Goal: Task Accomplishment & Management: Use online tool/utility

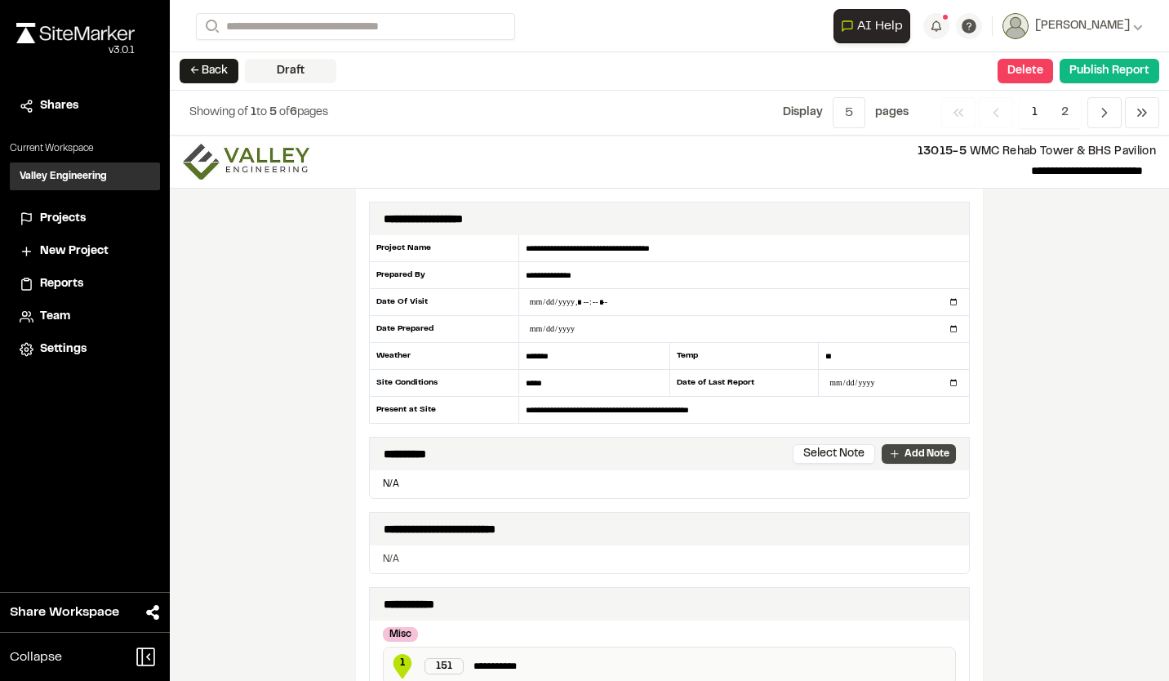
click at [898, 453] on link "Add Note" at bounding box center [918, 454] width 74 height 20
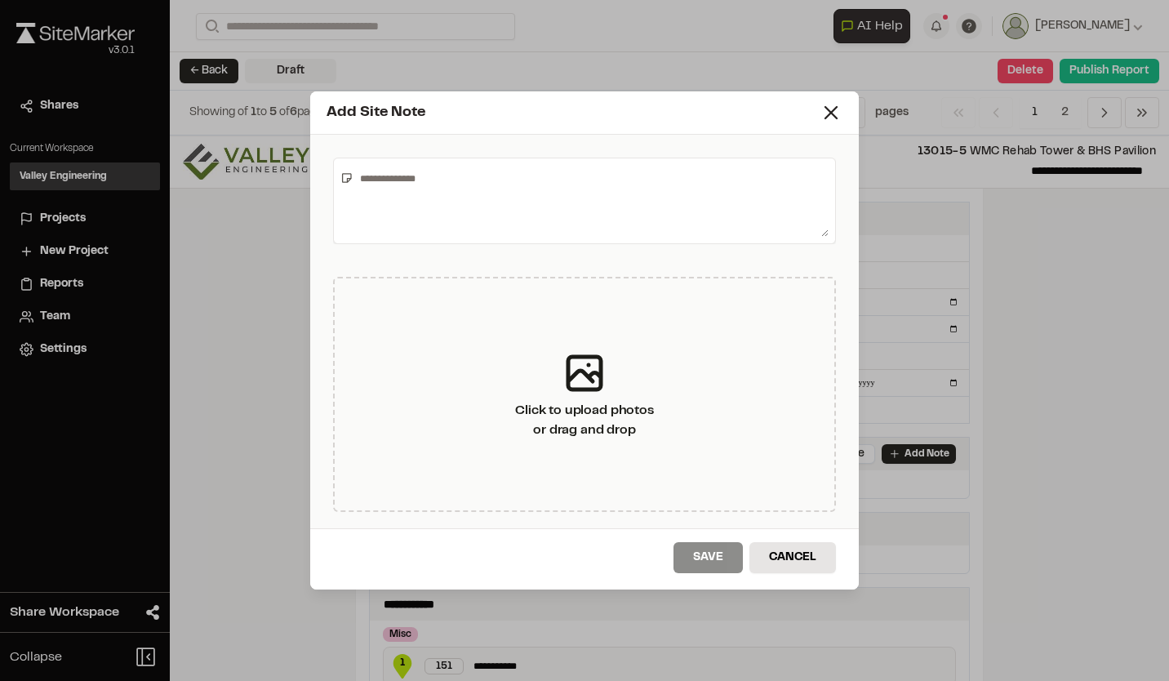
click at [353, 178] on textarea at bounding box center [590, 201] width 475 height 72
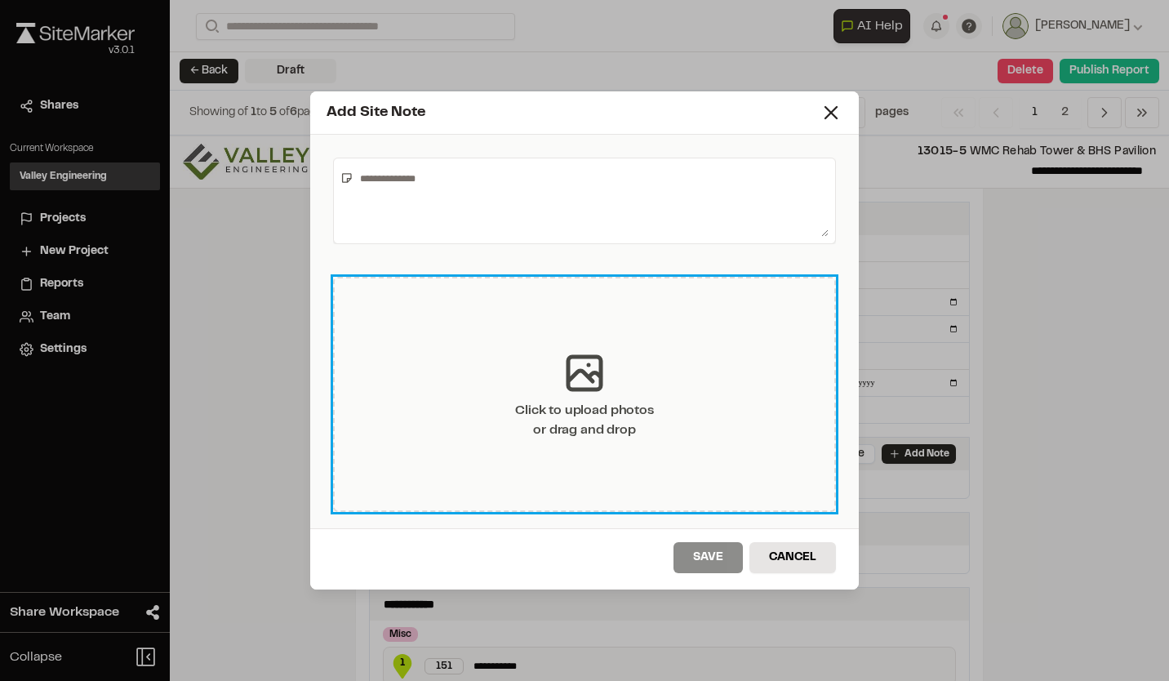
click at [583, 376] on icon at bounding box center [584, 372] width 49 height 49
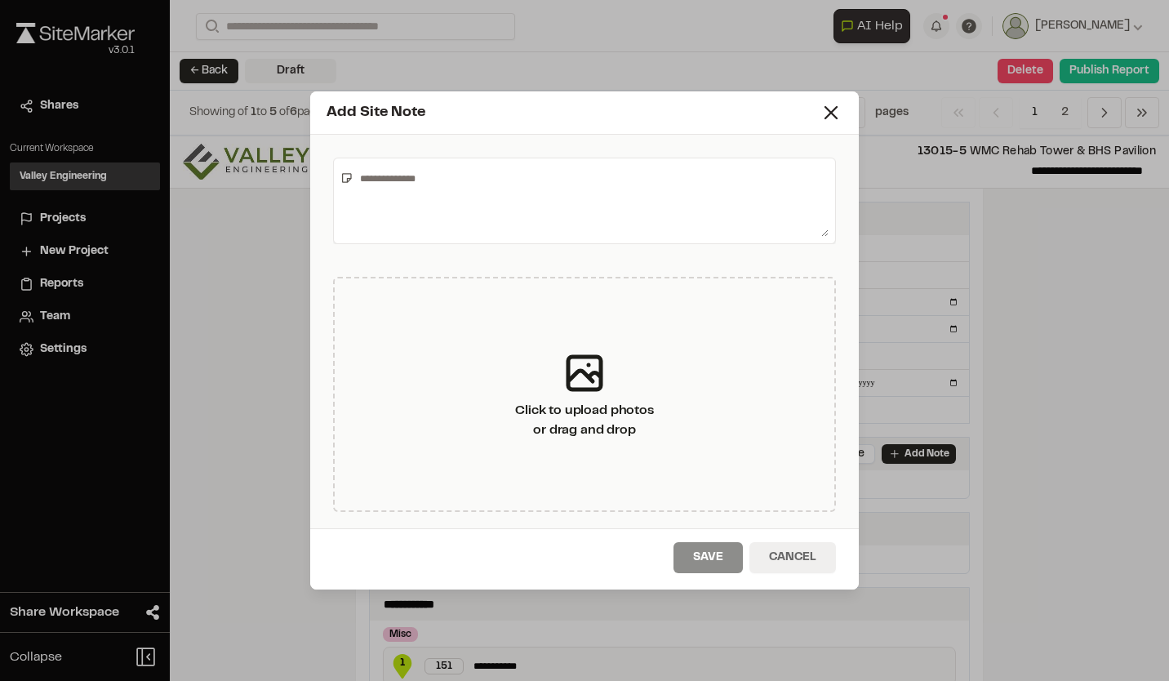
click at [800, 553] on button "Cancel" at bounding box center [792, 557] width 86 height 31
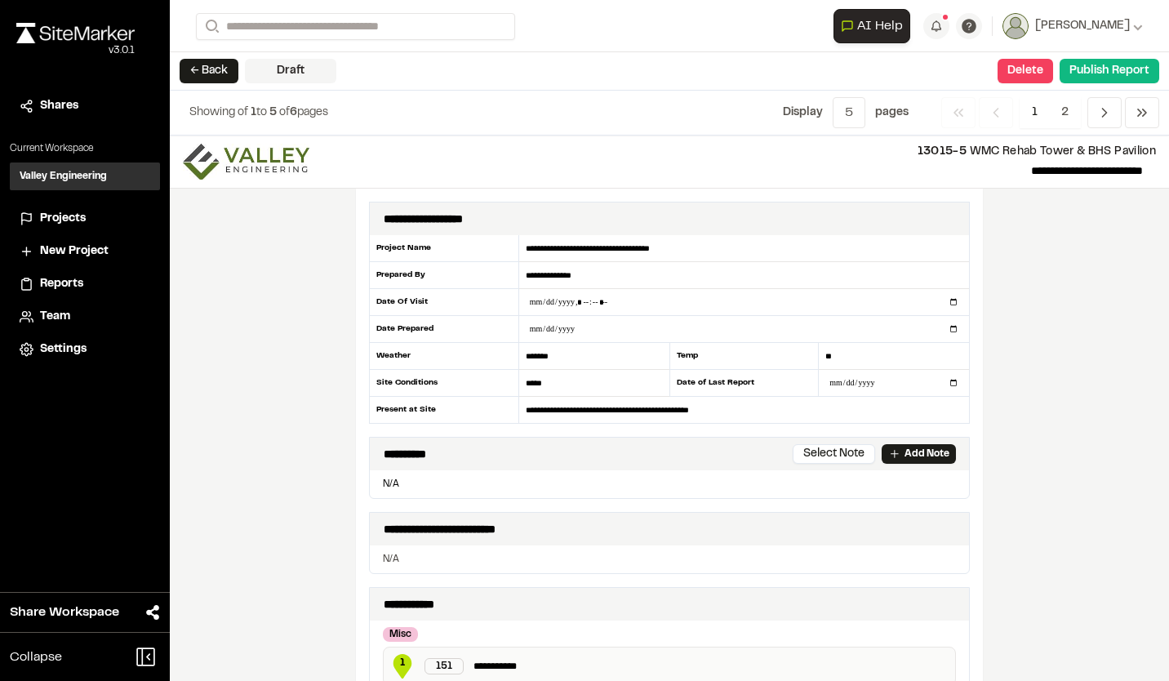
click at [34, 349] on div "Settings" at bounding box center [85, 349] width 131 height 18
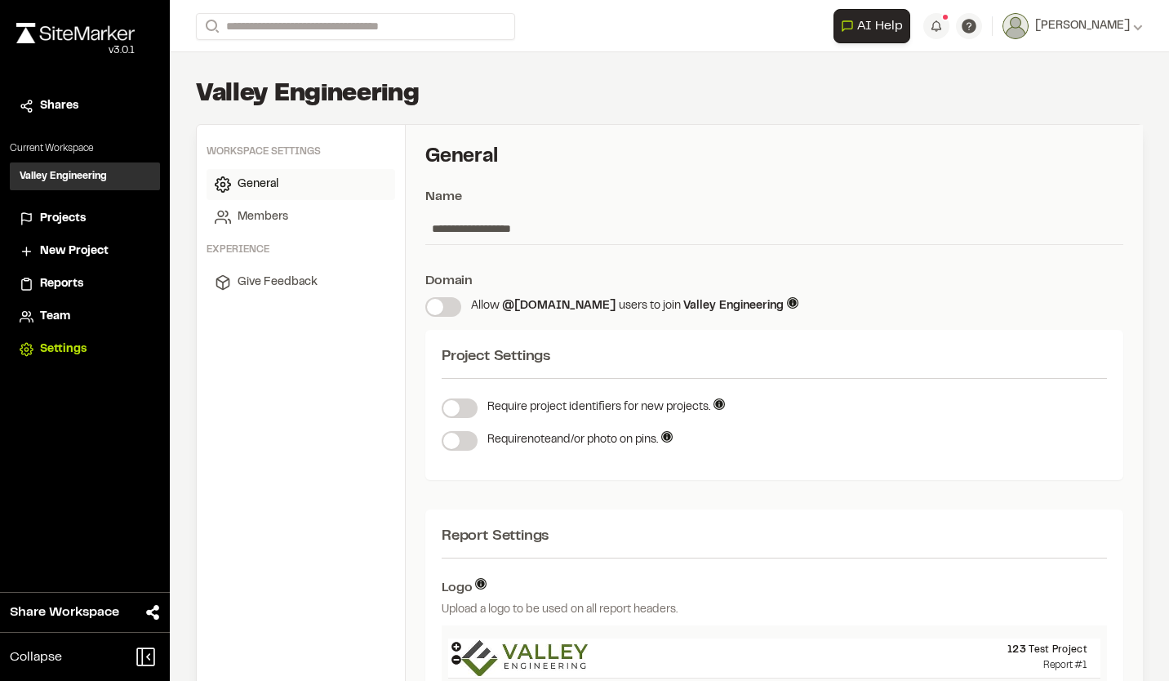
click at [76, 282] on span "Reports" at bounding box center [61, 284] width 43 height 18
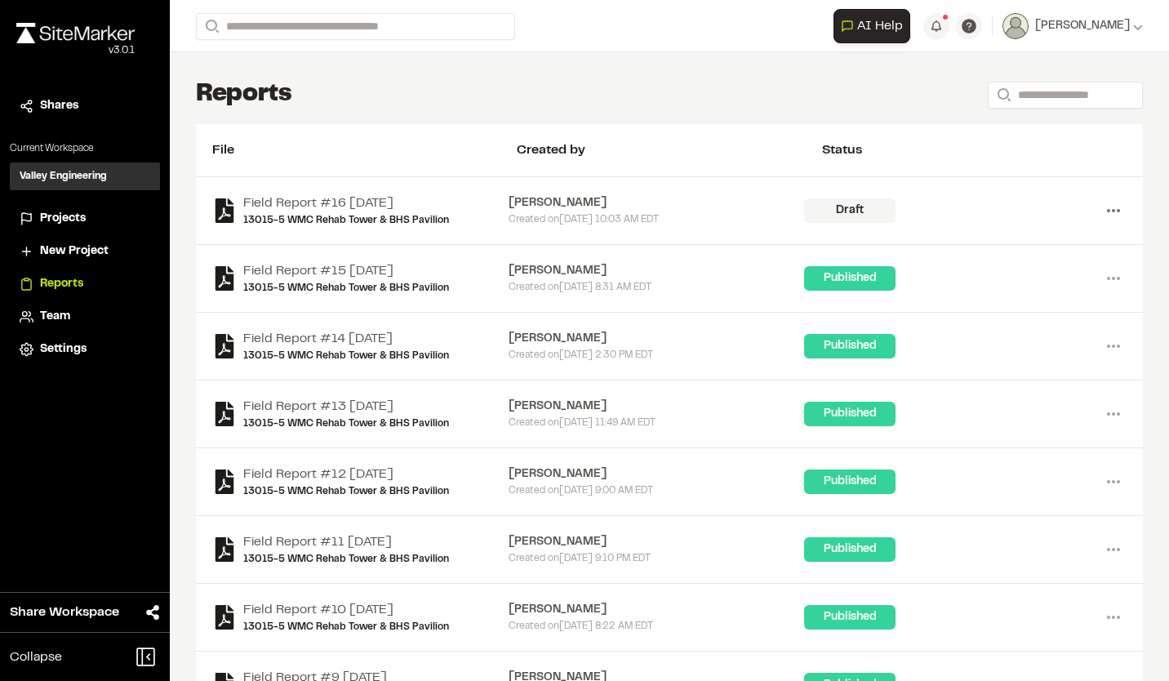
click at [1100, 214] on icon at bounding box center [1113, 210] width 26 height 26
click at [383, 217] on link "13015-5 WMC Rehab Tower & BHS Pavilion" at bounding box center [346, 220] width 206 height 15
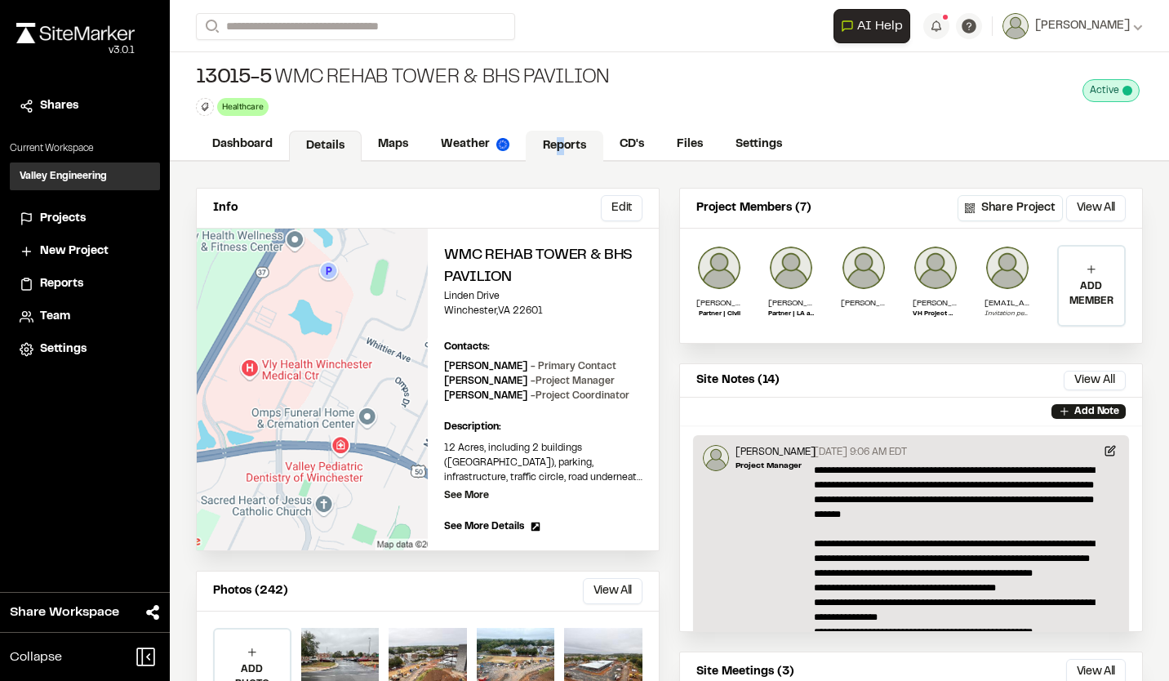
click at [558, 145] on link "Reports" at bounding box center [565, 146] width 78 height 31
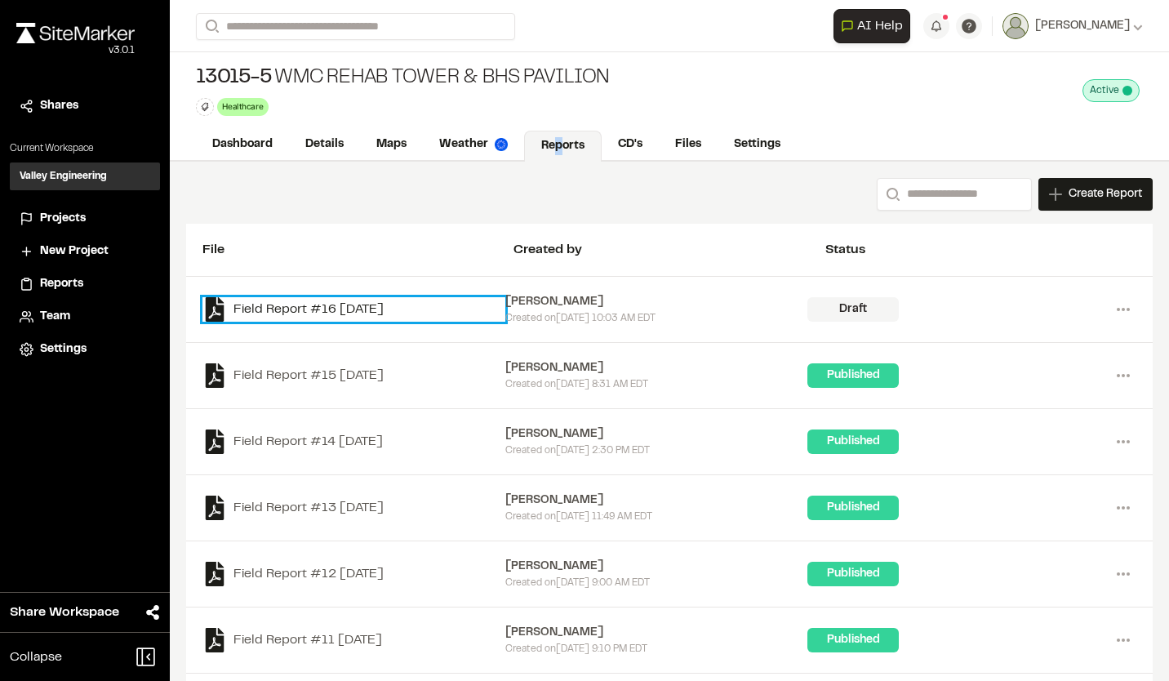
click at [283, 310] on link "Field Report #16 [DATE]" at bounding box center [353, 309] width 303 height 24
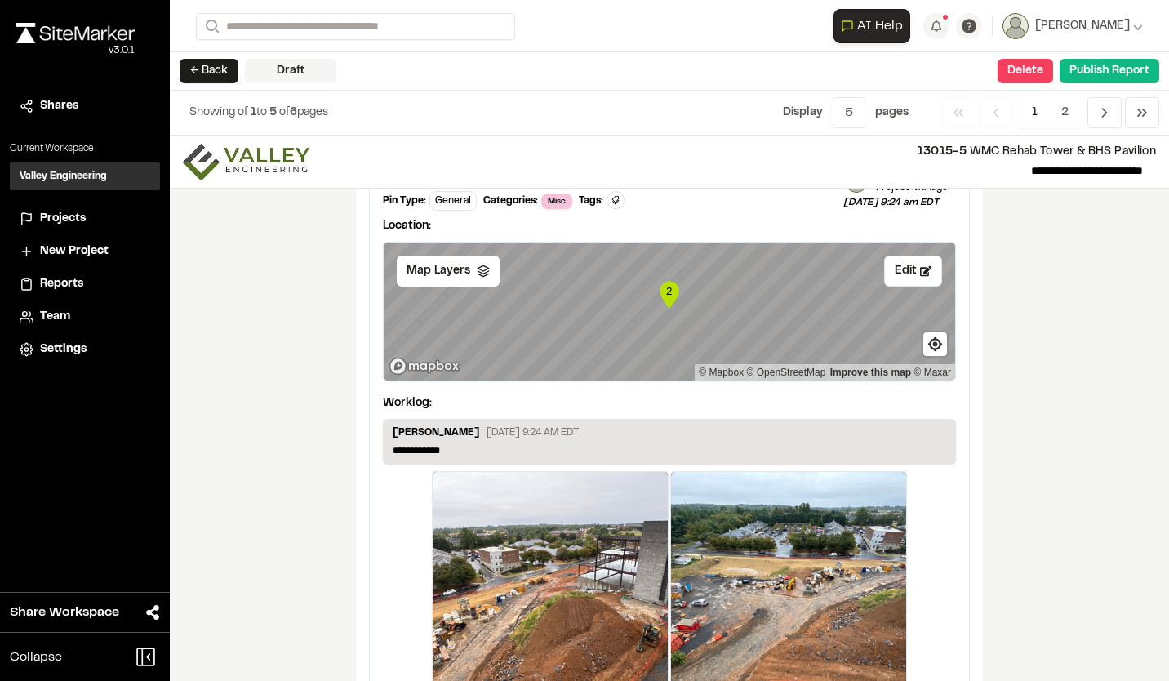
scroll to position [2517, 0]
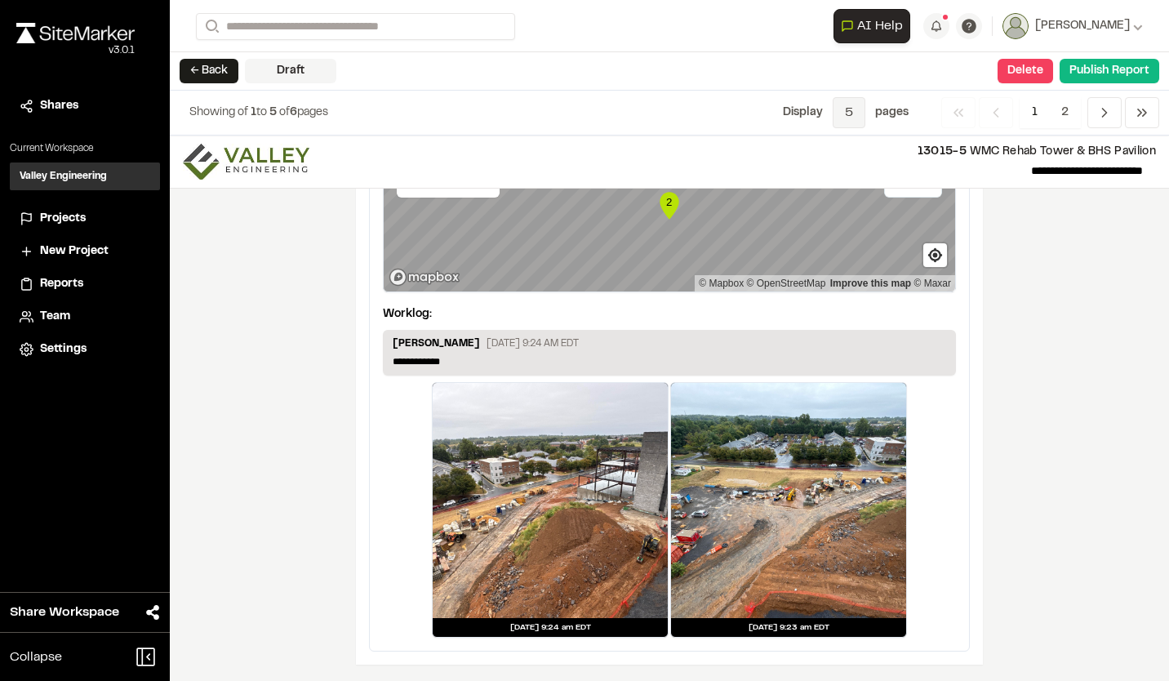
click at [854, 113] on span "5" at bounding box center [848, 112] width 33 height 31
click at [829, 199] on span "All" at bounding box center [836, 198] width 142 height 24
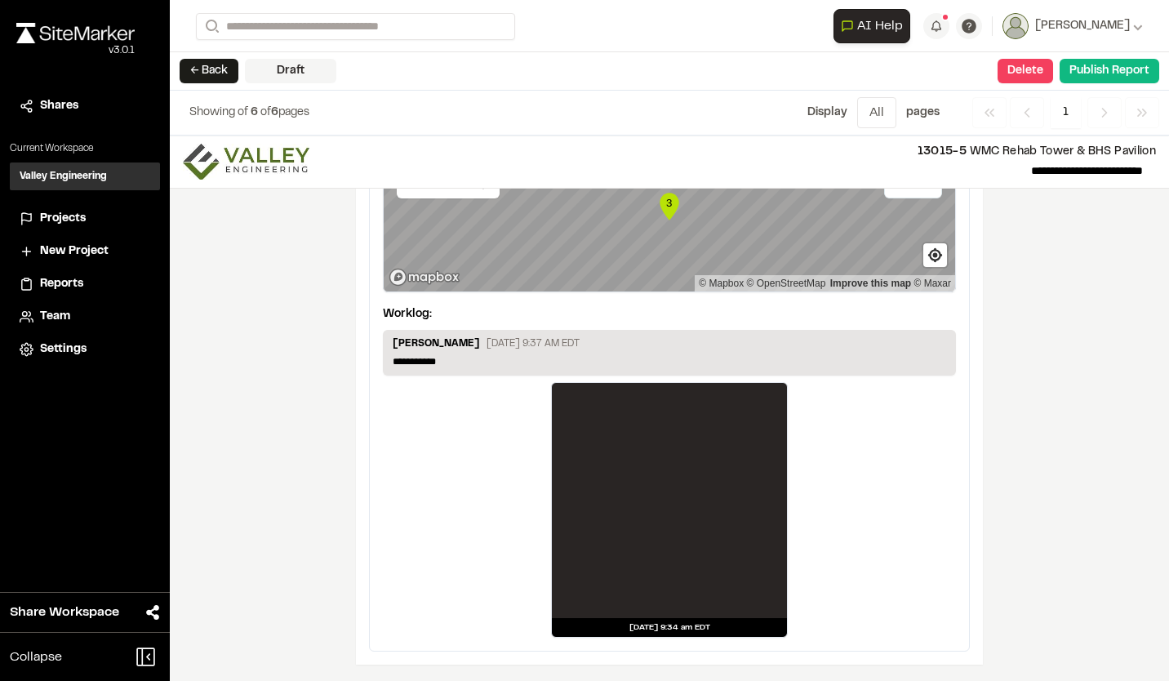
scroll to position [3079, 0]
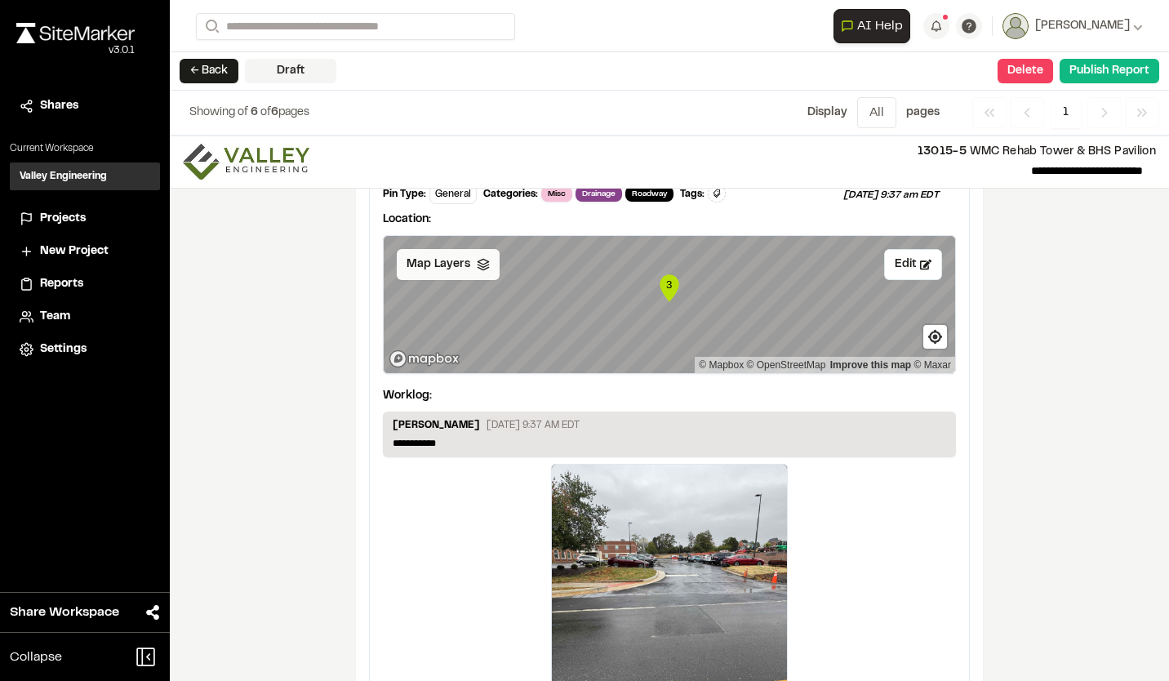
click at [477, 273] on div "Map Layers" at bounding box center [448, 264] width 103 height 31
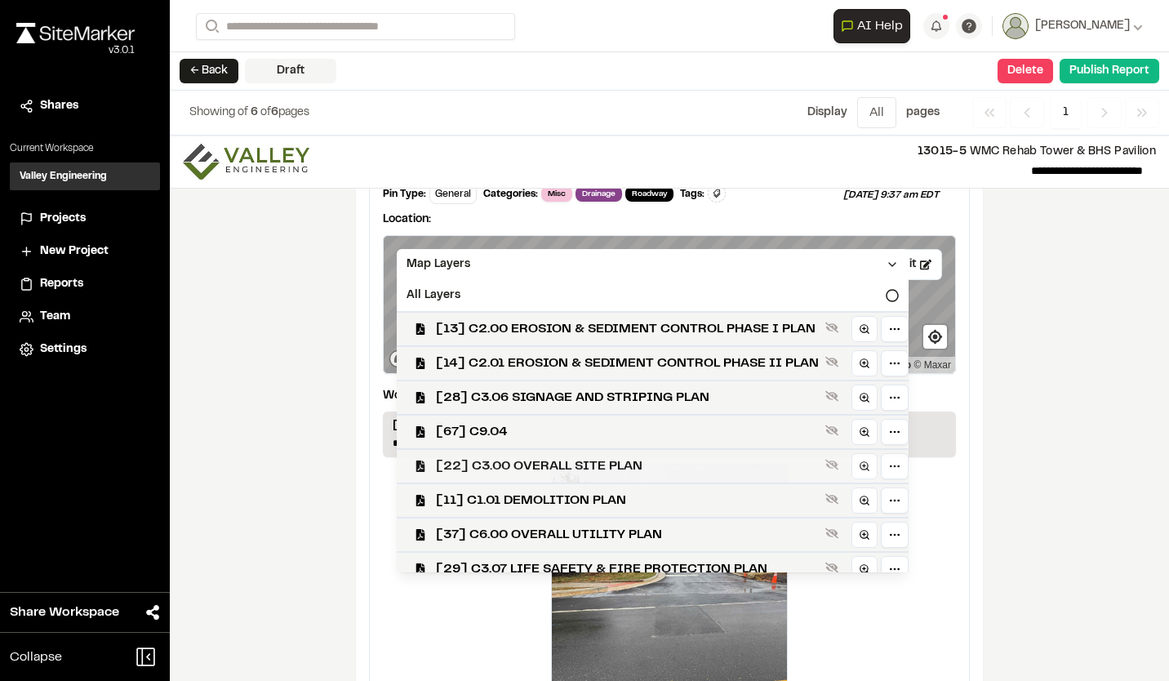
click at [561, 460] on span "[22] C3.00 OVERALL SITE PLAN" at bounding box center [627, 466] width 383 height 20
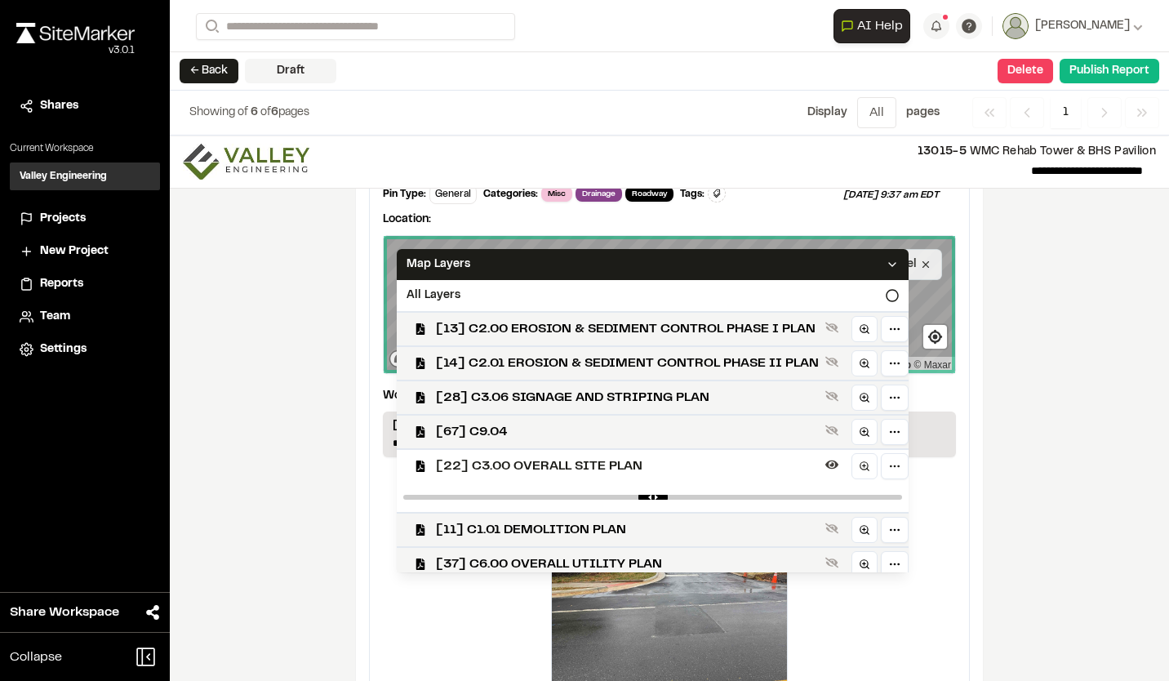
click at [904, 265] on div "Map Layers" at bounding box center [653, 264] width 512 height 31
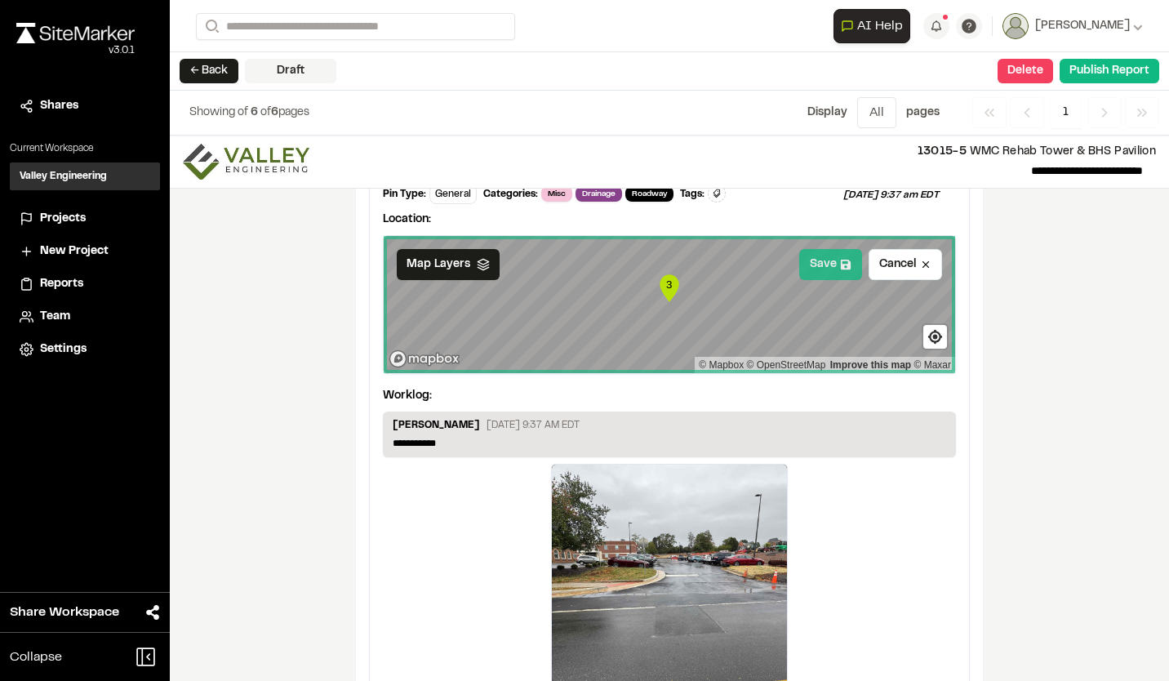
click at [819, 263] on button "Save" at bounding box center [830, 264] width 63 height 31
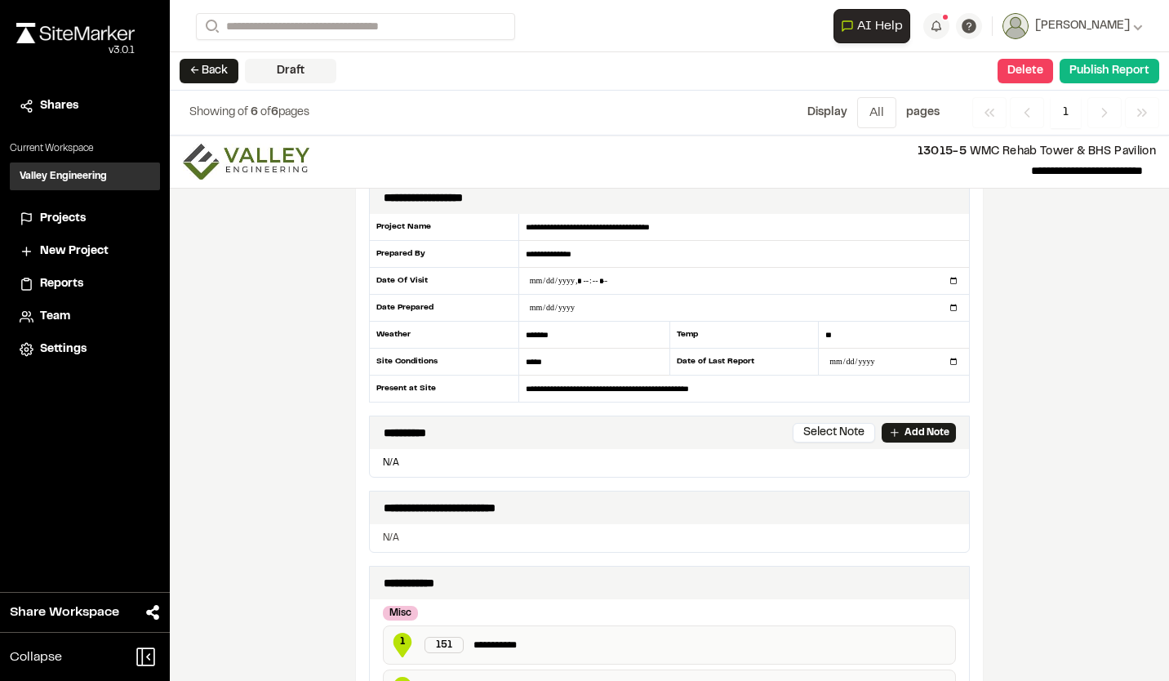
scroll to position [0, 0]
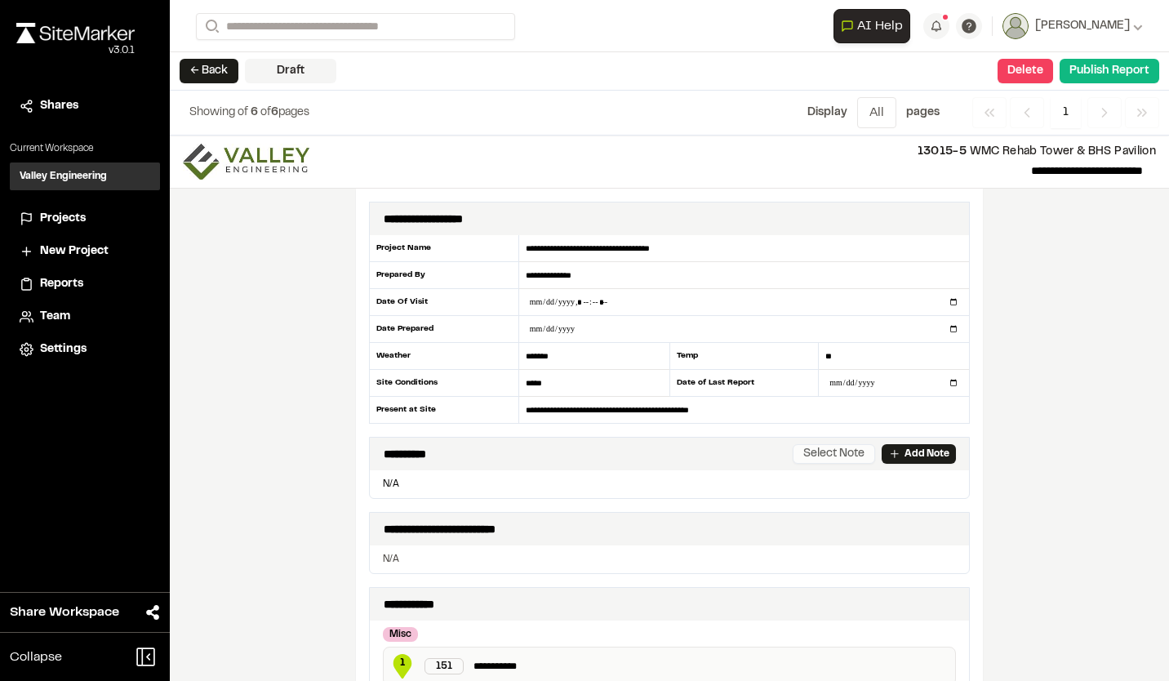
click at [845, 450] on button "Select Note" at bounding box center [833, 454] width 82 height 20
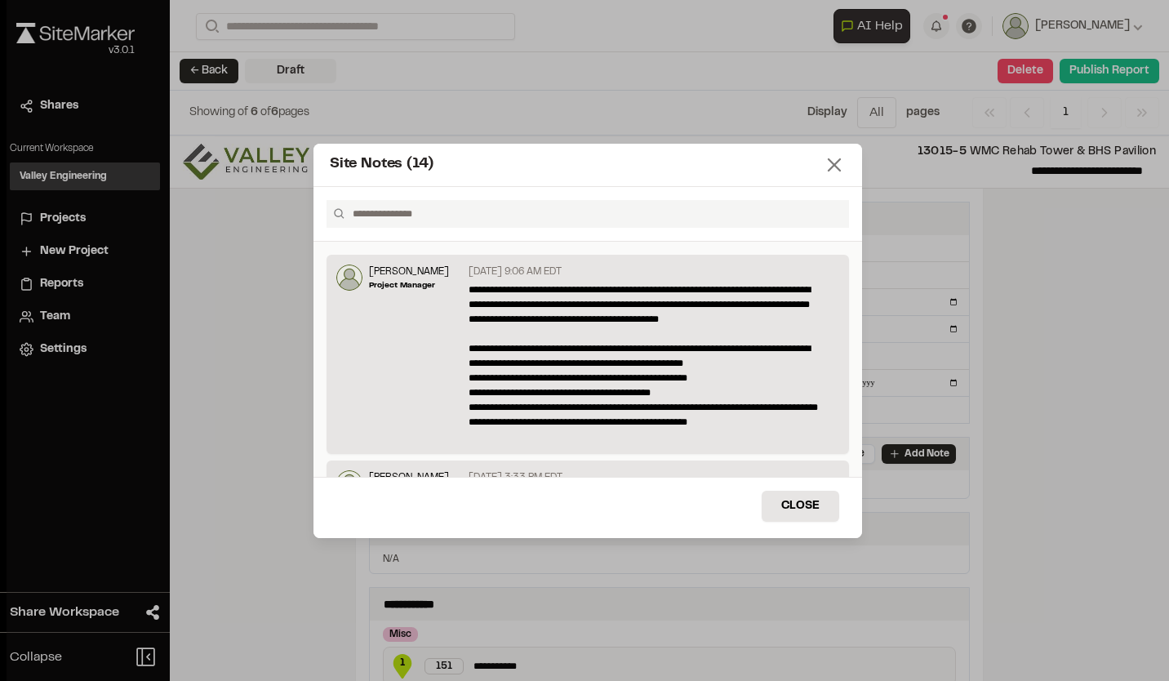
click at [832, 161] on line at bounding box center [833, 164] width 11 height 11
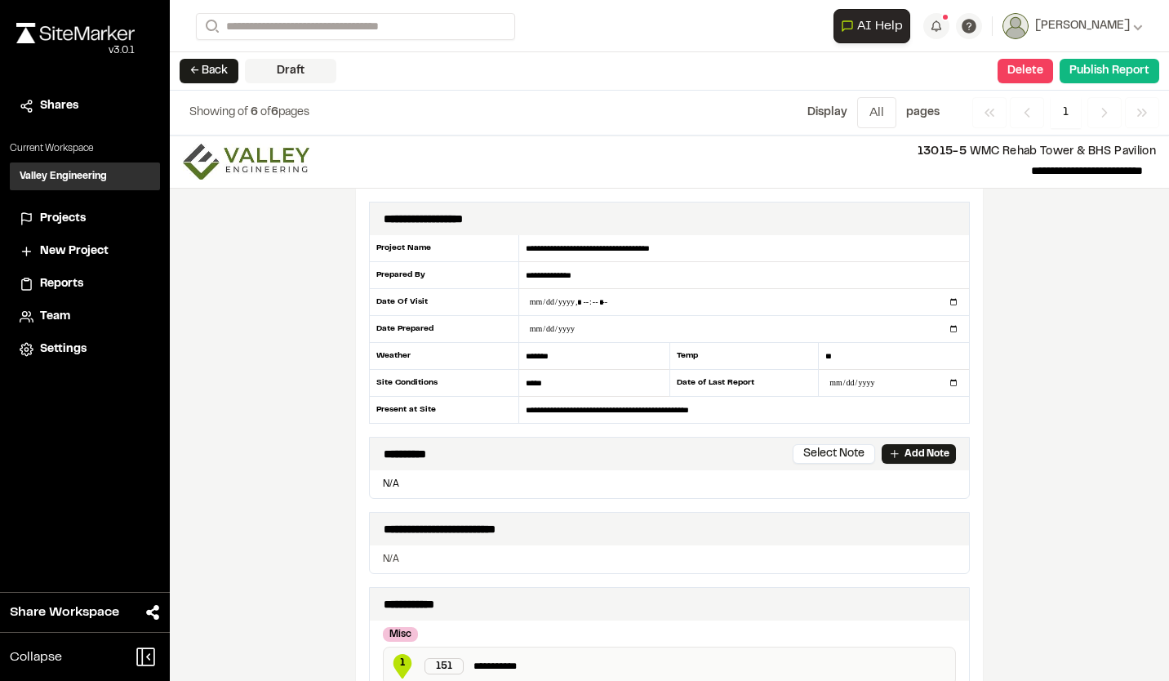
click at [1057, 328] on div "**********" at bounding box center [669, 407] width 999 height 545
click at [78, 215] on span "Projects" at bounding box center [63, 219] width 46 height 18
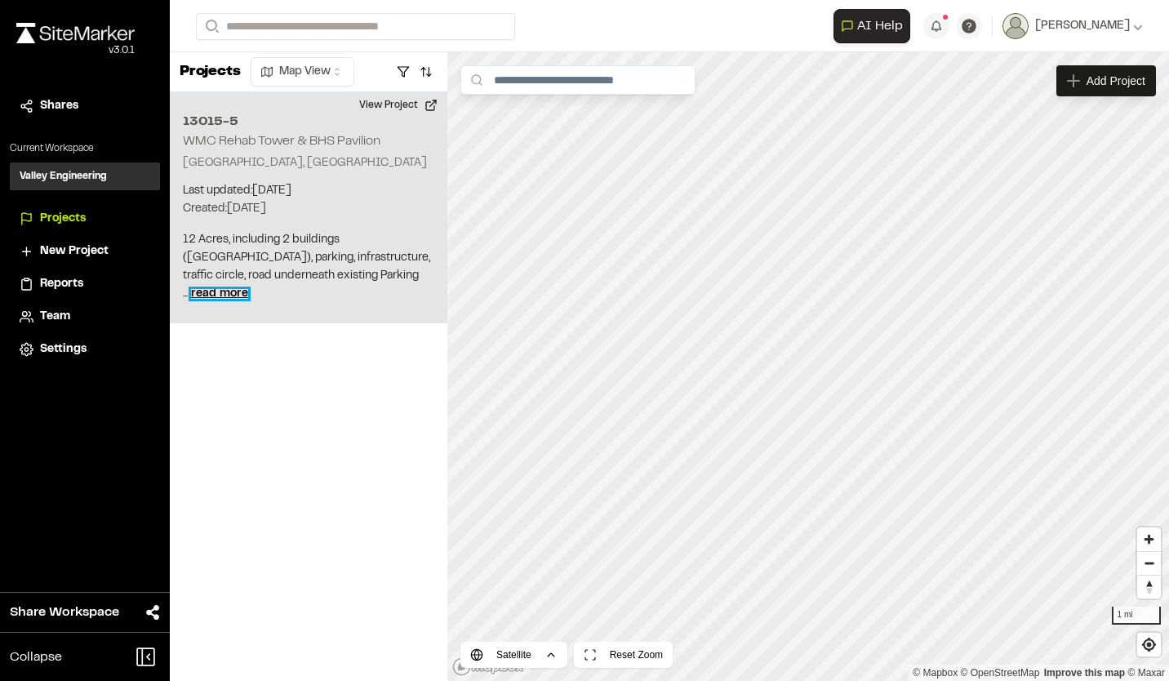
click at [248, 294] on span "read more" at bounding box center [219, 294] width 57 height 10
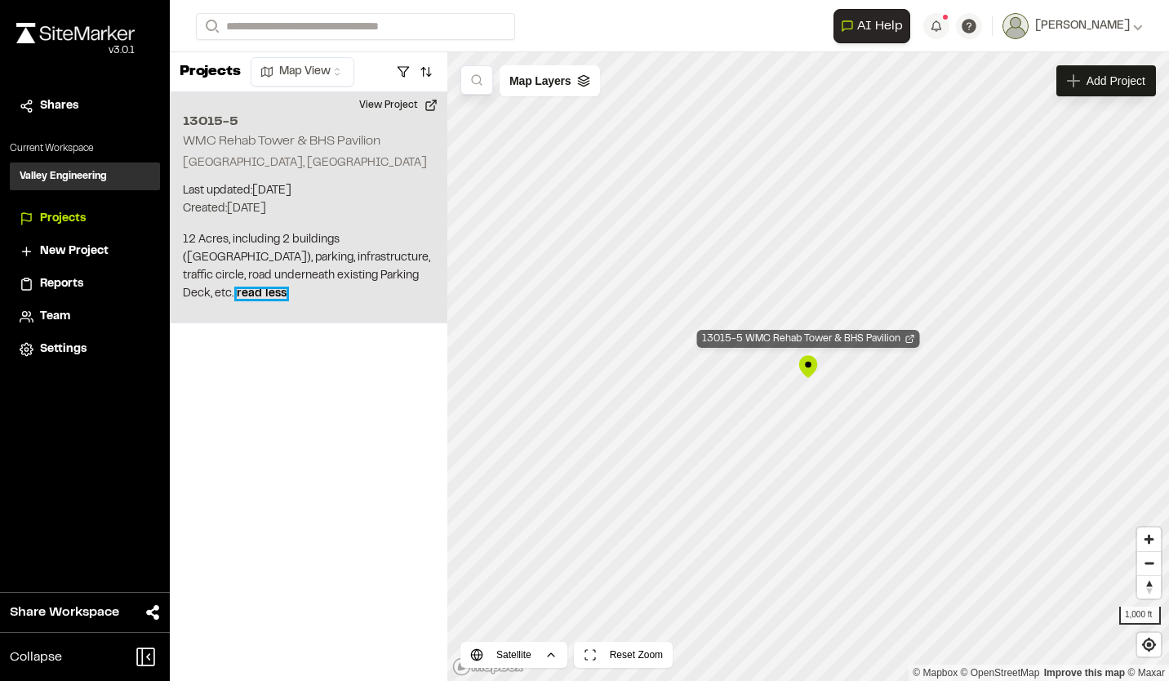
click at [872, 338] on div "13015-5 WMC Rehab Tower & BHS Pavilion" at bounding box center [808, 339] width 223 height 18
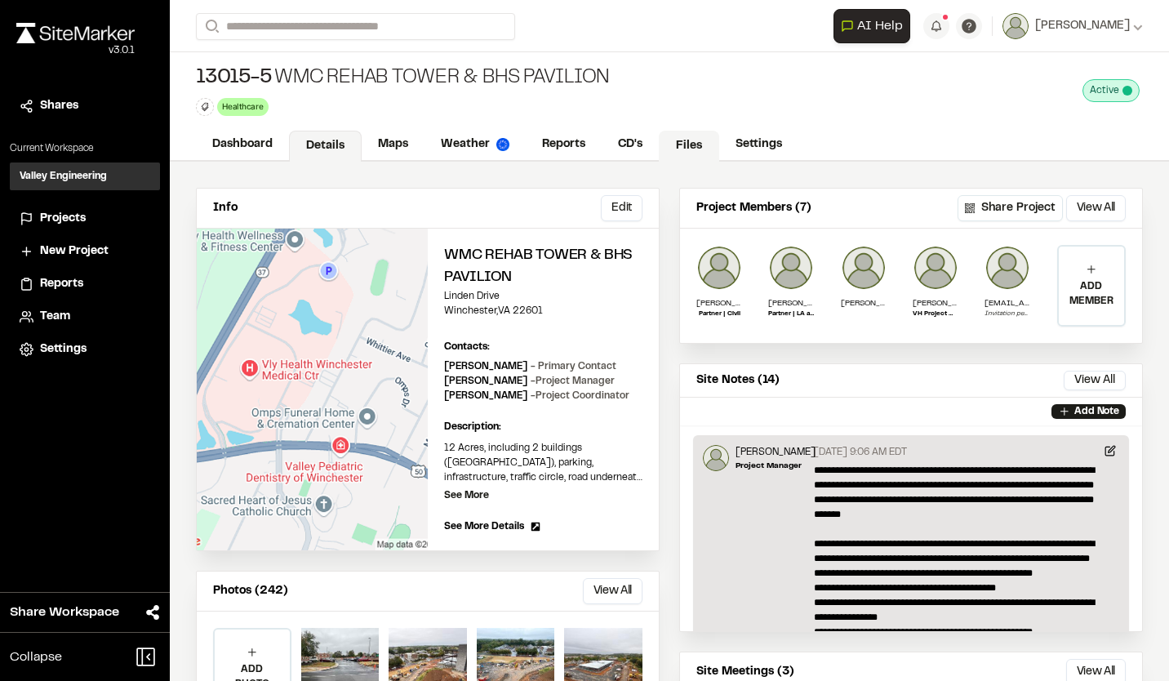
click at [677, 143] on link "Files" at bounding box center [689, 146] width 60 height 31
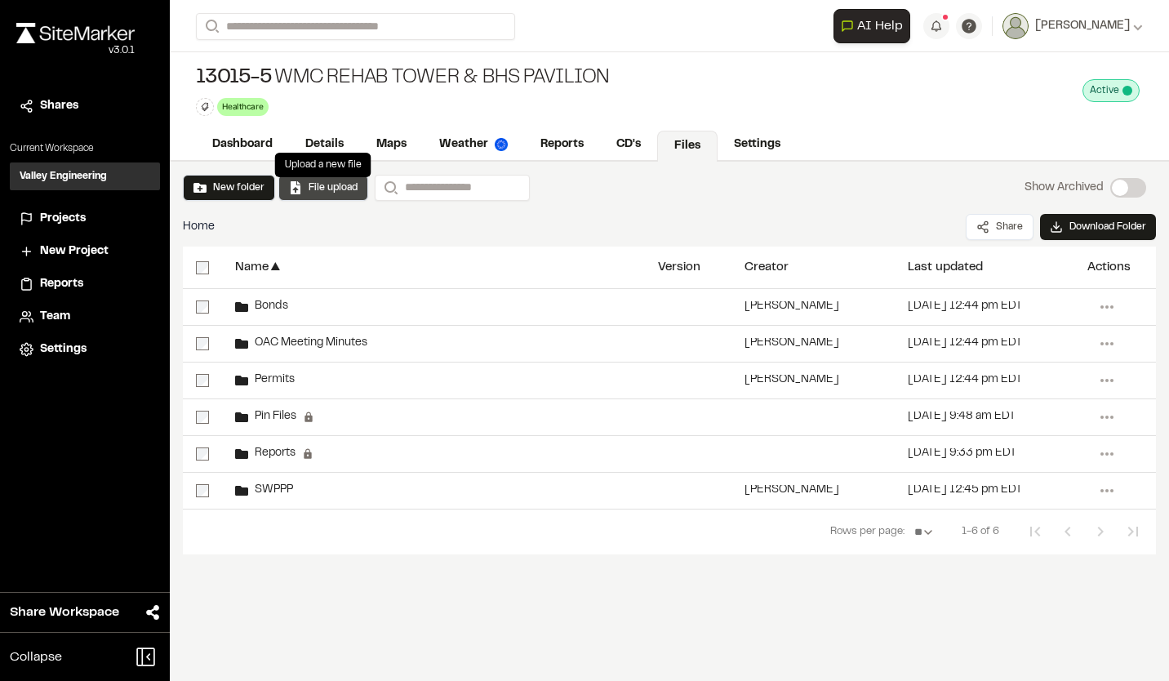
click at [318, 189] on button "File upload" at bounding box center [323, 187] width 69 height 15
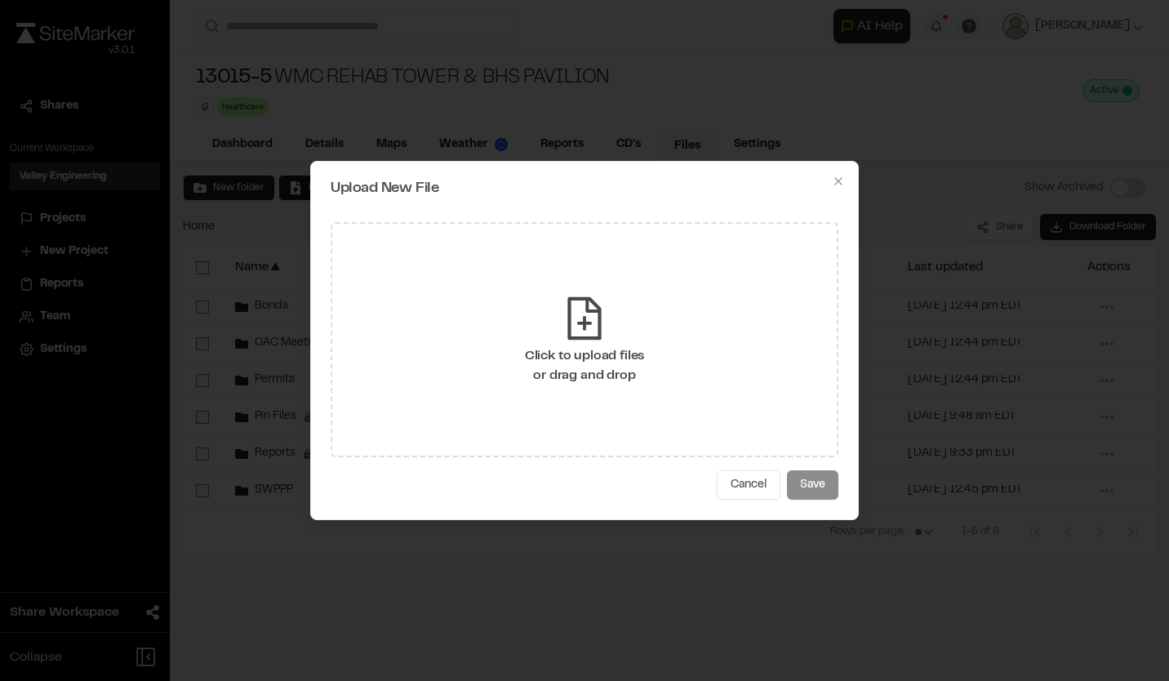
click at [586, 326] on icon at bounding box center [584, 318] width 49 height 49
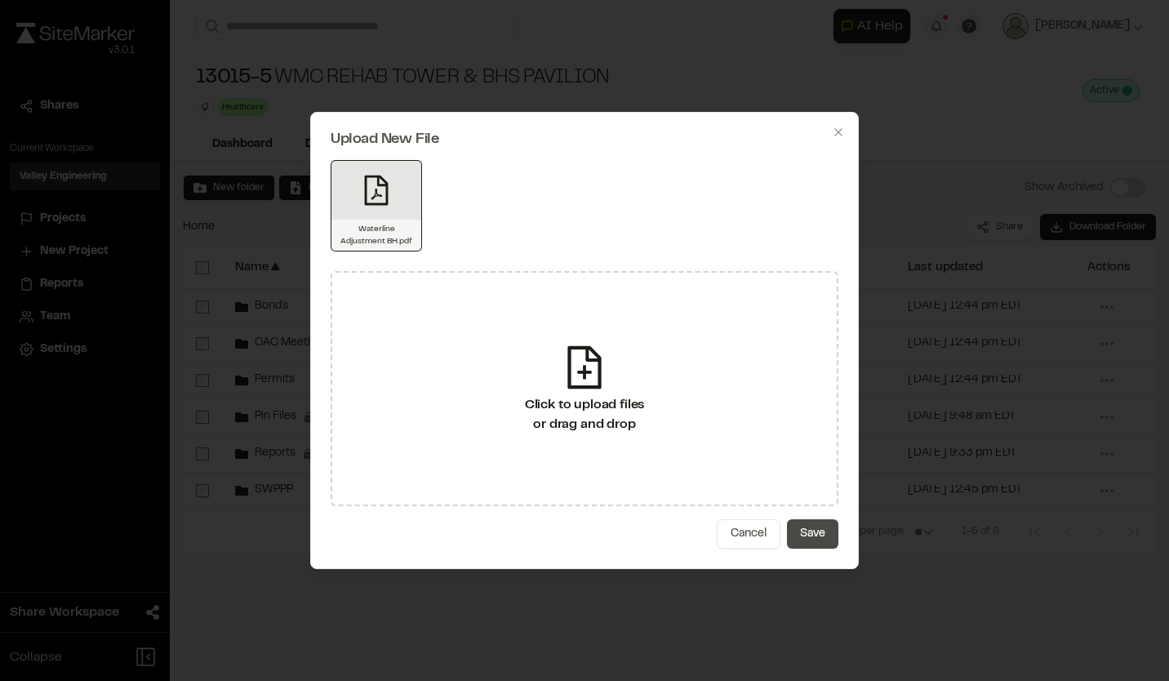
click at [811, 535] on button "Save" at bounding box center [812, 533] width 51 height 29
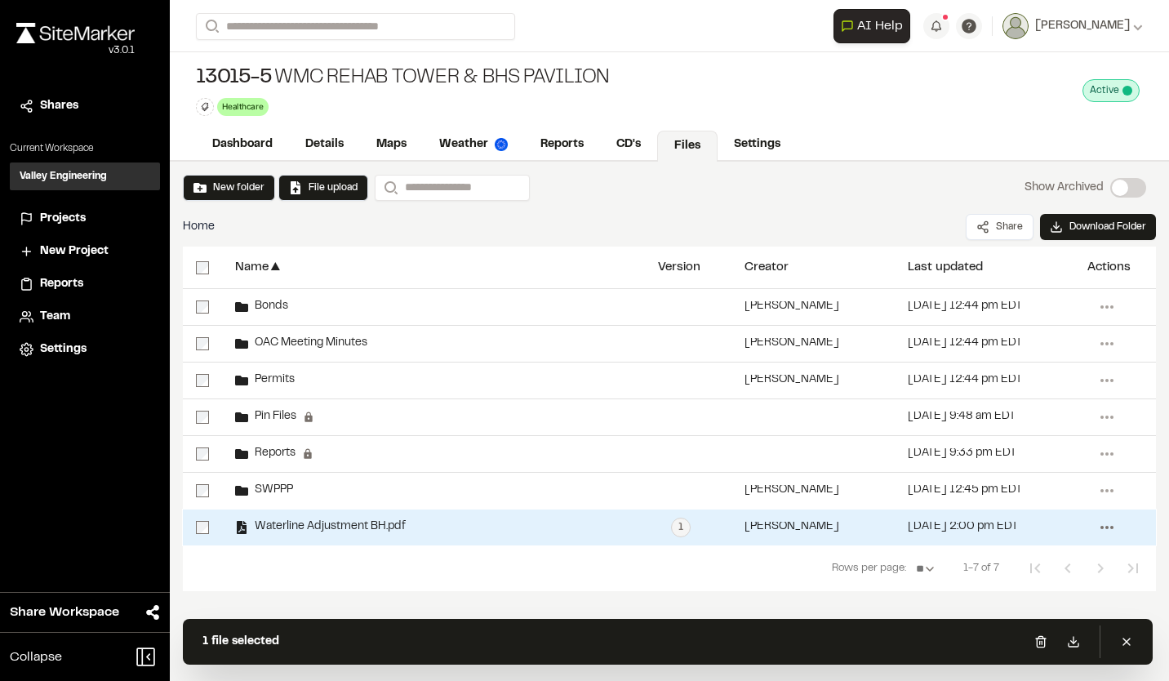
click at [1113, 526] on icon at bounding box center [1106, 527] width 26 height 26
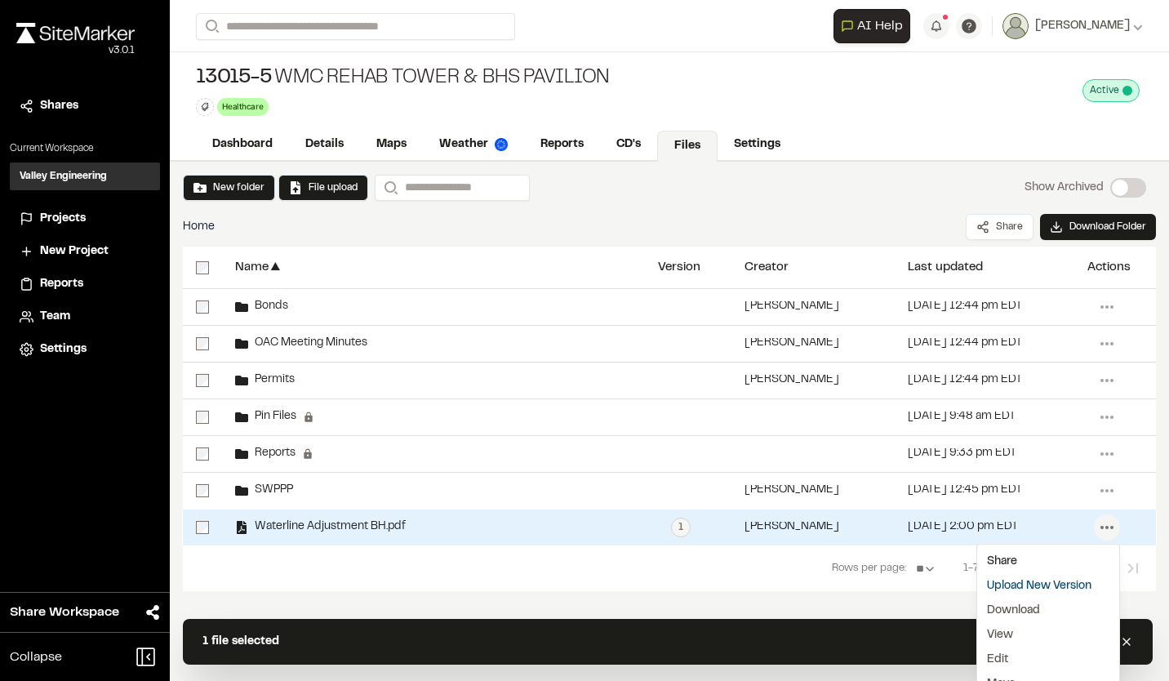
scroll to position [70, 0]
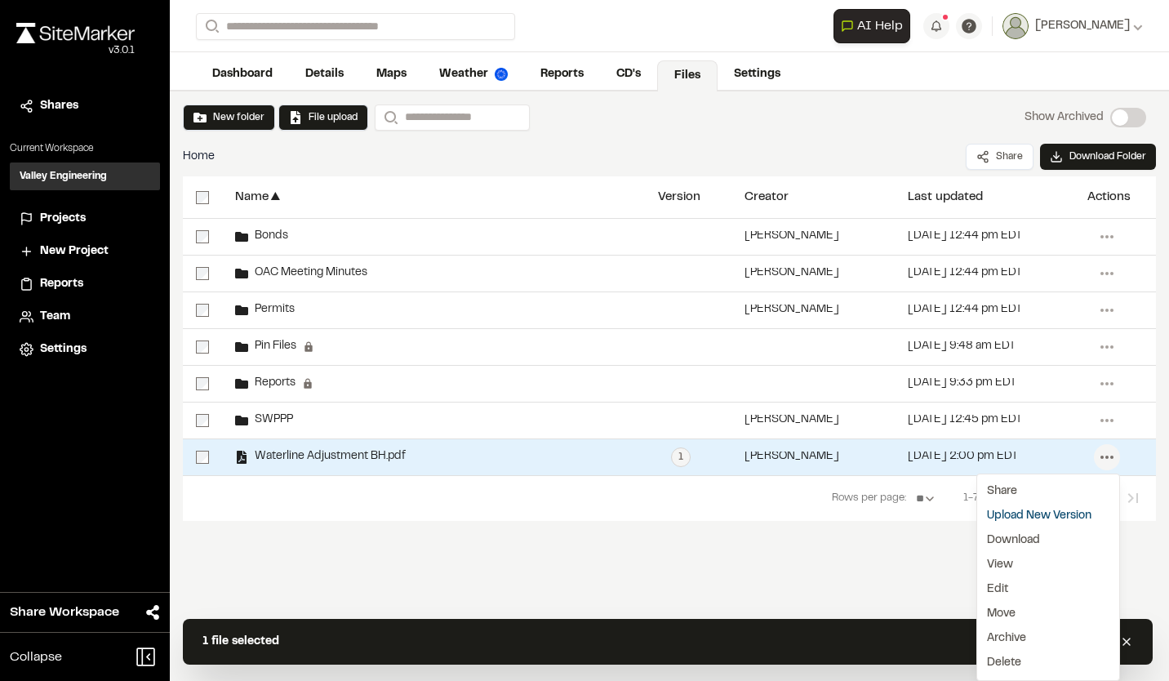
click at [487, 577] on div "New folder File upload Search Show Archived Show Archived Home Share Download F…" at bounding box center [669, 350] width 999 height 519
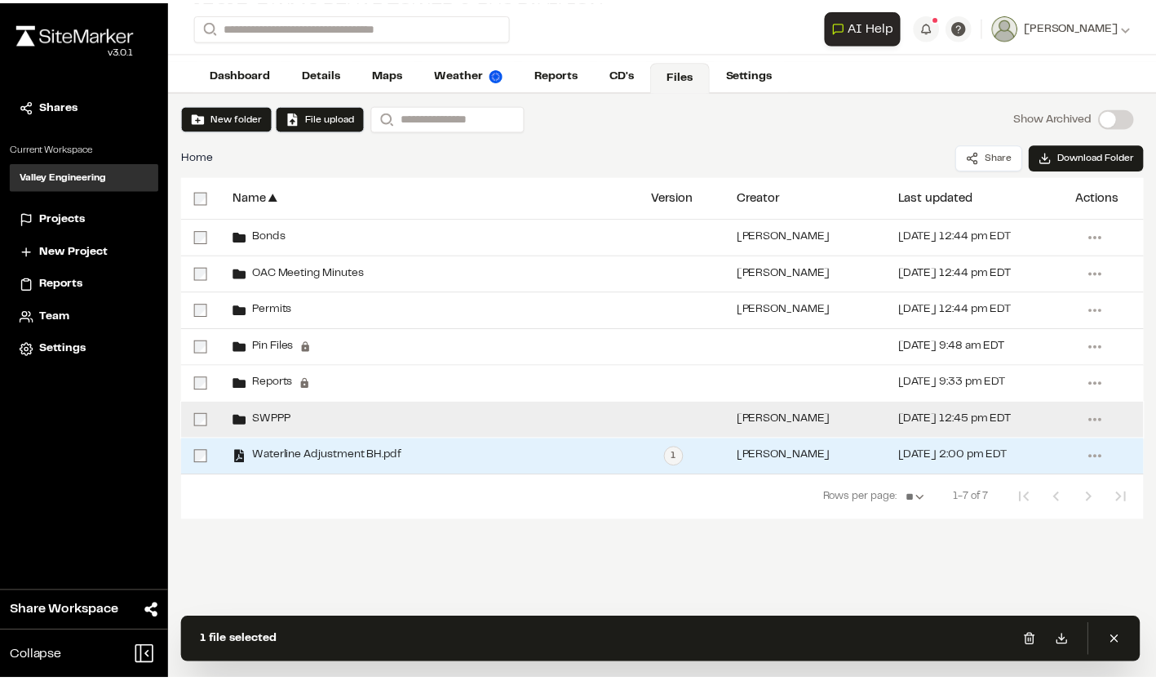
scroll to position [0, 0]
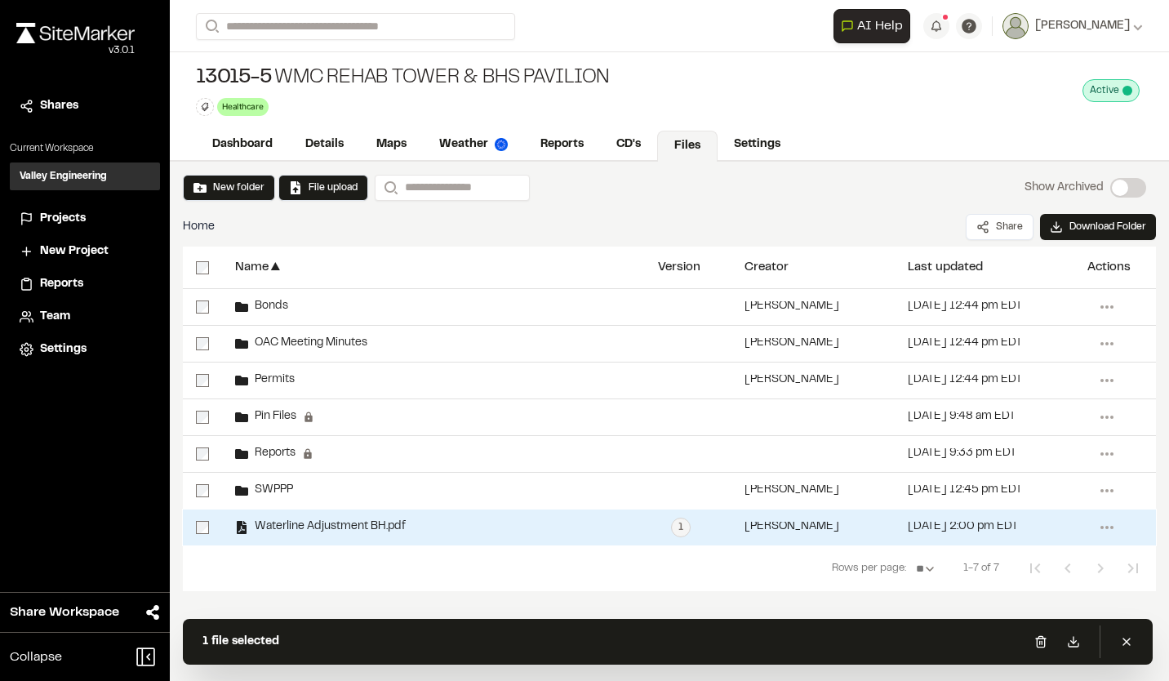
click at [306, 530] on span "Waterline Adjustment BH.pdf" at bounding box center [326, 526] width 157 height 11
click at [1107, 526] on circle at bounding box center [1106, 527] width 3 height 3
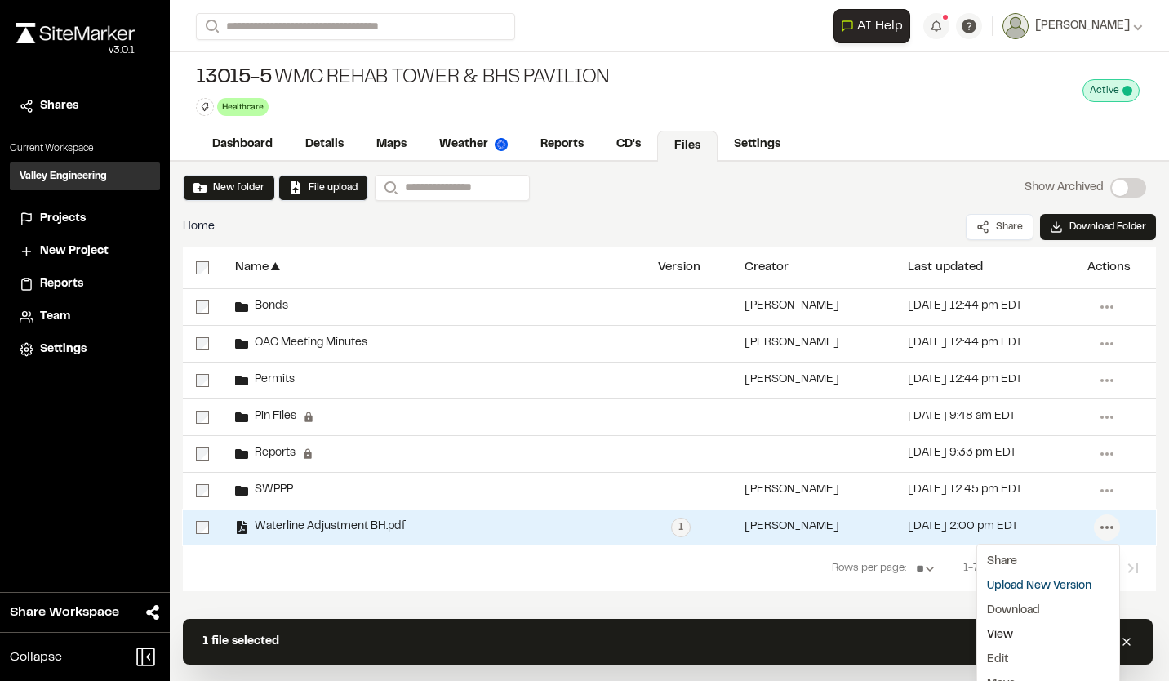
click at [992, 632] on link "View" at bounding box center [1048, 635] width 142 height 24
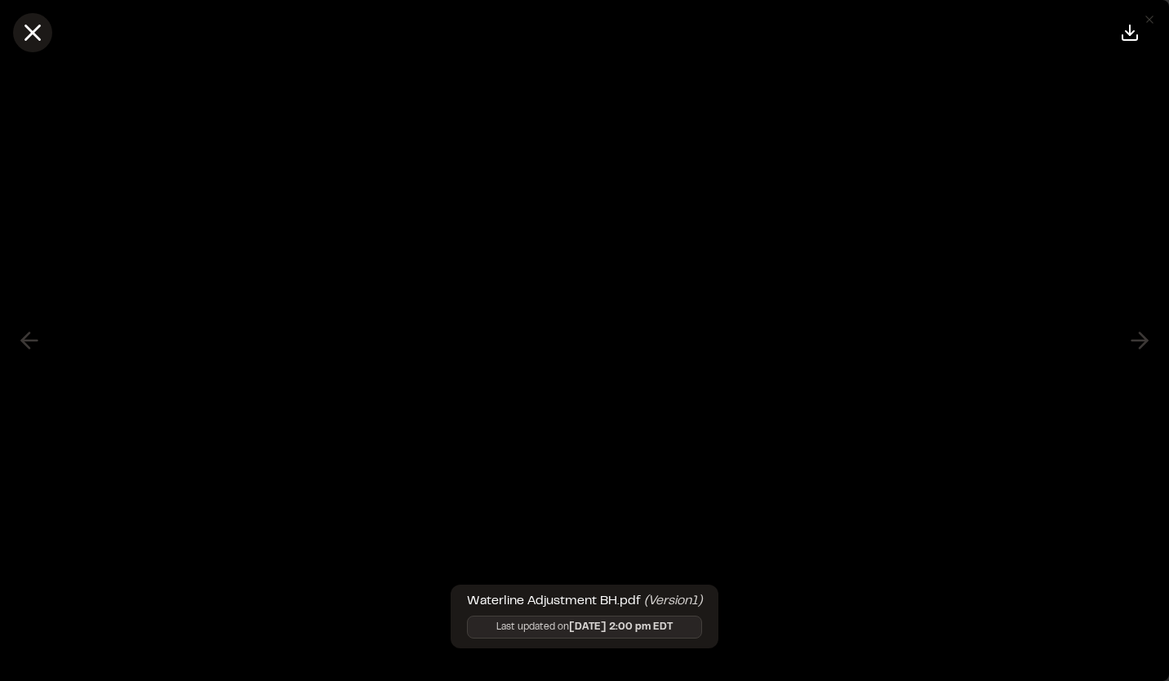
click at [32, 35] on icon at bounding box center [33, 33] width 28 height 28
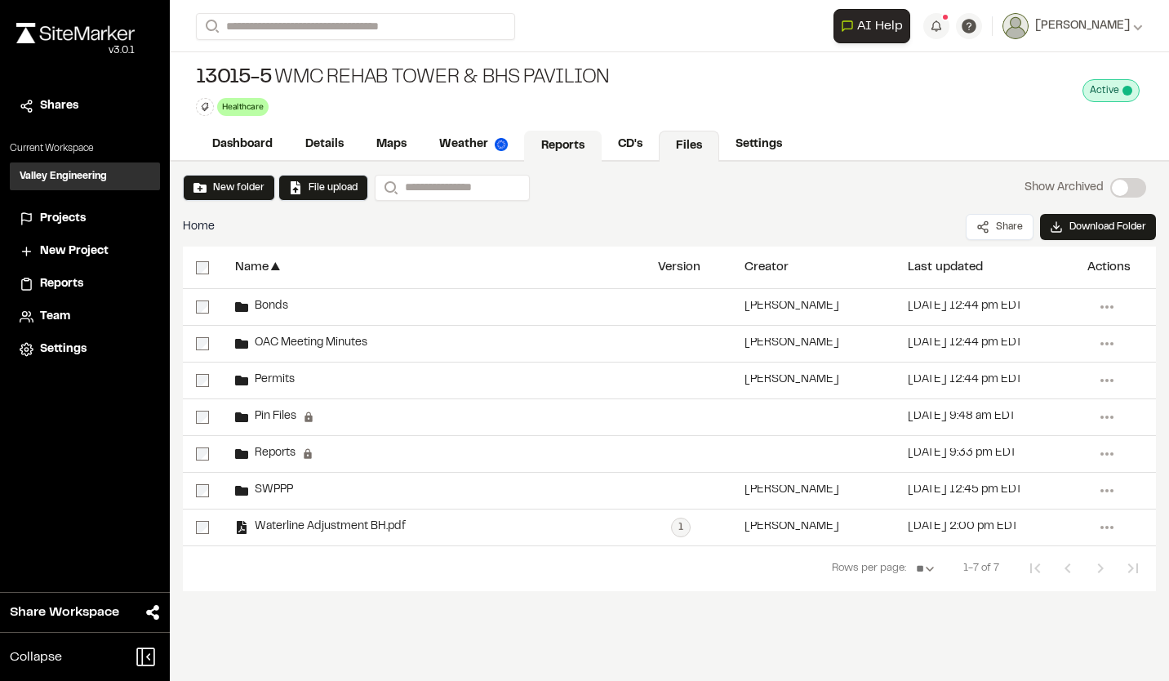
click at [561, 146] on link "Reports" at bounding box center [563, 146] width 78 height 31
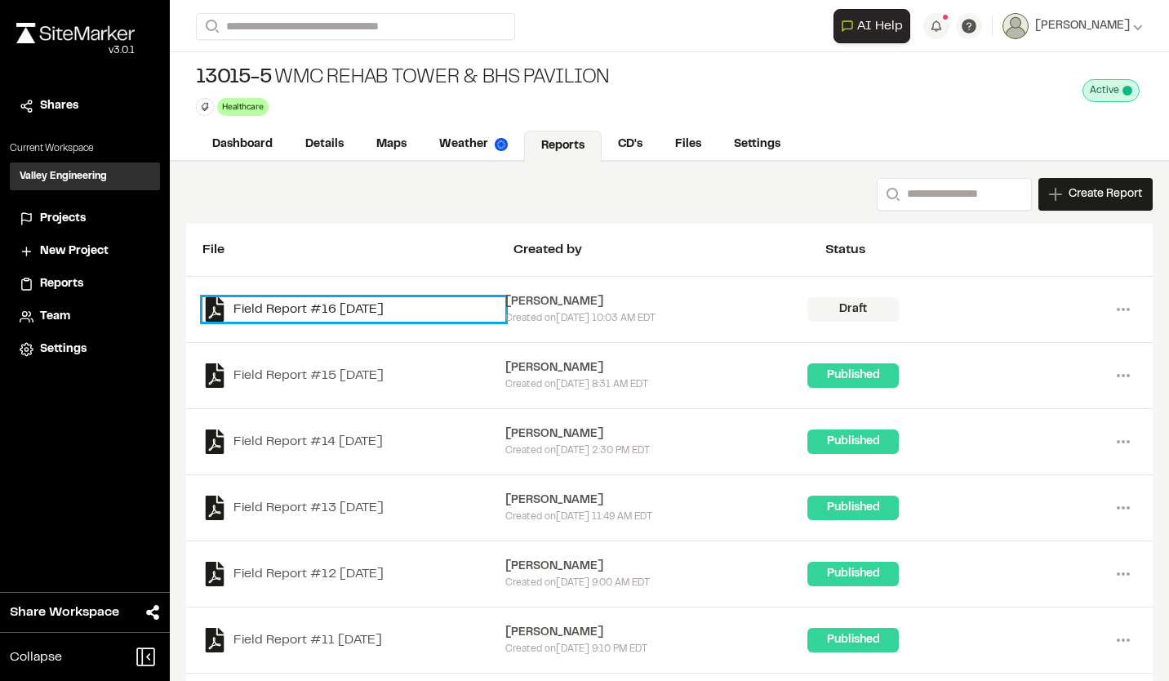
click at [387, 308] on link "Field Report #16 2025-09-17" at bounding box center [353, 309] width 303 height 24
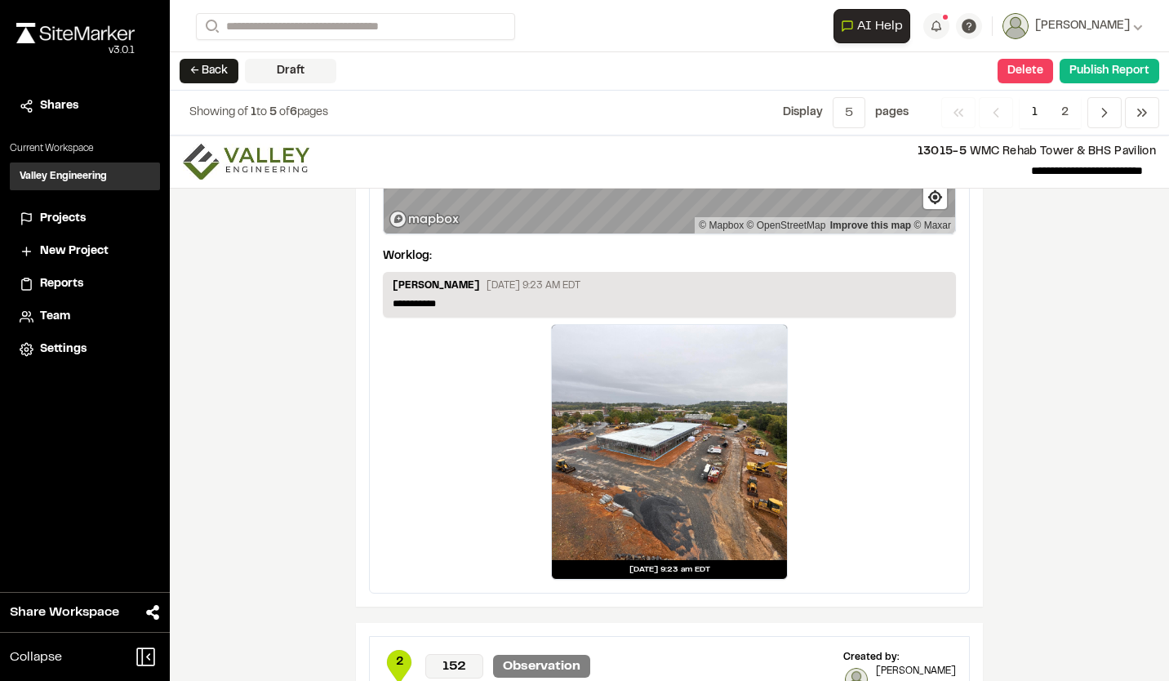
scroll to position [1958, 0]
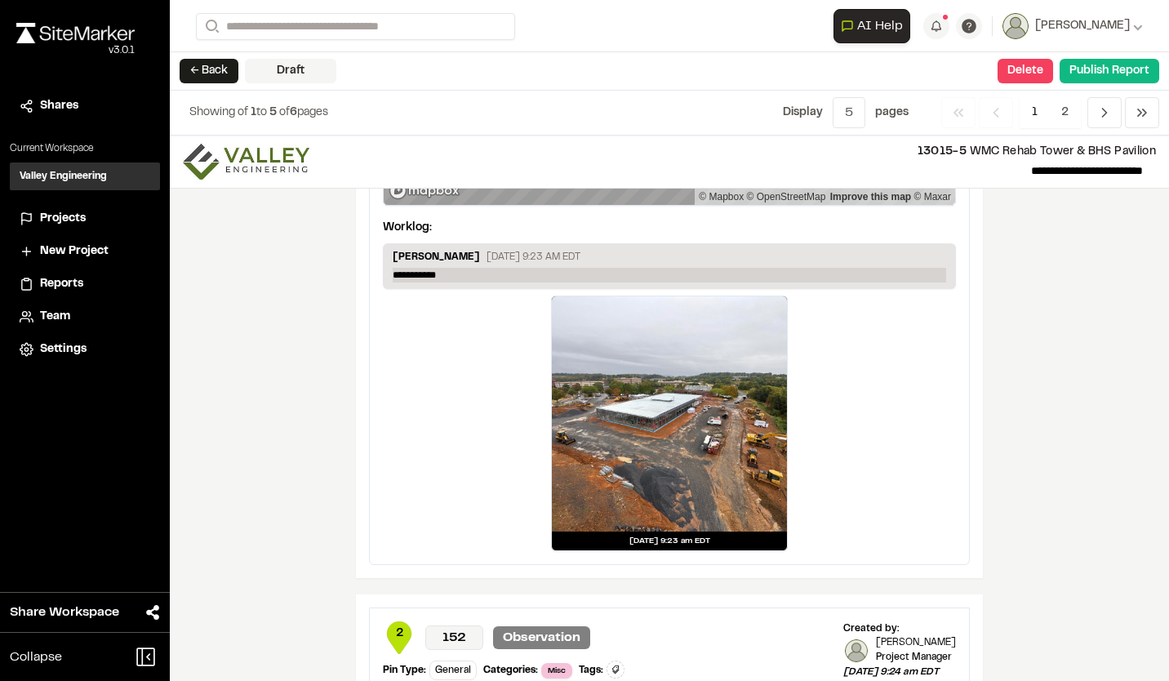
click at [485, 274] on p "**********" at bounding box center [669, 275] width 553 height 15
click at [926, 361] on div "Sep 17, 2025 at 9:23 am EDT" at bounding box center [669, 422] width 573 height 255
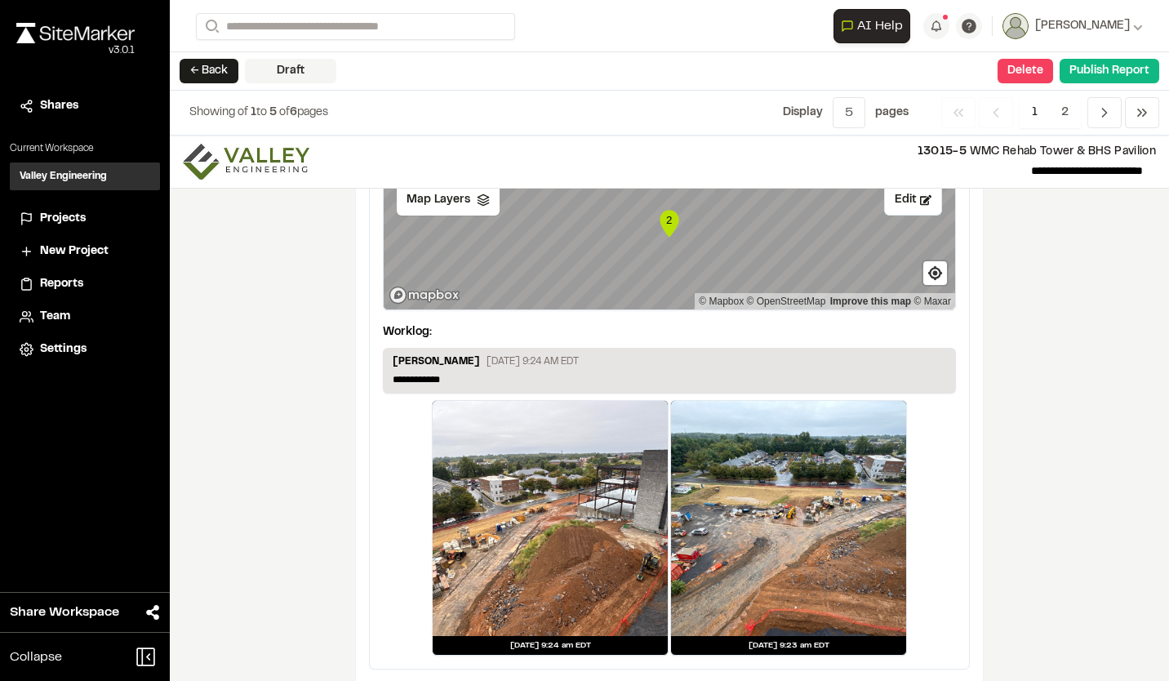
scroll to position [2517, 0]
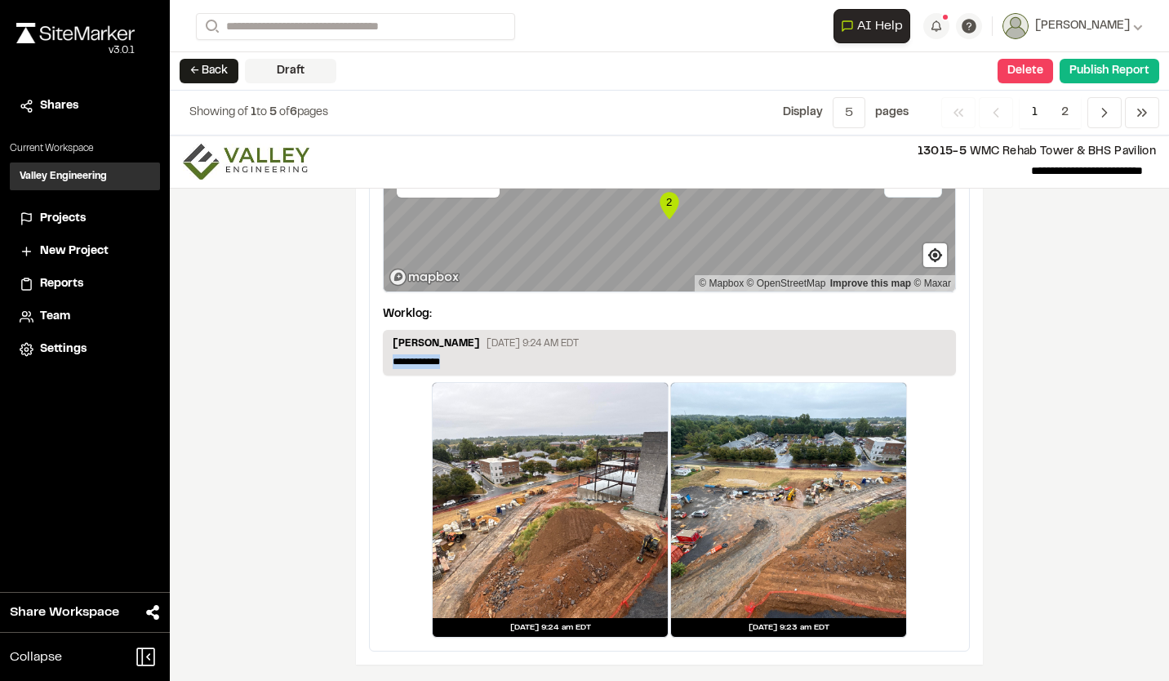
drag, startPoint x: 463, startPoint y: 361, endPoint x: 303, endPoint y: 354, distance: 160.1
click at [304, 357] on div "**********" at bounding box center [669, 407] width 999 height 545
click at [309, 369] on div "**********" at bounding box center [669, 407] width 999 height 545
click at [859, 112] on span "5" at bounding box center [848, 112] width 33 height 31
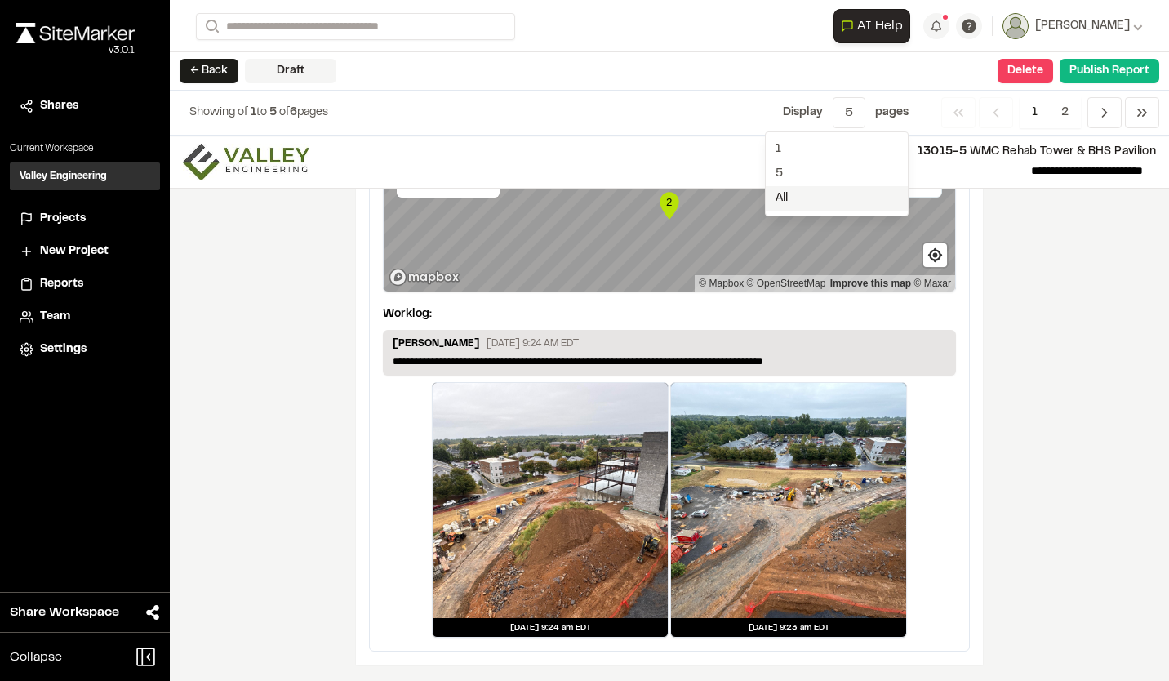
click at [835, 201] on span "All" at bounding box center [836, 198] width 142 height 24
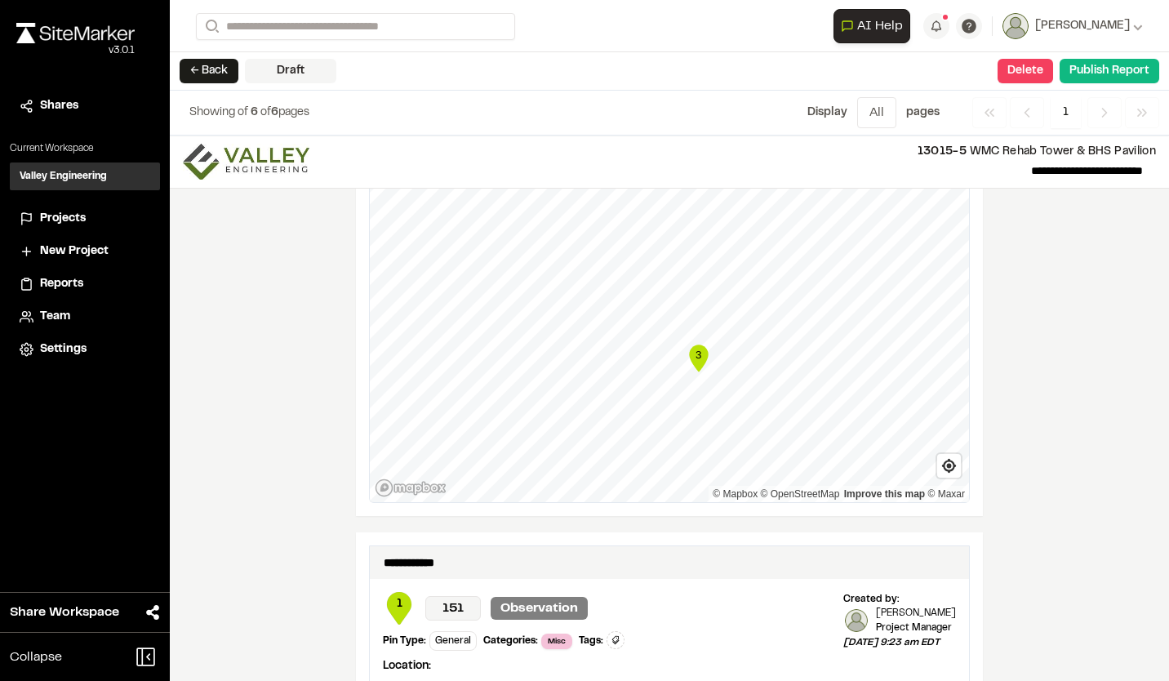
scroll to position [1469, 0]
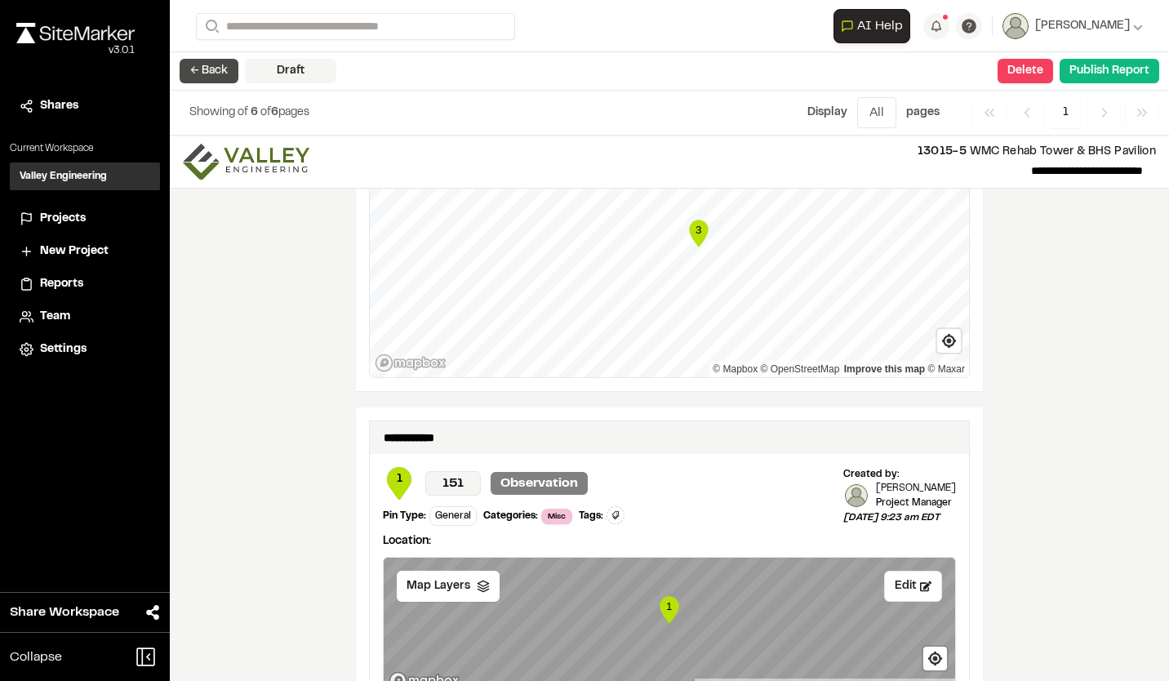
click at [191, 71] on button "← Back" at bounding box center [209, 71] width 59 height 24
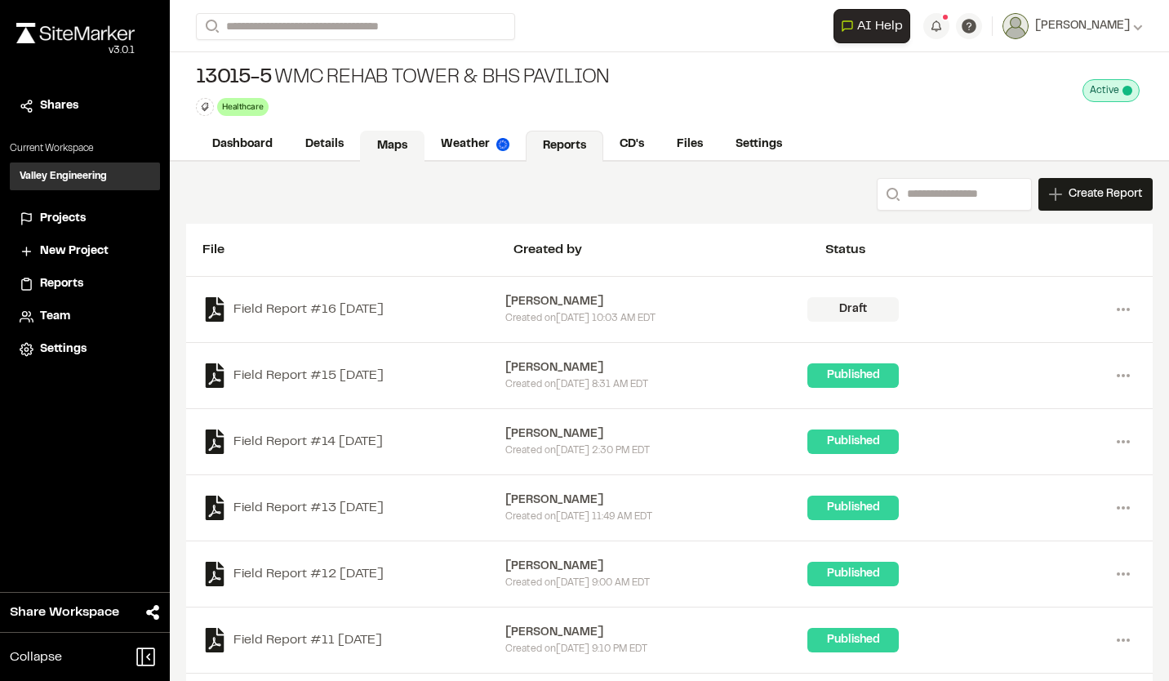
click at [397, 142] on link "Maps" at bounding box center [392, 146] width 64 height 31
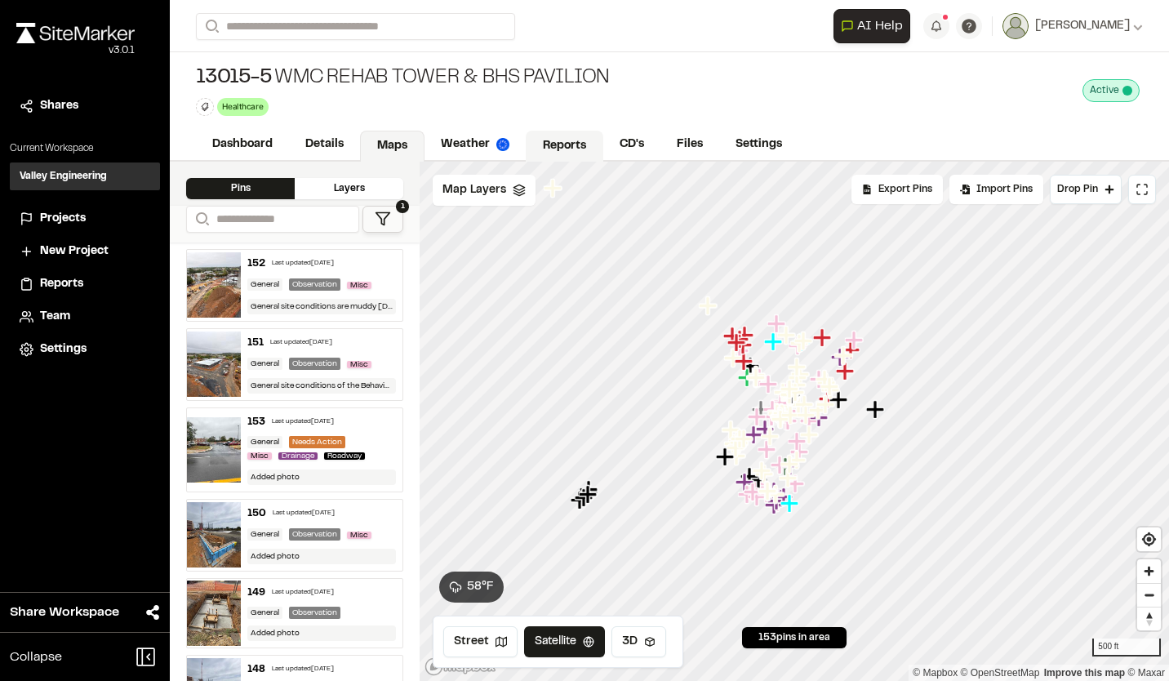
click at [567, 144] on link "Reports" at bounding box center [565, 146] width 78 height 31
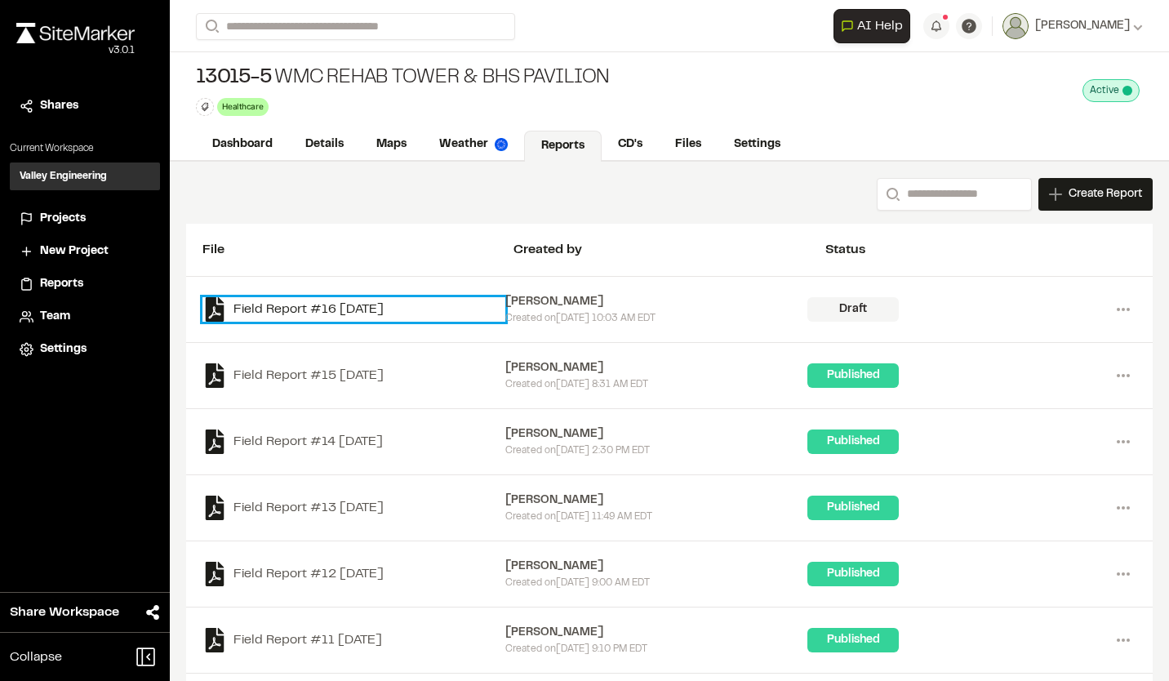
click at [311, 313] on link "Field Report #16 2025-09-17" at bounding box center [353, 309] width 303 height 24
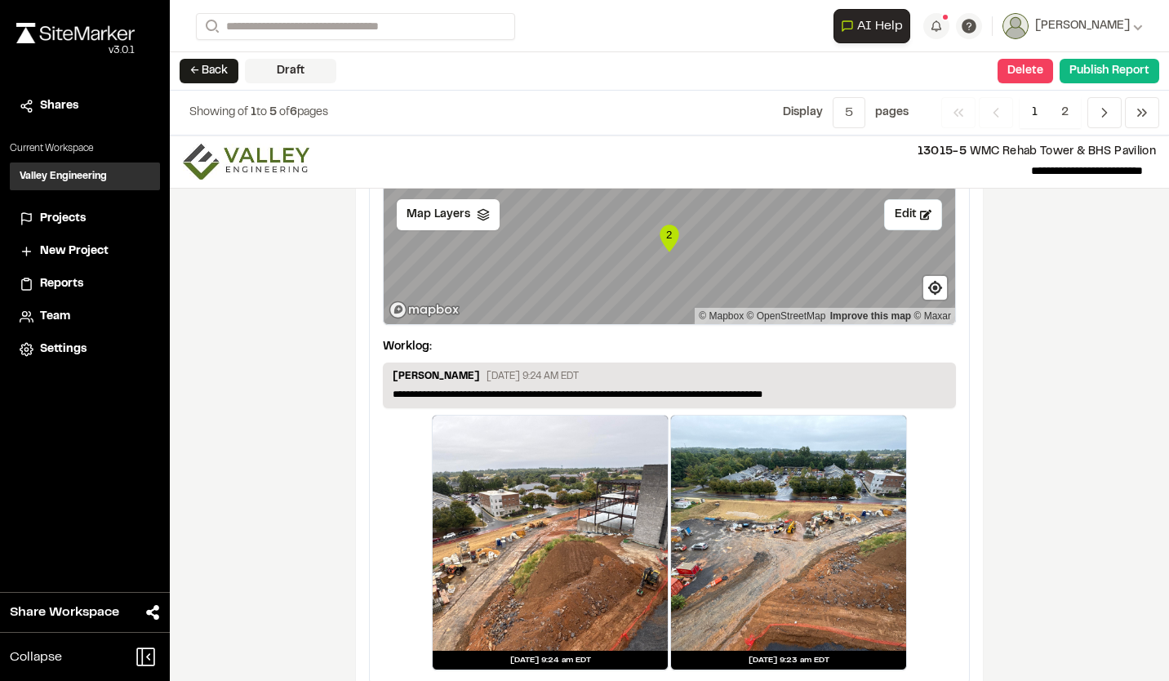
scroll to position [2517, 0]
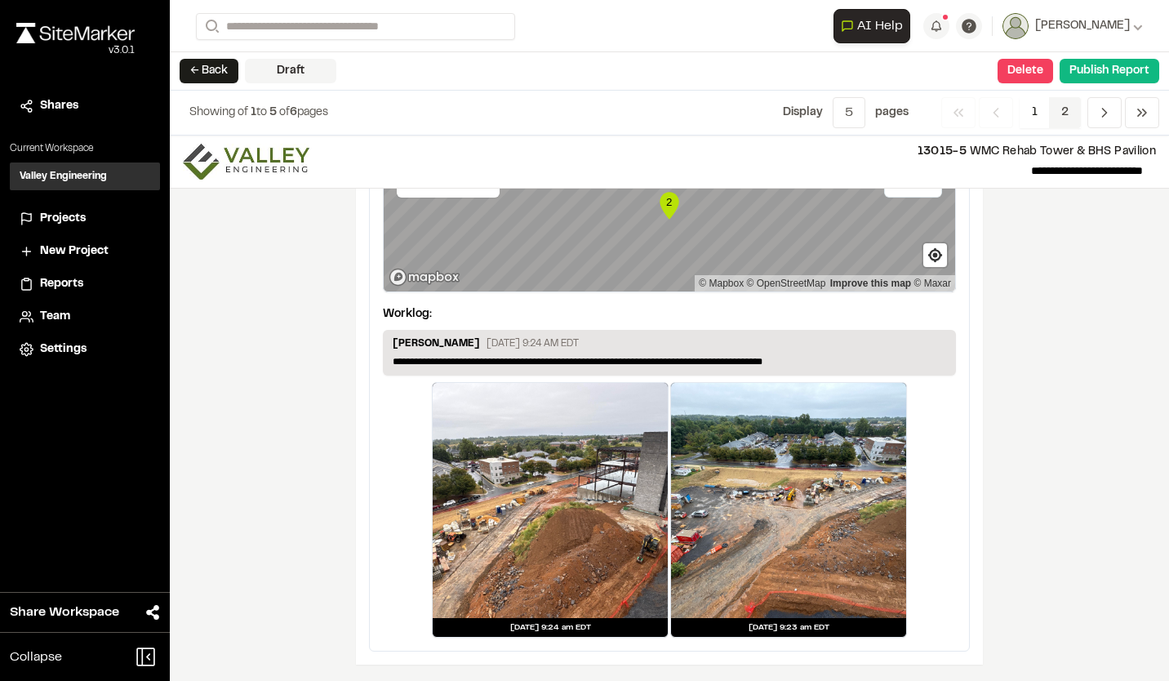
click at [1059, 111] on span "2" at bounding box center [1065, 112] width 32 height 31
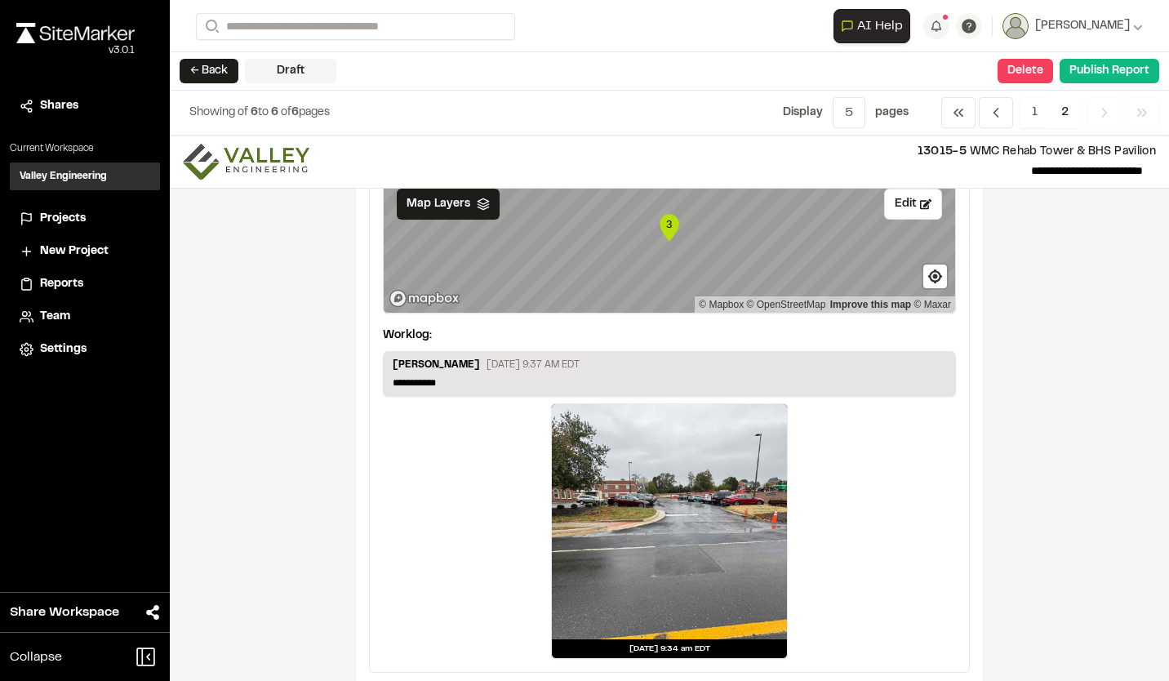
scroll to position [152, 0]
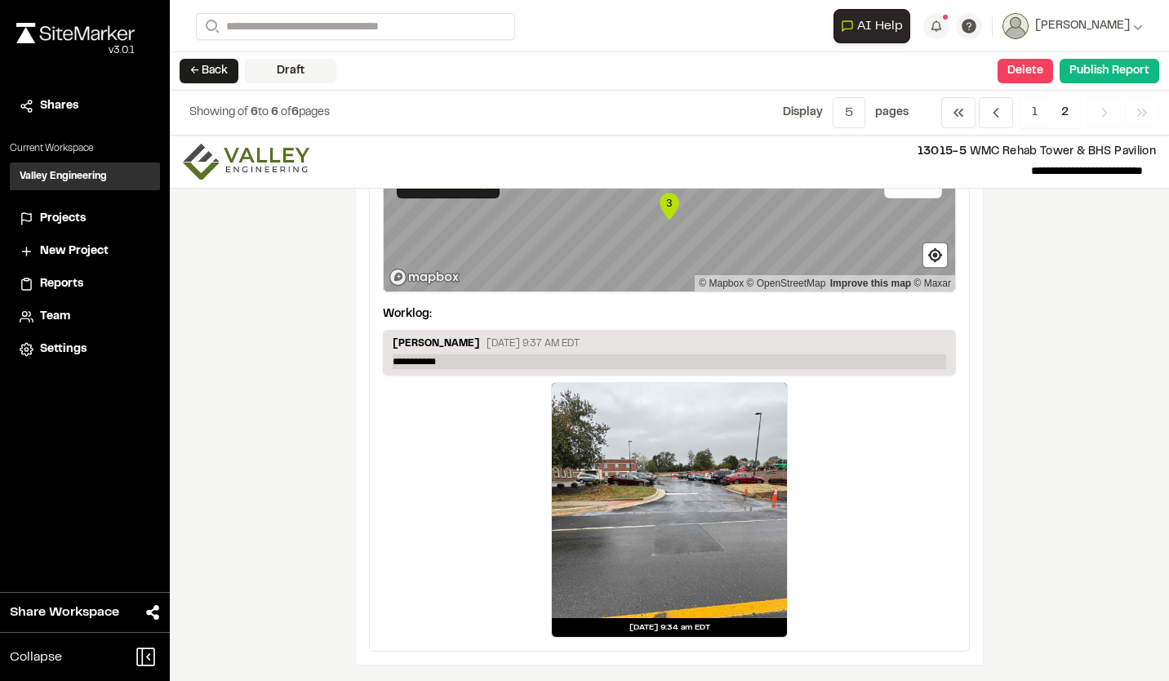
click at [464, 357] on p "**********" at bounding box center [669, 361] width 553 height 15
click at [661, 360] on p "**********" at bounding box center [669, 361] width 553 height 15
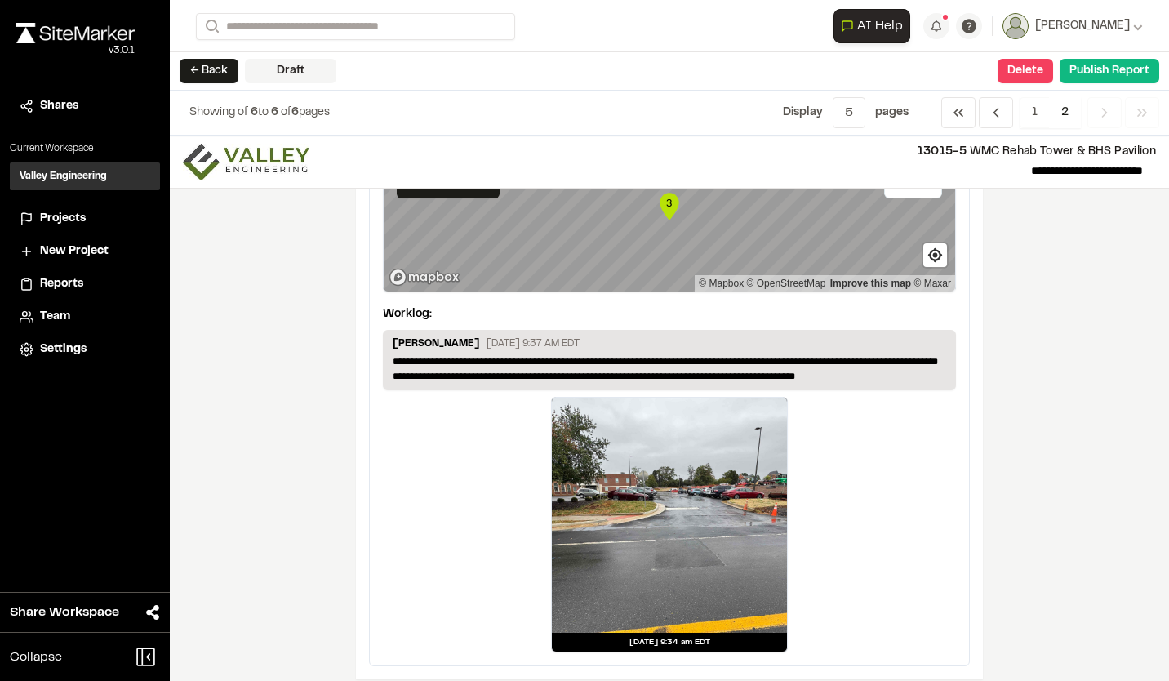
click at [1101, 461] on div "**********" at bounding box center [669, 407] width 999 height 545
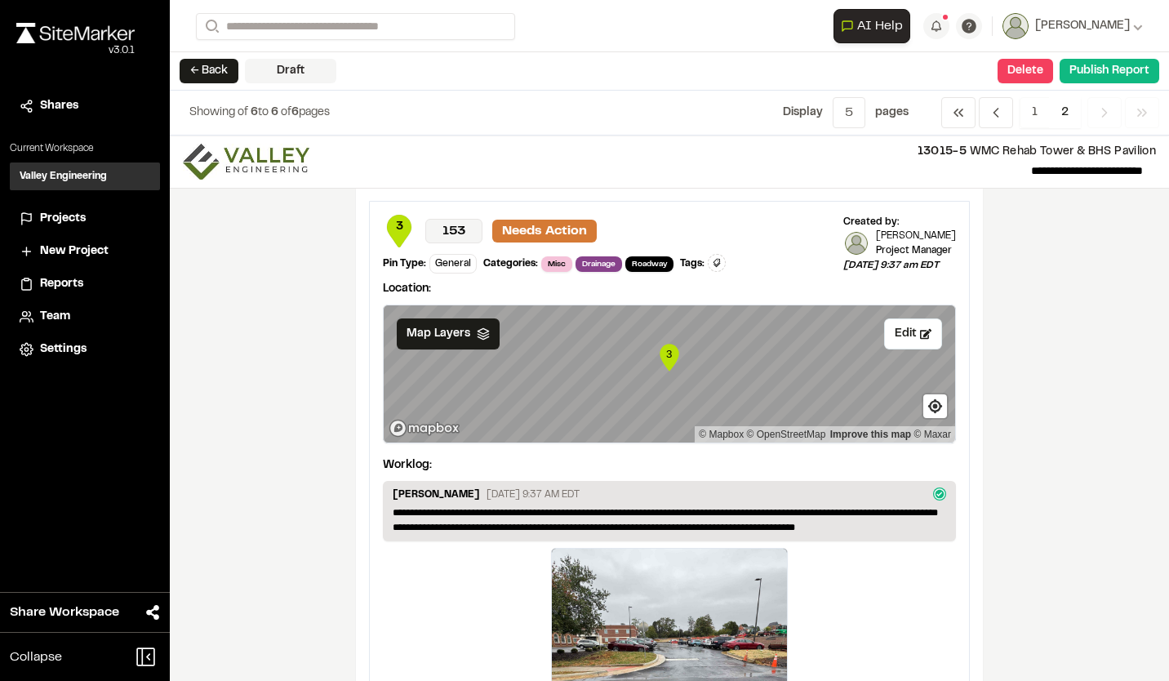
scroll to position [0, 0]
click at [1036, 108] on span "1" at bounding box center [1034, 112] width 30 height 31
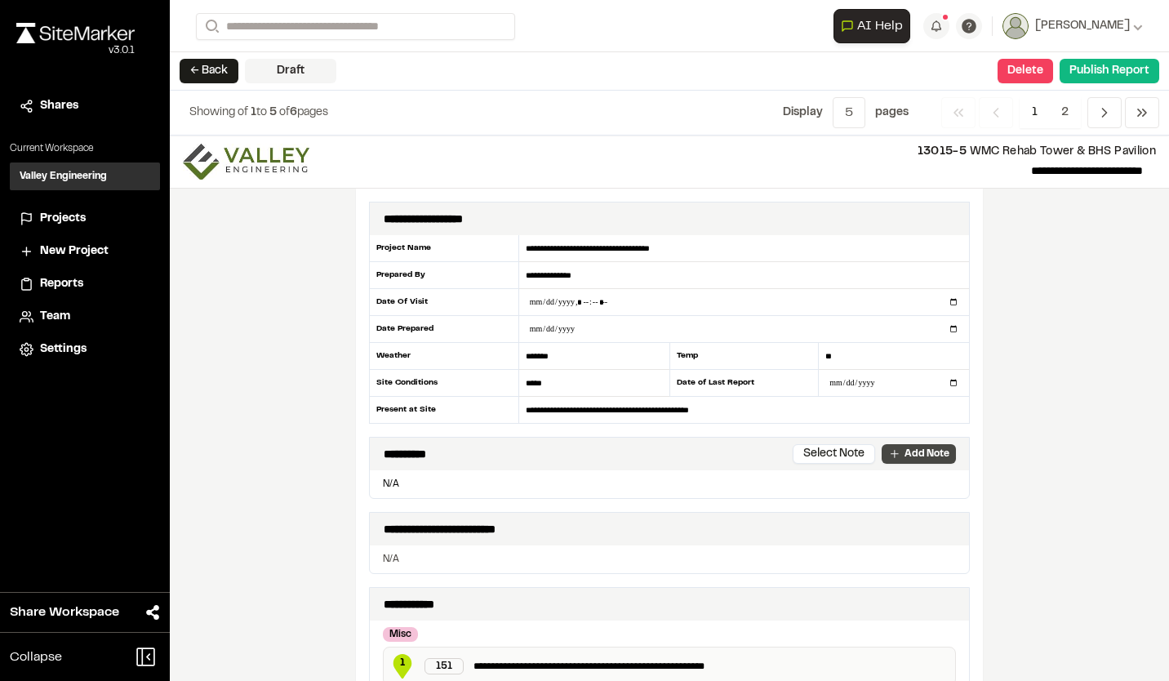
click at [912, 450] on p "Add Note" at bounding box center [926, 453] width 45 height 15
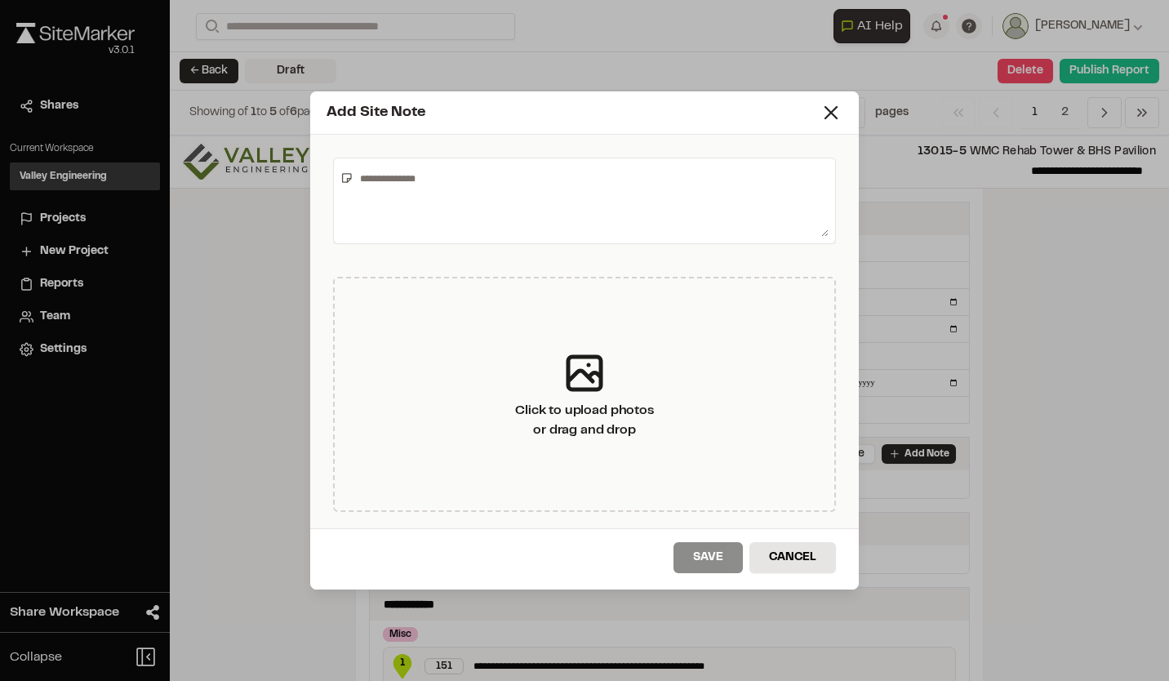
click at [588, 182] on textarea at bounding box center [590, 201] width 475 height 72
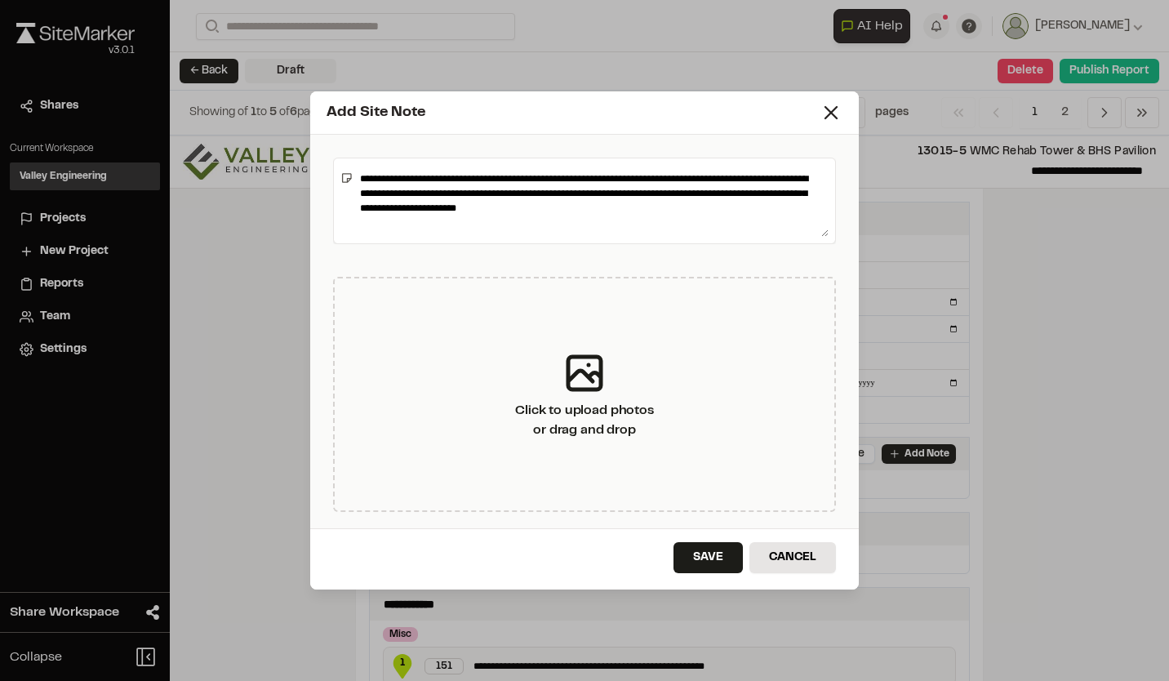
click at [544, 206] on textarea "**********" at bounding box center [590, 201] width 475 height 72
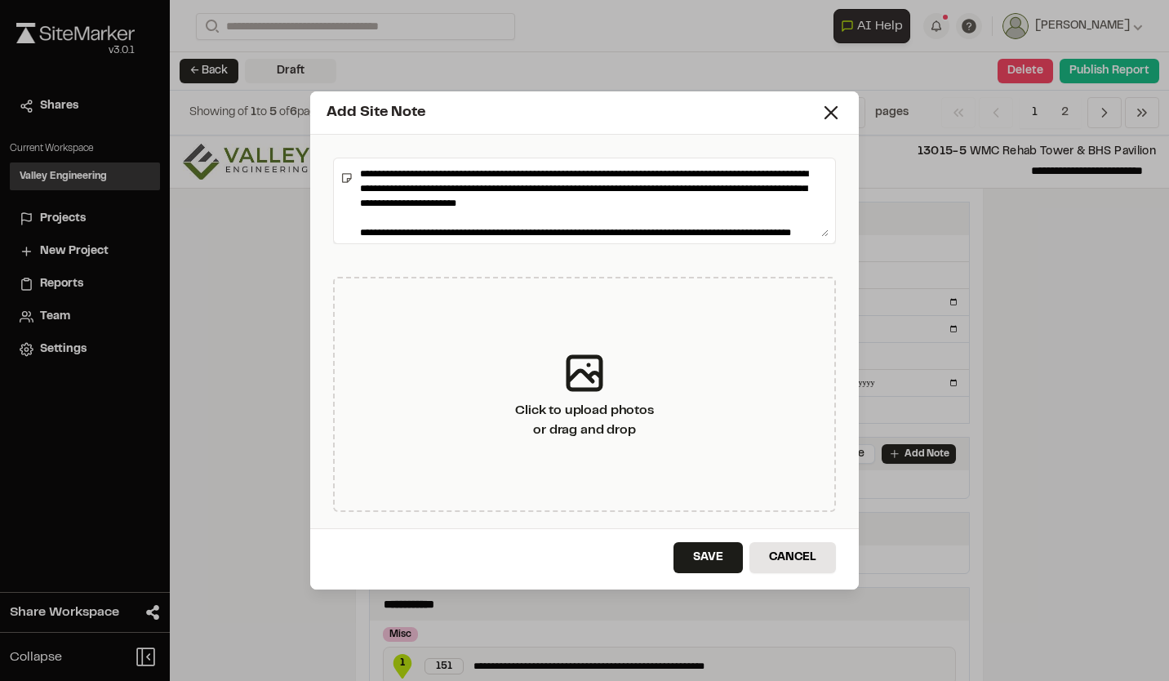
scroll to position [20, 0]
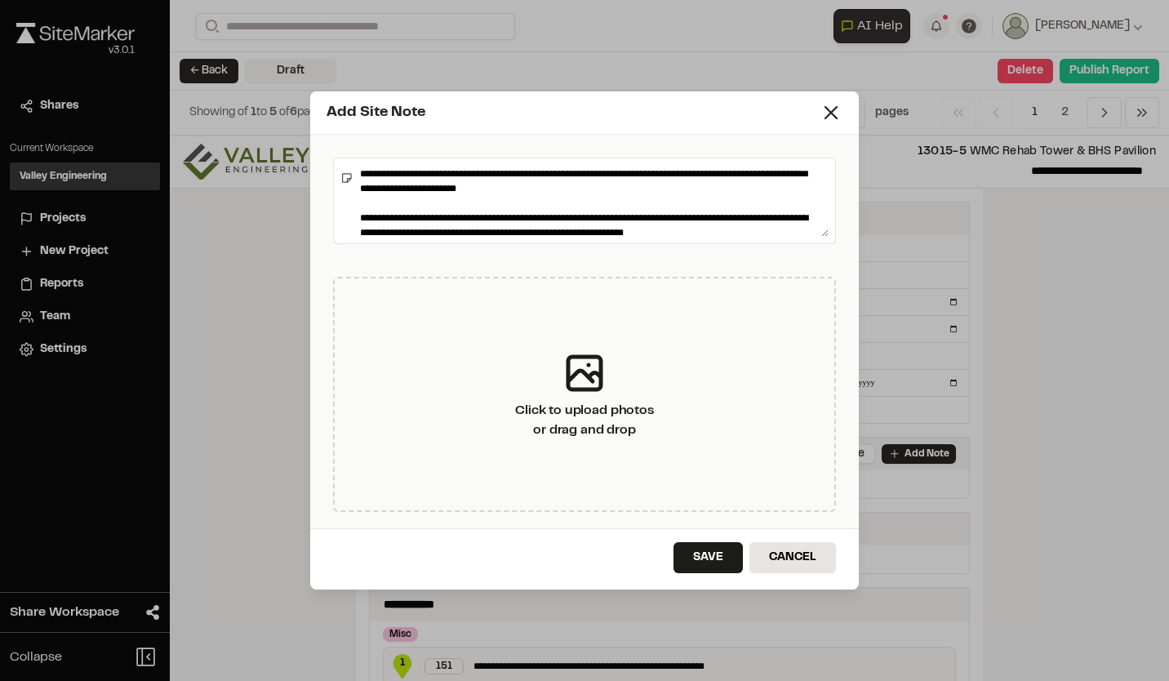
click at [673, 232] on textarea "**********" at bounding box center [590, 201] width 475 height 72
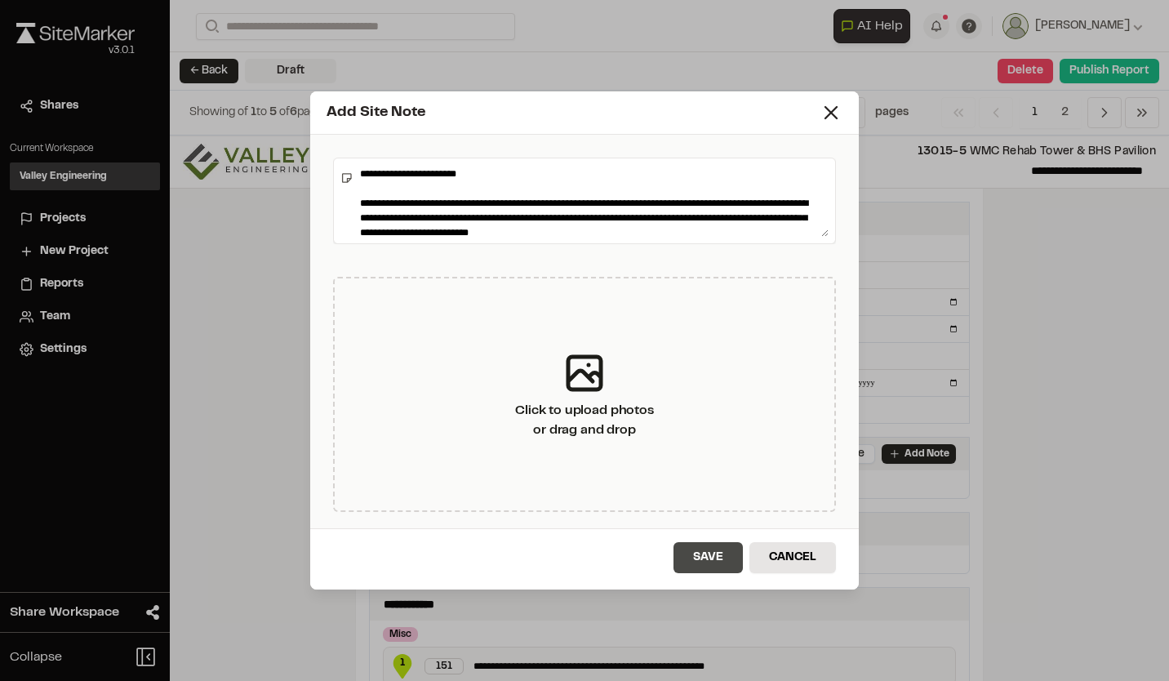
scroll to position [64, 0]
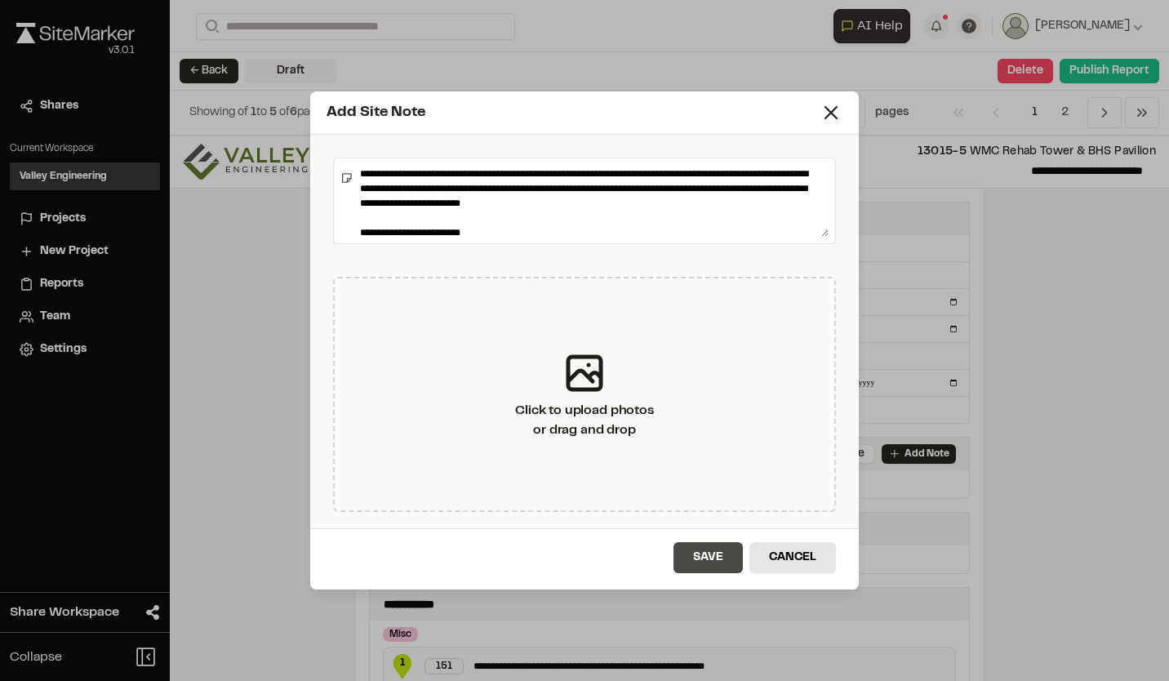
type textarea "**********"
click at [731, 557] on button "Save" at bounding box center [707, 557] width 69 height 31
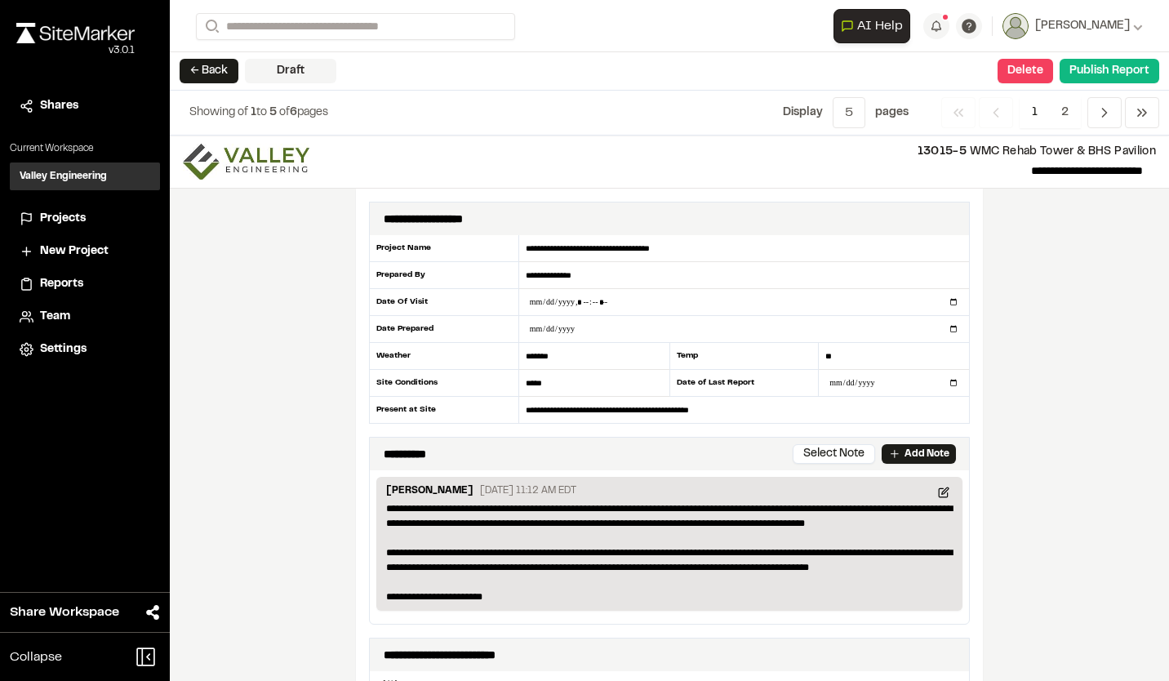
click at [992, 318] on div "**********" at bounding box center [669, 407] width 999 height 545
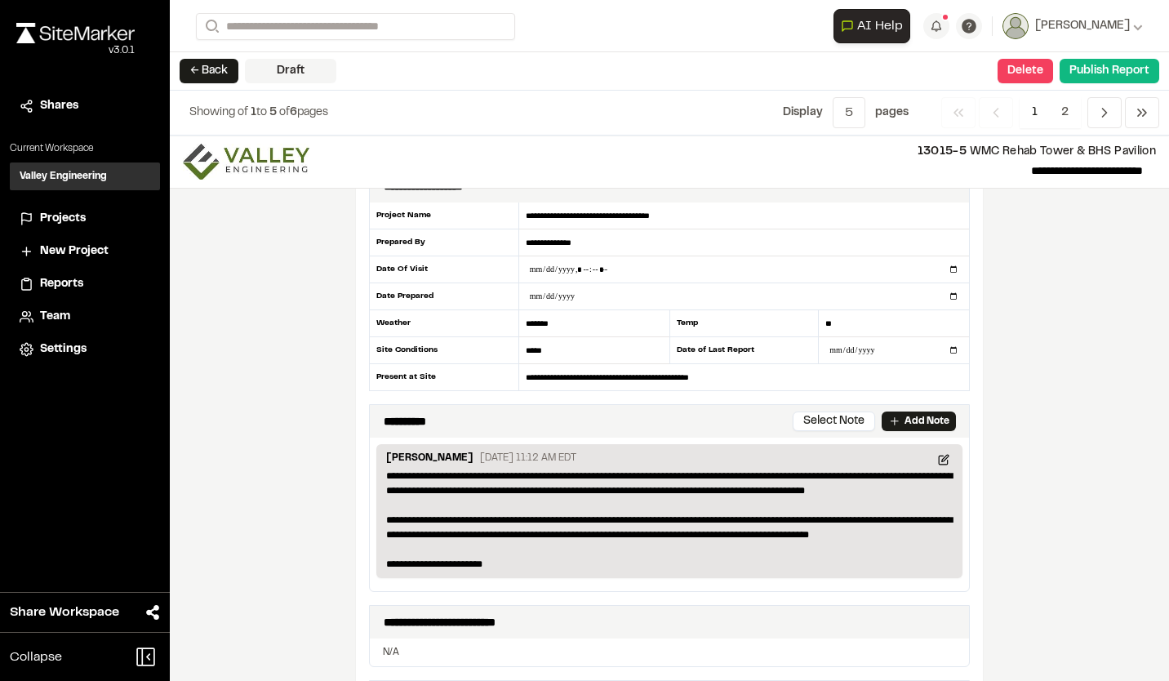
scroll to position [0, 0]
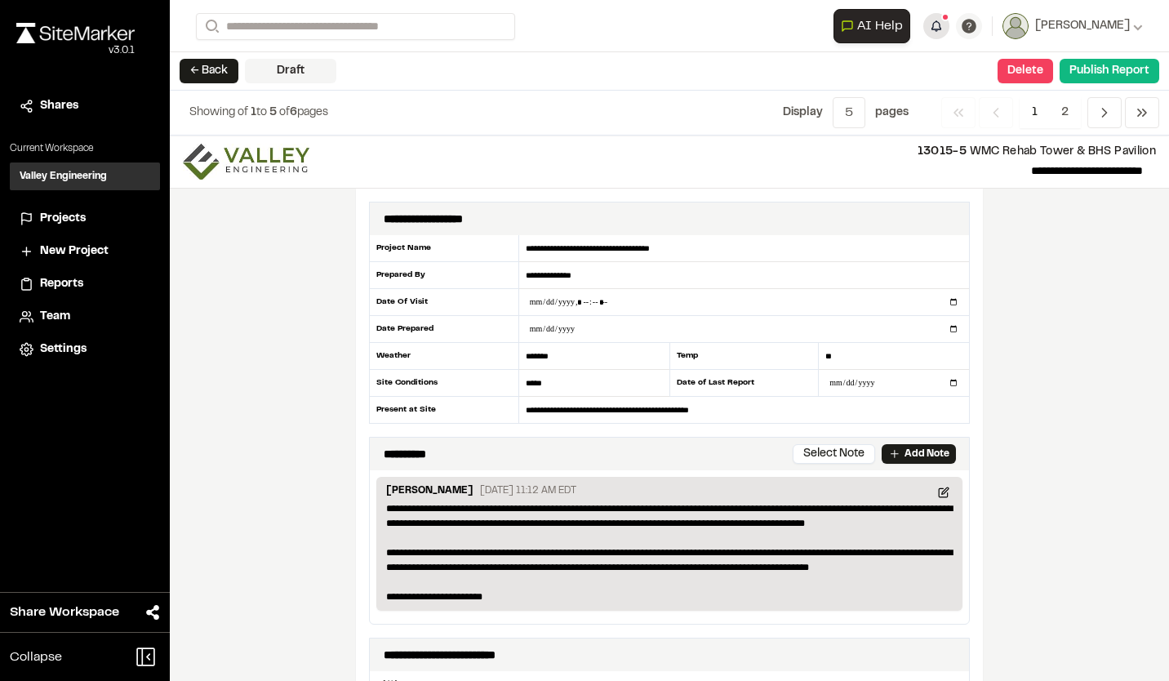
click at [935, 25] on button "button" at bounding box center [936, 26] width 26 height 26
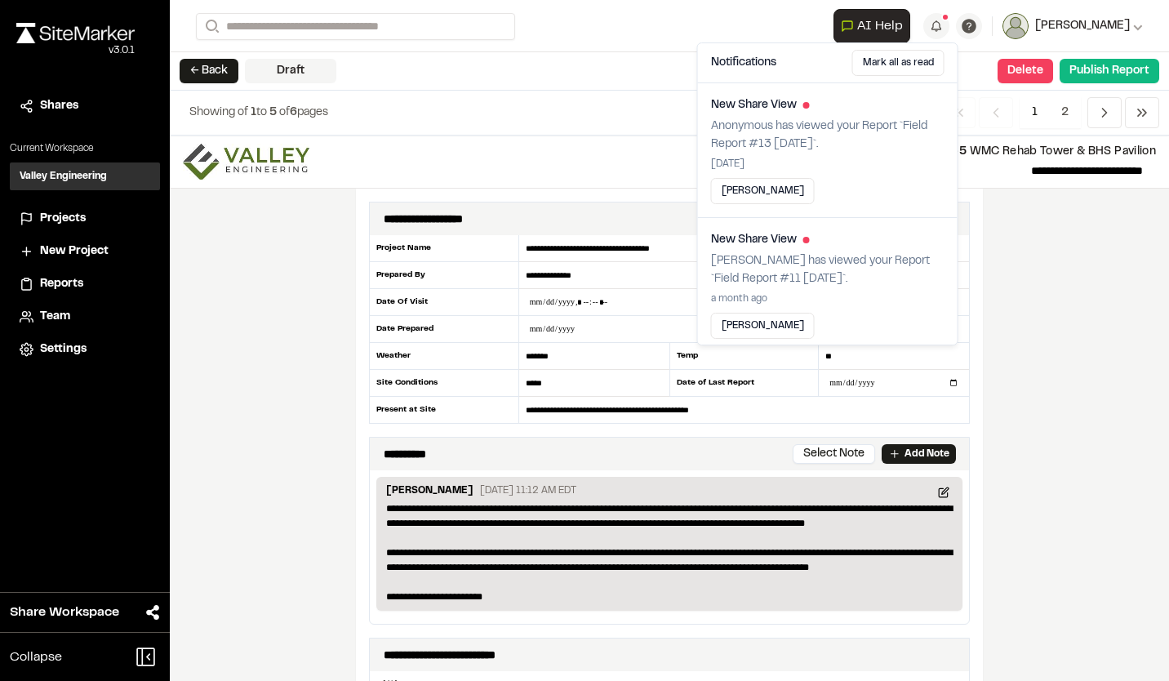
click at [1133, 28] on icon at bounding box center [1138, 26] width 10 height 10
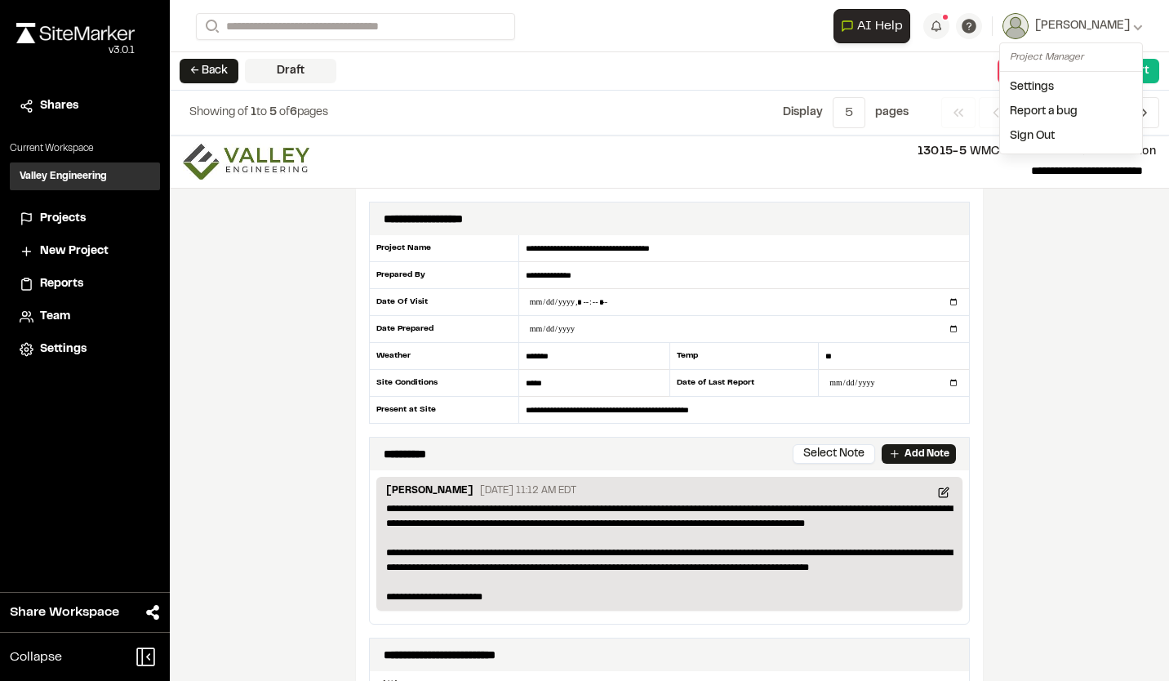
click at [1041, 88] on link "Settings" at bounding box center [1071, 87] width 142 height 24
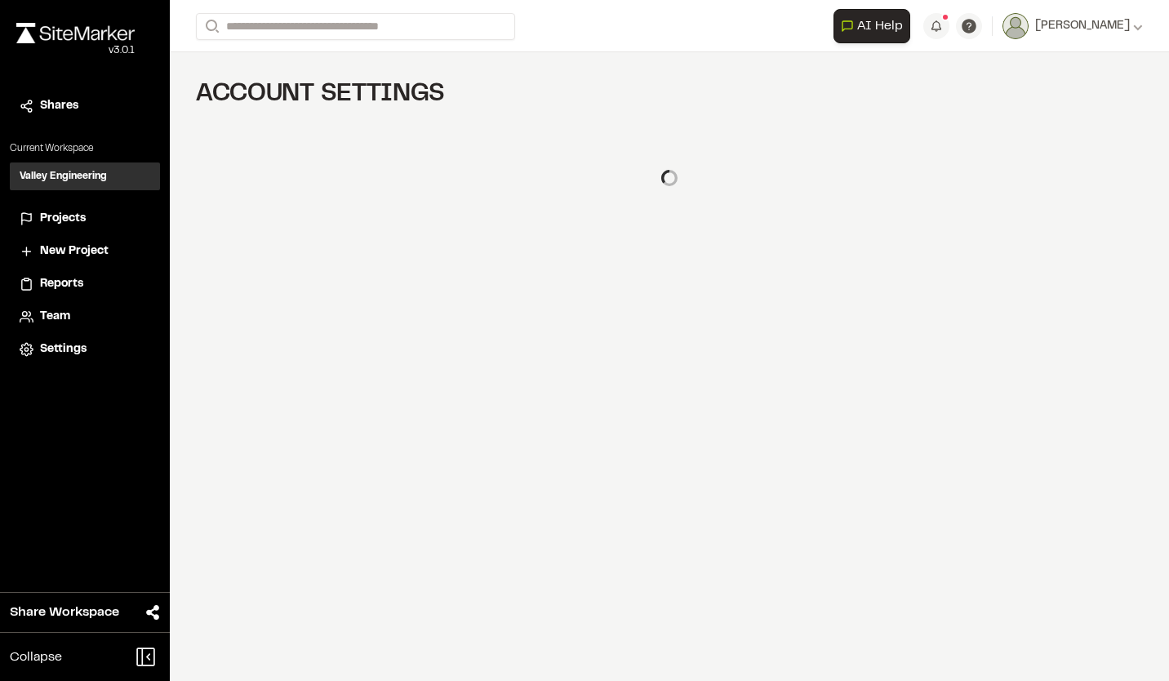
click at [949, 292] on div "**********" at bounding box center [669, 340] width 999 height 681
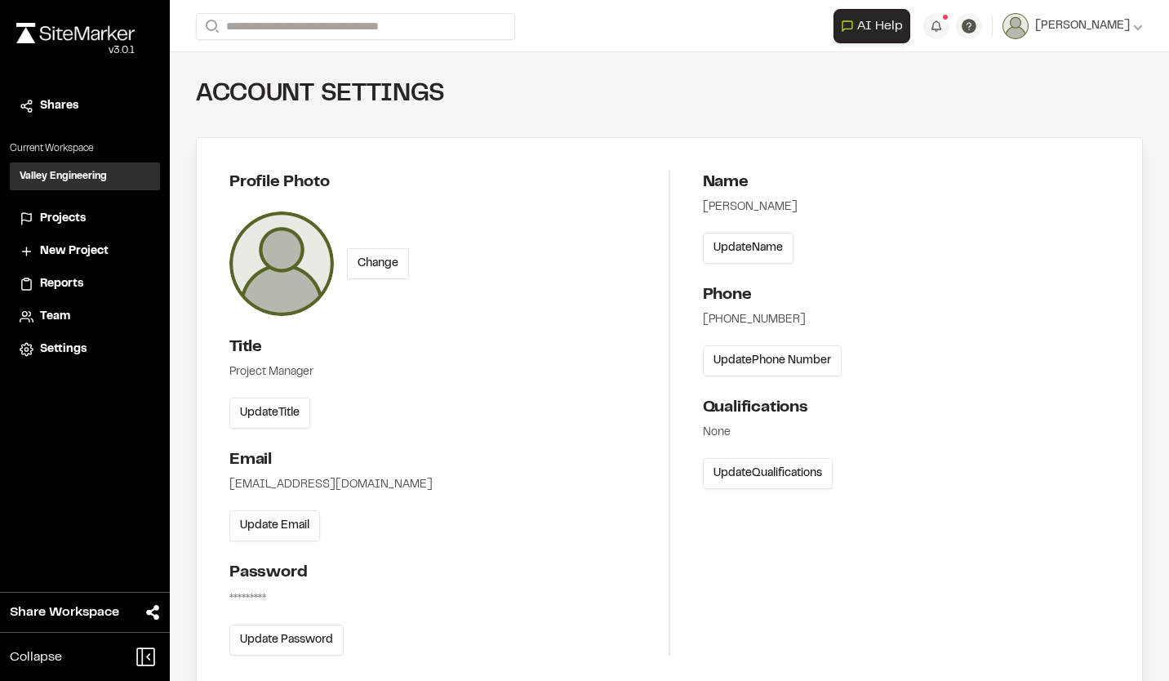
click at [59, 352] on span "Settings" at bounding box center [63, 349] width 47 height 18
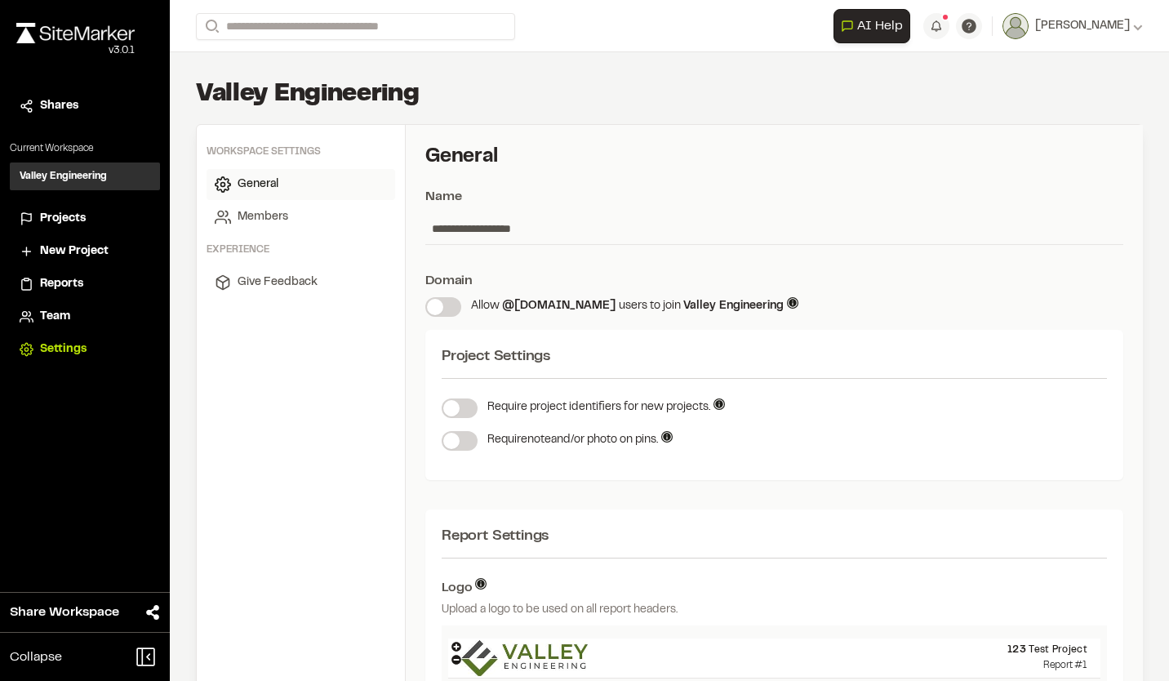
click at [67, 210] on span "Projects" at bounding box center [63, 219] width 46 height 18
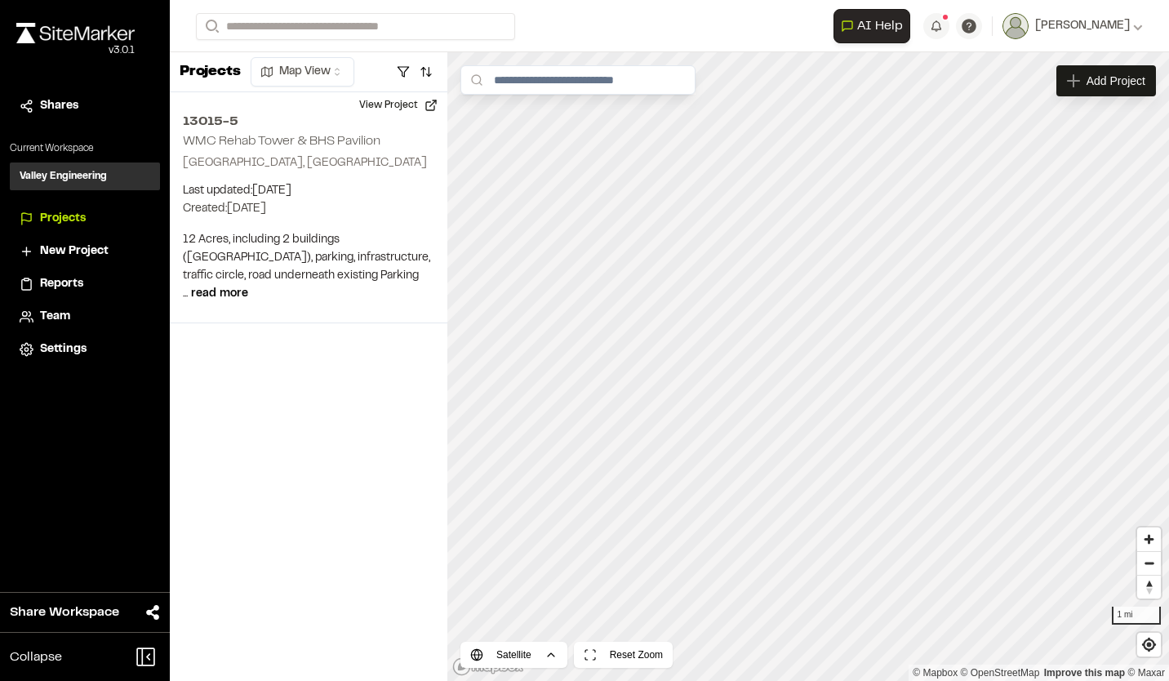
click at [70, 35] on img at bounding box center [75, 33] width 118 height 20
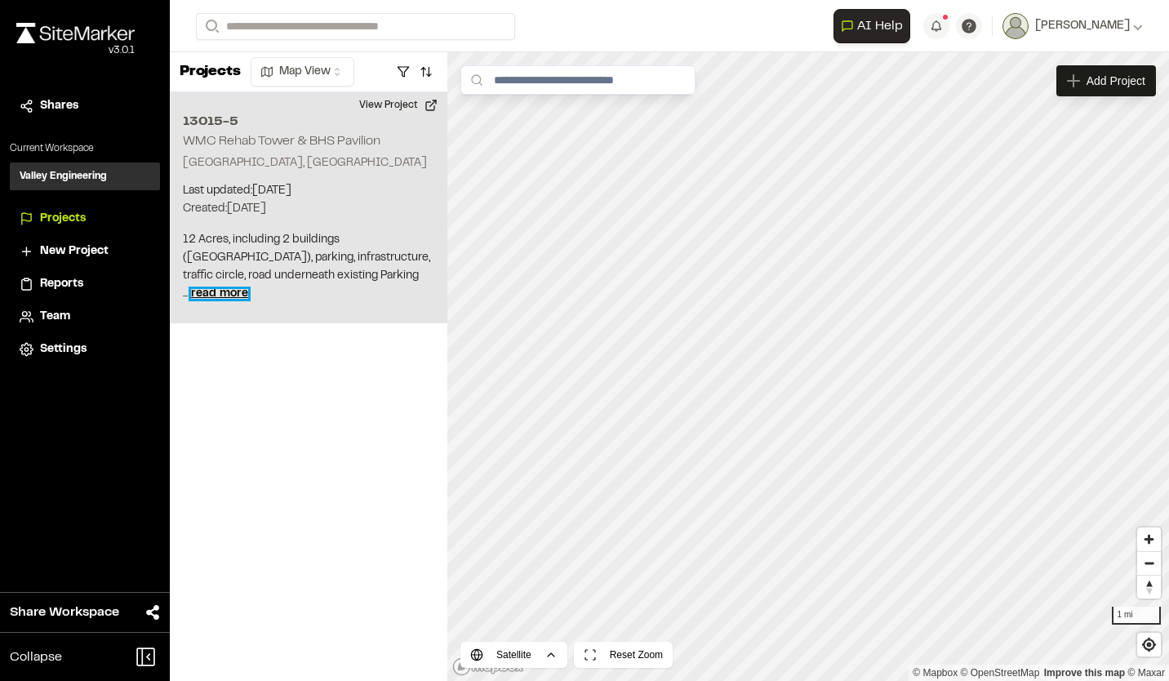
click at [248, 294] on span "read more" at bounding box center [219, 294] width 57 height 10
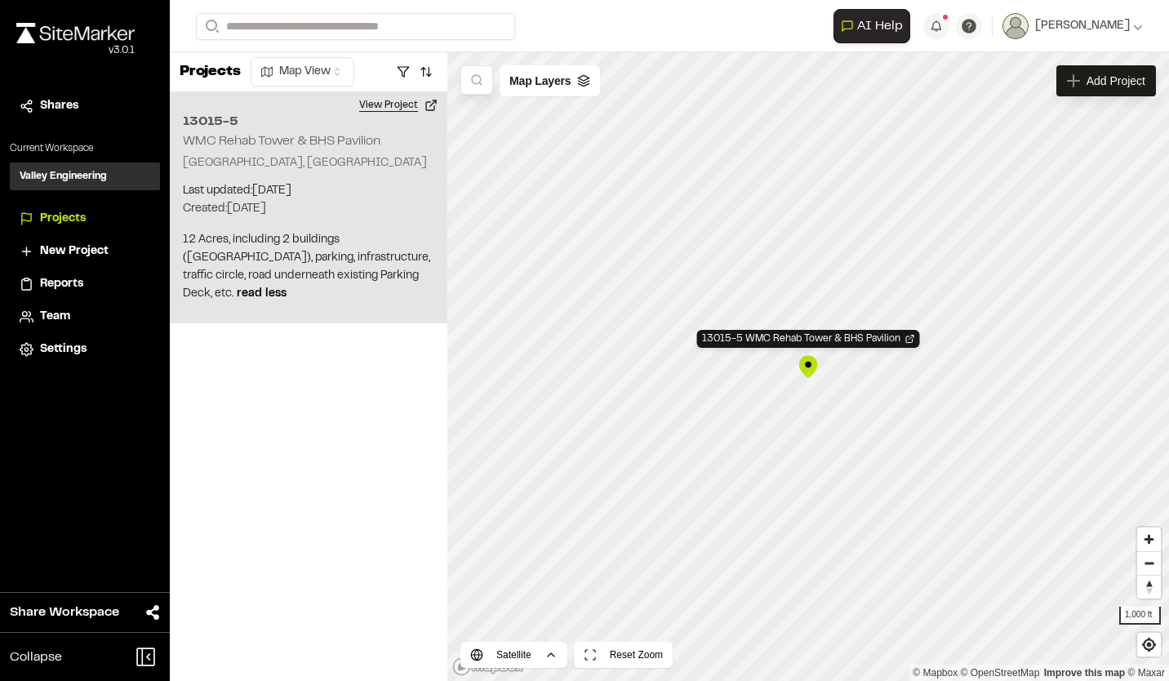
click at [379, 106] on button "View Project" at bounding box center [398, 105] width 98 height 26
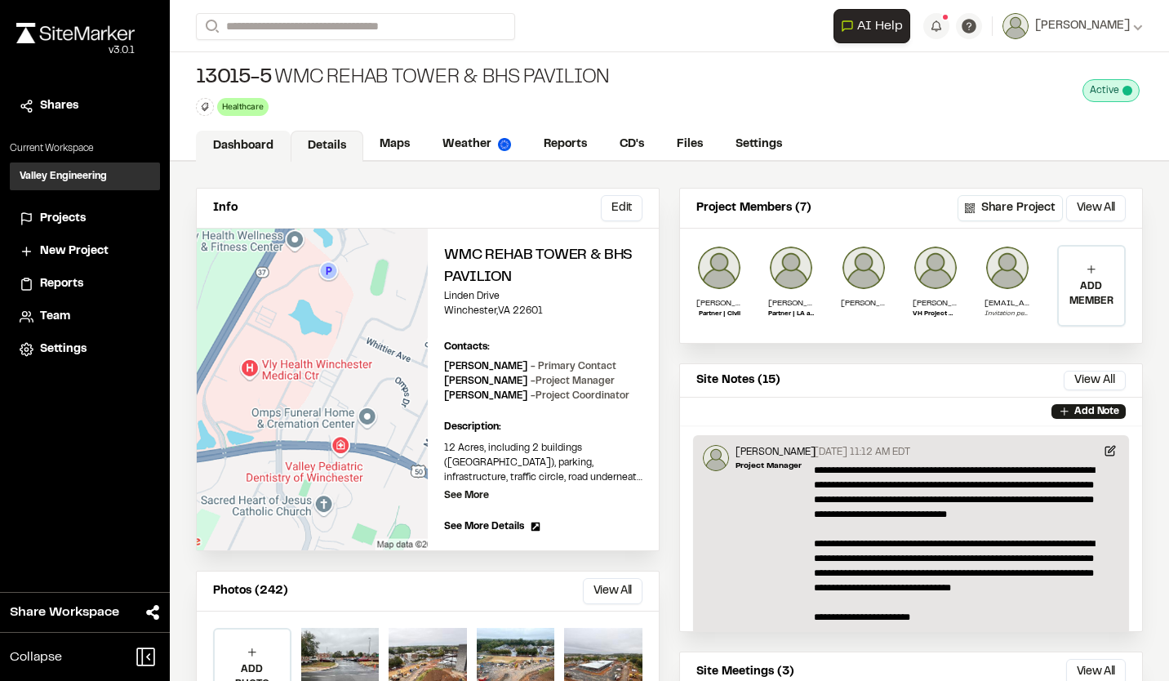
click at [253, 148] on link "Dashboard" at bounding box center [243, 146] width 95 height 31
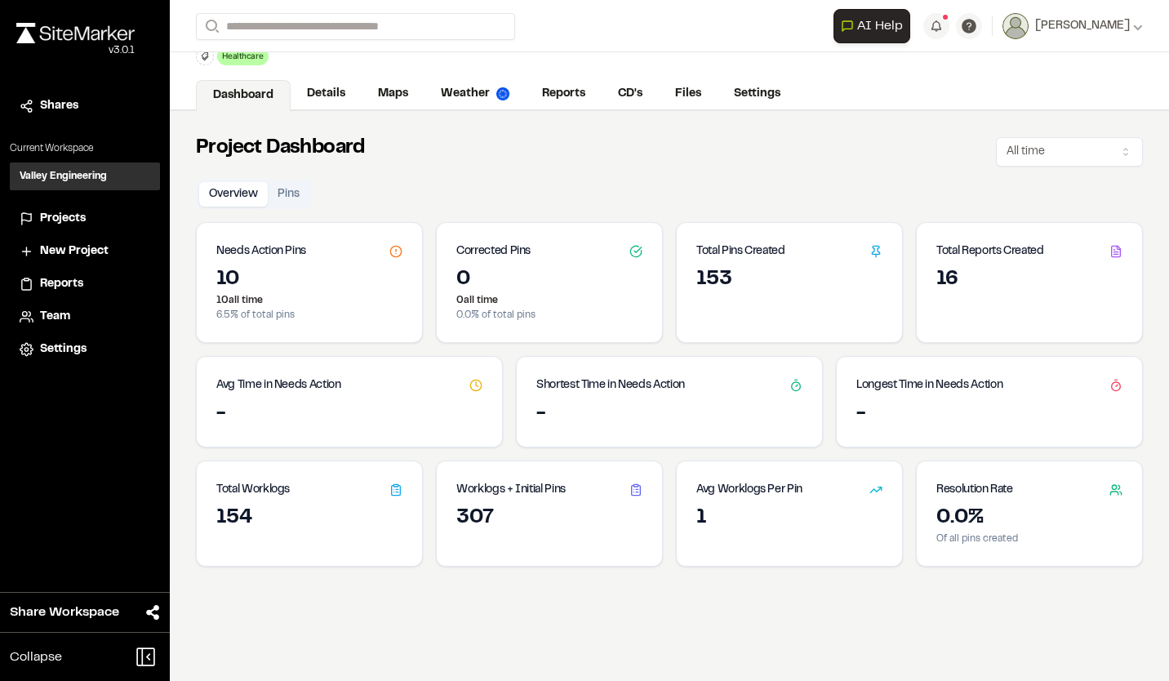
scroll to position [82, 0]
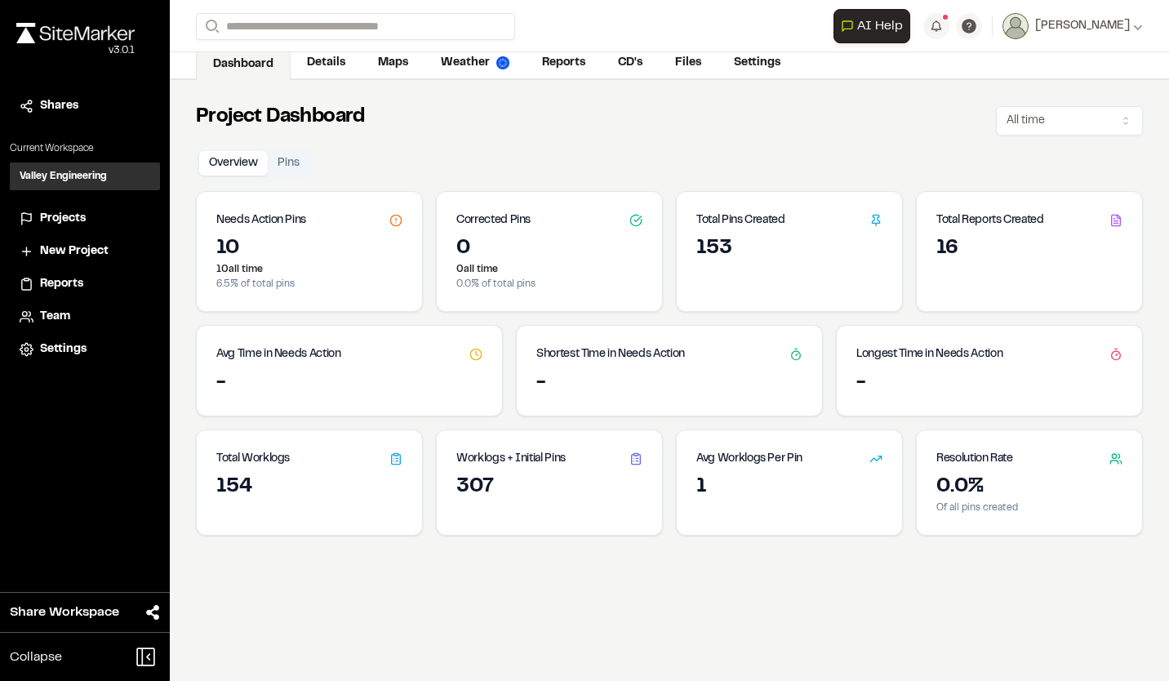
click at [295, 165] on button "Pins" at bounding box center [289, 163] width 42 height 24
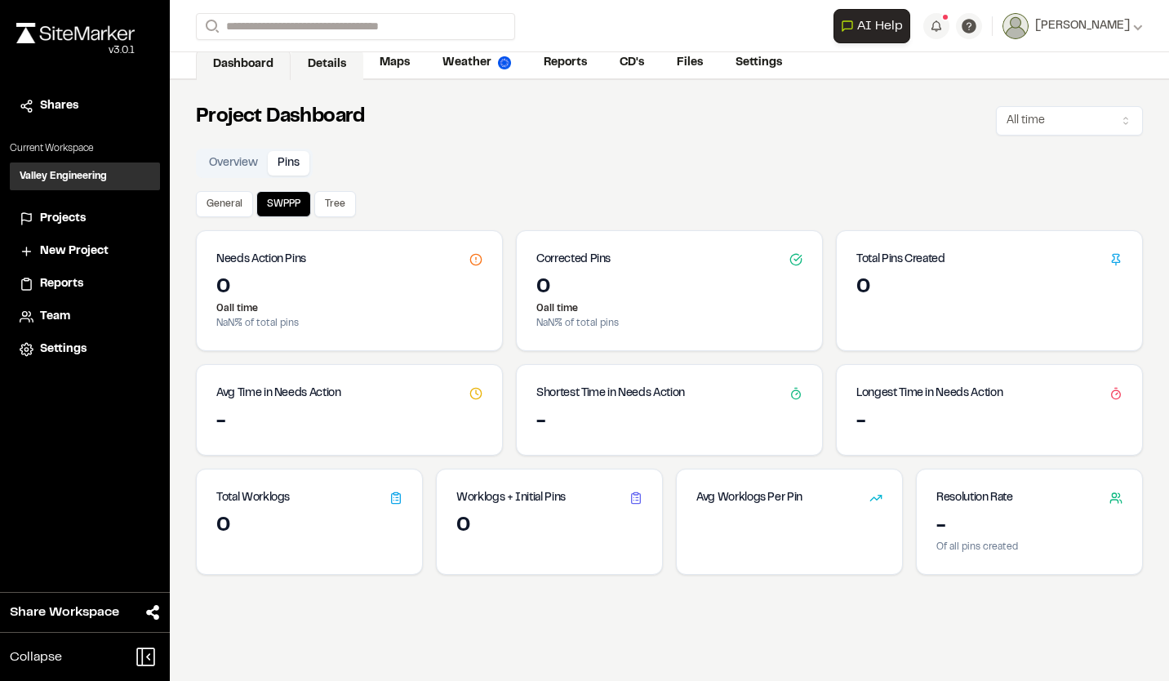
click at [339, 69] on link "Details" at bounding box center [327, 64] width 73 height 31
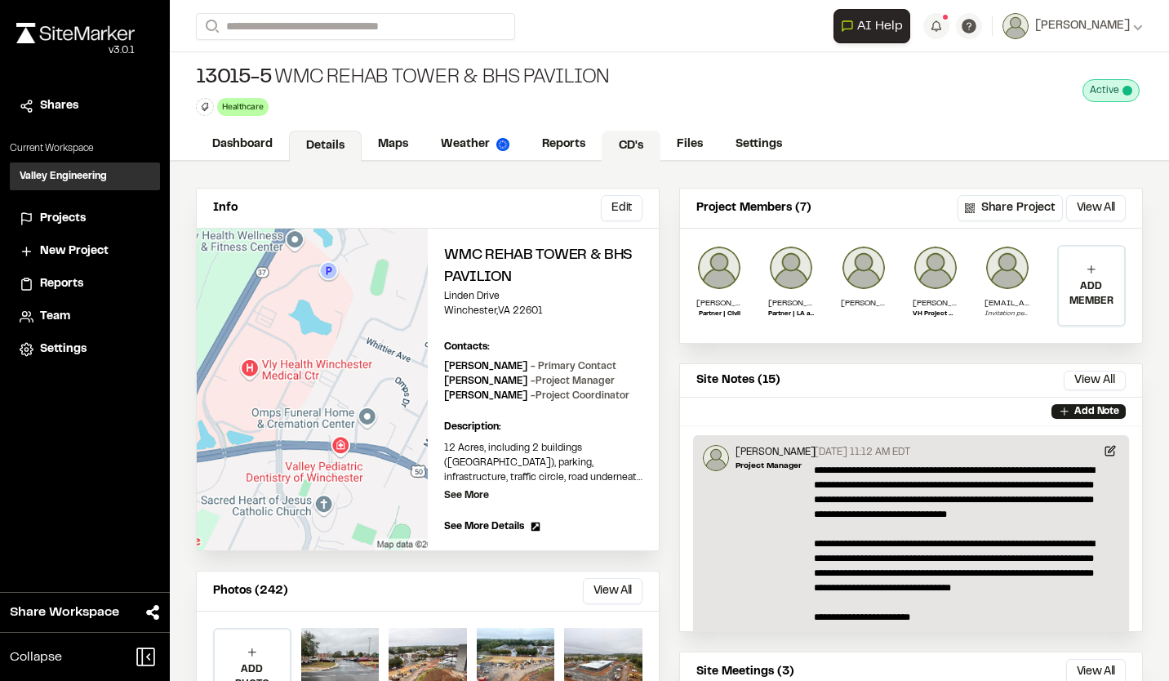
click at [620, 140] on link "CD's" at bounding box center [630, 146] width 59 height 31
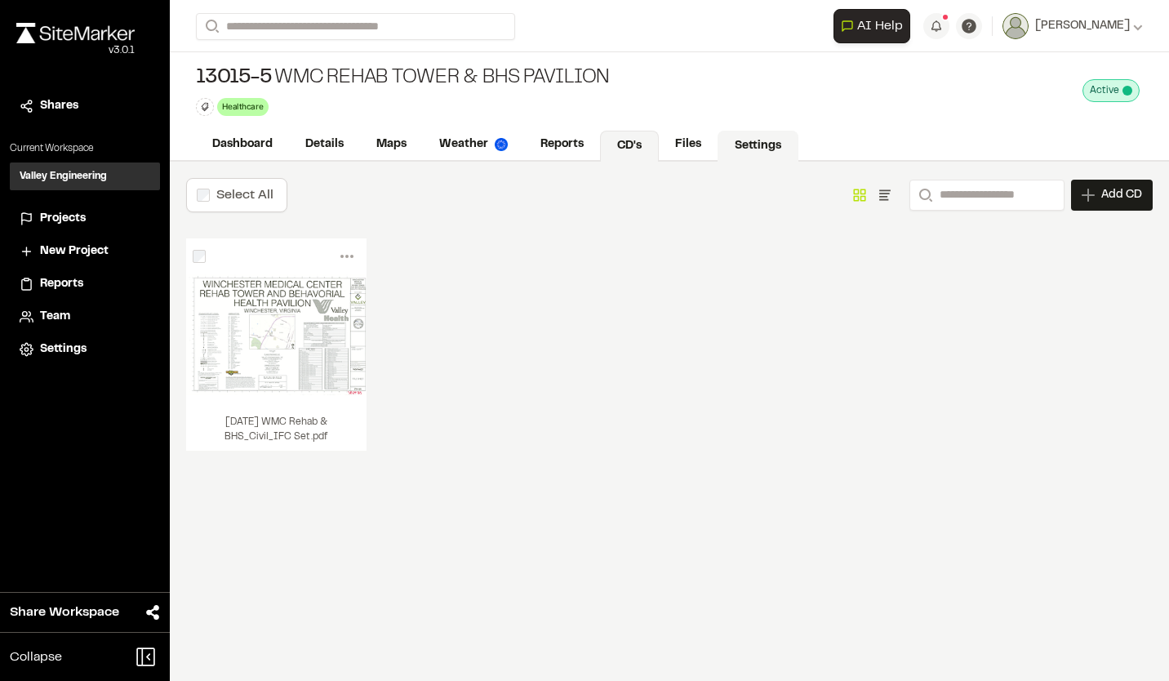
click at [770, 145] on link "Settings" at bounding box center [757, 146] width 81 height 31
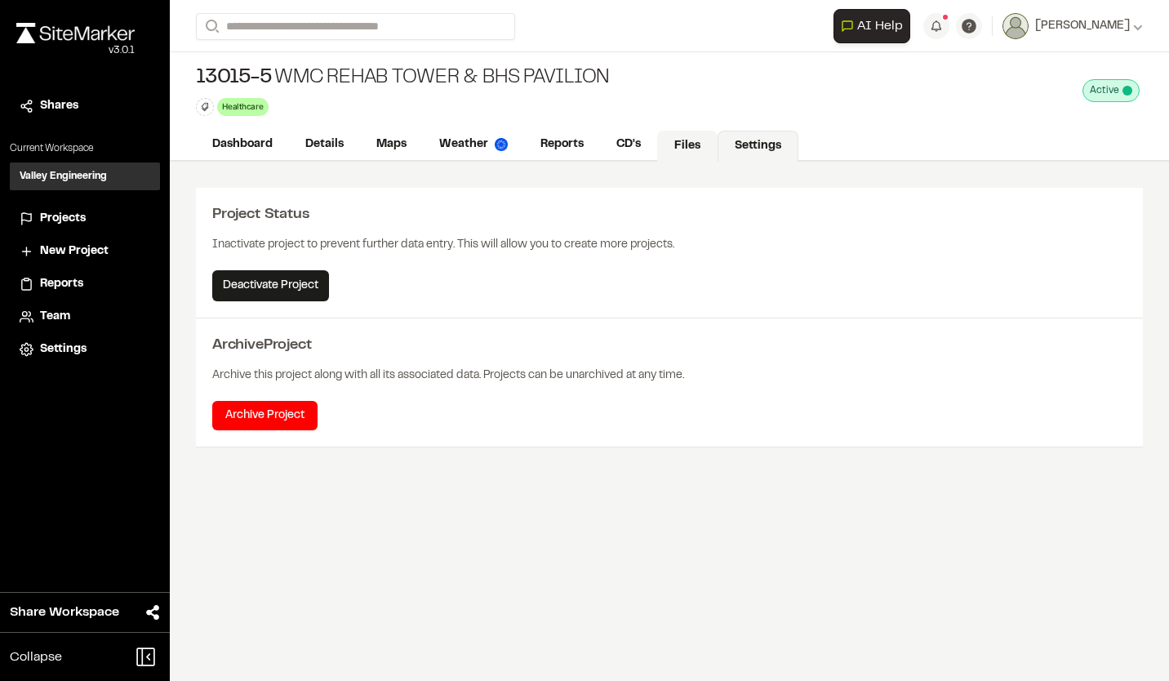
click at [688, 149] on link "Files" at bounding box center [687, 146] width 60 height 31
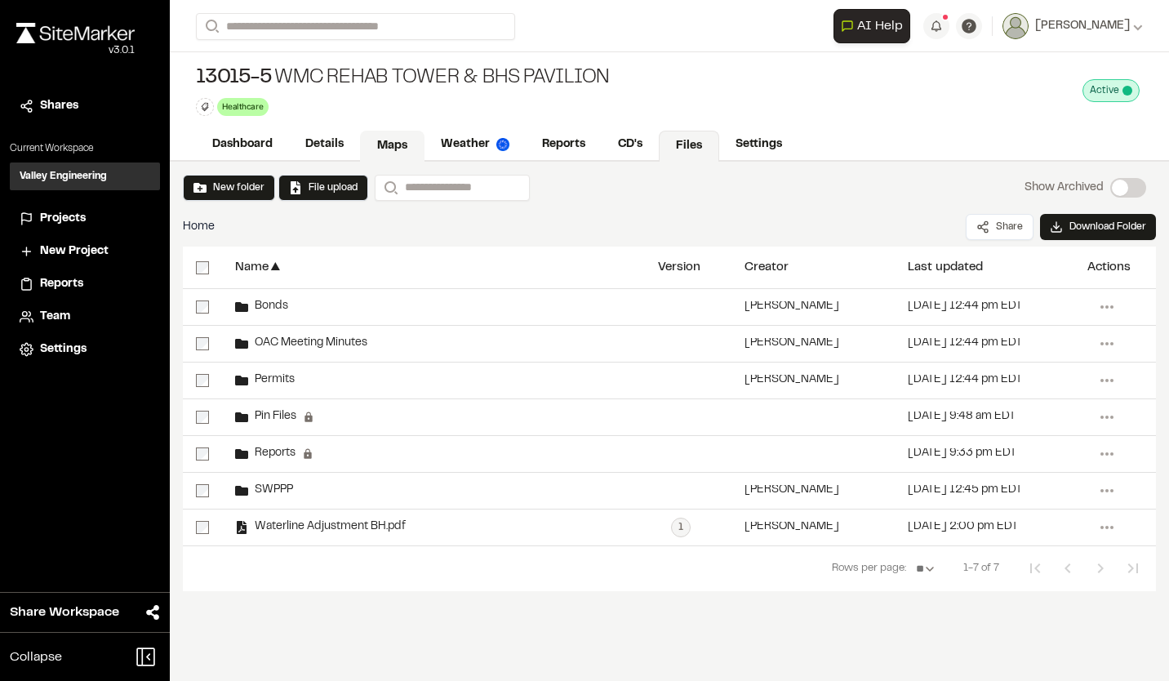
click at [393, 143] on link "Maps" at bounding box center [392, 146] width 64 height 31
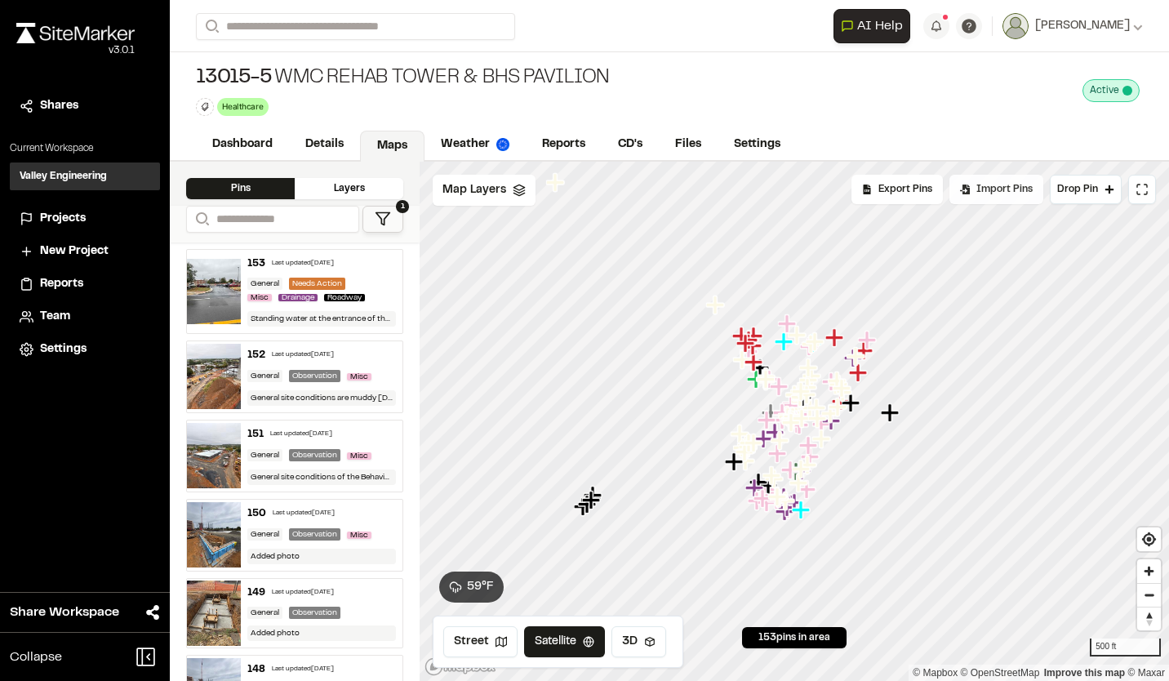
click at [983, 183] on span "Import Pins" at bounding box center [1004, 189] width 56 height 15
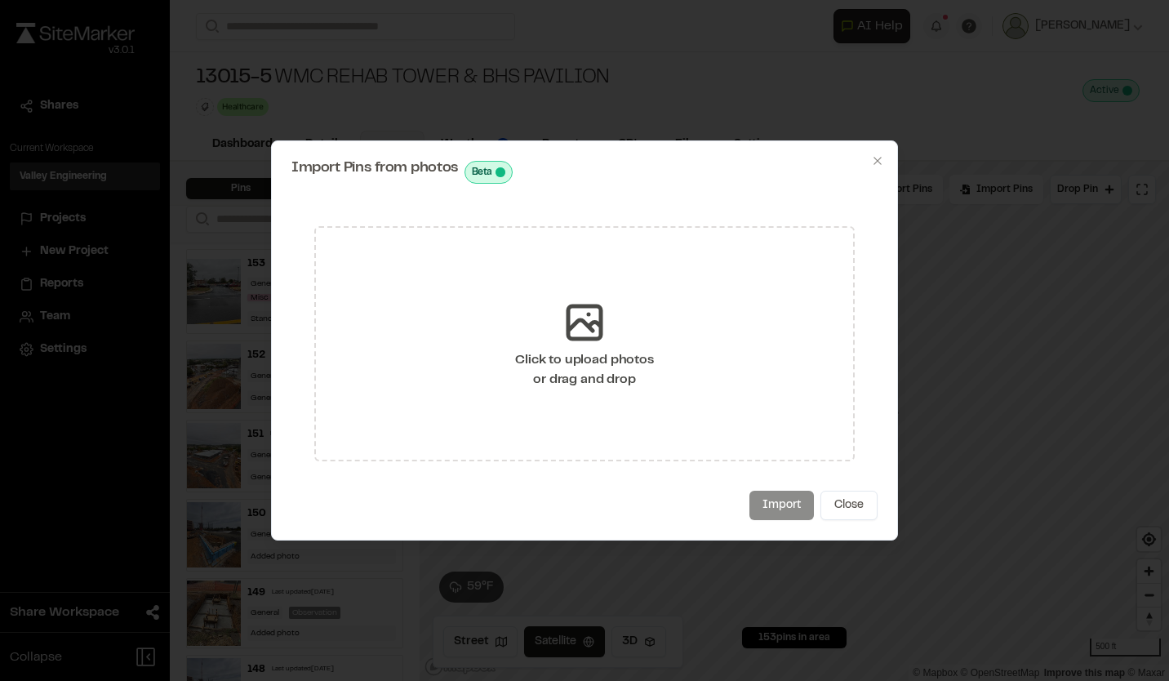
click at [594, 323] on icon at bounding box center [584, 322] width 33 height 33
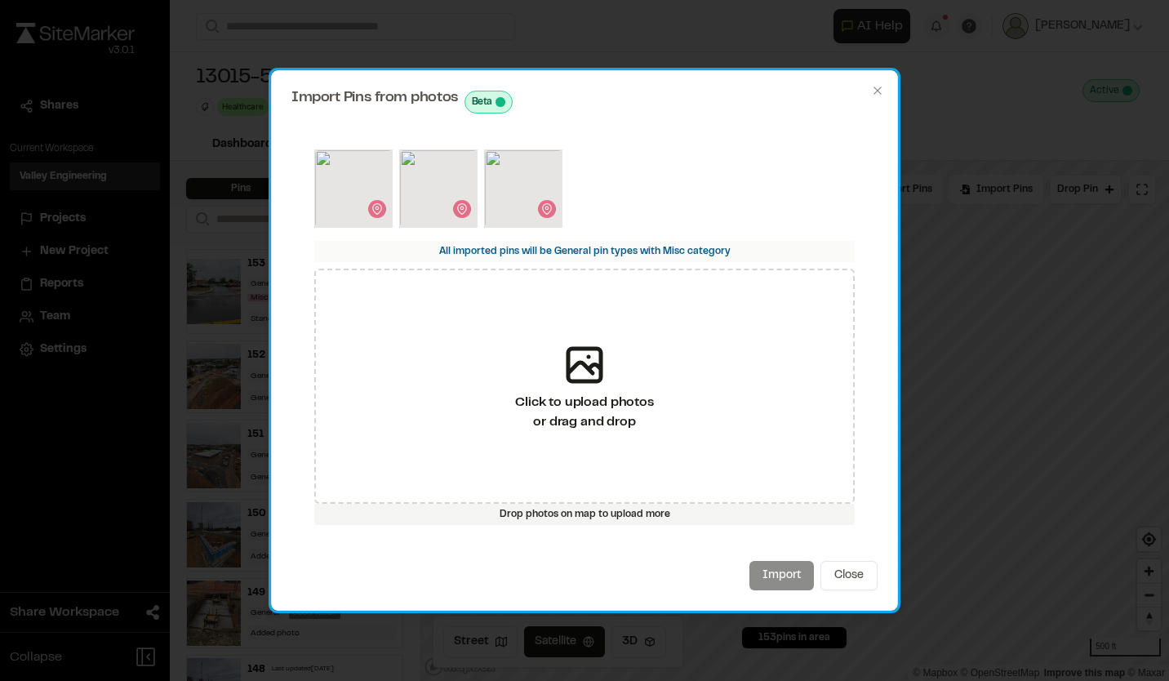
click at [777, 575] on div "Import Close" at bounding box center [584, 575] width 586 height 29
click at [345, 179] on img at bounding box center [353, 188] width 78 height 78
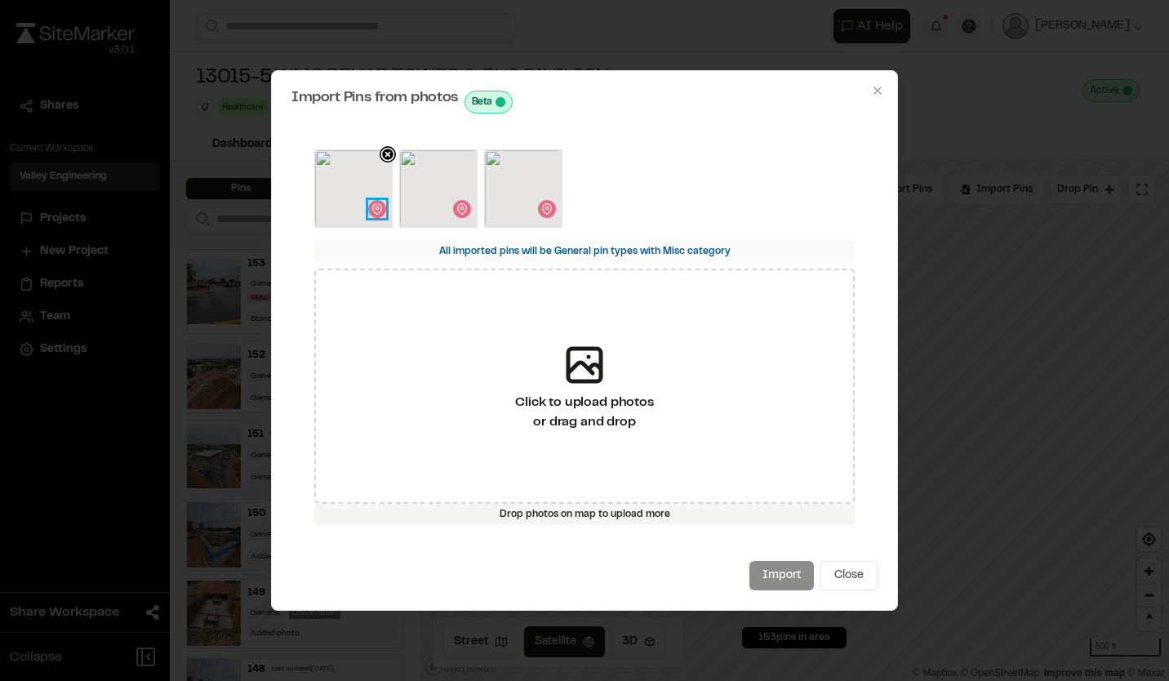
click at [378, 204] on icon at bounding box center [376, 208] width 11 height 11
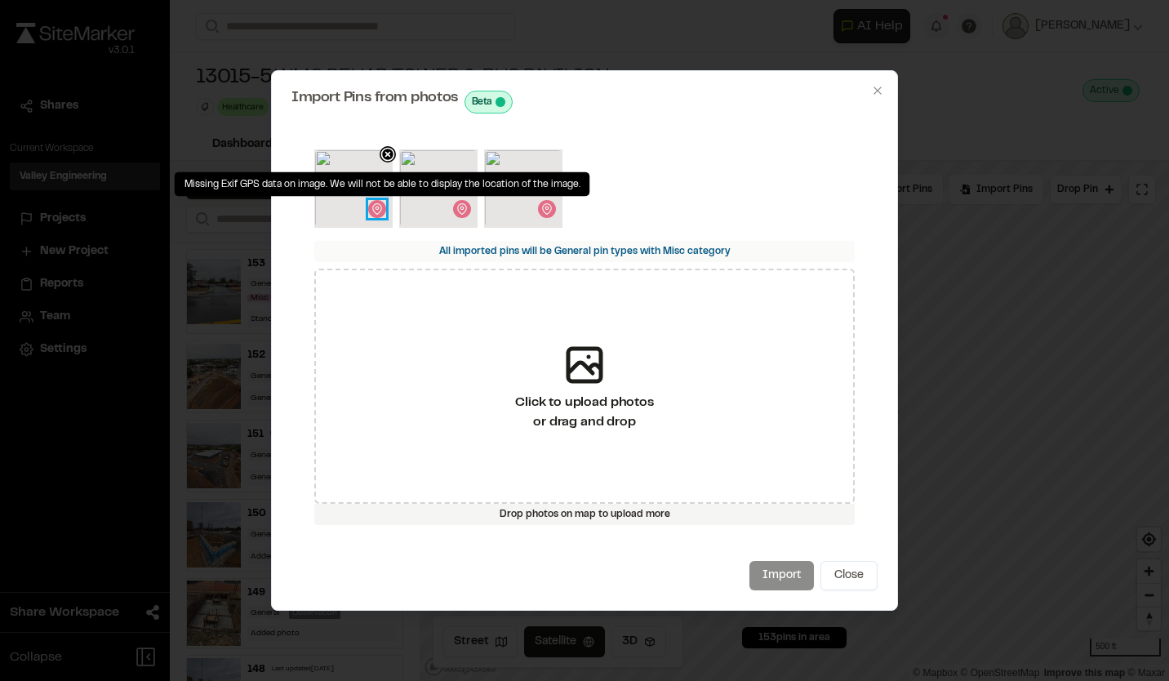
click at [378, 210] on icon at bounding box center [376, 208] width 11 height 11
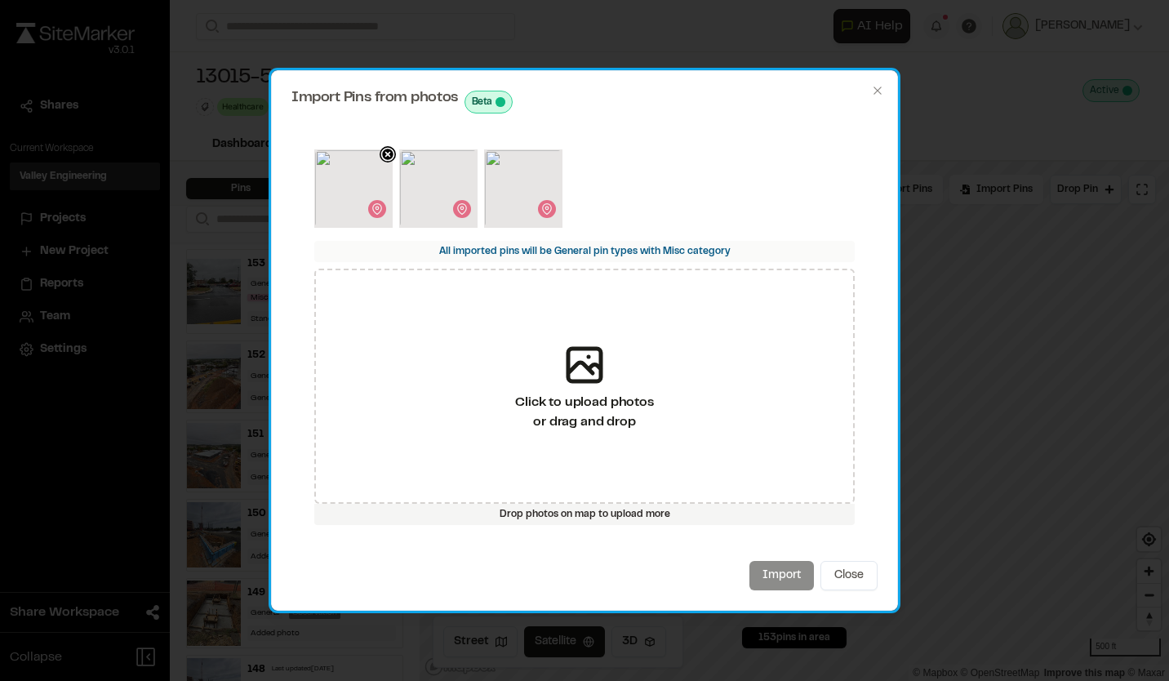
click at [341, 188] on img at bounding box center [353, 188] width 78 height 78
click at [430, 188] on img at bounding box center [438, 188] width 78 height 78
click at [520, 187] on img at bounding box center [523, 188] width 78 height 78
click at [643, 157] on icon at bounding box center [642, 154] width 16 height 16
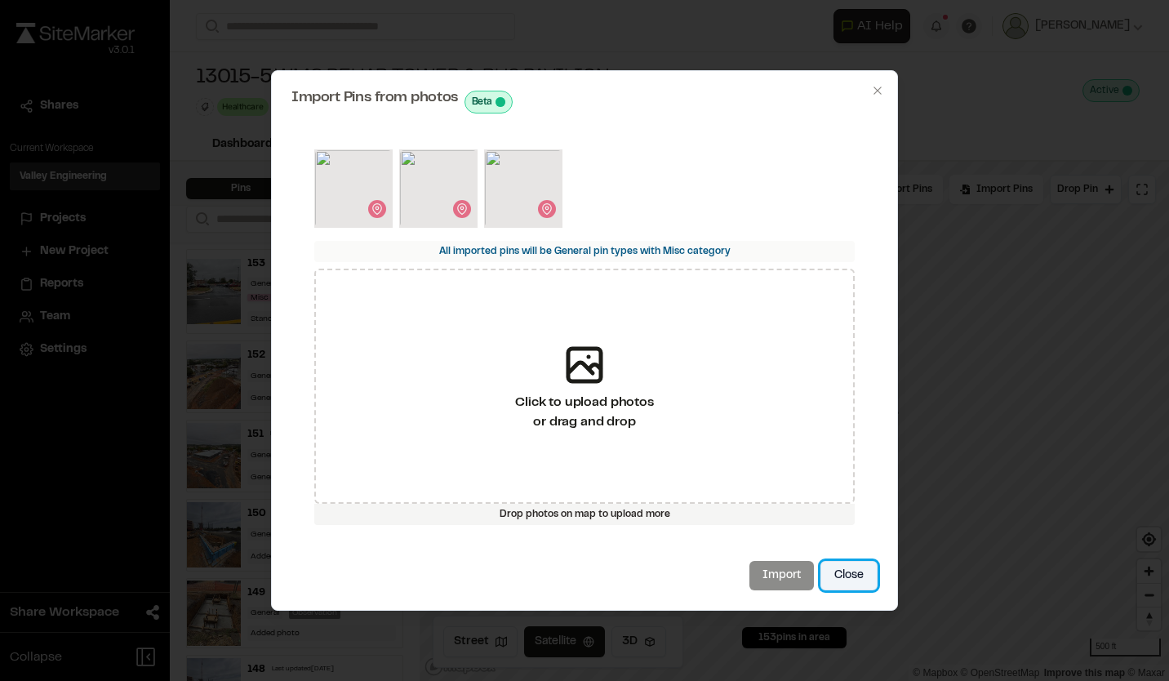
click at [835, 576] on button "Close" at bounding box center [848, 575] width 57 height 29
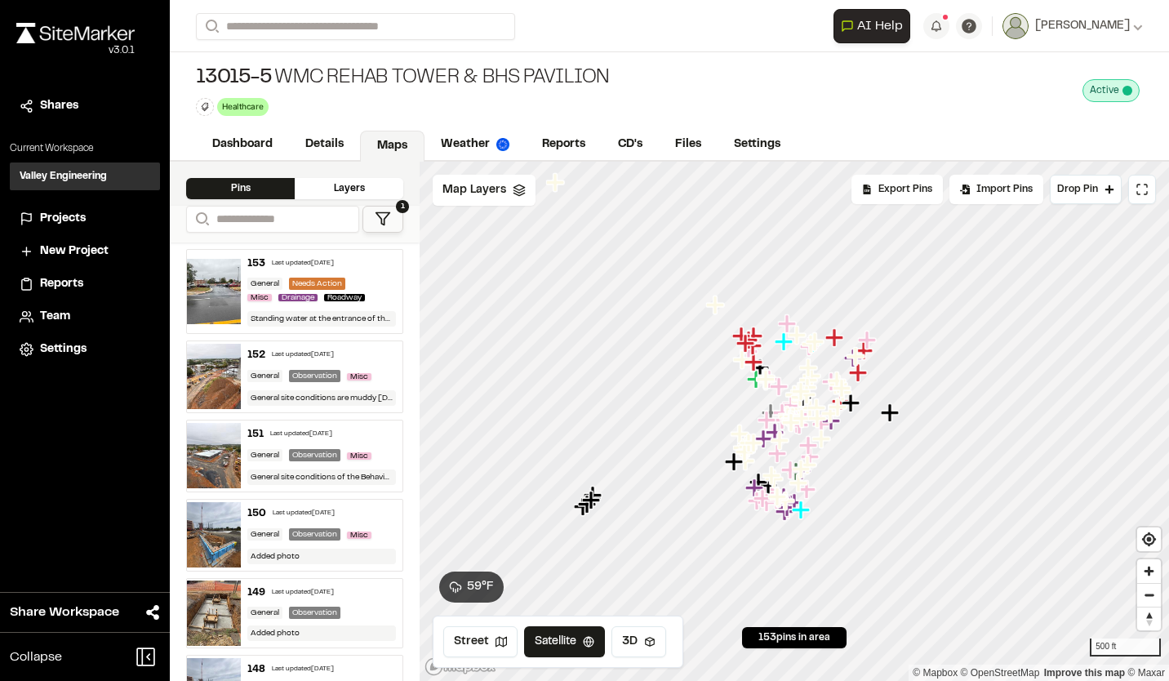
click at [380, 221] on icon at bounding box center [383, 219] width 16 height 16
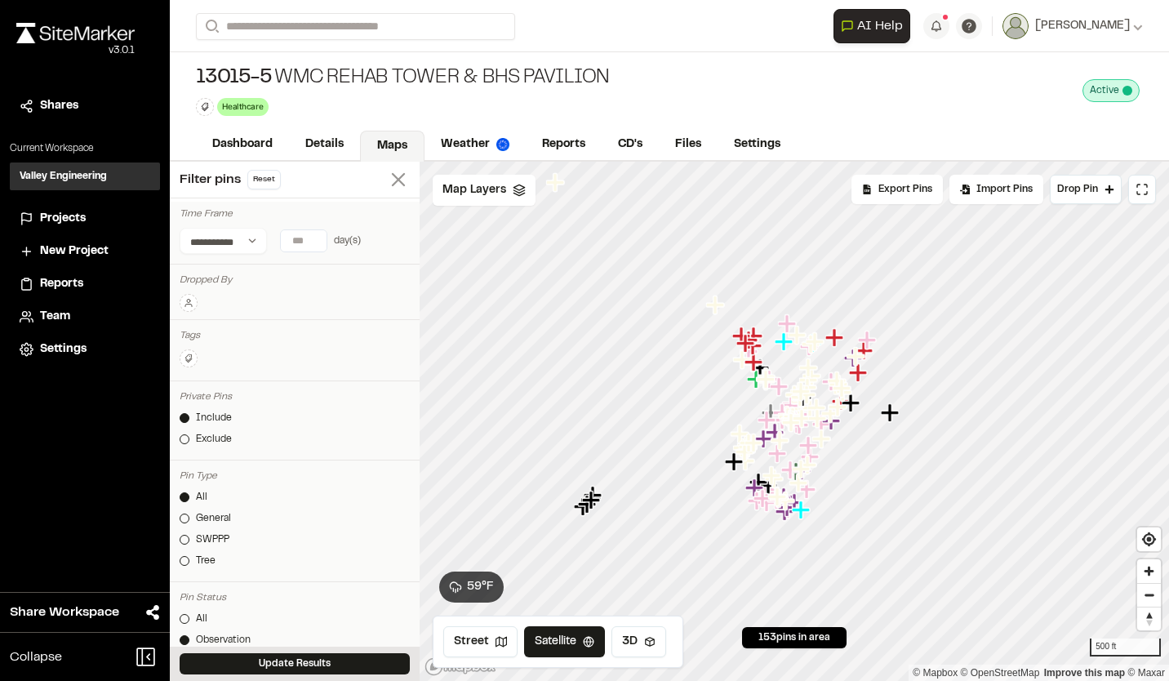
click at [393, 182] on line at bounding box center [398, 179] width 11 height 11
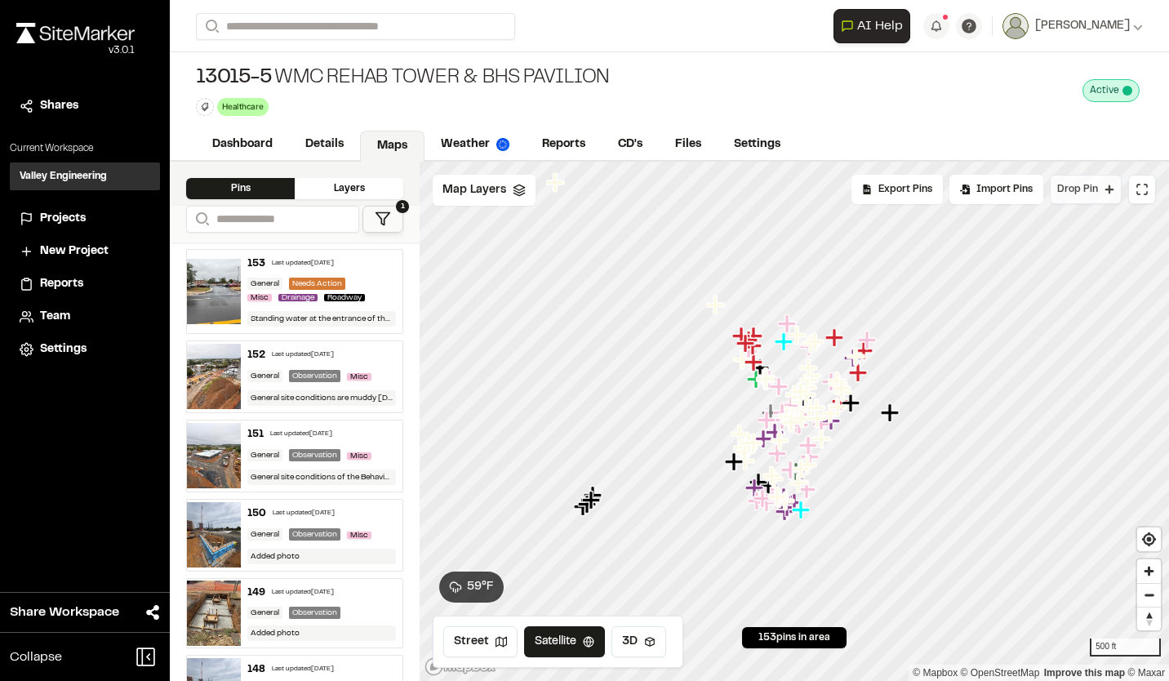
click at [1110, 193] on icon at bounding box center [1109, 189] width 10 height 10
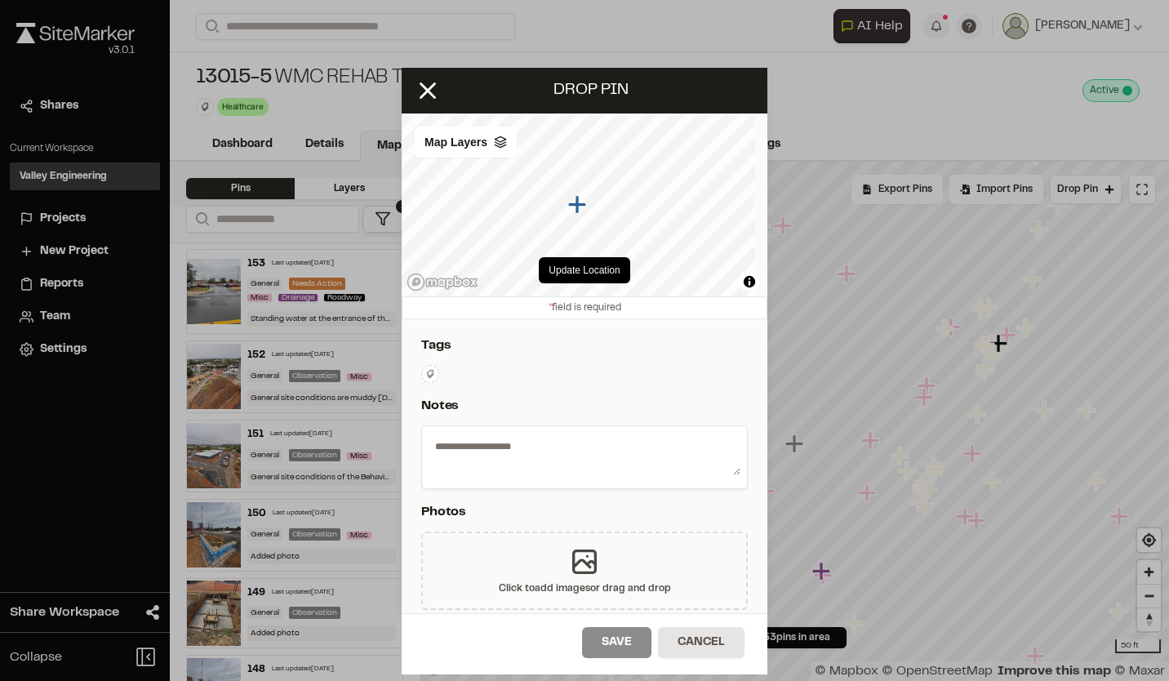
click at [574, 560] on icon at bounding box center [585, 562] width 22 height 22
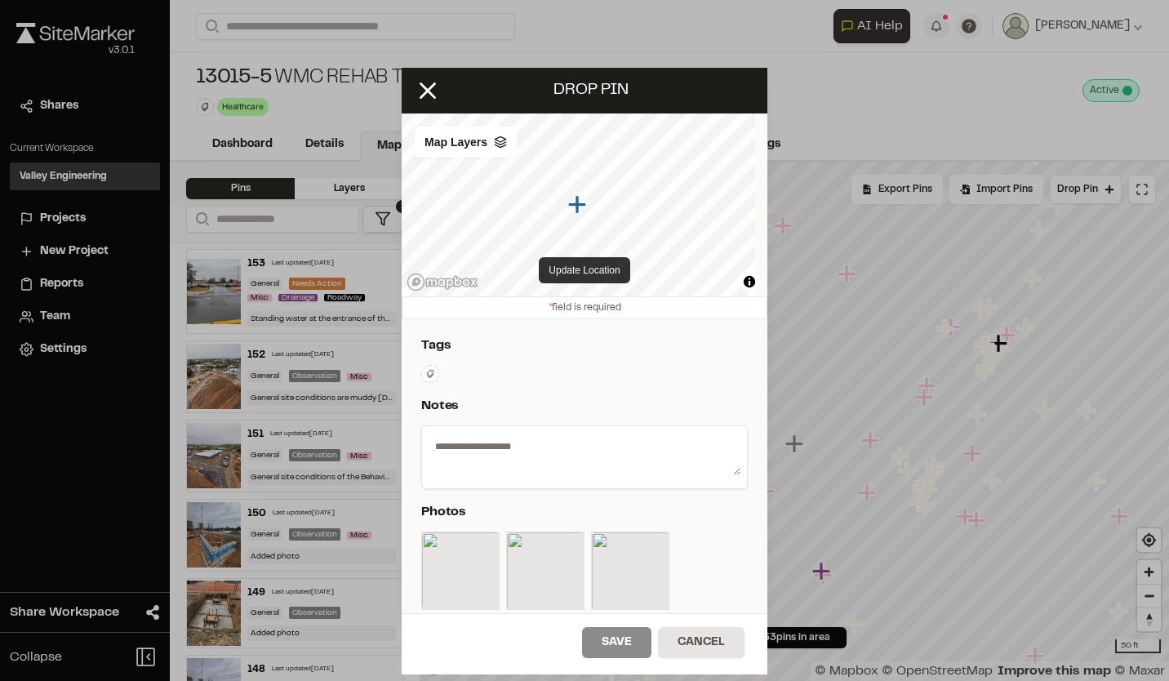
click at [567, 273] on button "Update Location" at bounding box center [584, 270] width 91 height 26
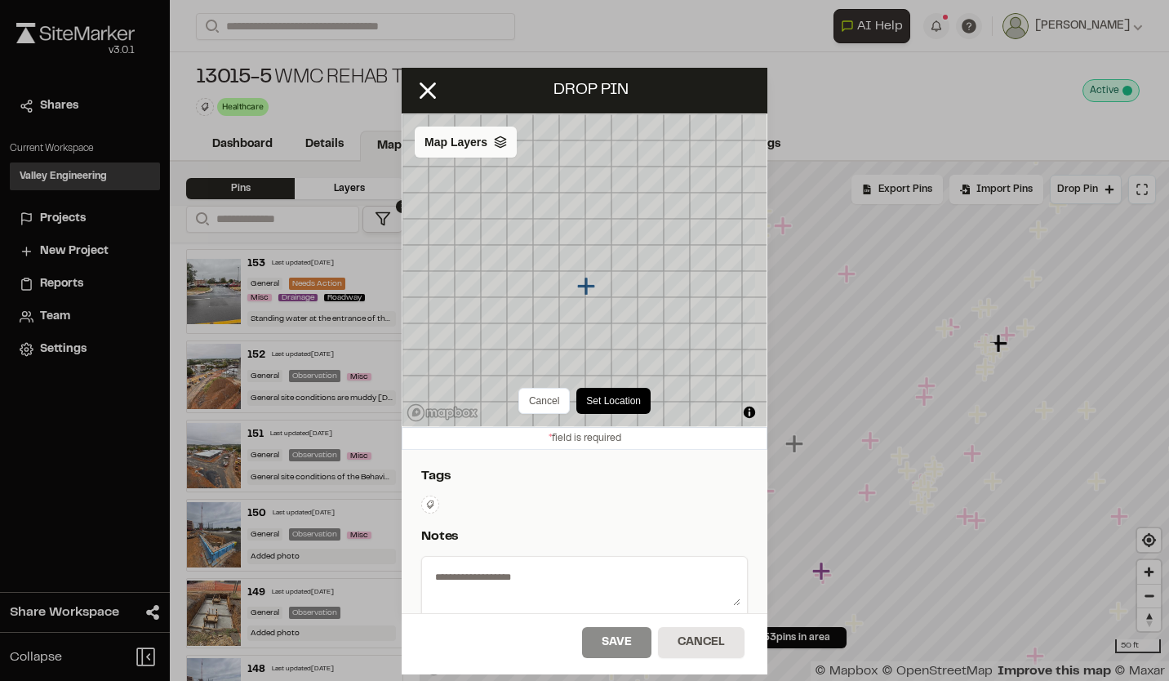
click at [496, 143] on polyline at bounding box center [500, 143] width 11 height 2
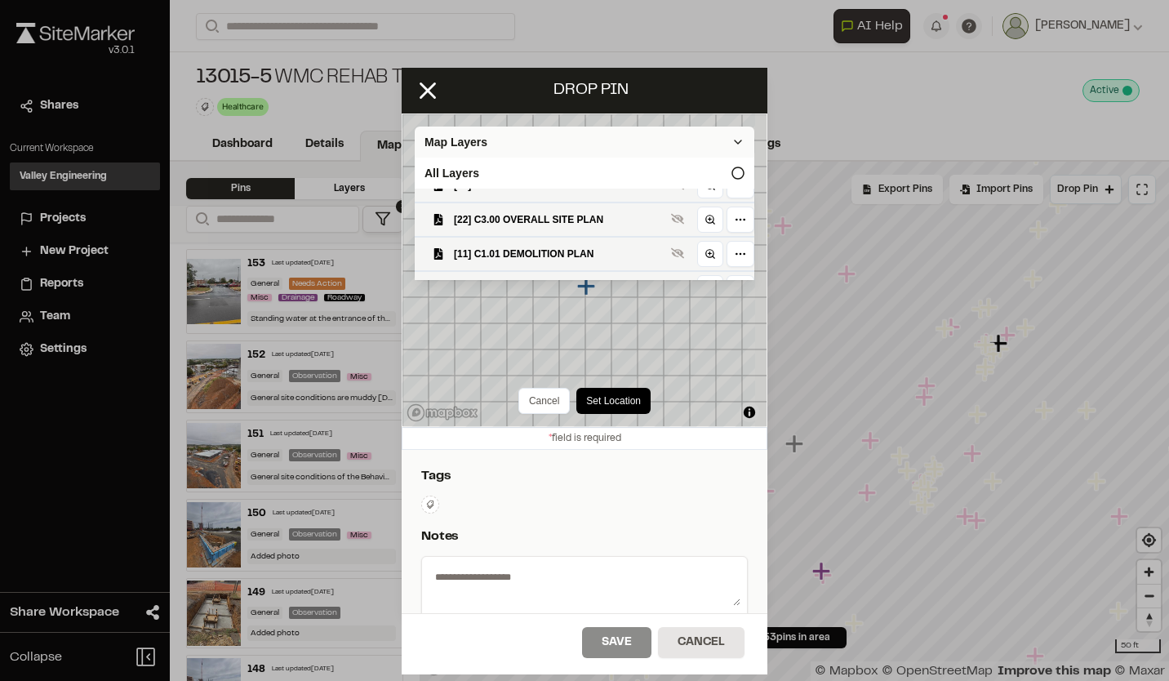
scroll to position [163, 0]
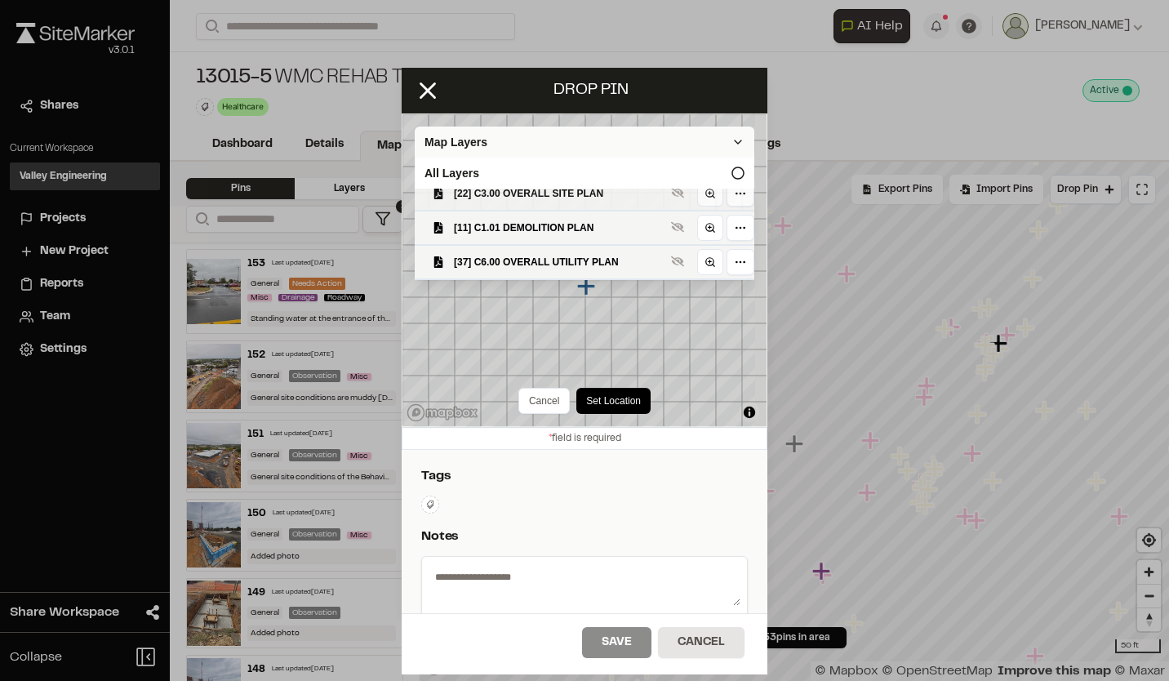
click at [527, 202] on span "[22] C3.00 OVERALL SITE PLAN" at bounding box center [559, 193] width 211 height 16
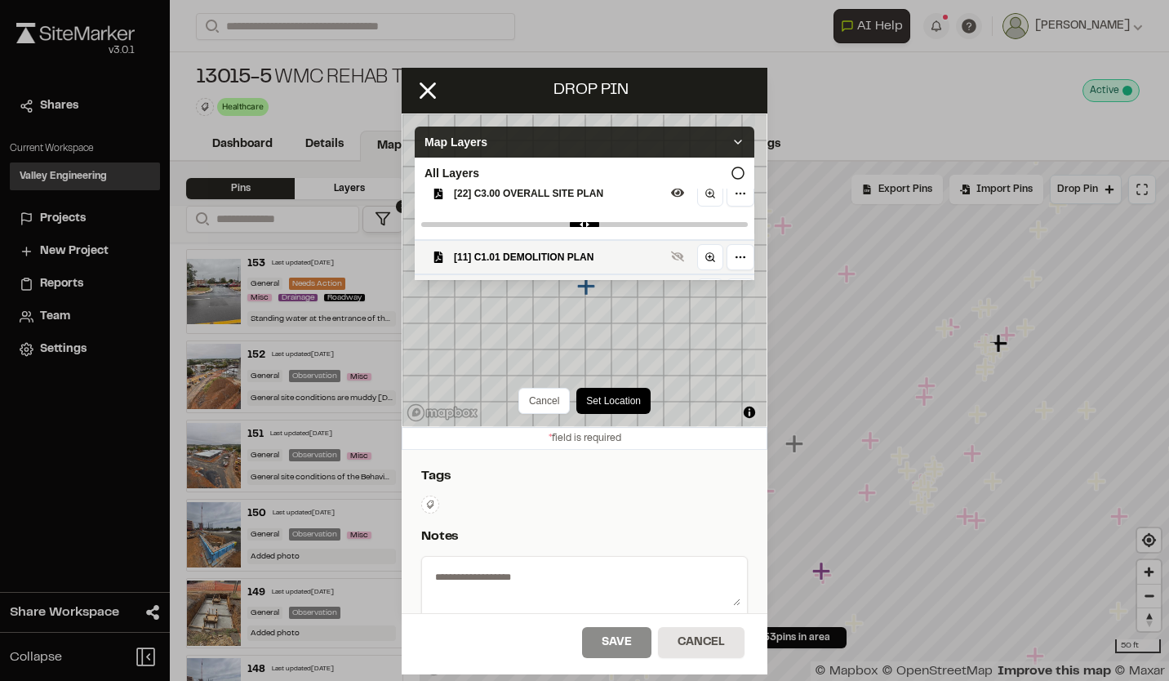
scroll to position [193, 0]
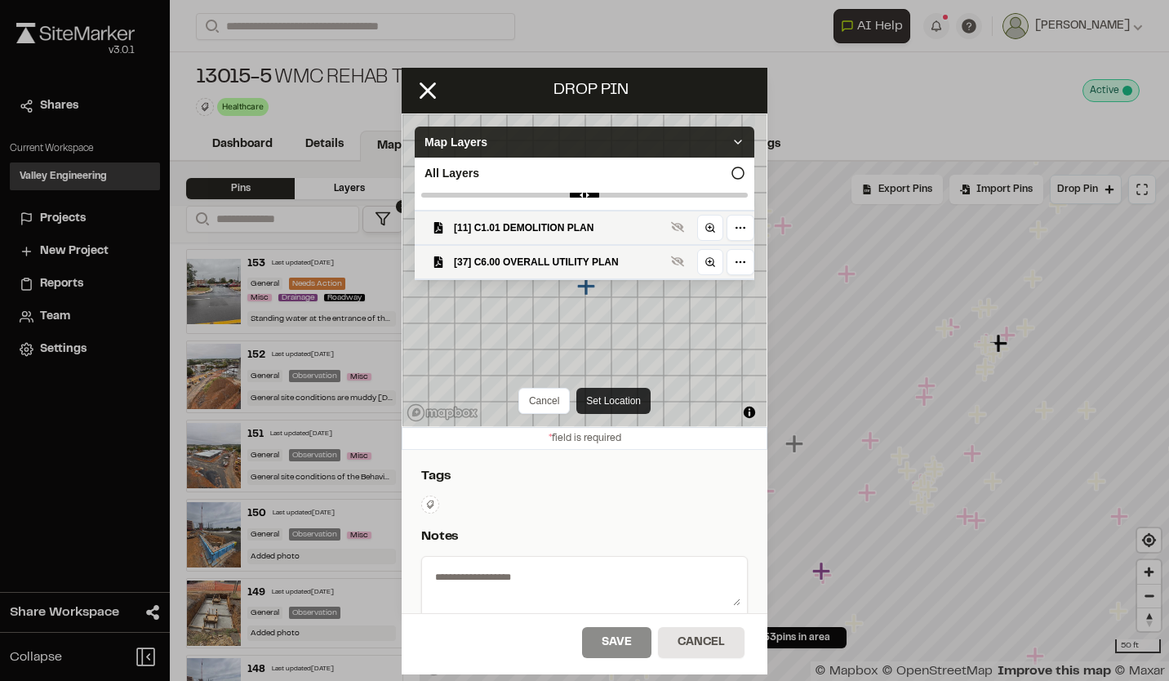
click at [603, 399] on button "Set Location" at bounding box center [613, 401] width 74 height 26
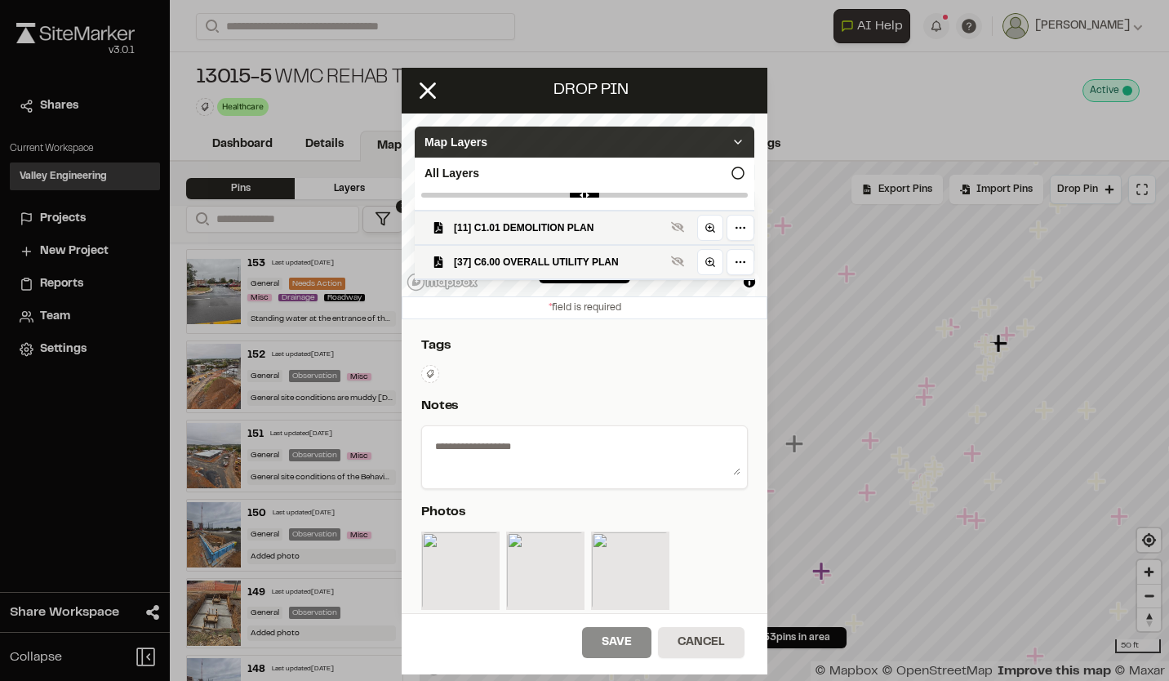
click at [731, 139] on icon at bounding box center [737, 141] width 13 height 13
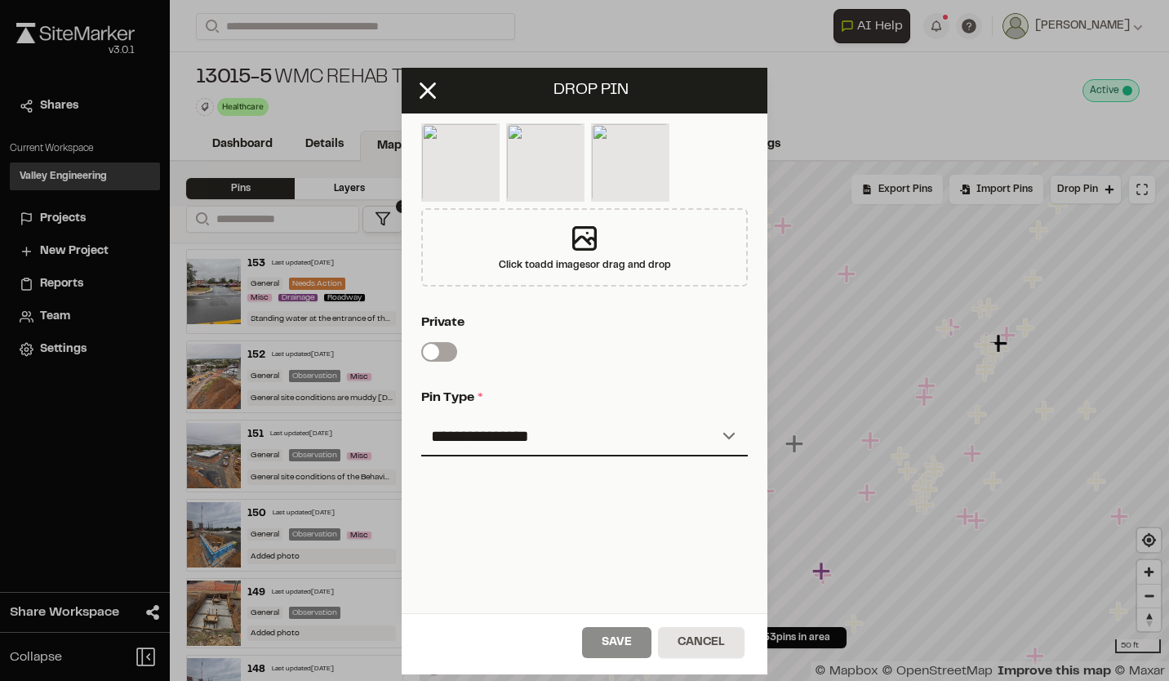
scroll to position [424, 0]
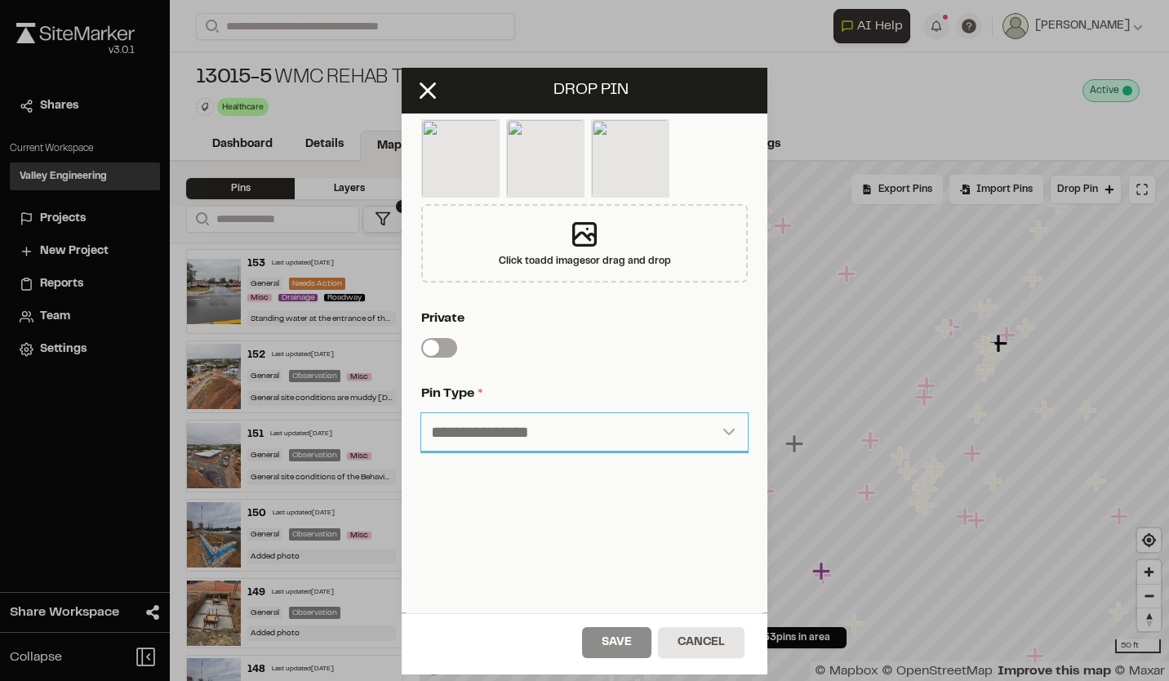
click at [690, 413] on select "**********" at bounding box center [584, 432] width 326 height 39
select select "****"
click at [421, 413] on select "**********" at bounding box center [584, 432] width 326 height 39
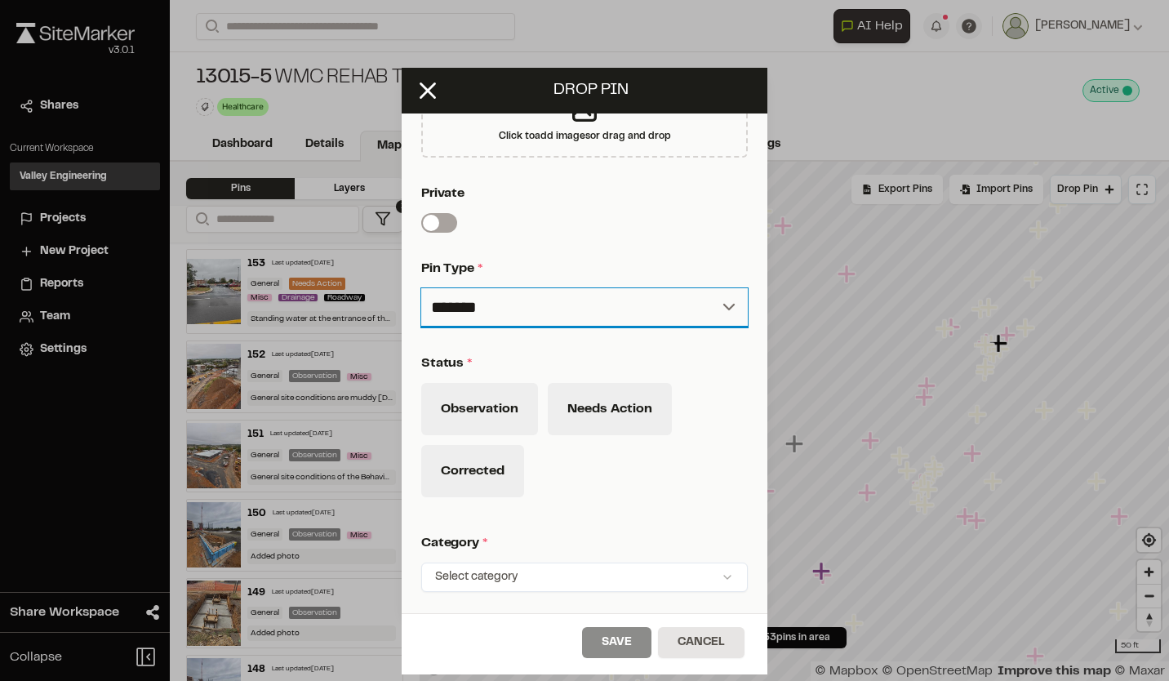
scroll to position [588, 0]
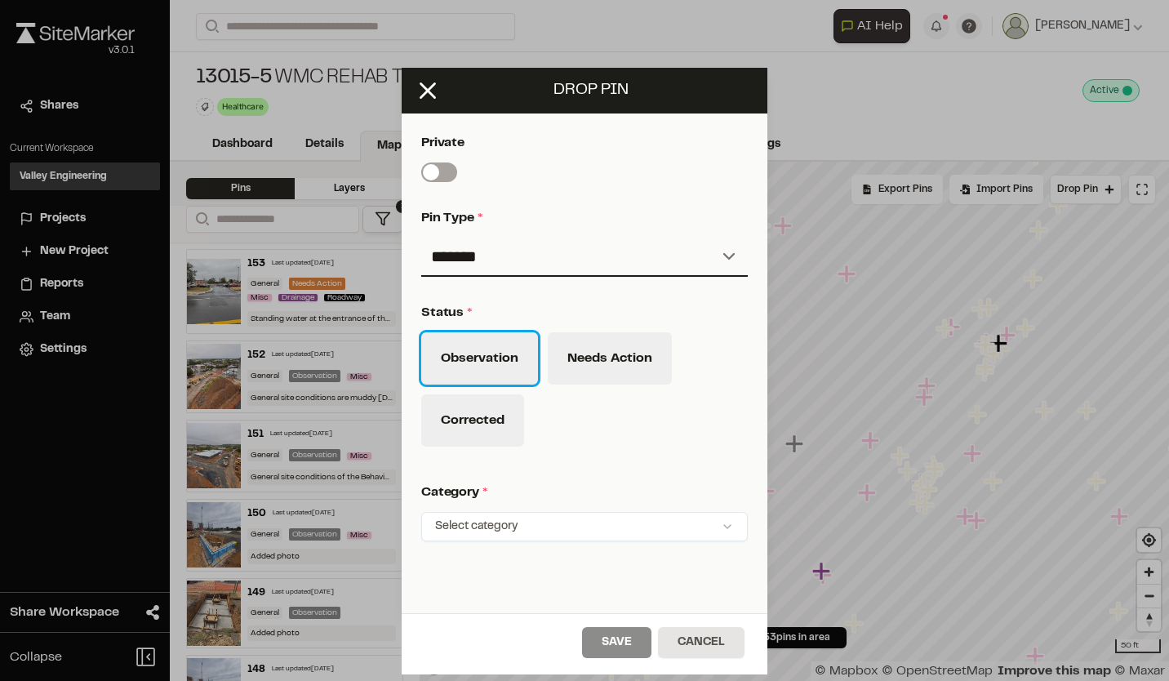
click at [482, 365] on button "Observation" at bounding box center [479, 358] width 117 height 52
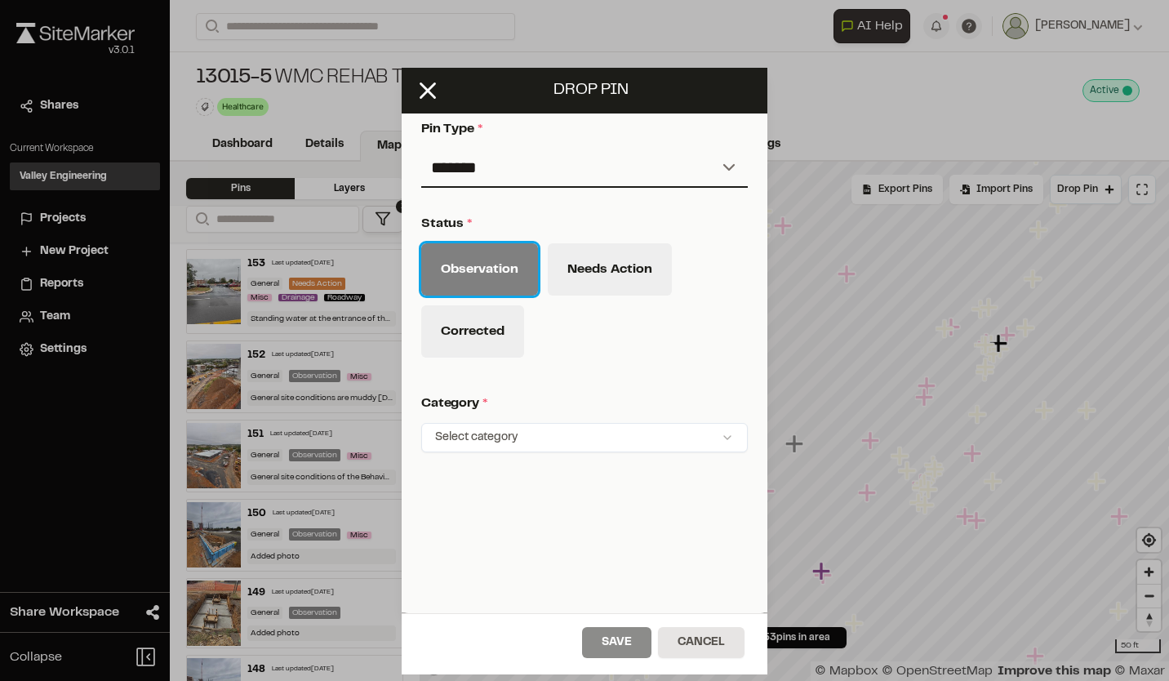
scroll to position [689, 0]
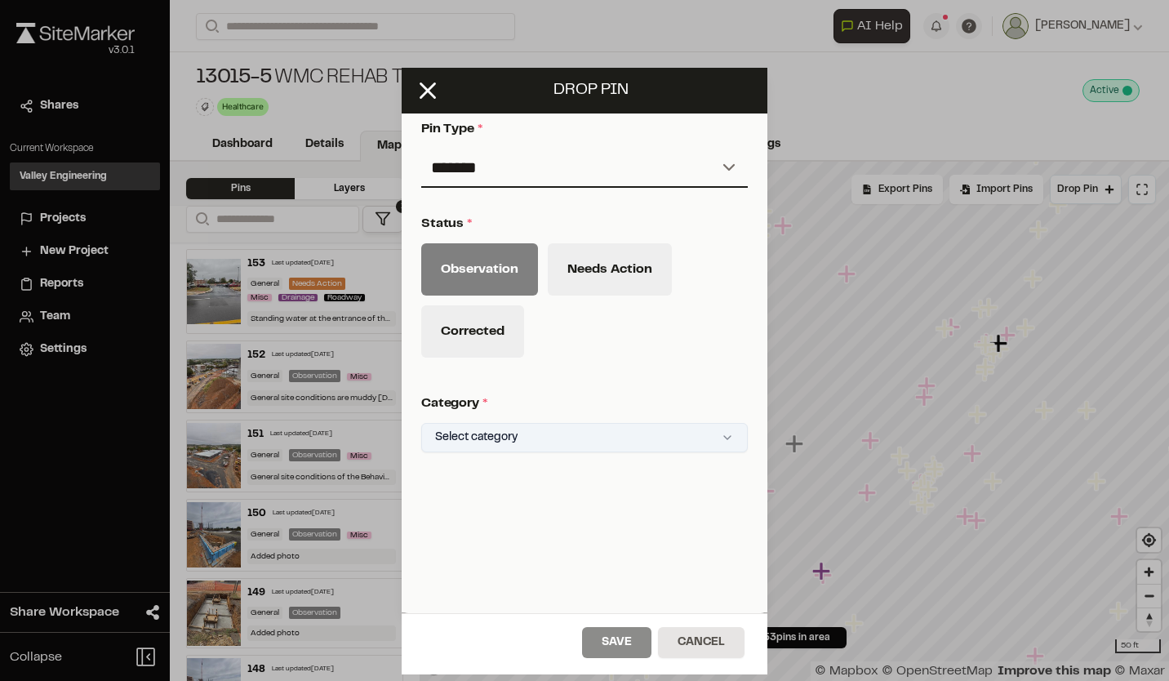
click at [711, 436] on html "**********" at bounding box center [584, 340] width 1169 height 681
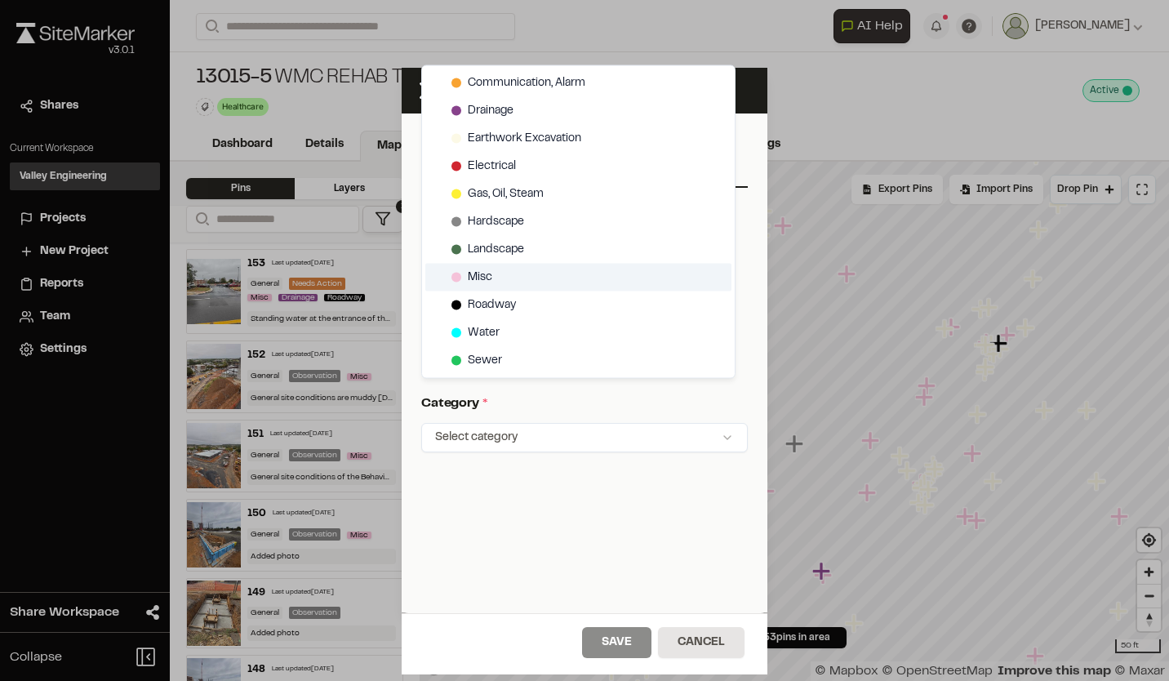
click at [491, 280] on span "Misc" at bounding box center [480, 277] width 24 height 18
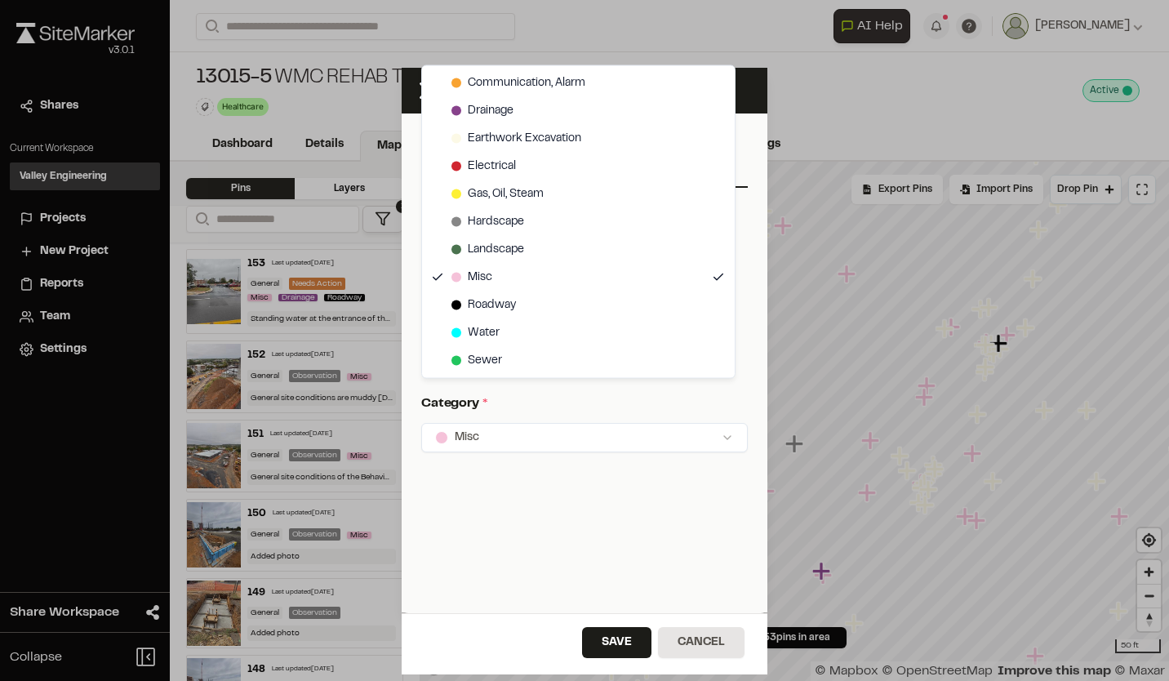
click at [601, 637] on html "**********" at bounding box center [584, 340] width 1169 height 681
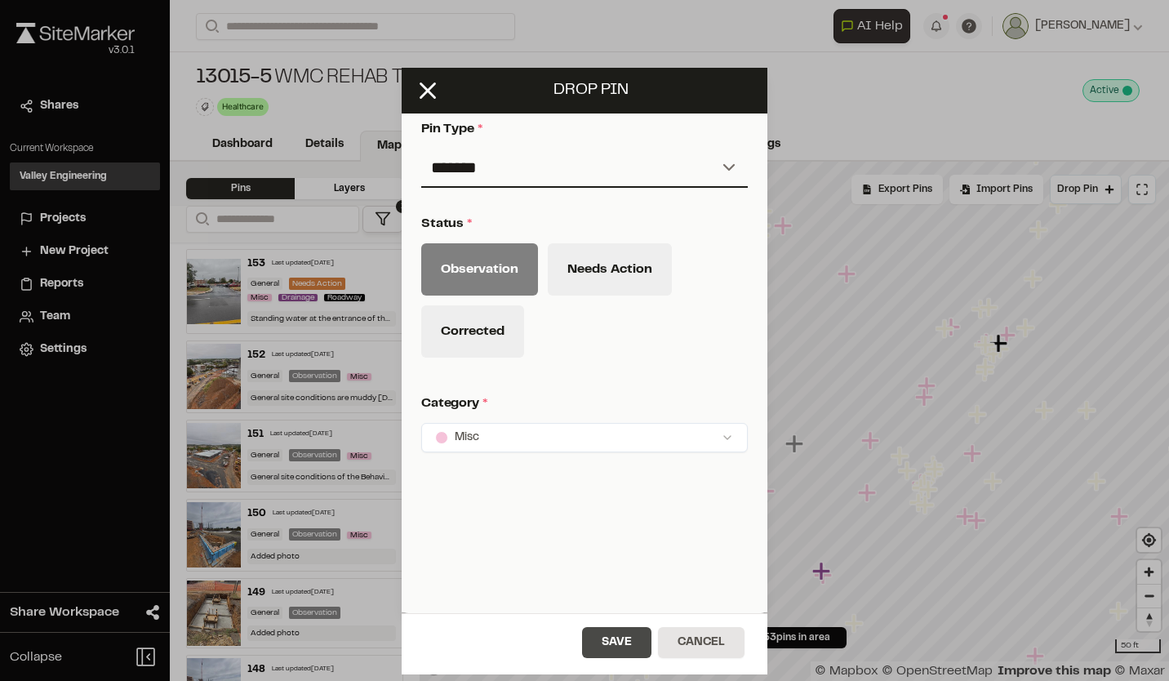
click at [617, 647] on button "Save" at bounding box center [616, 642] width 69 height 31
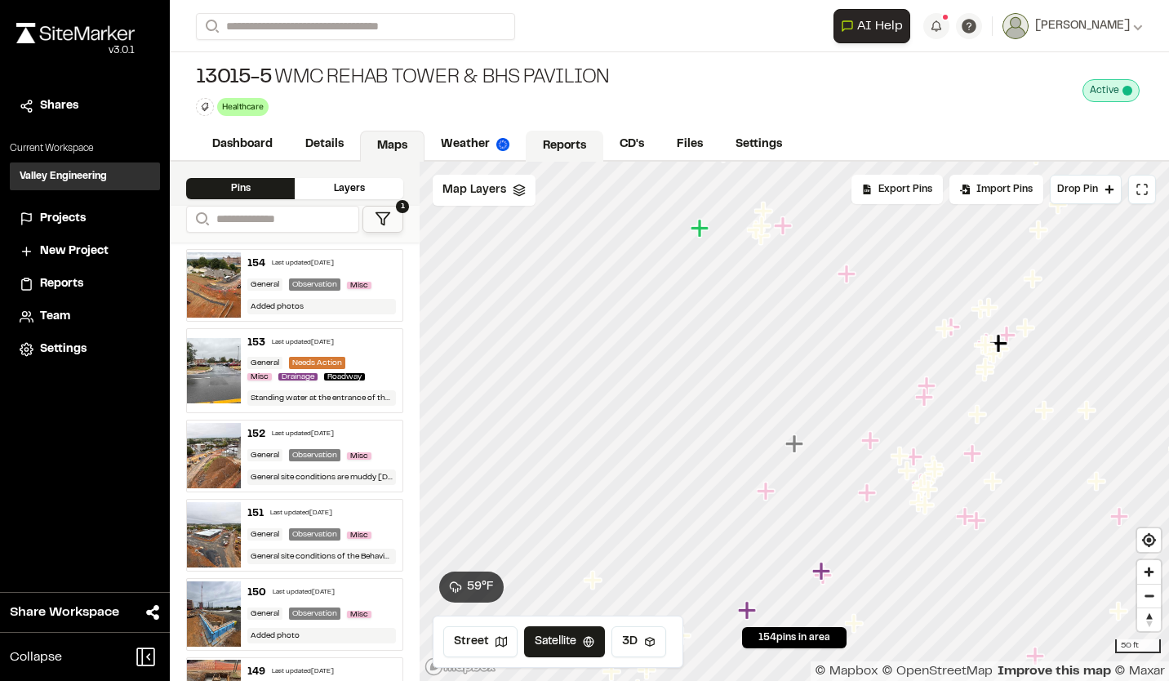
click at [561, 140] on link "Reports" at bounding box center [565, 146] width 78 height 31
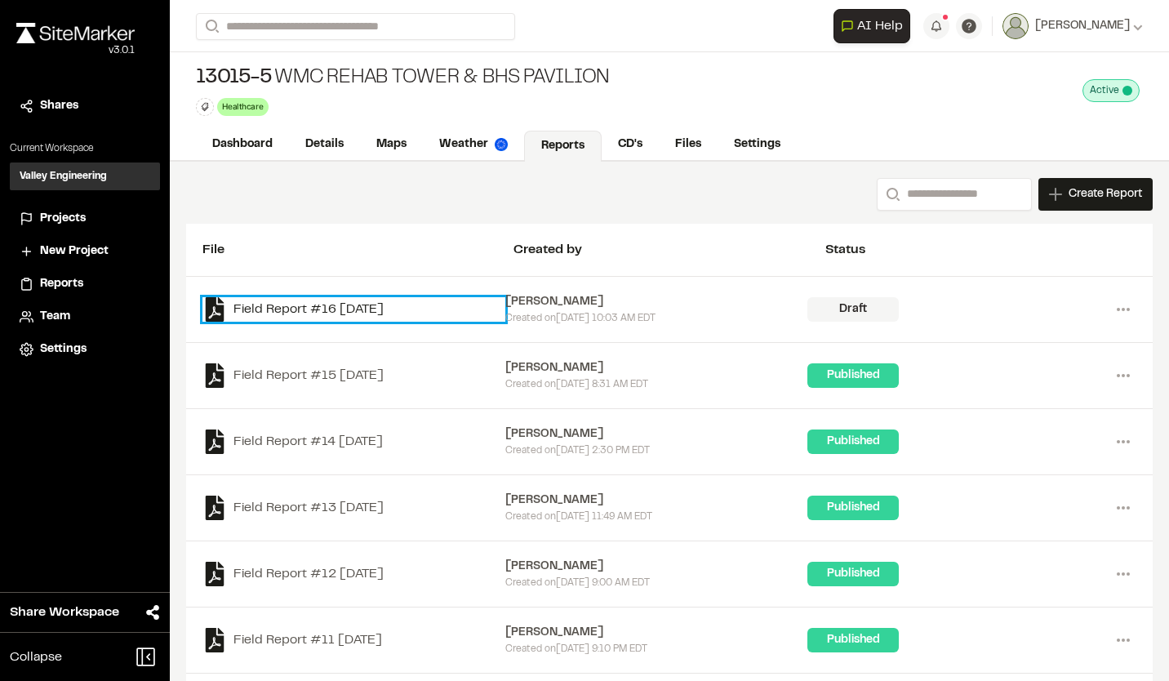
click at [385, 305] on link "Field Report #16 2025-09-17" at bounding box center [353, 309] width 303 height 24
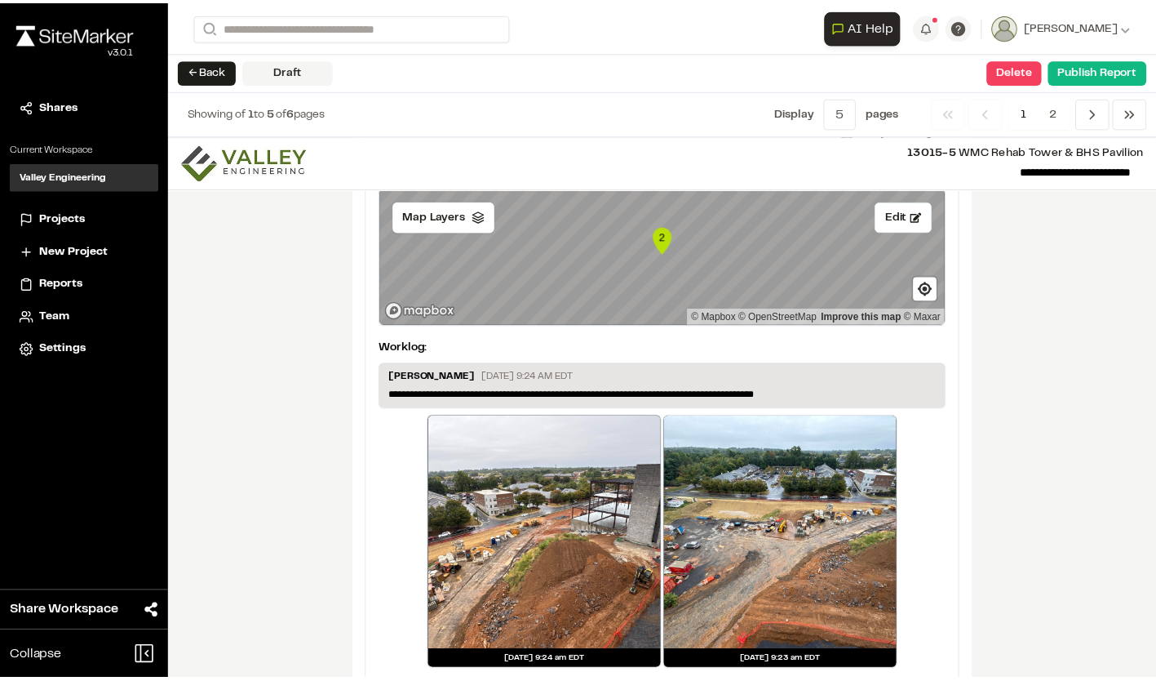
scroll to position [2634, 0]
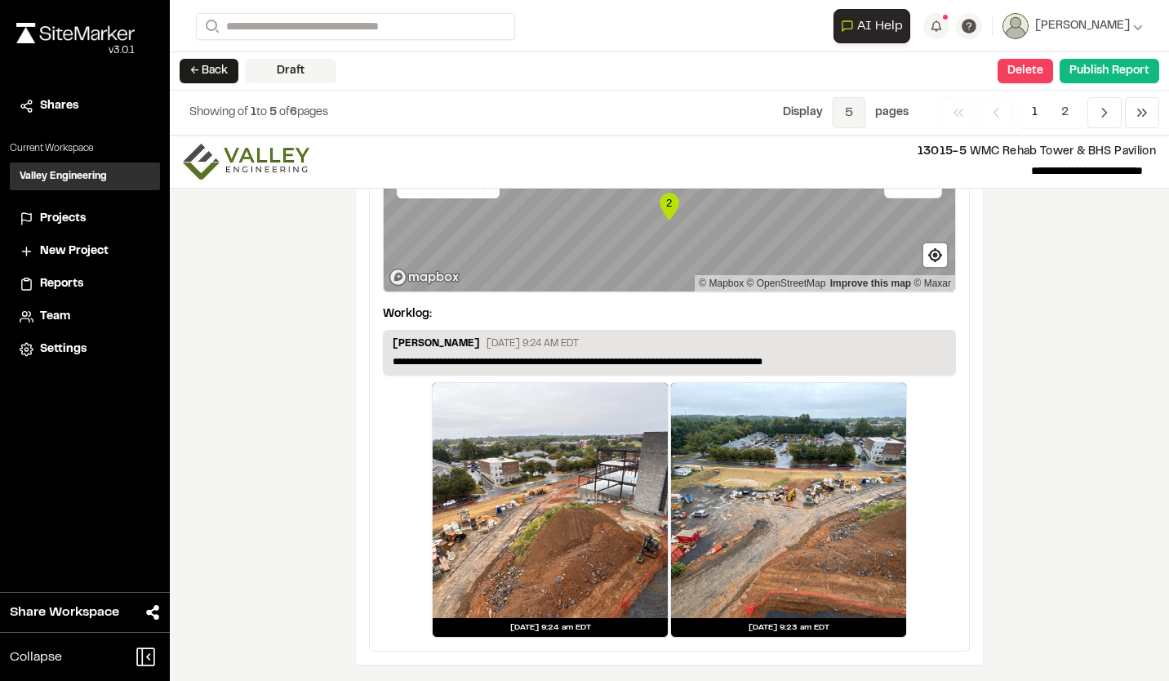
click at [849, 103] on span "5" at bounding box center [848, 112] width 33 height 31
click at [811, 193] on span "All" at bounding box center [836, 198] width 142 height 24
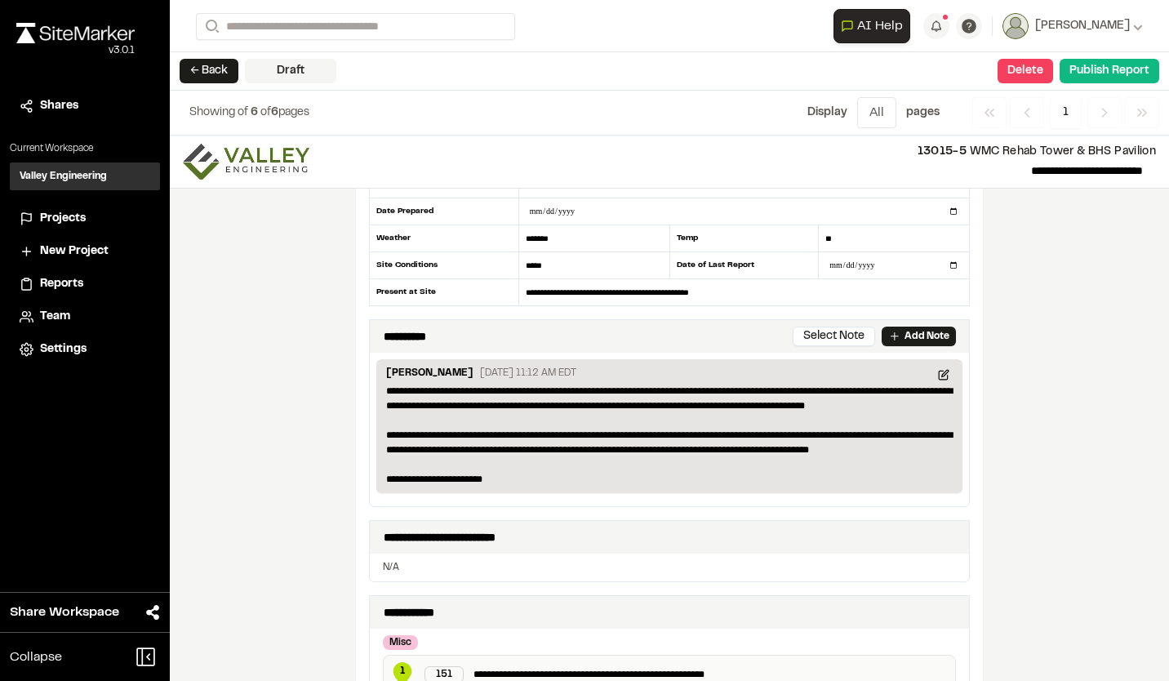
scroll to position [0, 0]
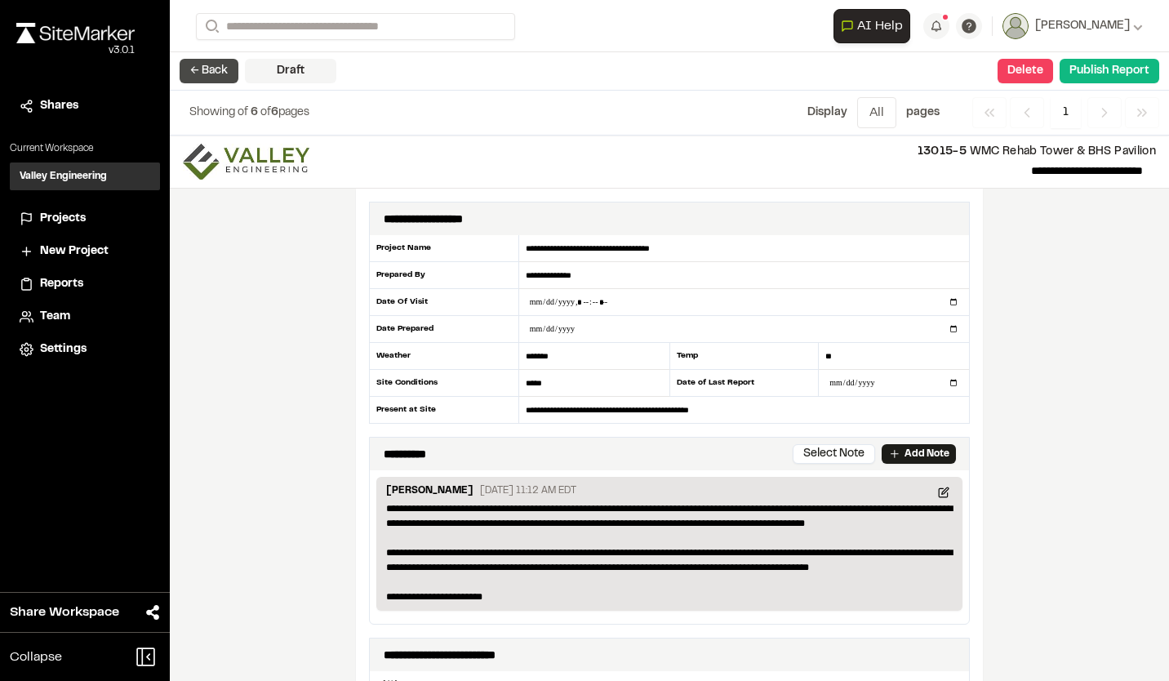
click at [214, 66] on button "← Back" at bounding box center [209, 71] width 59 height 24
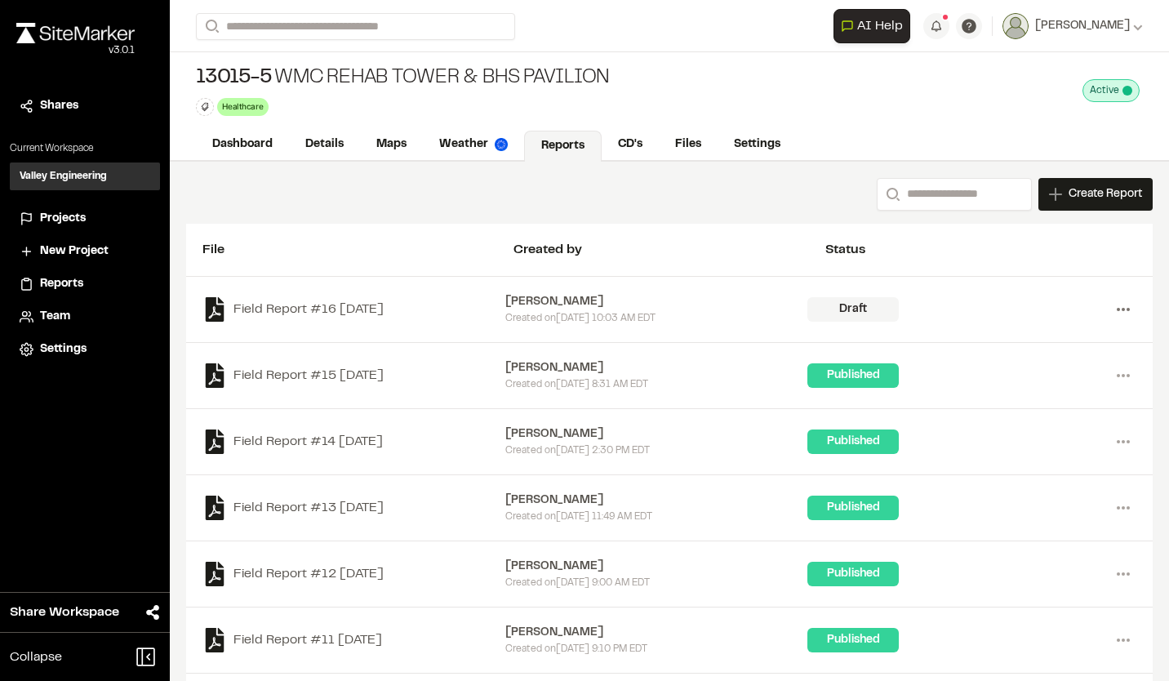
click at [1117, 308] on icon at bounding box center [1123, 309] width 26 height 26
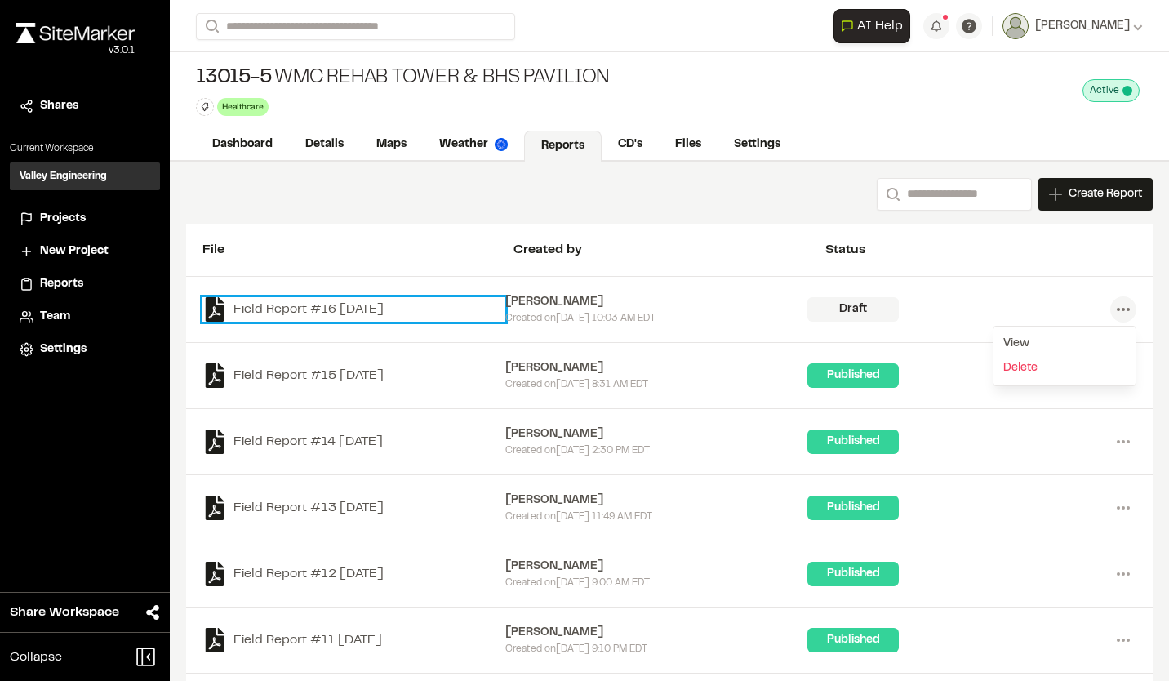
click at [341, 311] on link "Field Report #16 2025-09-17" at bounding box center [353, 309] width 303 height 24
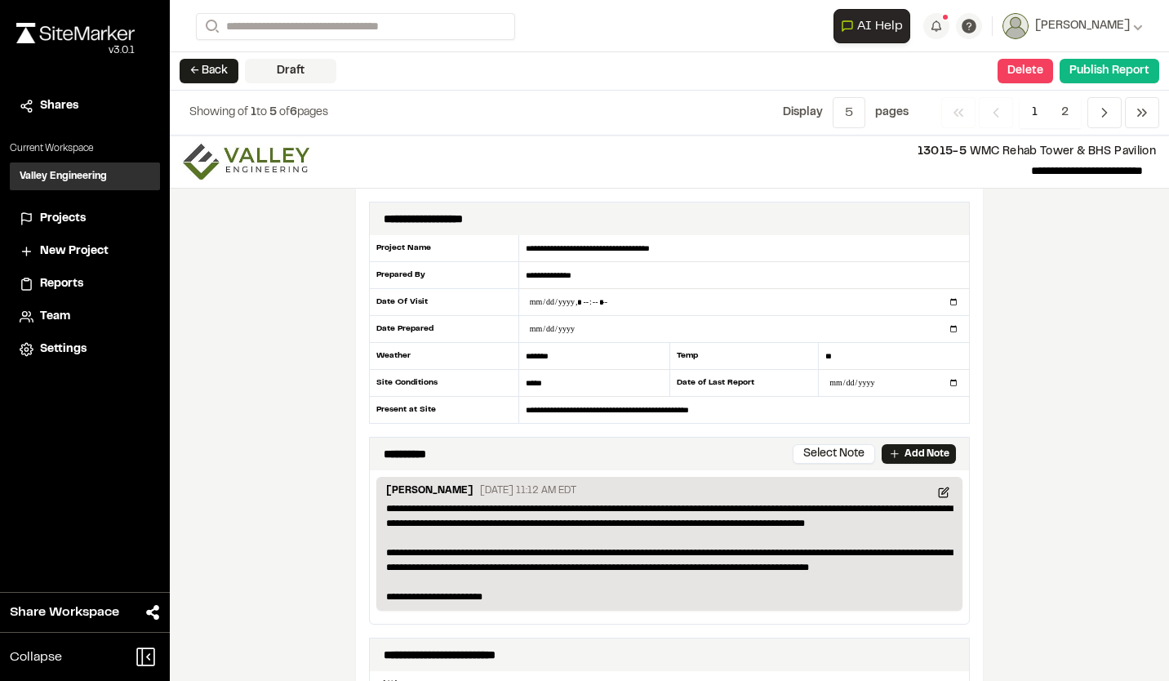
scroll to position [82, 0]
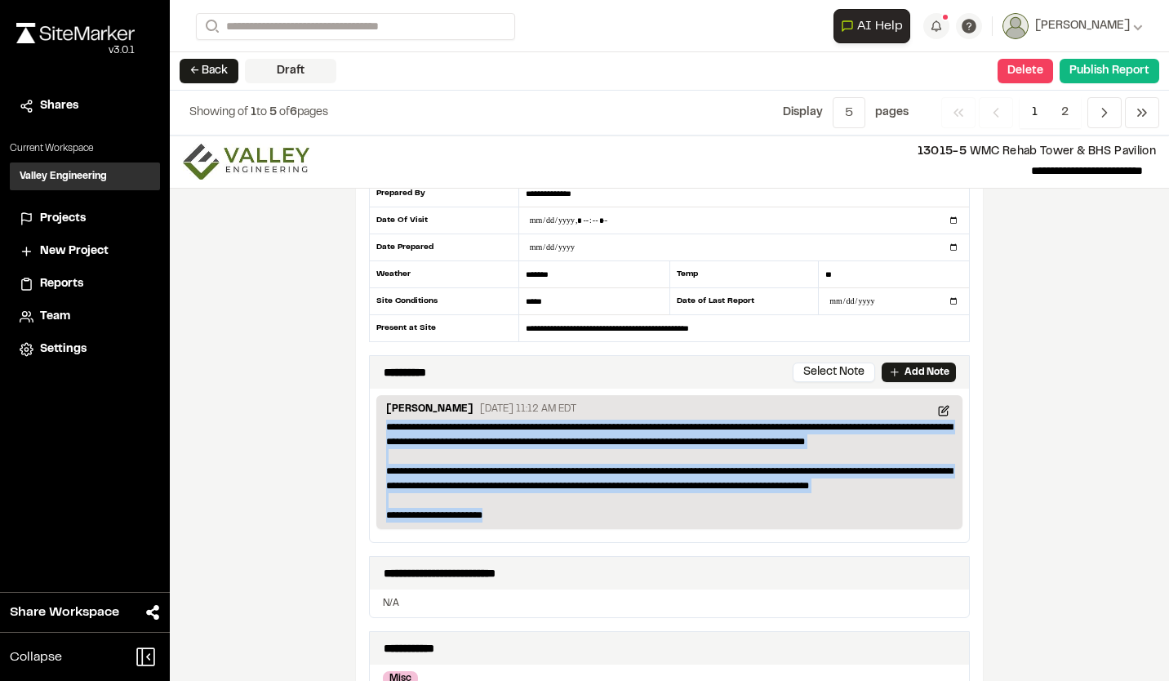
drag, startPoint x: 430, startPoint y: 504, endPoint x: 361, endPoint y: 404, distance: 122.0
click at [361, 405] on div "**********" at bounding box center [669, 450] width 627 height 687
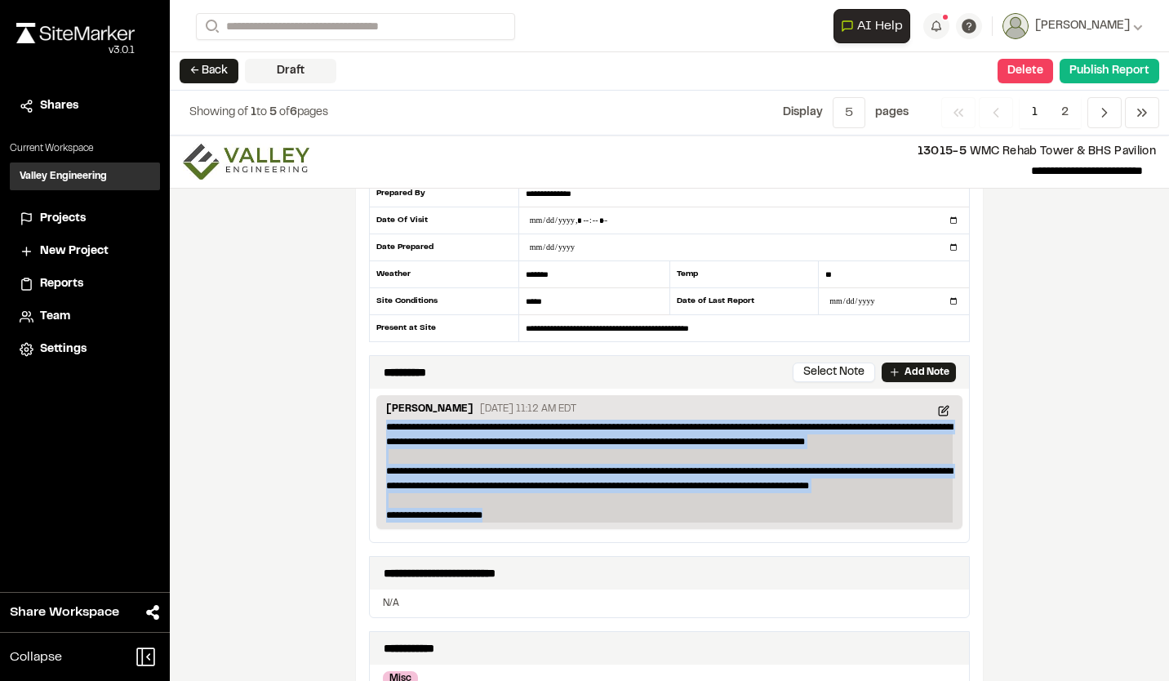
copy p "**********"
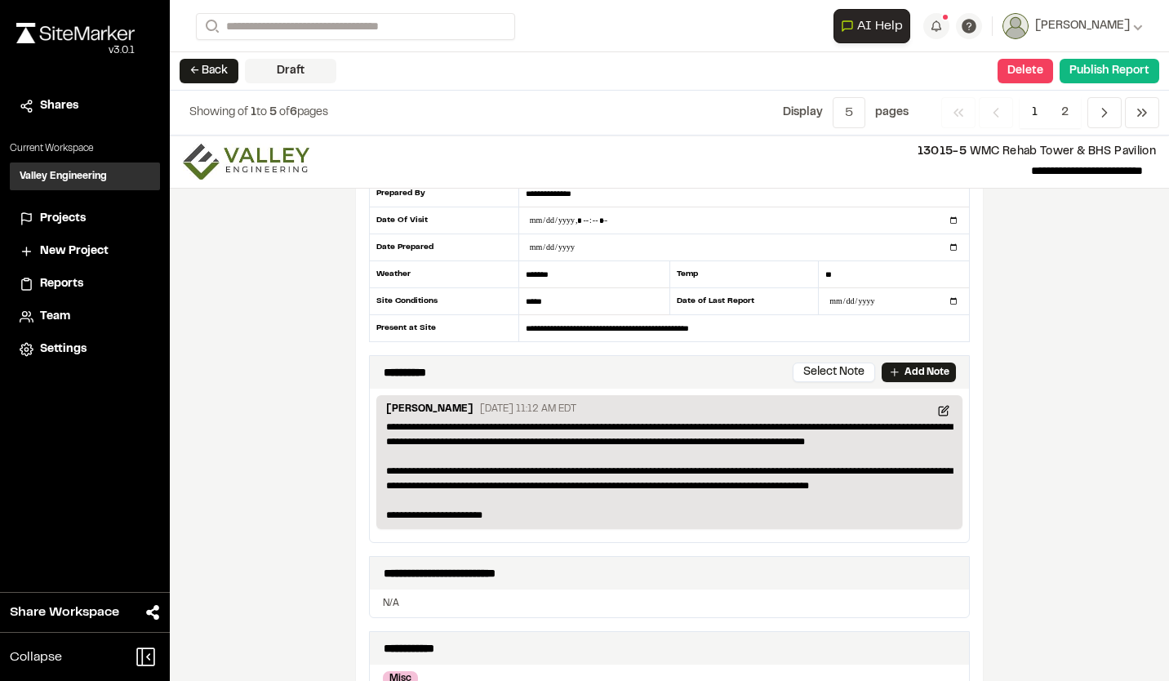
click at [1025, 313] on div "**********" at bounding box center [669, 407] width 999 height 545
click at [1031, 75] on button "Delete" at bounding box center [1024, 71] width 55 height 24
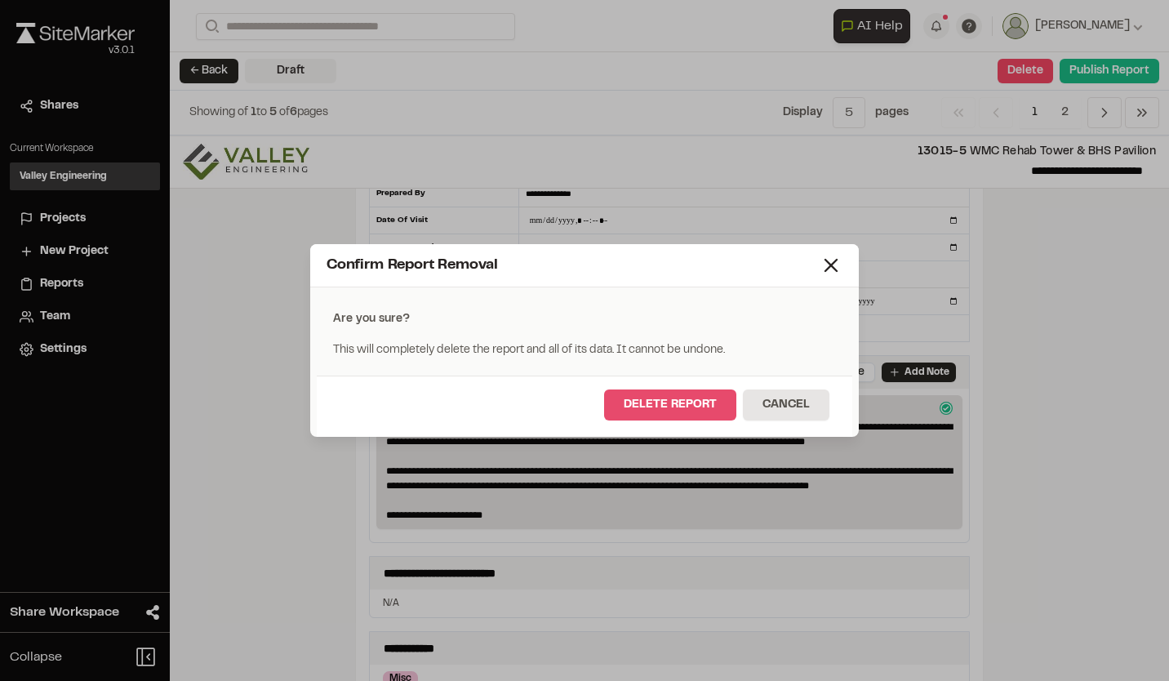
click at [715, 401] on button "Delete Report" at bounding box center [670, 404] width 132 height 31
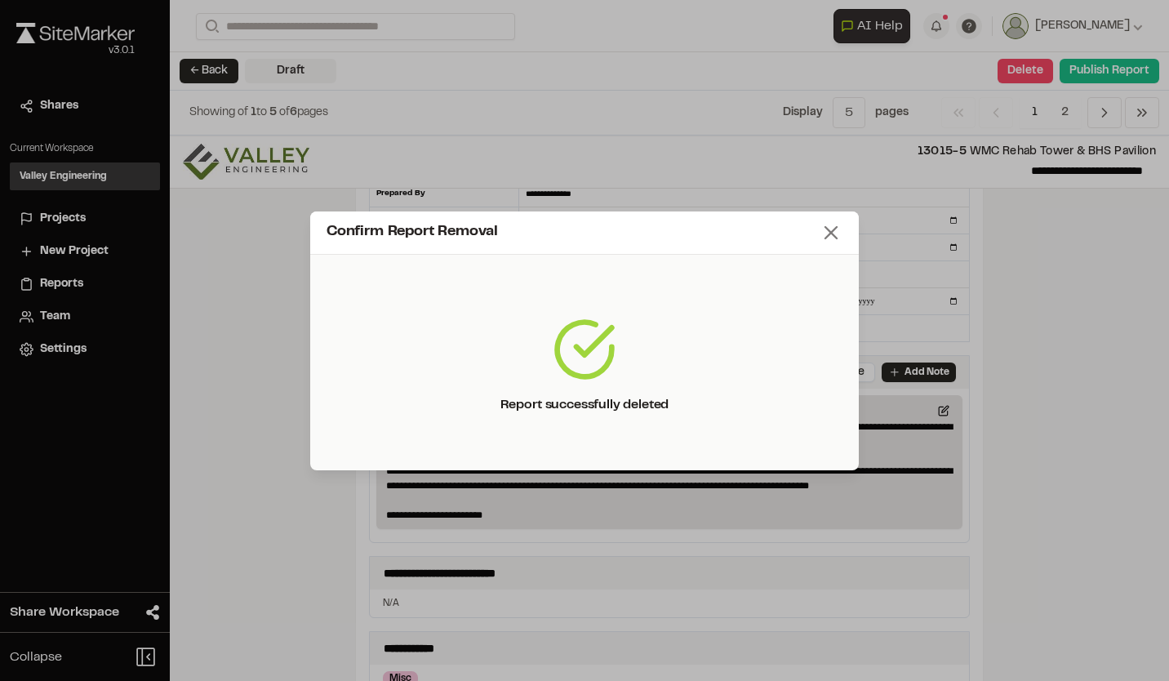
click at [837, 233] on icon at bounding box center [830, 232] width 23 height 23
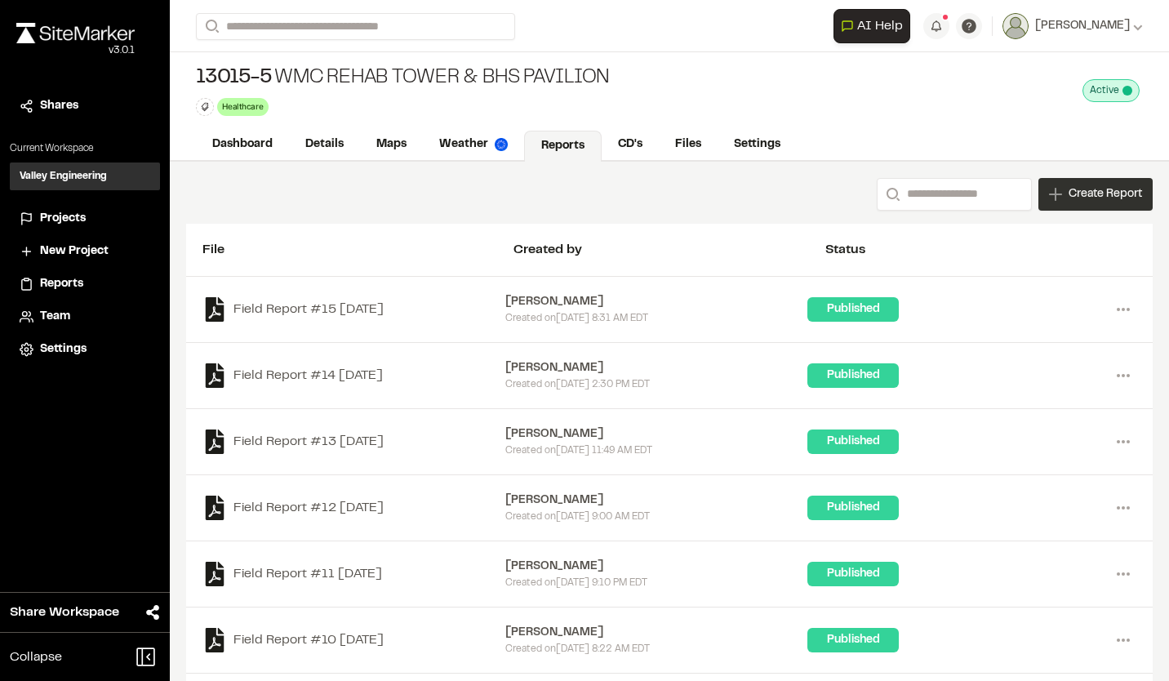
click at [1094, 197] on span "Create Report" at bounding box center [1104, 194] width 73 height 18
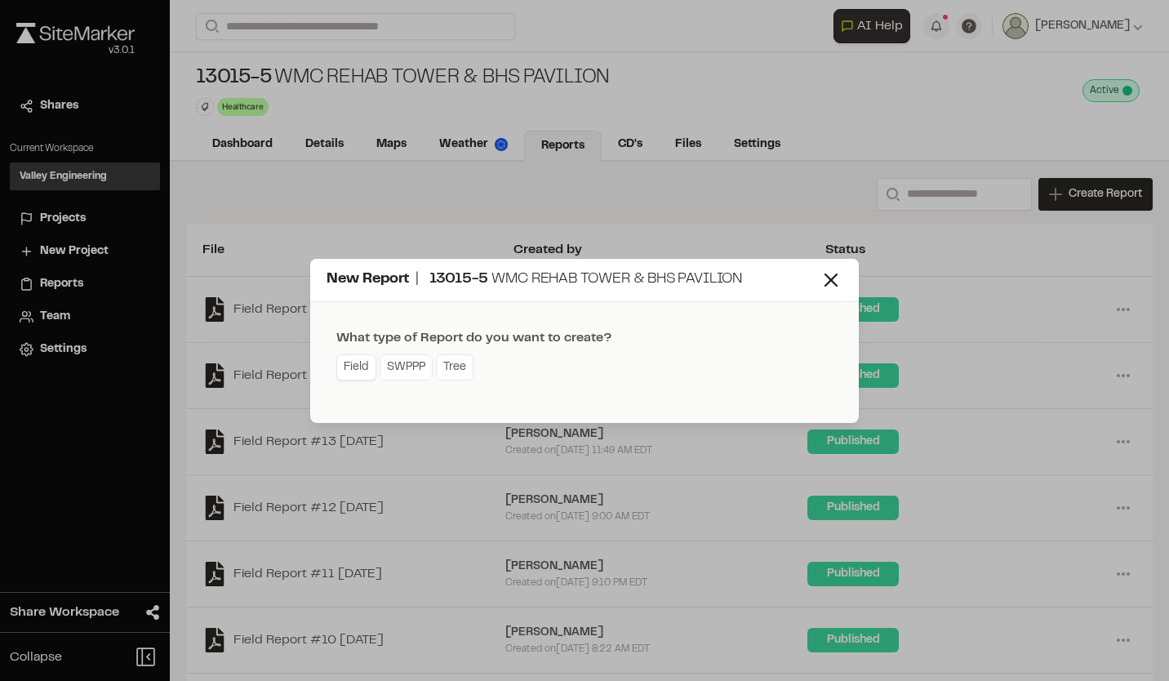
click at [354, 366] on link "Field" at bounding box center [356, 367] width 40 height 26
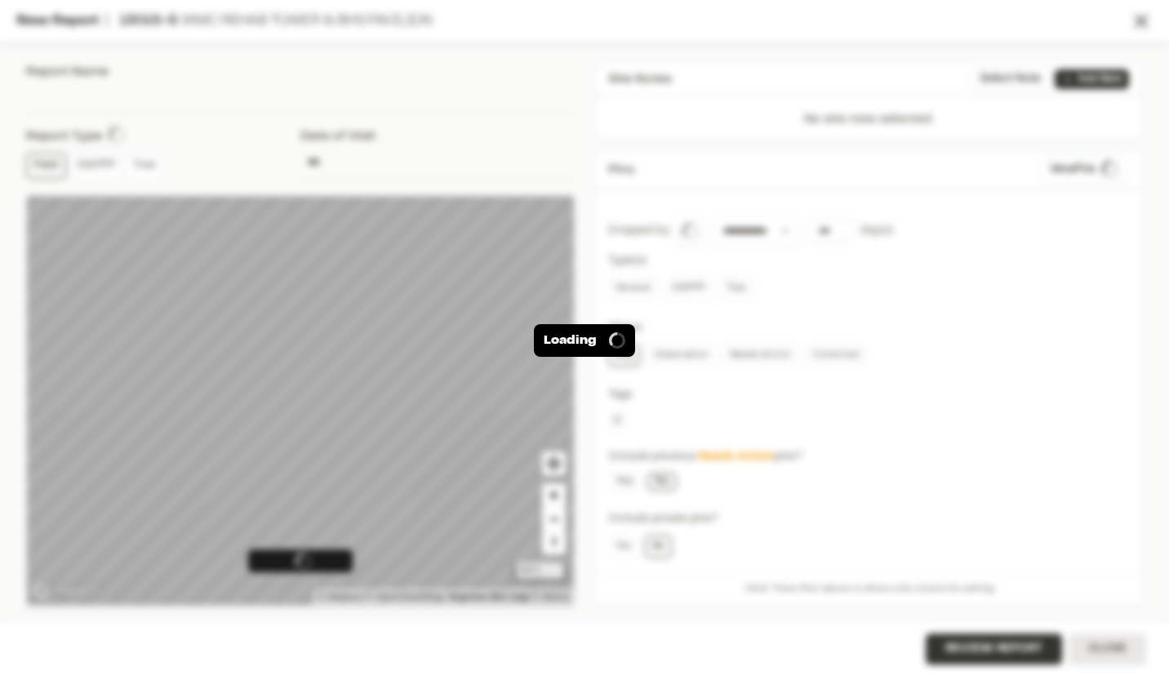
type input "**********"
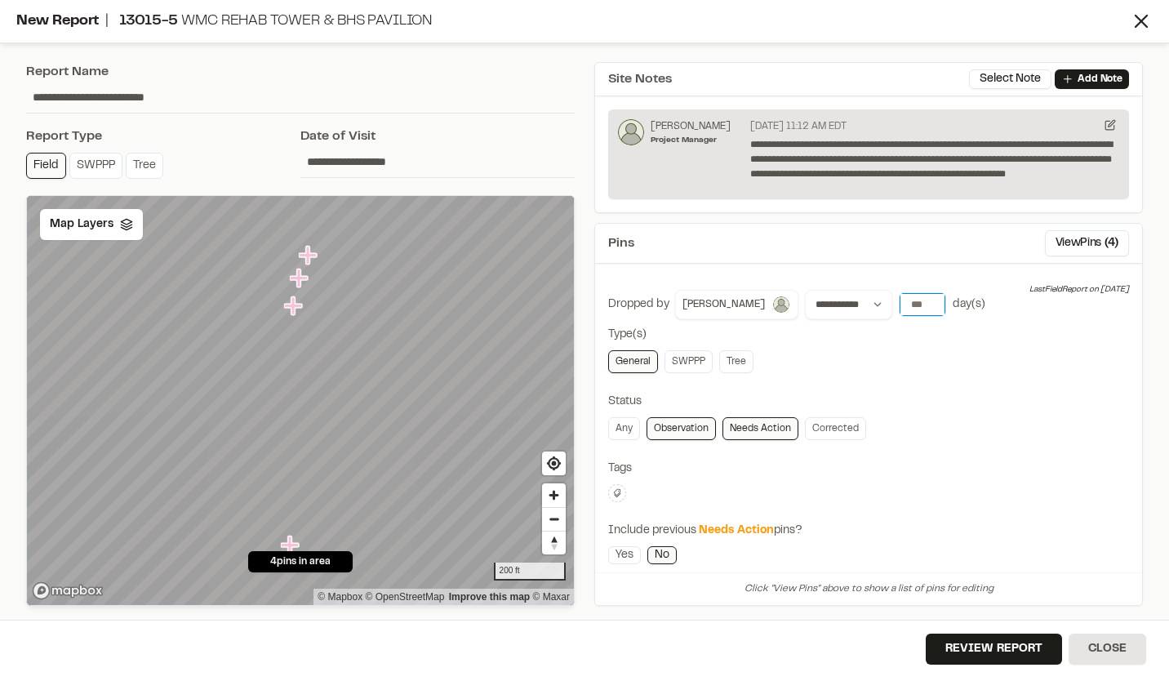
click at [922, 308] on input "*" at bounding box center [922, 304] width 46 height 23
type input "*"
click at [922, 308] on input "*" at bounding box center [922, 304] width 46 height 23
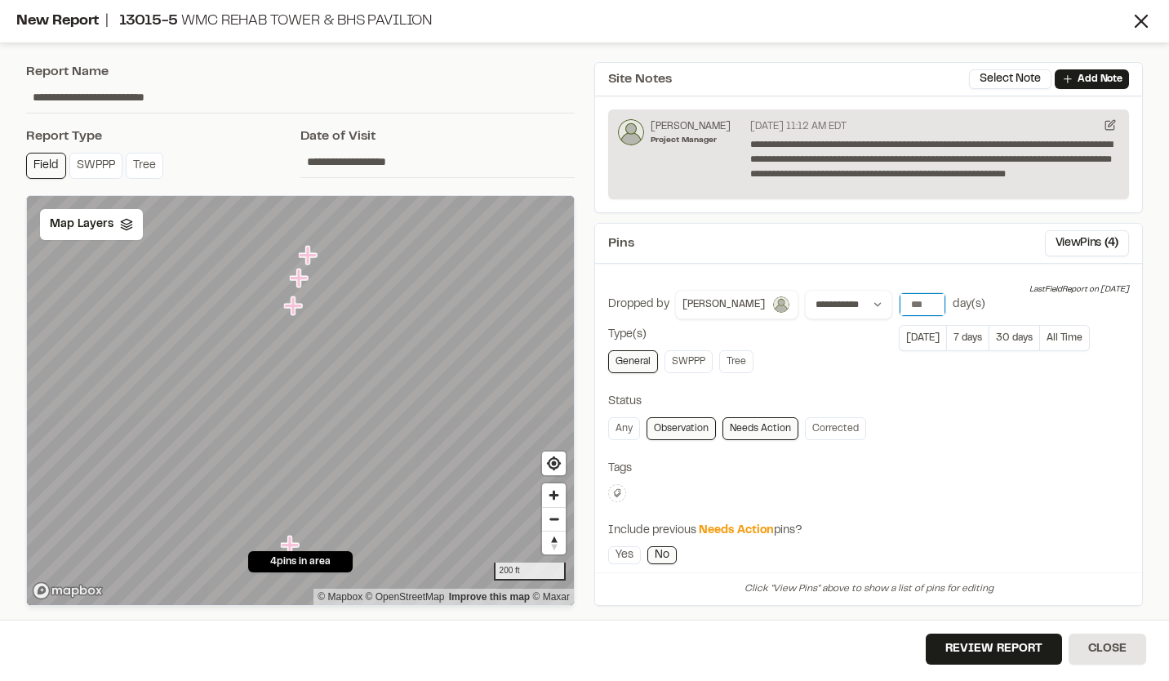
scroll to position [224, 0]
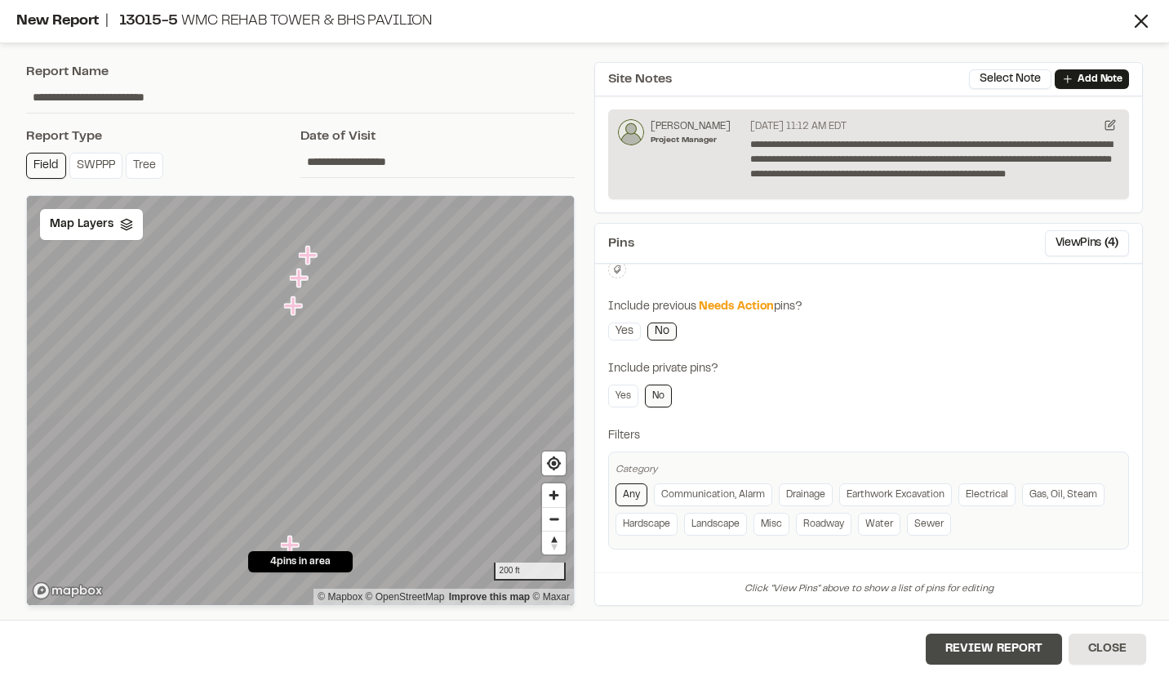
click at [1003, 650] on button "Review Report" at bounding box center [993, 648] width 136 height 31
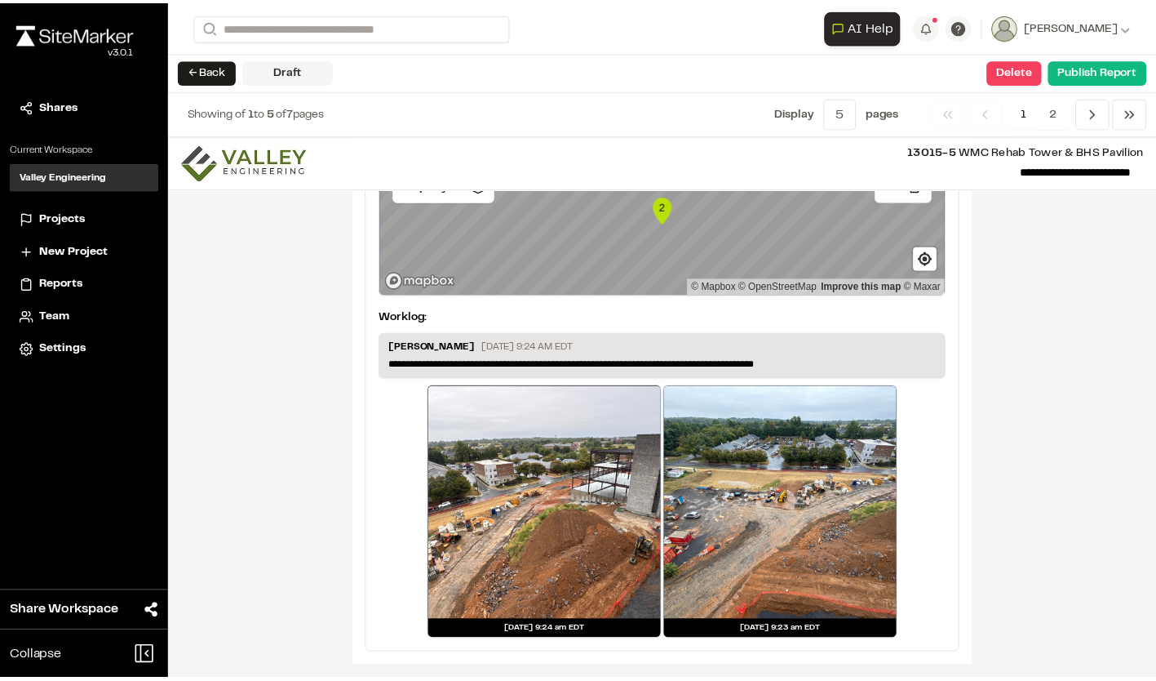
scroll to position [2678, 0]
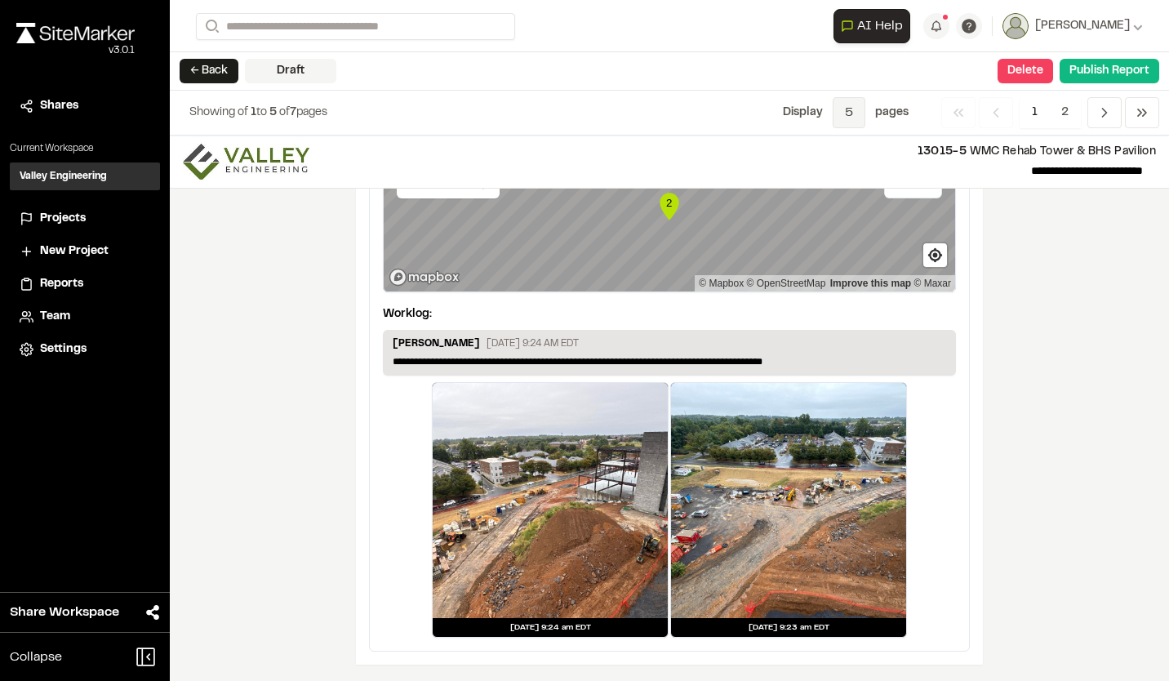
click at [850, 111] on span "5" at bounding box center [848, 112] width 33 height 31
click at [828, 199] on span "All" at bounding box center [836, 198] width 142 height 24
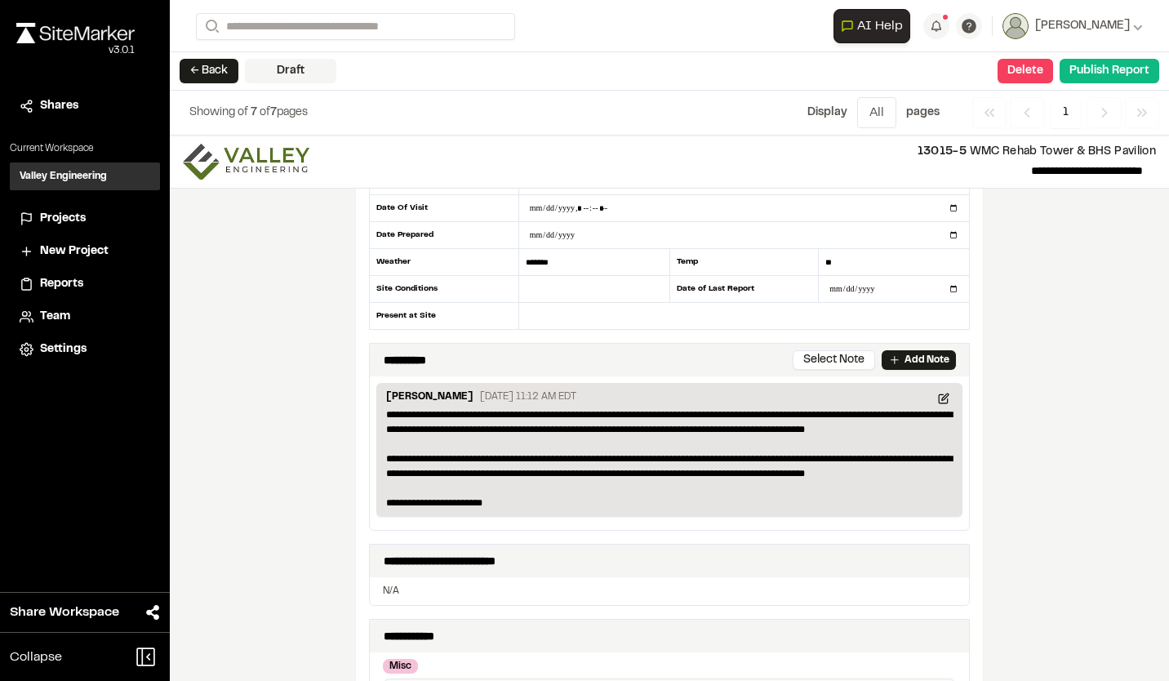
scroll to position [0, 0]
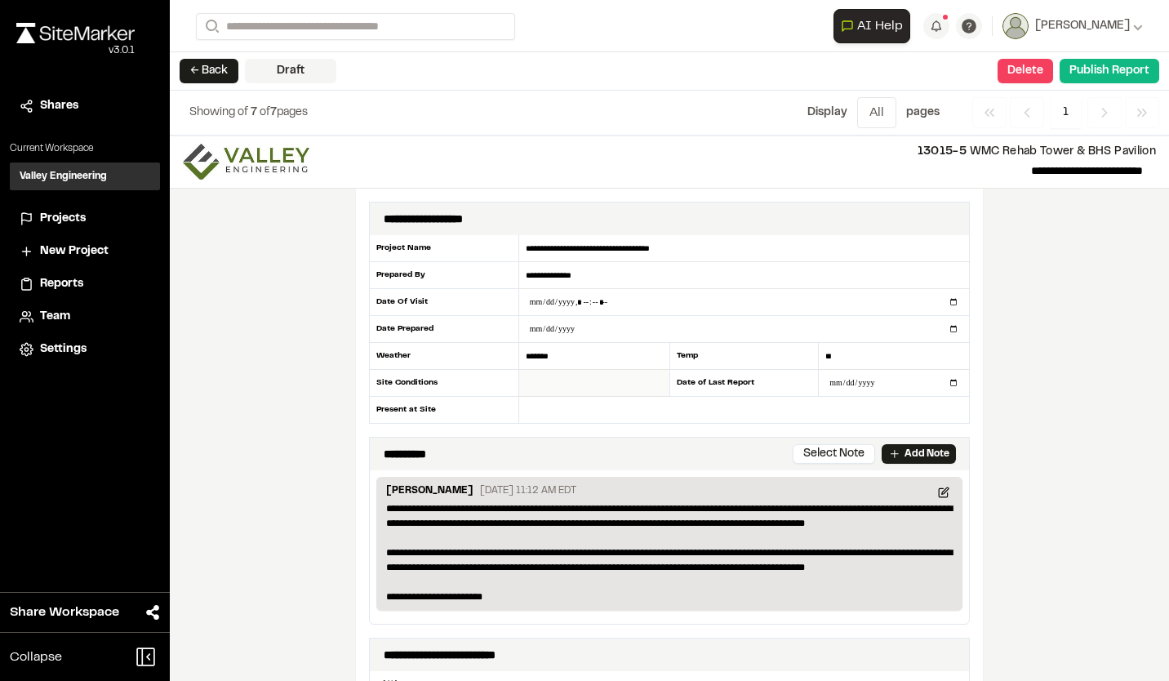
click at [560, 383] on input "text" at bounding box center [594, 383] width 150 height 27
type input "*****"
type input "**********"
click at [1031, 314] on div "**********" at bounding box center [669, 407] width 999 height 545
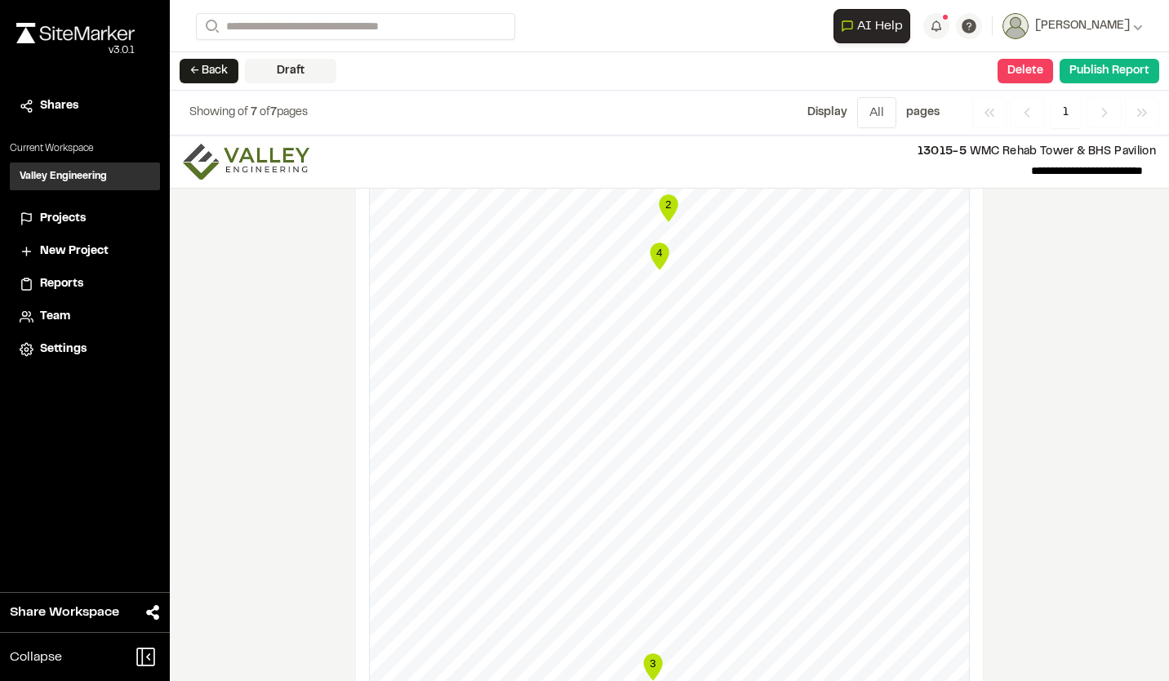
scroll to position [1061, 0]
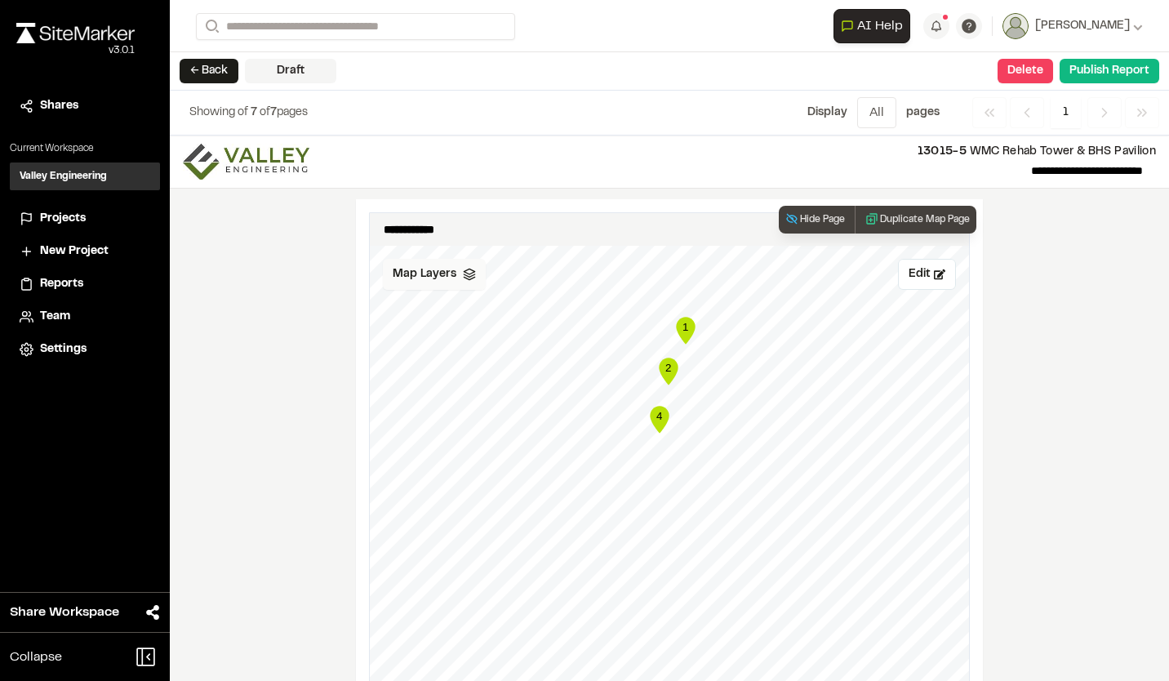
click at [445, 280] on span "Map Layers" at bounding box center [425, 274] width 64 height 18
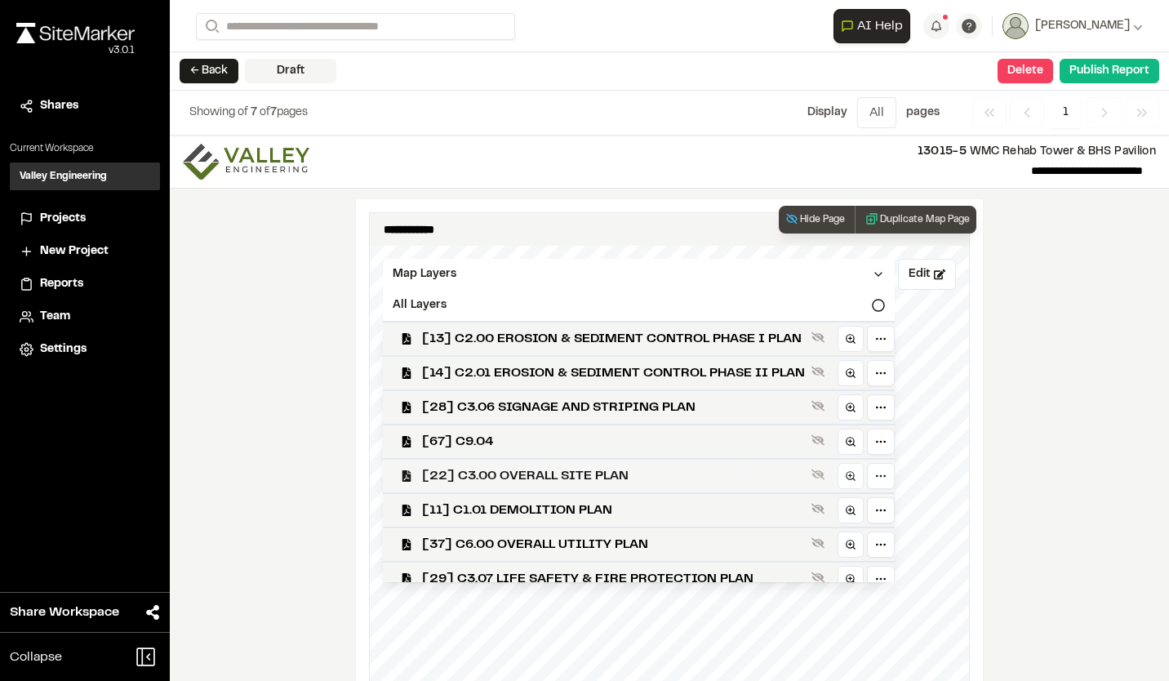
click at [502, 480] on span "[22] C3.00 OVERALL SITE PLAN" at bounding box center [613, 476] width 383 height 20
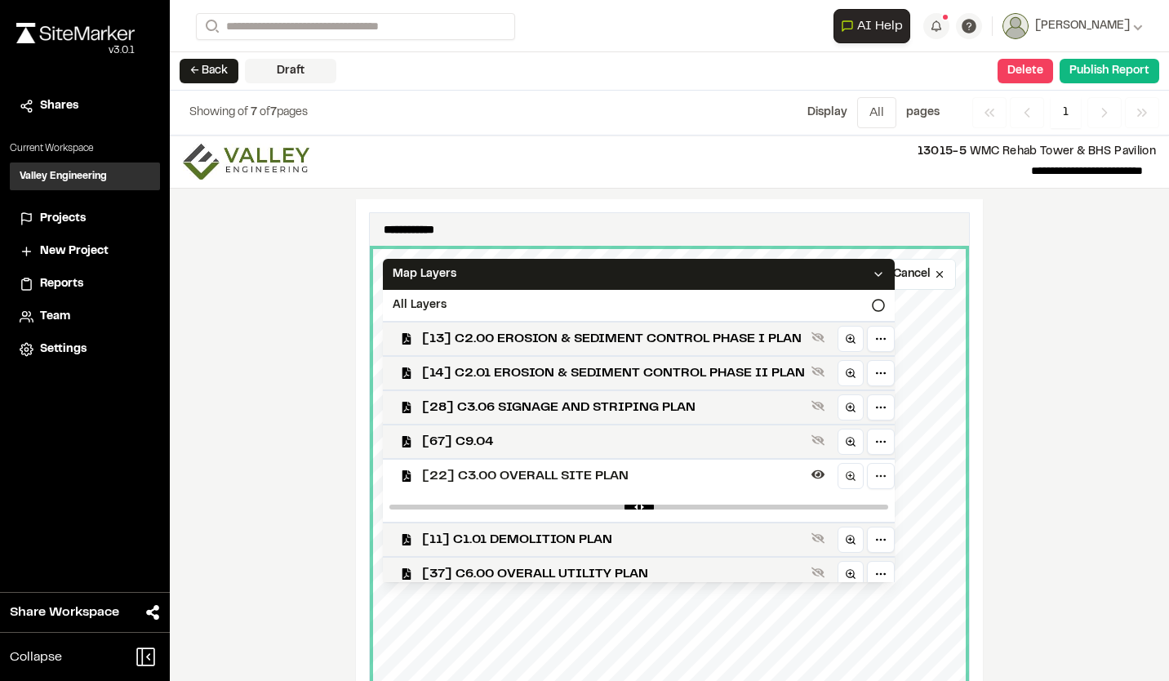
click at [987, 551] on div "**********" at bounding box center [669, 407] width 999 height 545
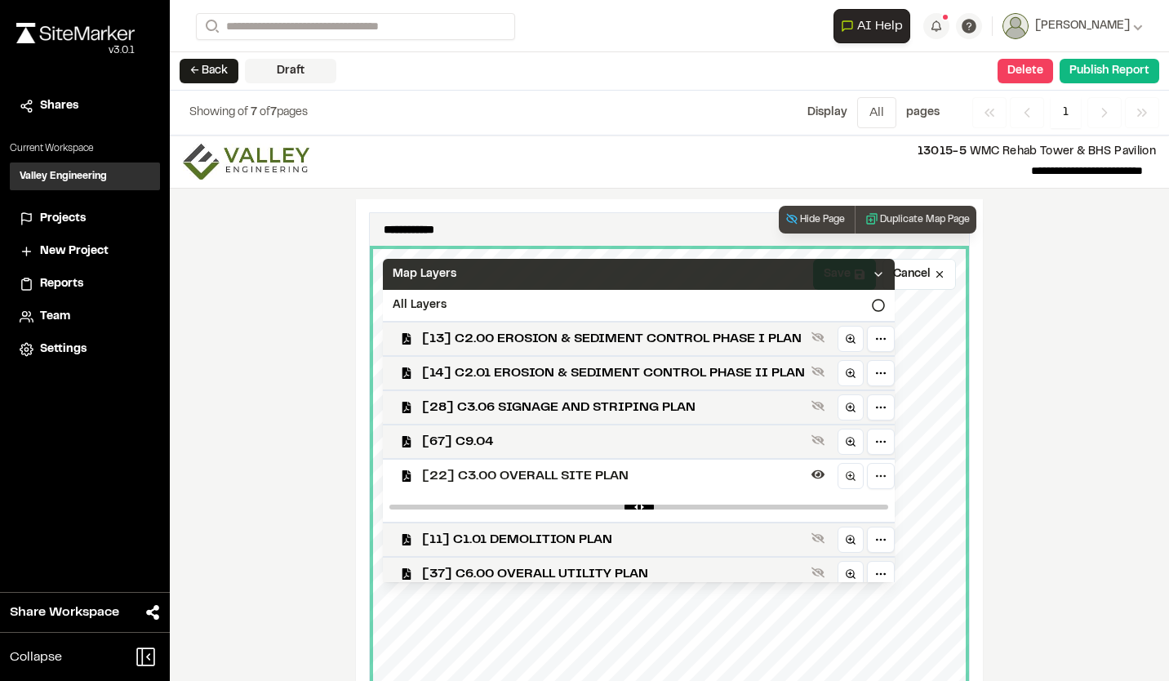
click at [881, 274] on icon at bounding box center [878, 274] width 13 height 13
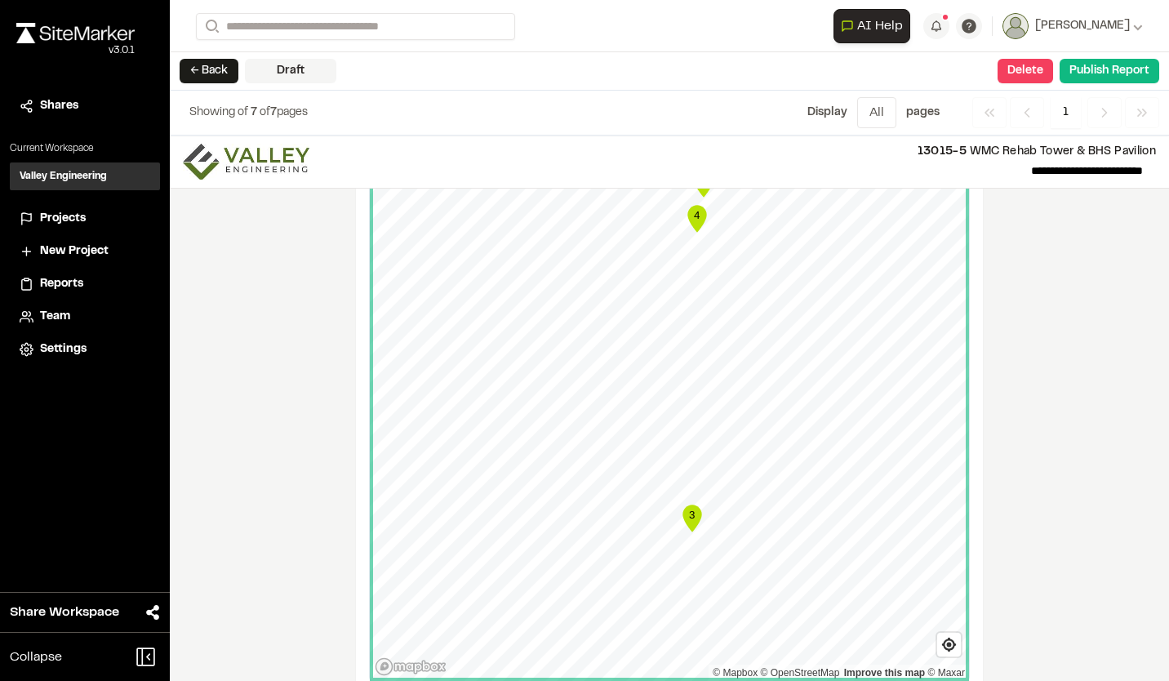
scroll to position [1387, 0]
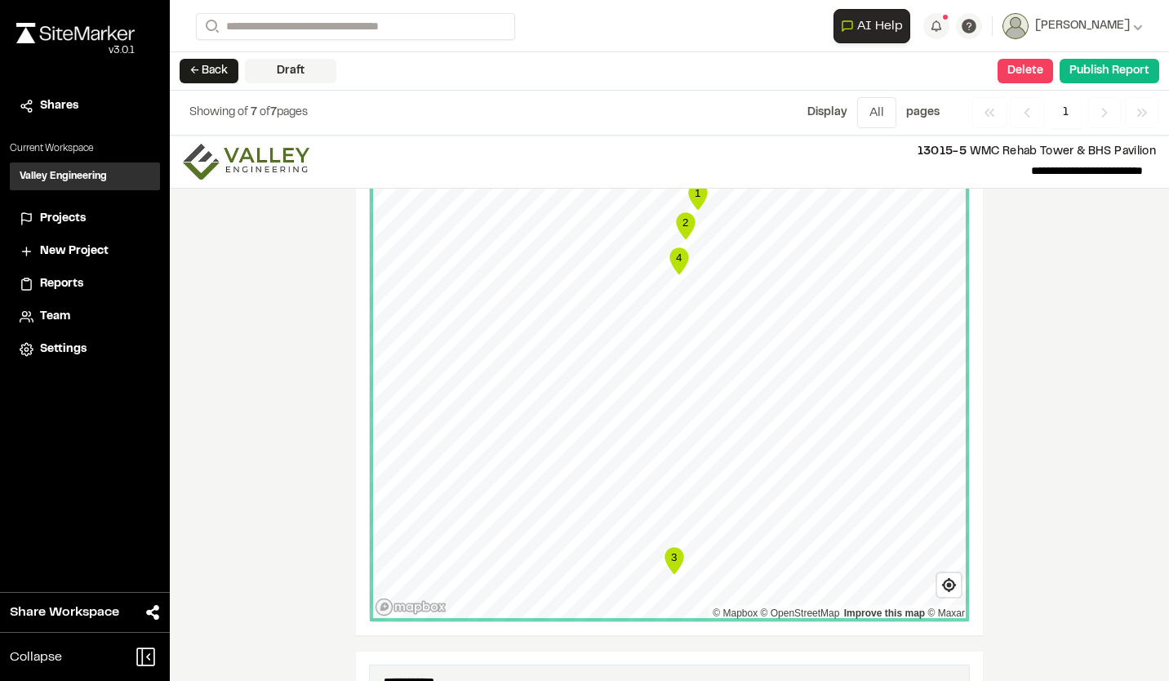
click at [993, 380] on div "**********" at bounding box center [669, 407] width 999 height 545
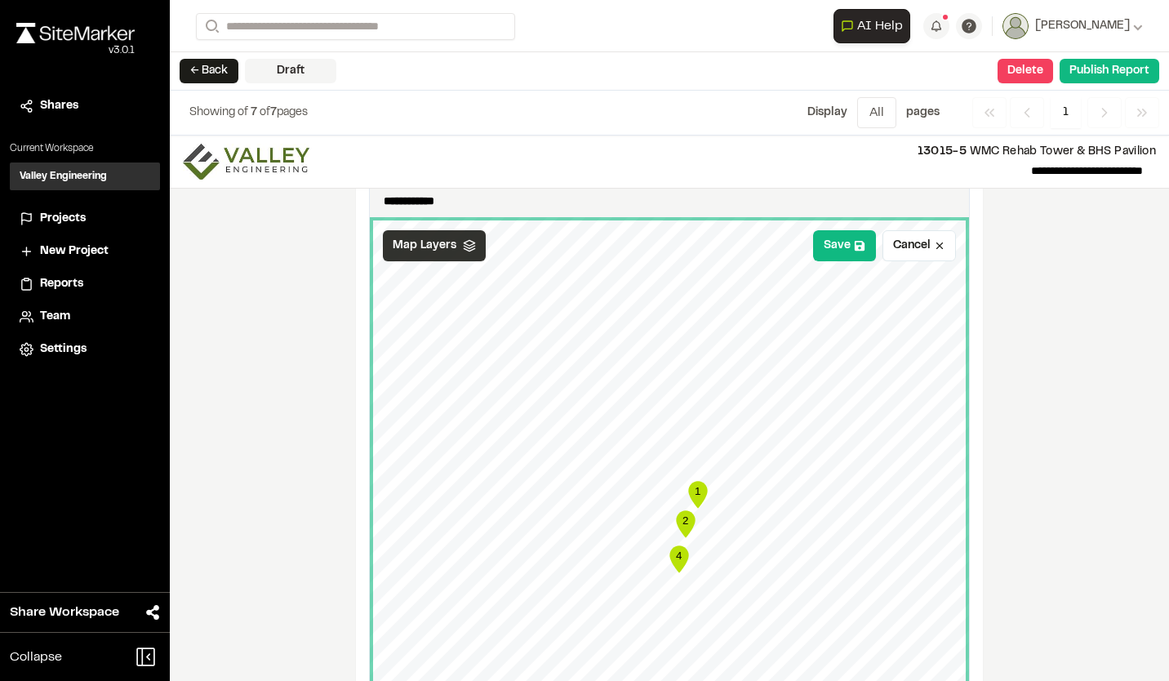
scroll to position [1061, 0]
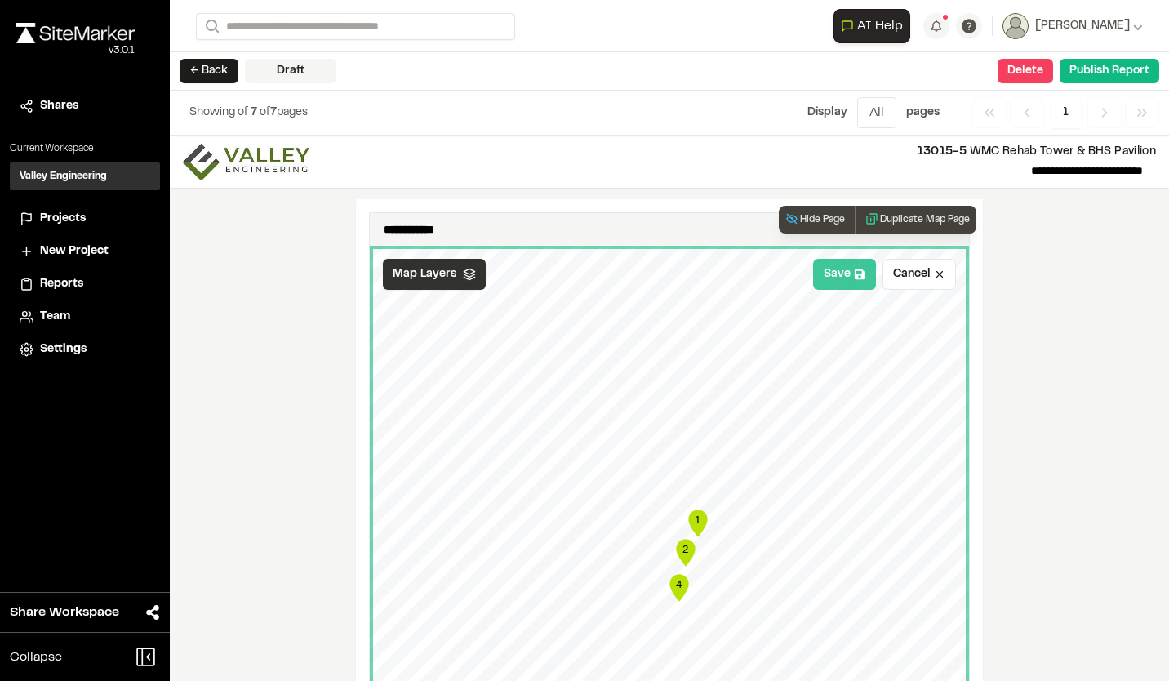
click at [827, 279] on button "Save" at bounding box center [844, 274] width 63 height 31
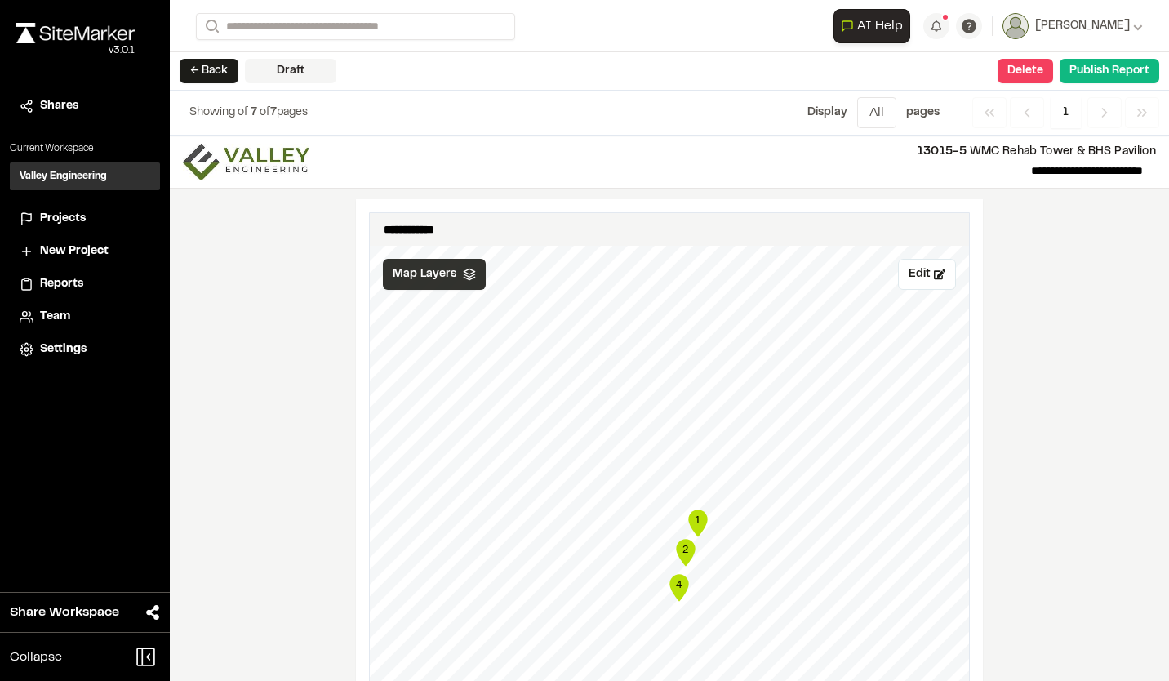
click at [1066, 369] on div "**********" at bounding box center [669, 407] width 999 height 545
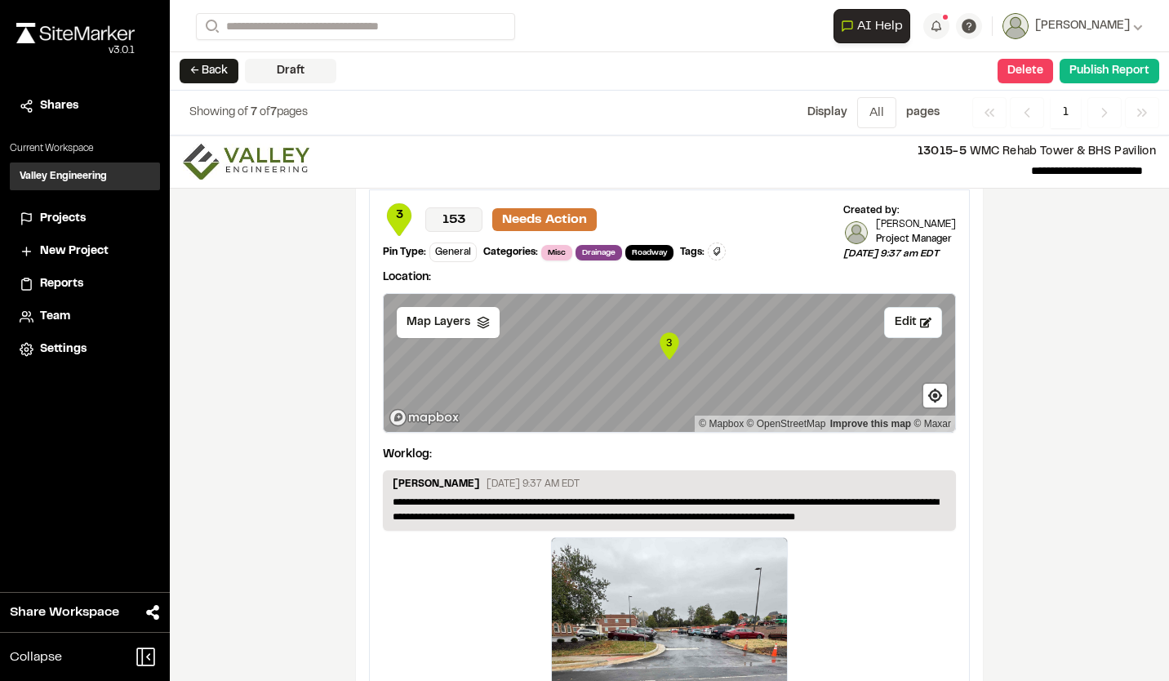
scroll to position [3264, 0]
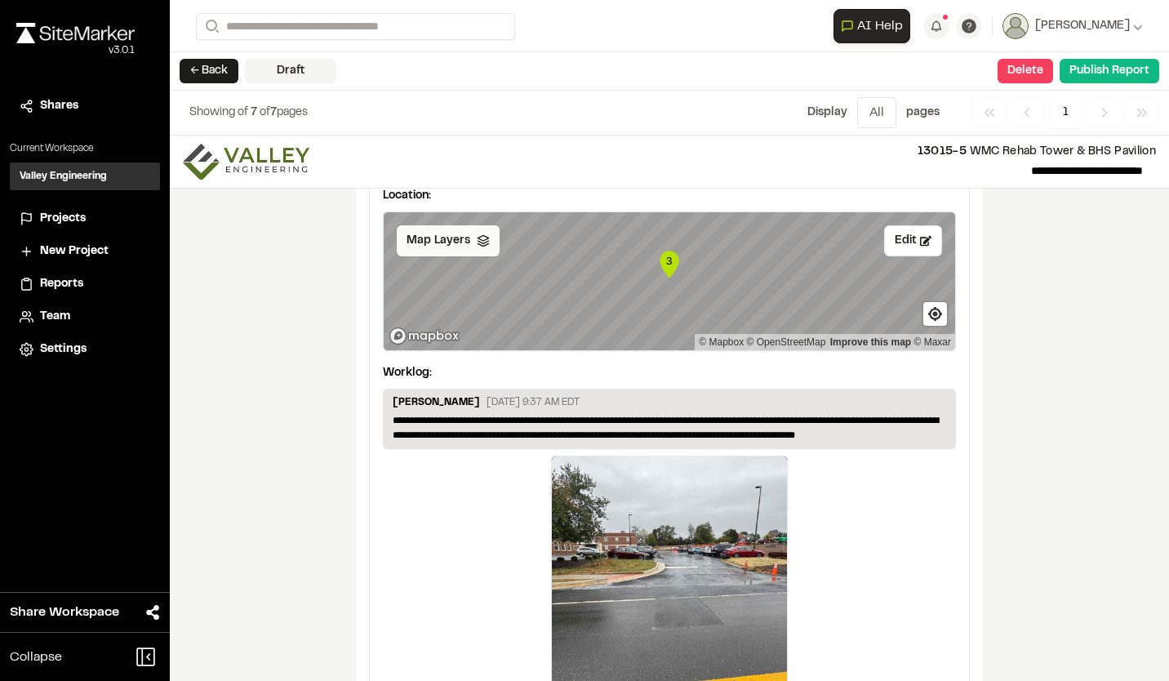
click at [479, 246] on icon at bounding box center [483, 240] width 13 height 13
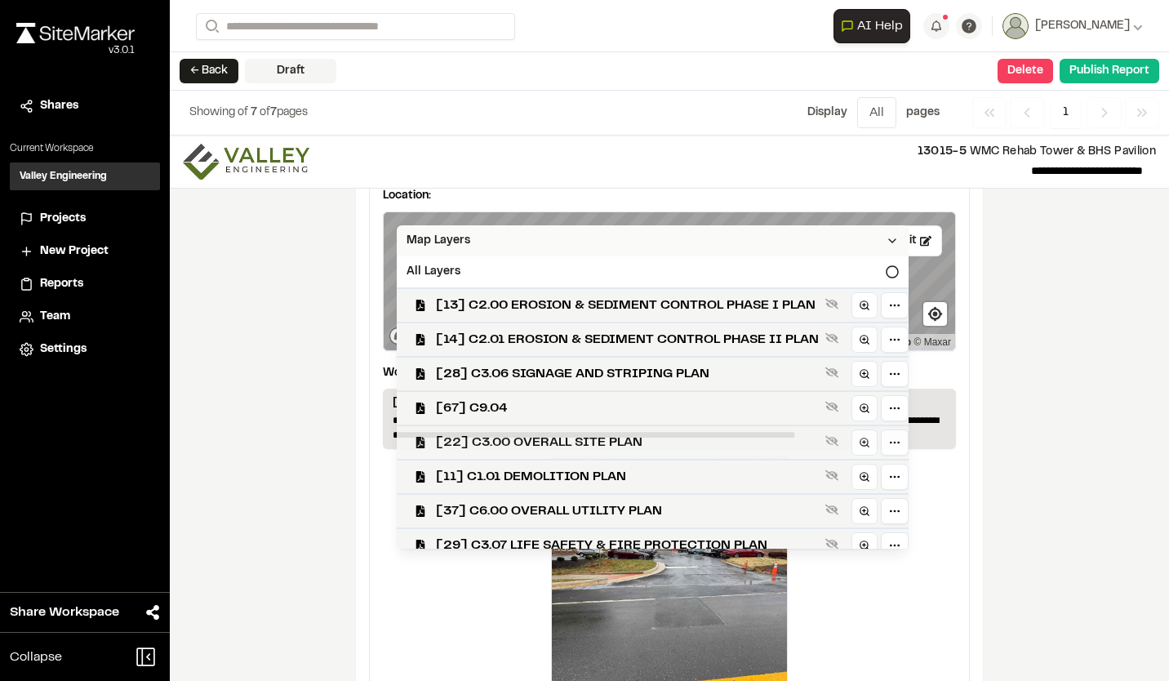
click at [527, 444] on span "[22] C3.00 OVERALL SITE PLAN" at bounding box center [627, 442] width 383 height 20
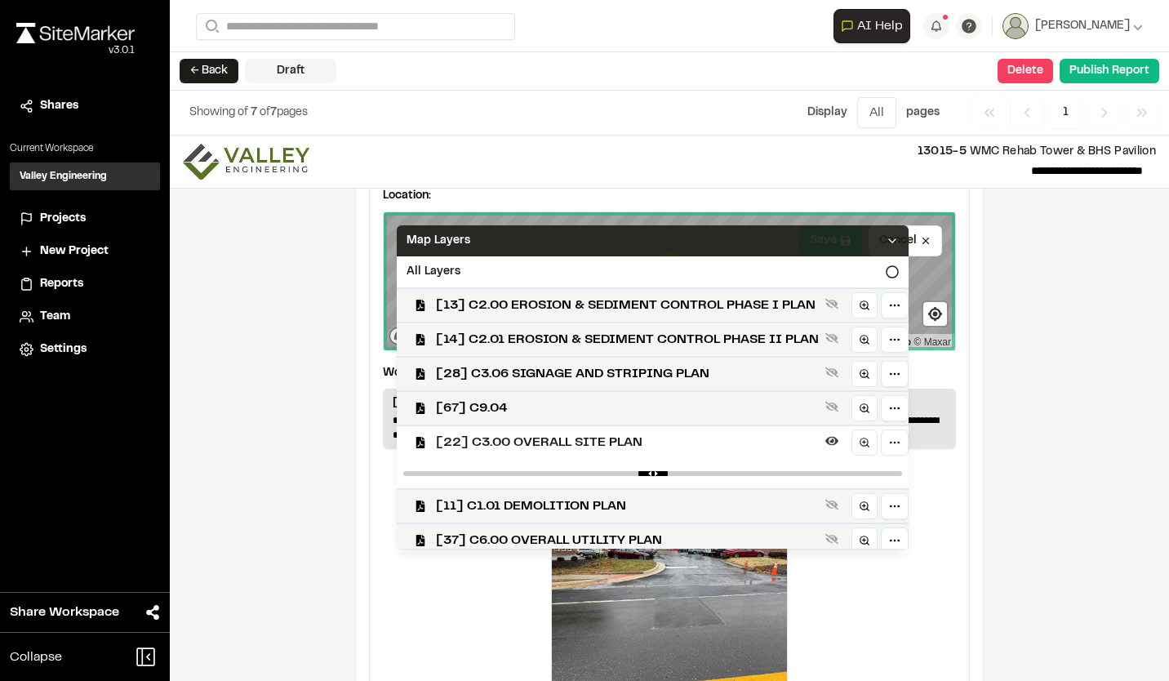
click at [895, 238] on icon at bounding box center [891, 240] width 13 height 13
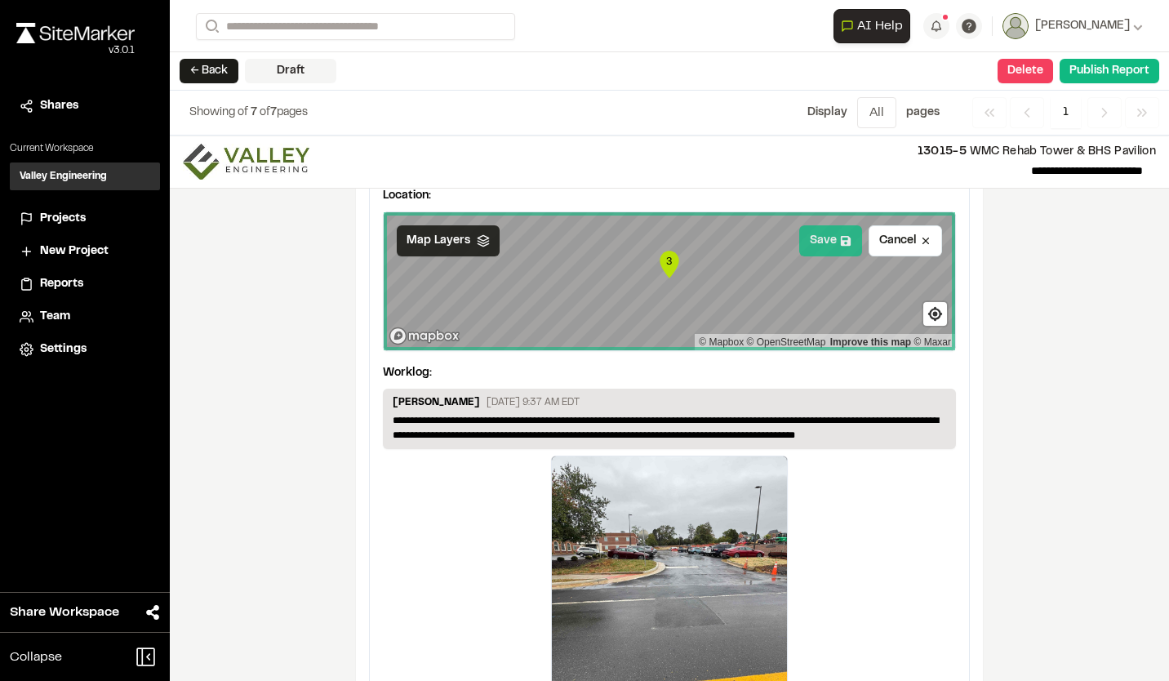
click at [823, 246] on button "Save" at bounding box center [830, 240] width 63 height 31
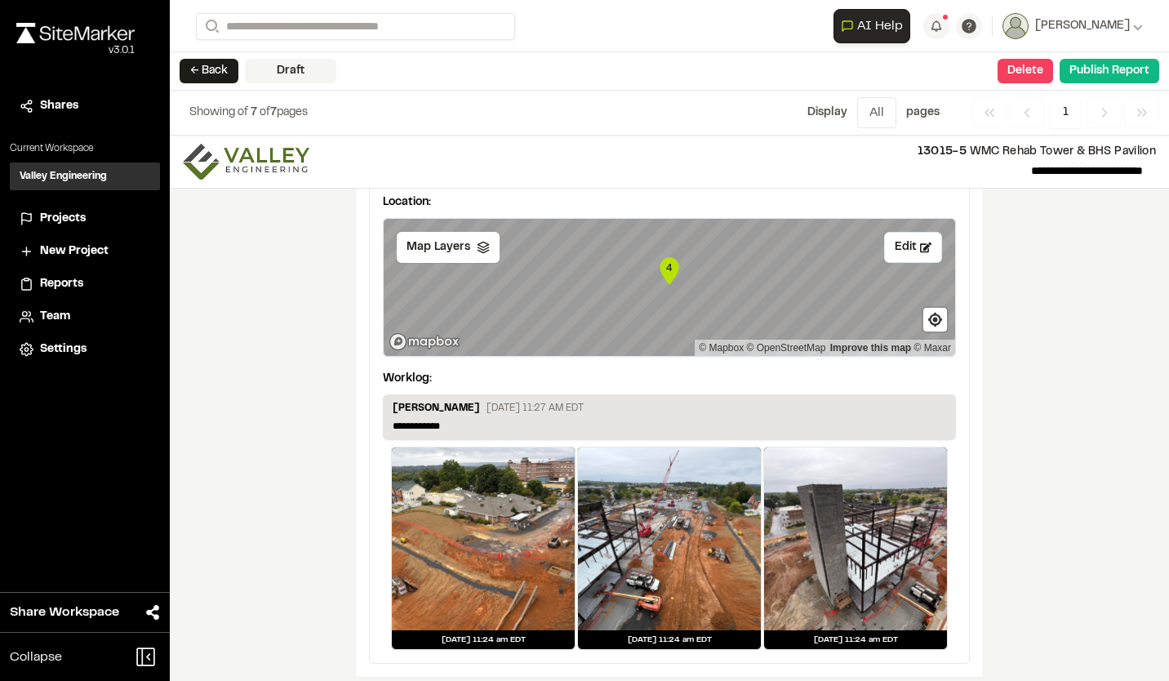
scroll to position [3929, 0]
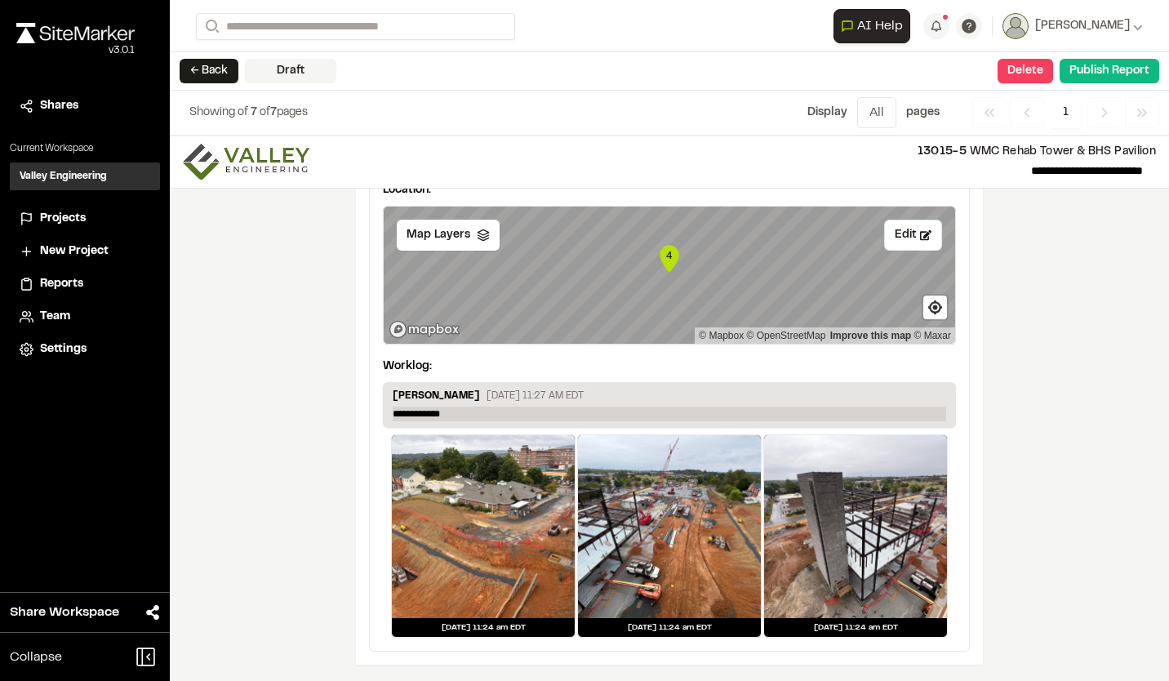
click at [496, 416] on p "**********" at bounding box center [669, 413] width 553 height 15
click at [1122, 449] on div "**********" at bounding box center [669, 407] width 999 height 545
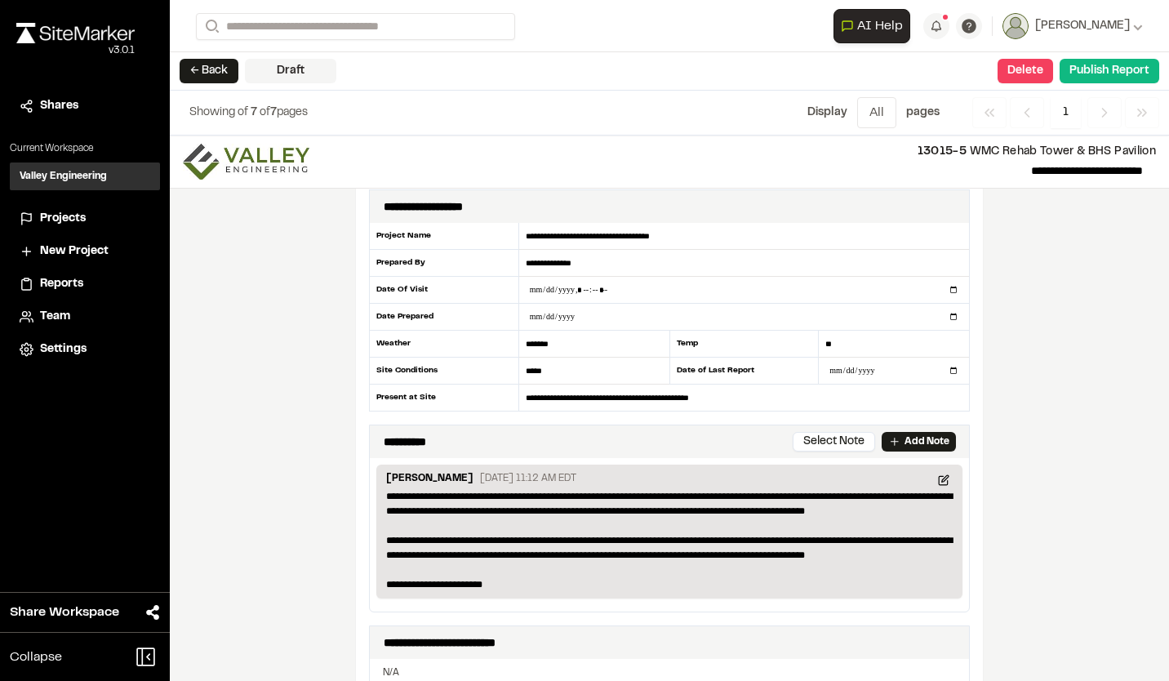
scroll to position [0, 0]
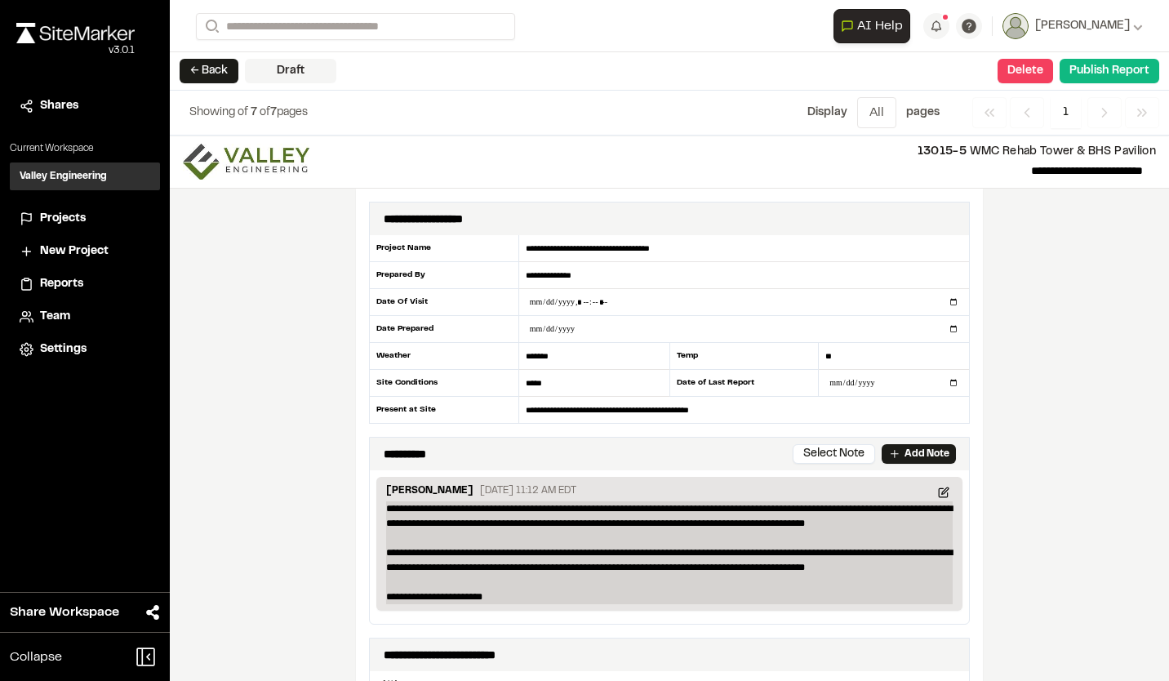
click at [890, 564] on p "**********" at bounding box center [669, 552] width 566 height 103
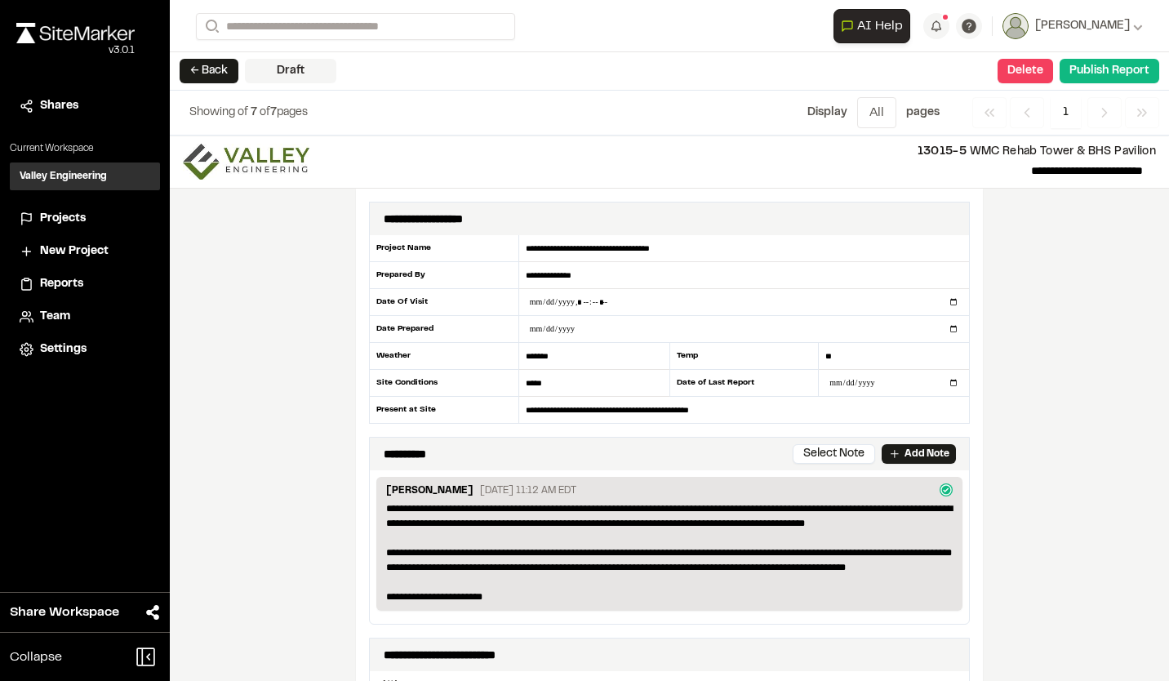
click at [1036, 507] on div "**********" at bounding box center [669, 407] width 999 height 545
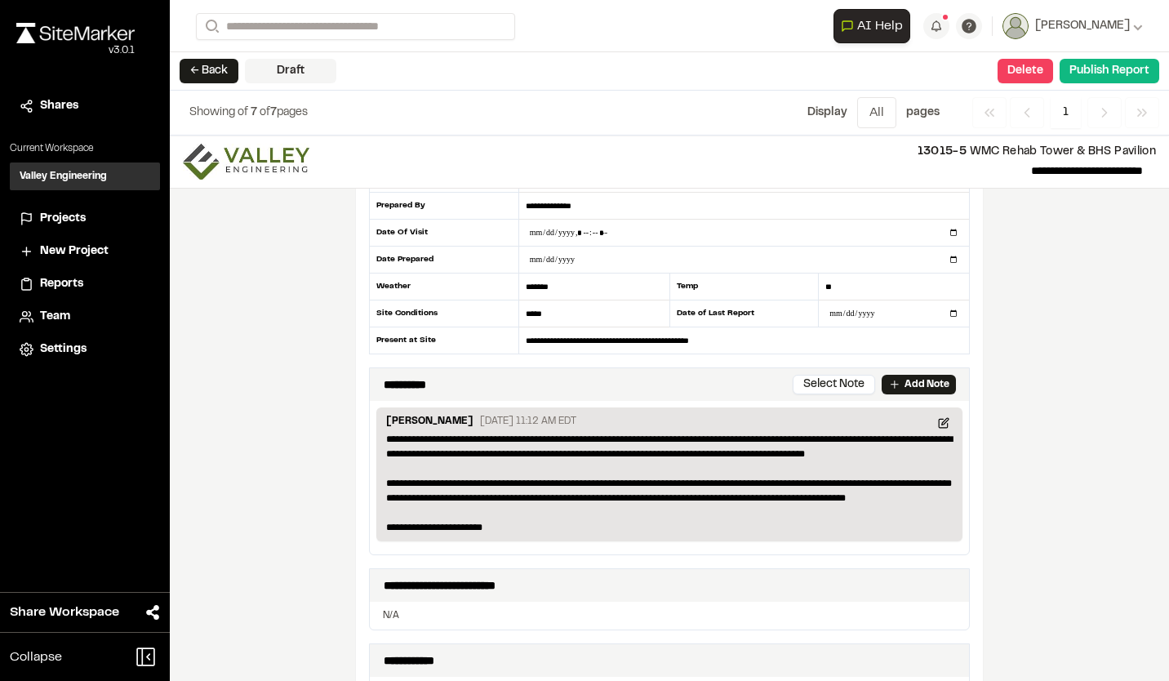
scroll to position [163, 0]
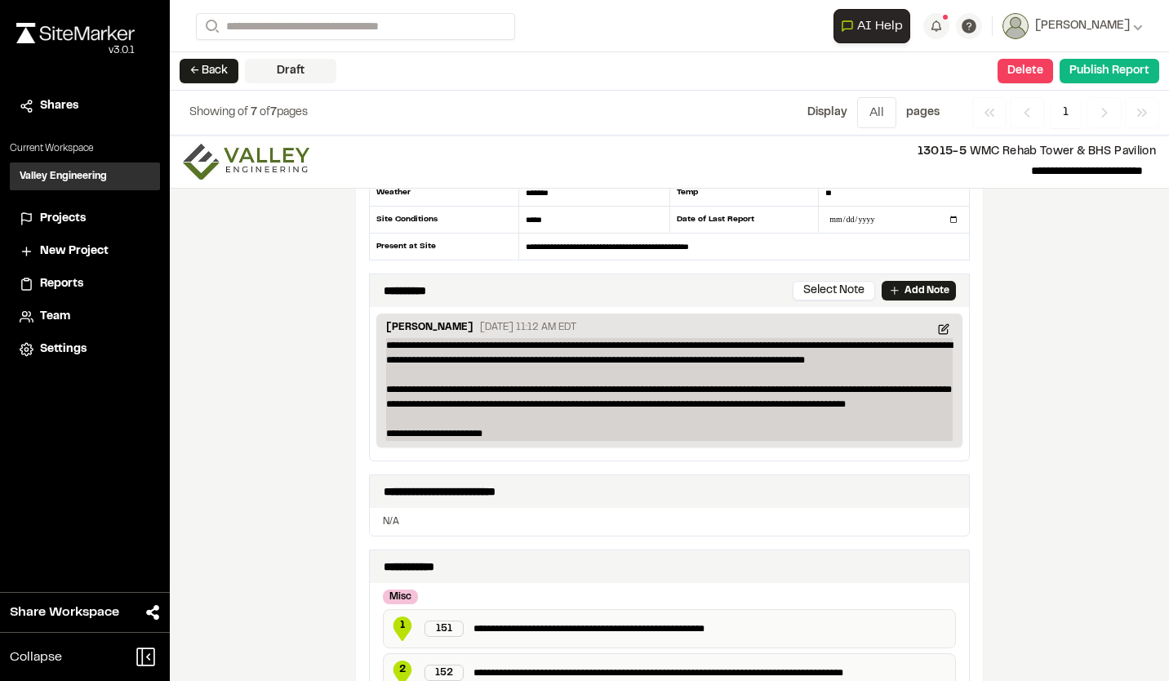
click at [386, 432] on p "**********" at bounding box center [669, 389] width 566 height 103
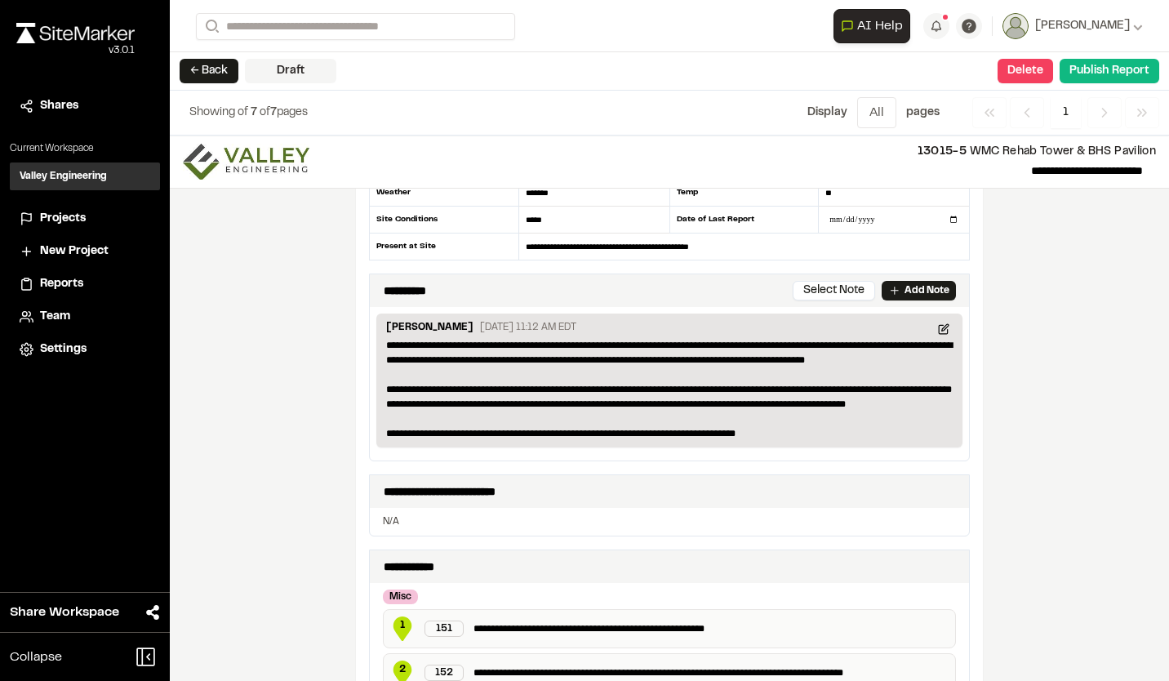
click at [990, 437] on div "**********" at bounding box center [669, 407] width 999 height 545
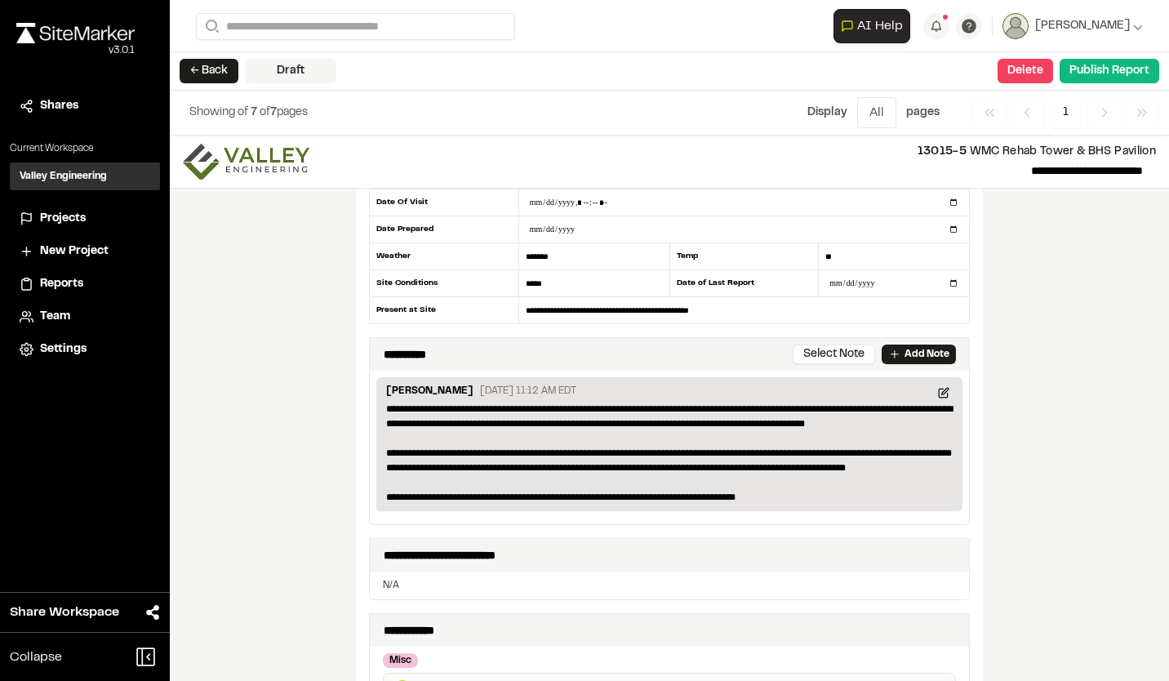
scroll to position [0, 0]
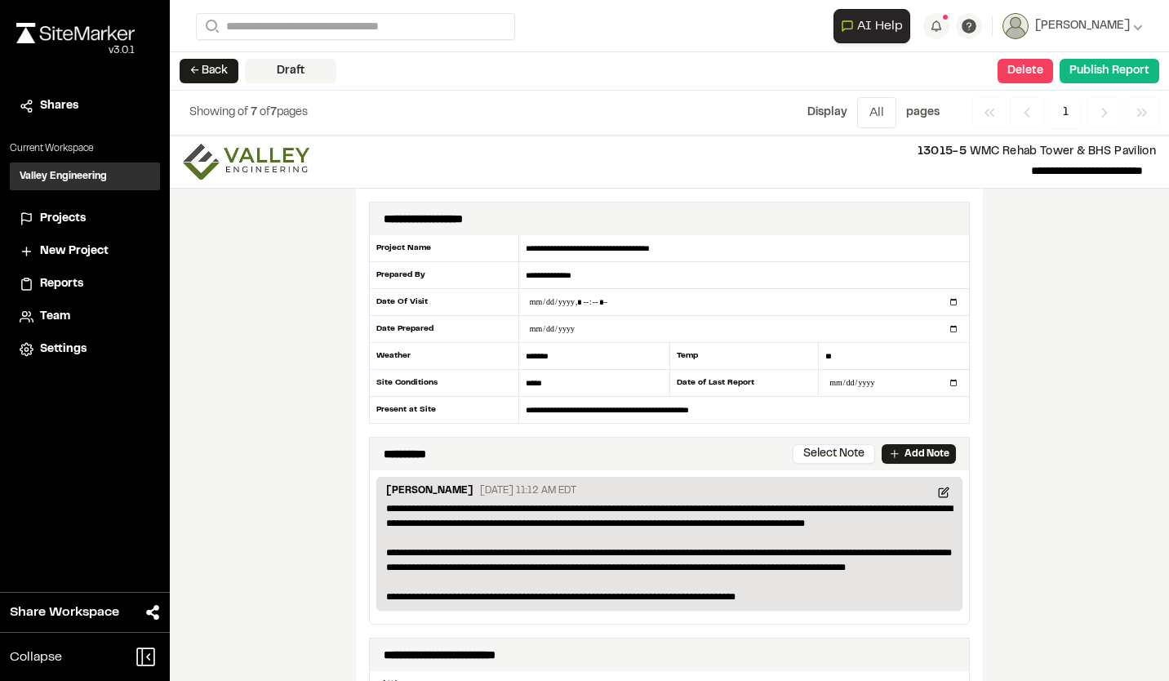
click at [993, 296] on div "**********" at bounding box center [669, 407] width 999 height 545
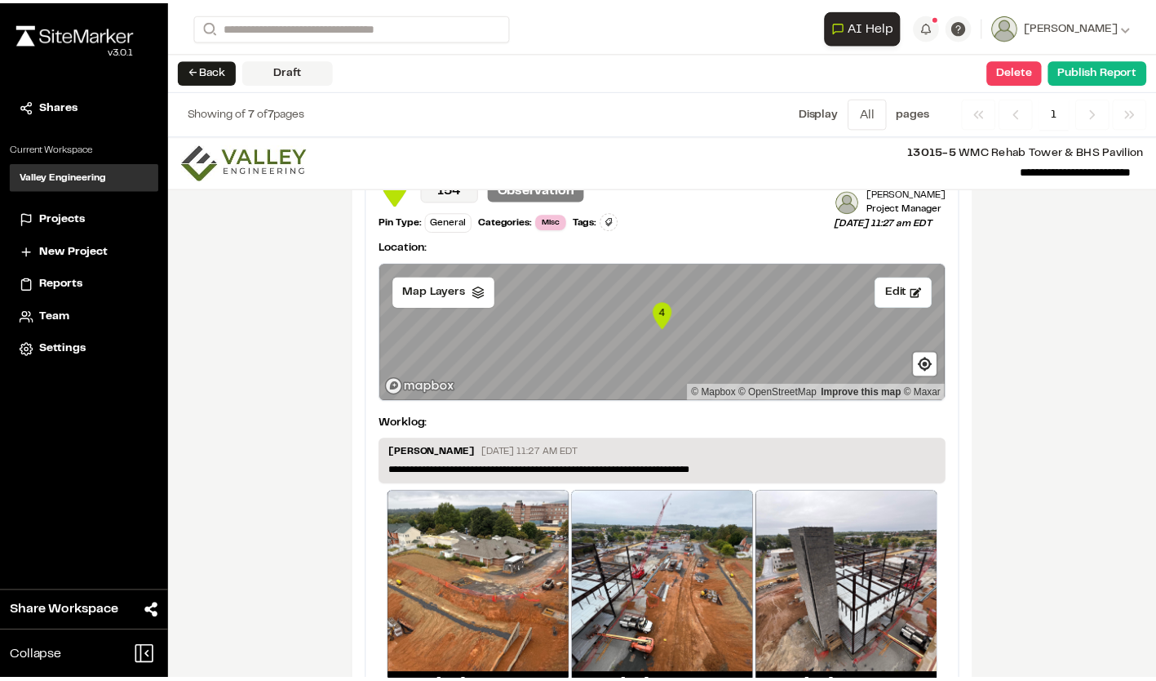
scroll to position [3929, 0]
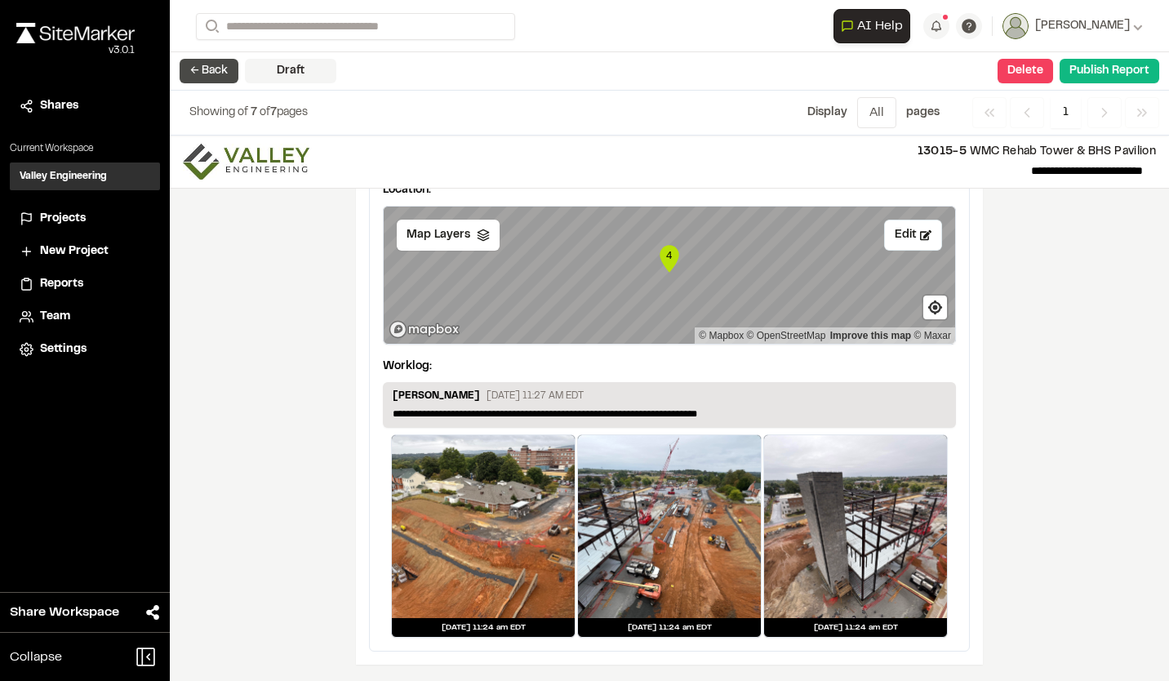
click at [206, 64] on button "← Back" at bounding box center [209, 71] width 59 height 24
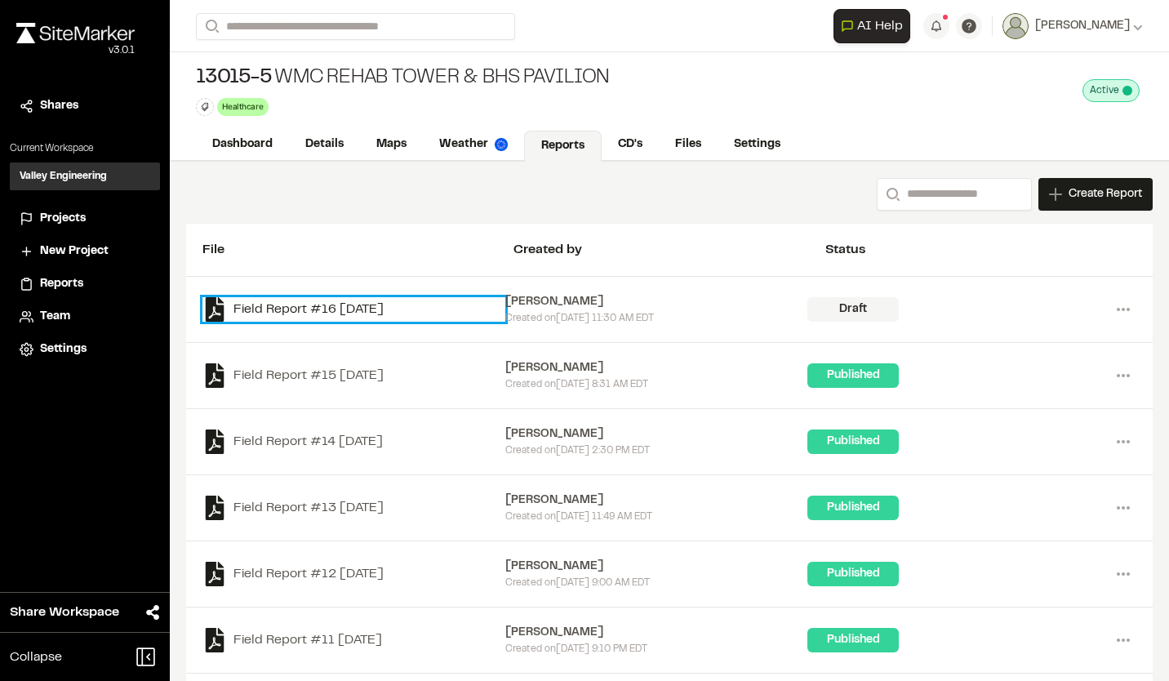
click at [357, 304] on link "Field Report #16 2025-09-17" at bounding box center [353, 309] width 303 height 24
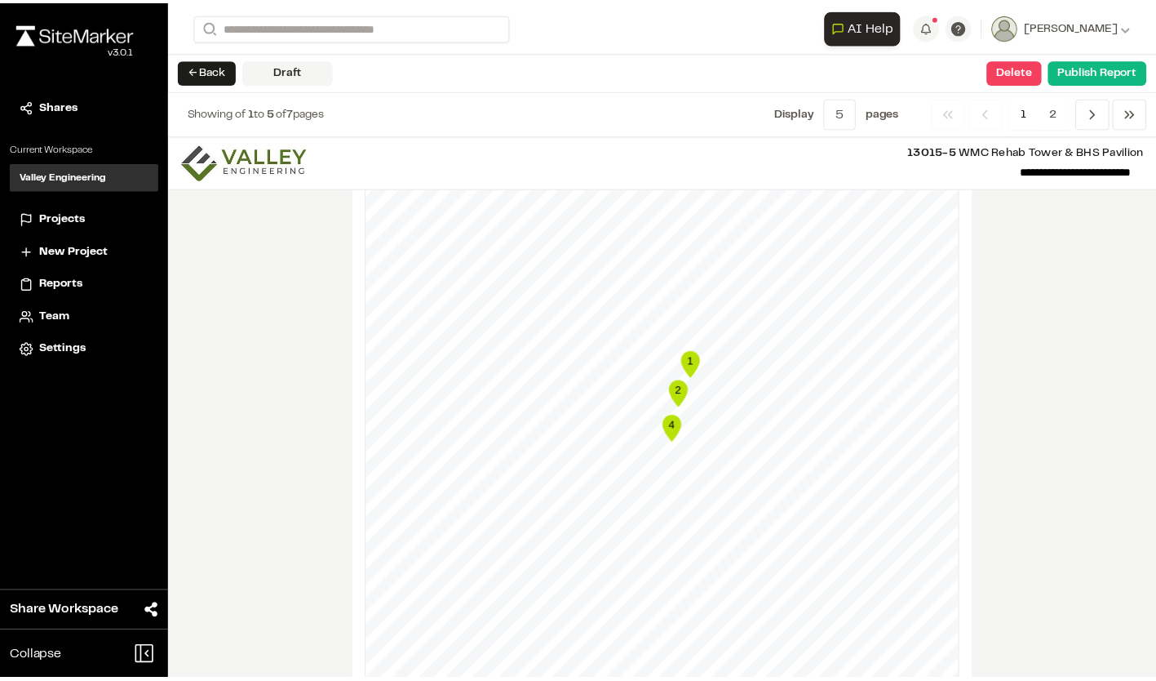
scroll to position [1224, 0]
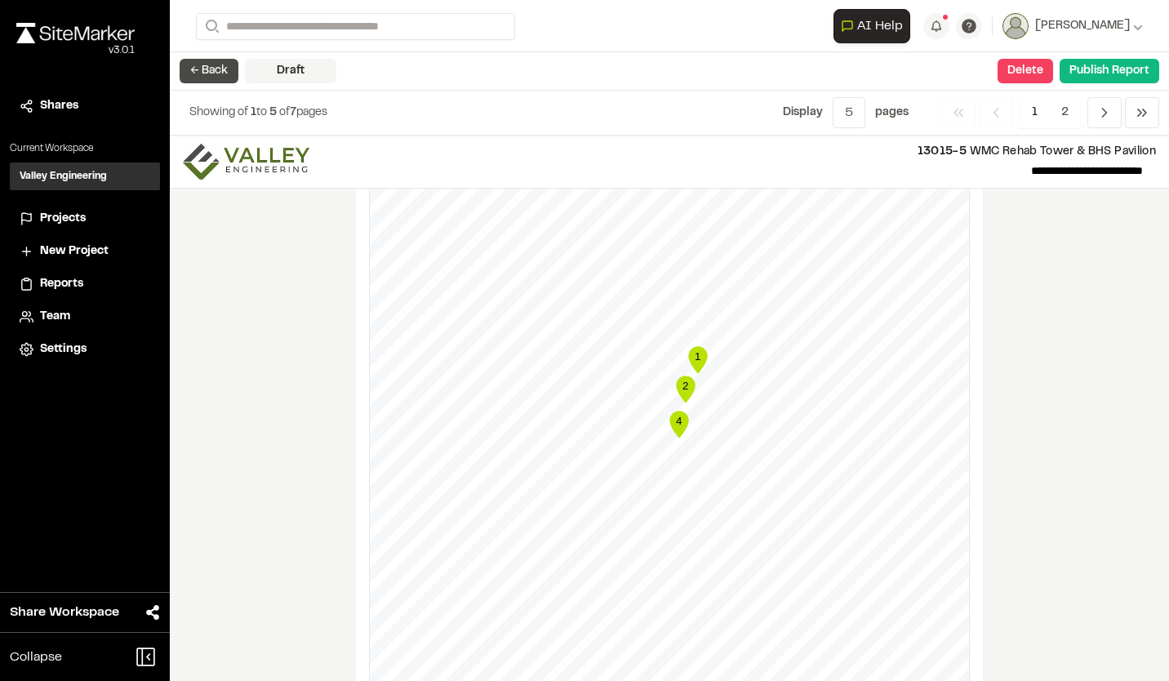
click at [187, 64] on button "← Back" at bounding box center [209, 71] width 59 height 24
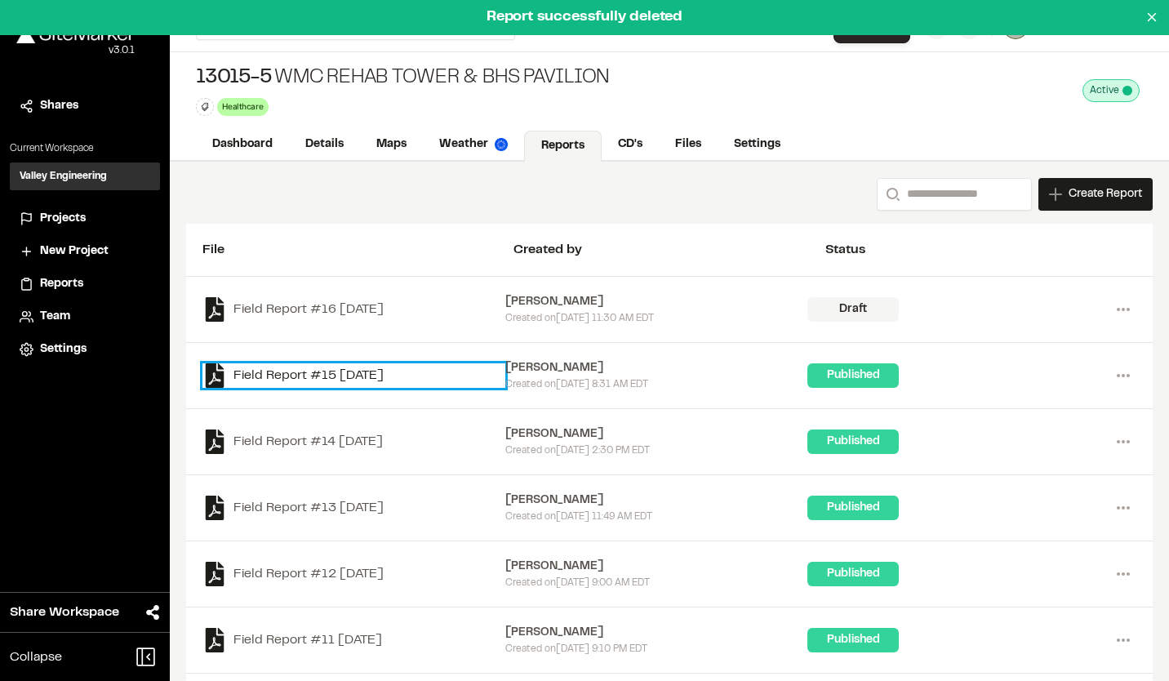
click at [362, 379] on link "Field Report #15 2025-09-11" at bounding box center [353, 375] width 303 height 24
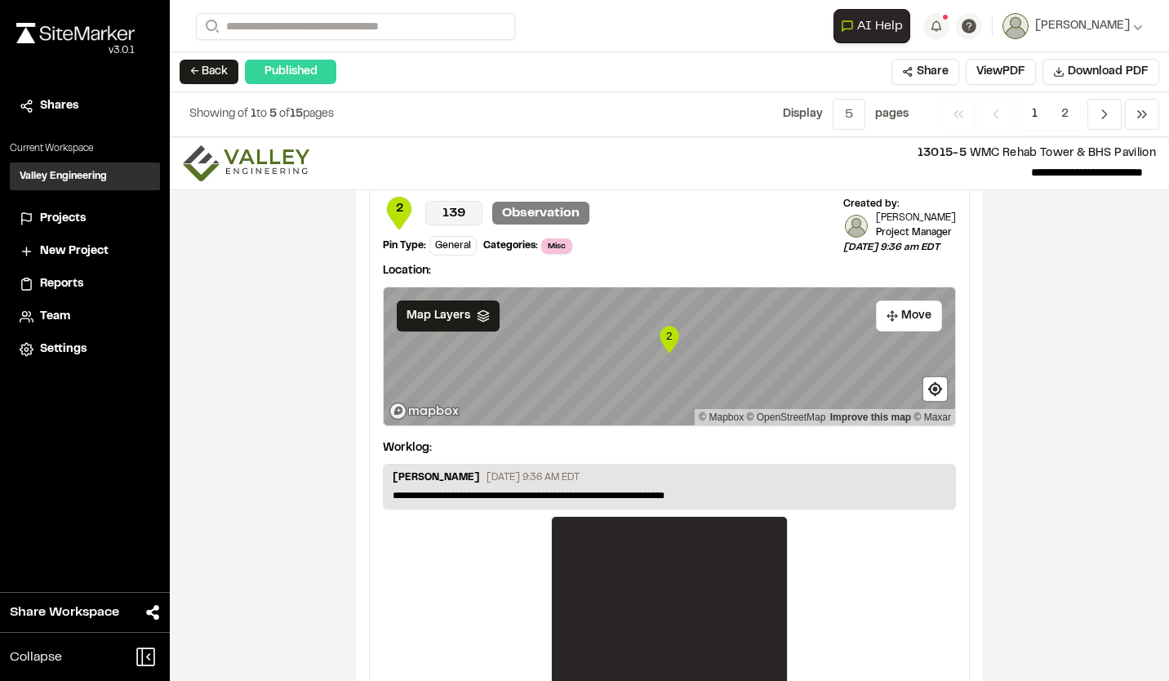
scroll to position [2908, 0]
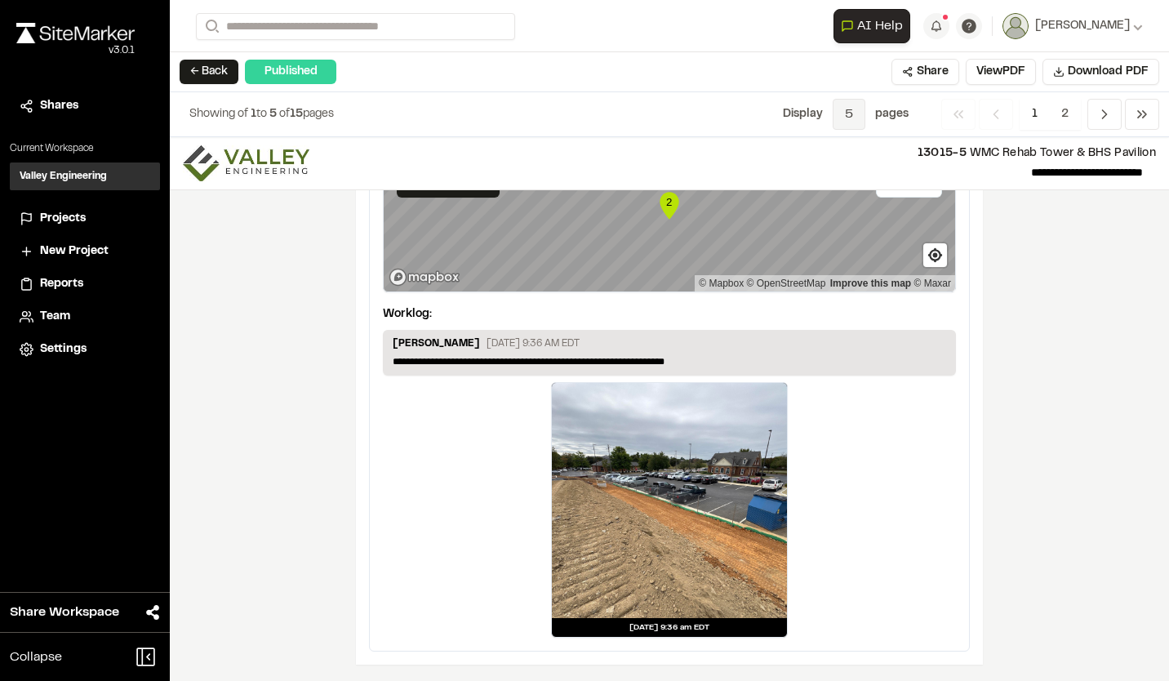
click at [842, 117] on span "5" at bounding box center [848, 114] width 33 height 31
click at [823, 228] on span "All" at bounding box center [836, 224] width 142 height 24
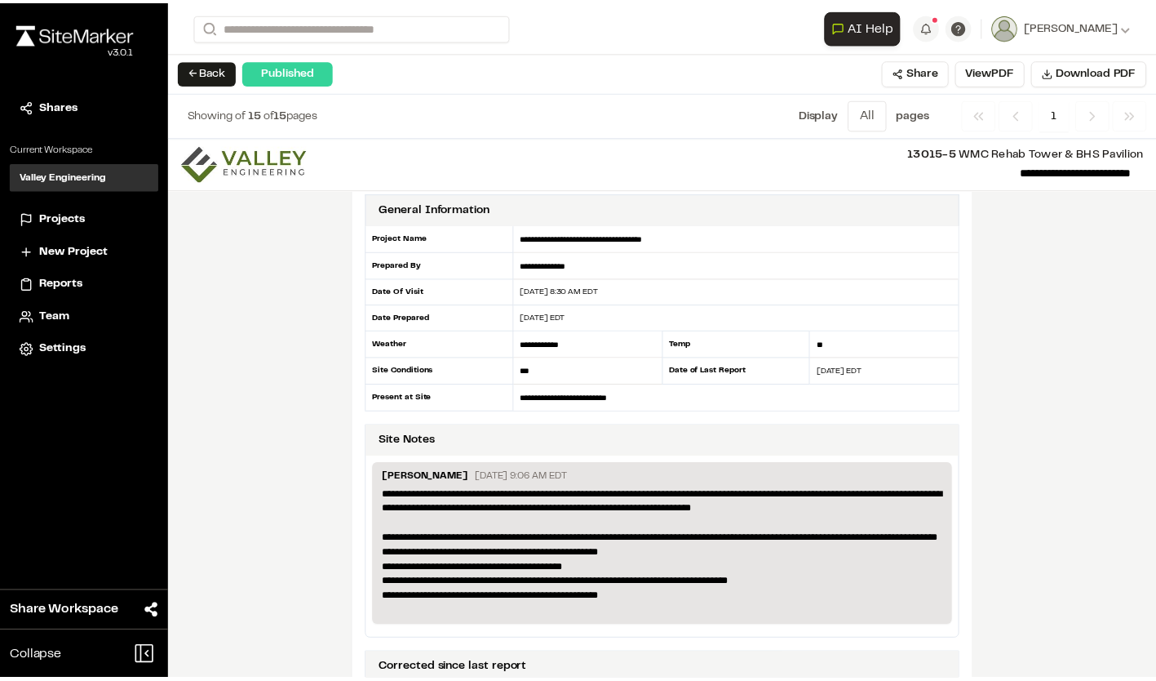
scroll to position [0, 0]
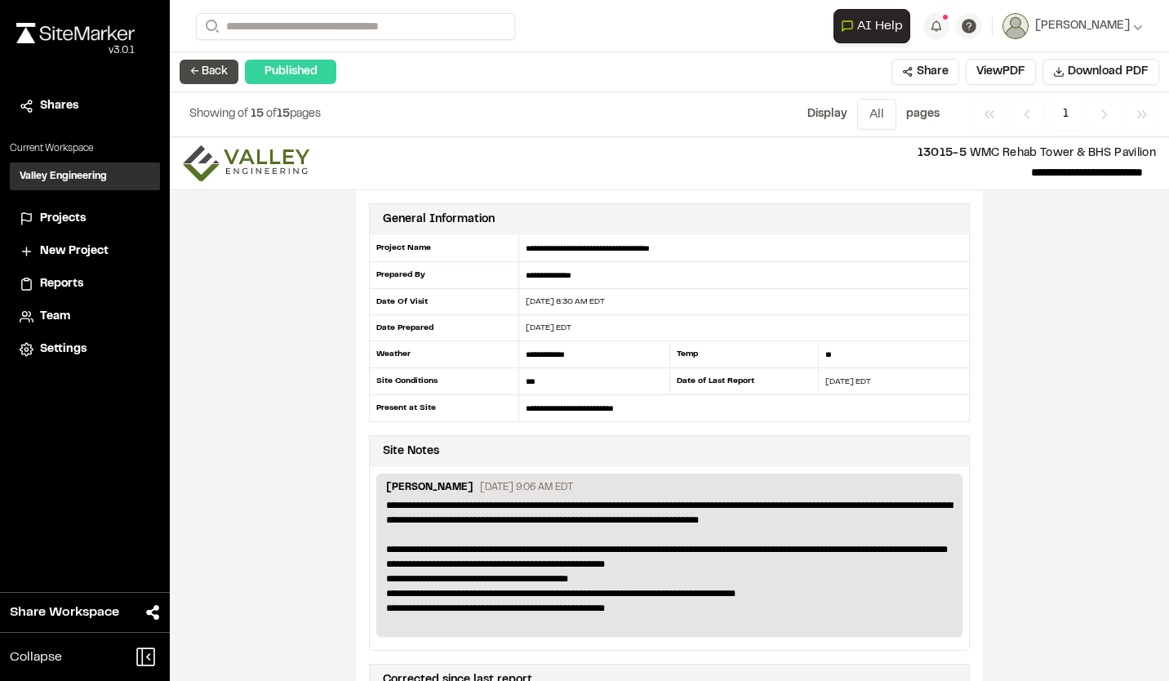
click at [202, 76] on button "← Back" at bounding box center [209, 72] width 59 height 24
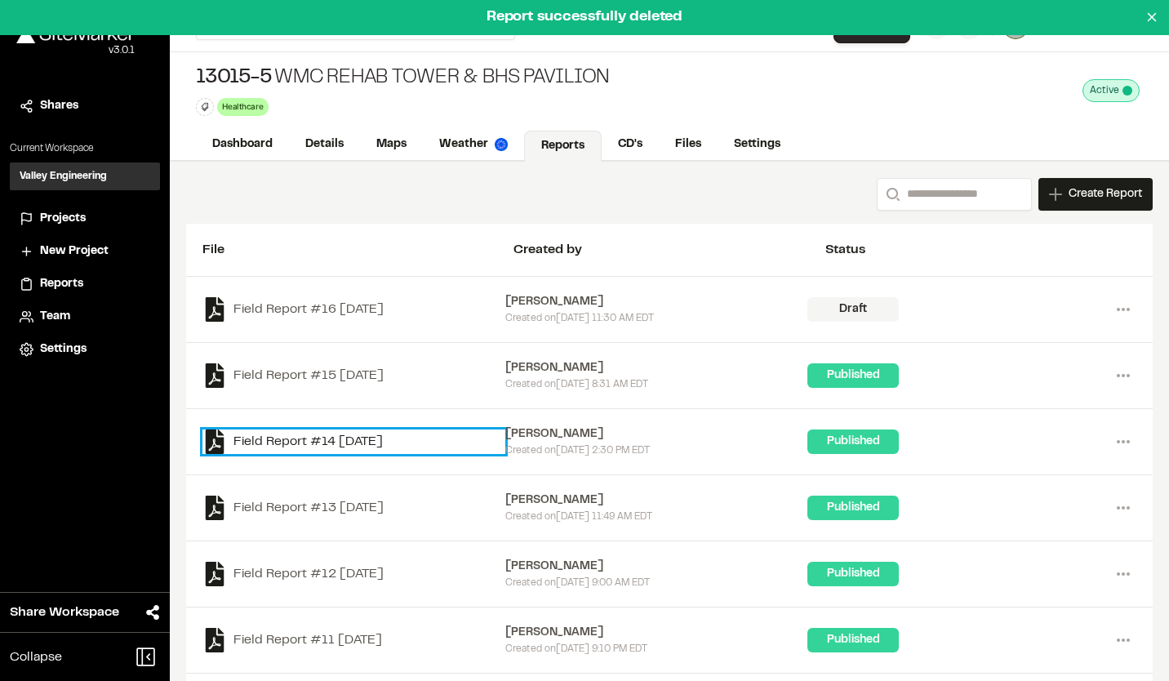
click at [372, 436] on link "Field Report #14 2025-09-04" at bounding box center [353, 441] width 303 height 24
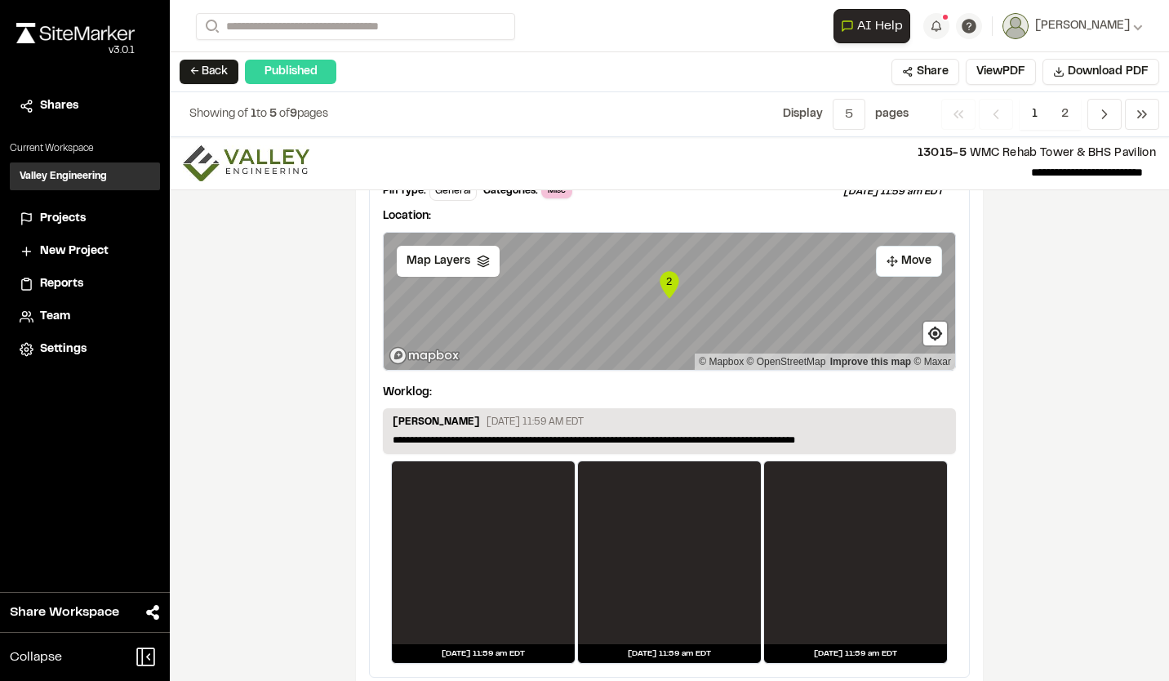
scroll to position [2719, 0]
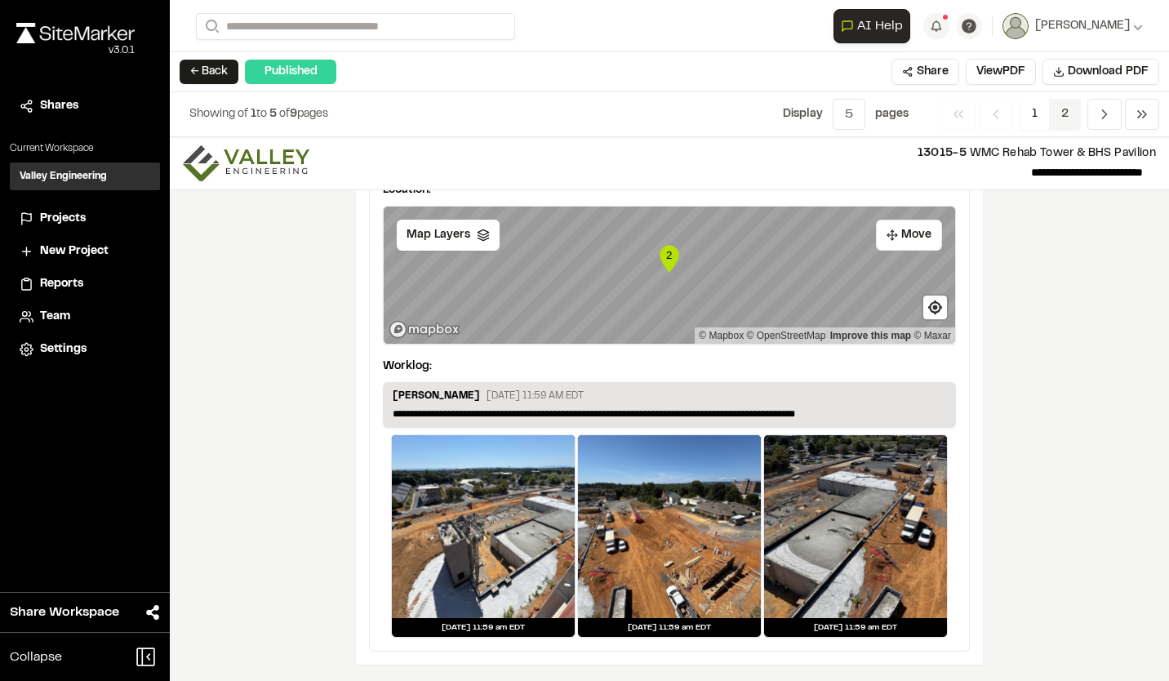
click at [1061, 112] on span "2" at bounding box center [1065, 114] width 32 height 31
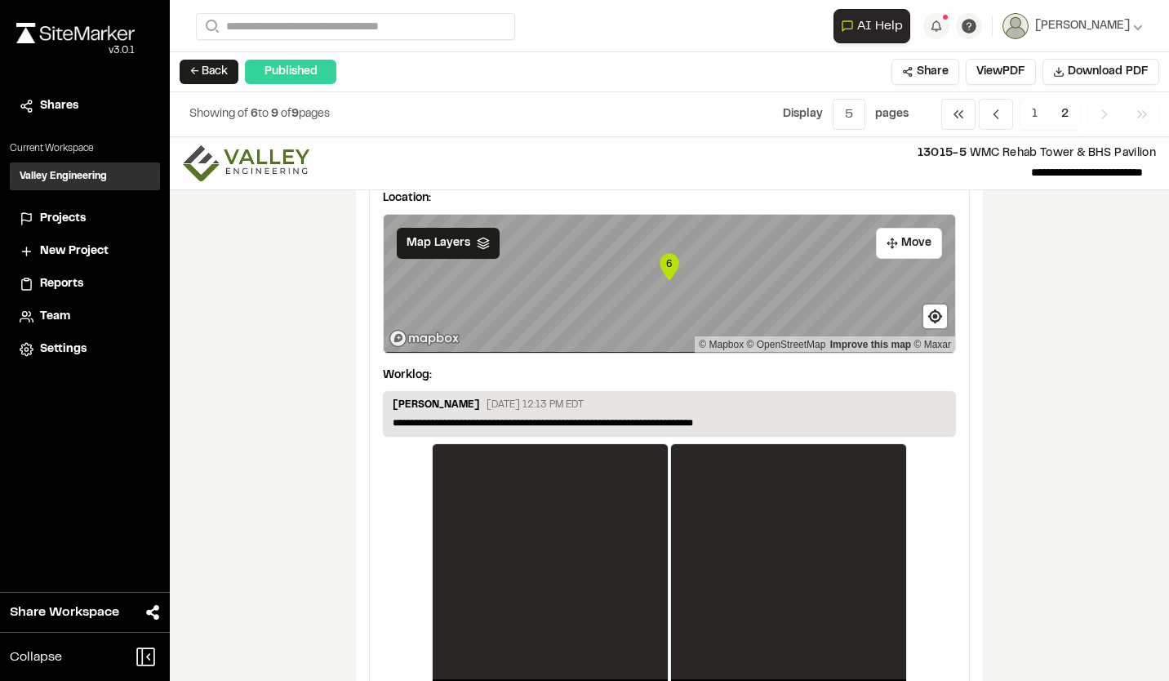
scroll to position [2100, 0]
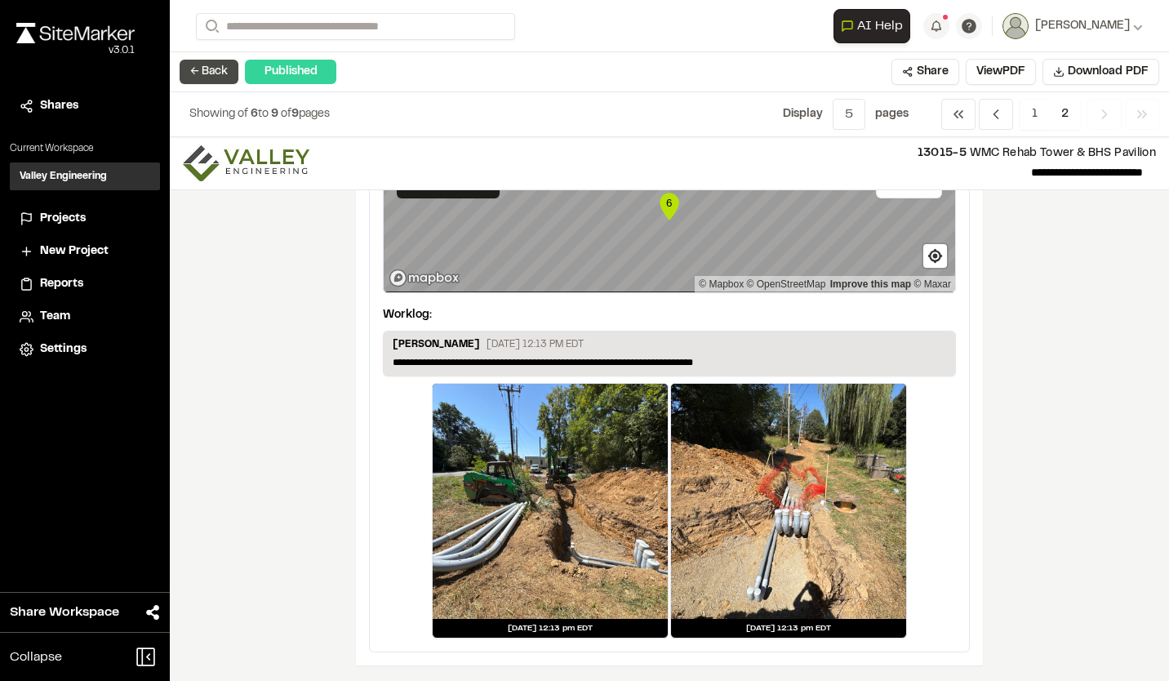
click at [197, 72] on button "← Back" at bounding box center [209, 72] width 59 height 24
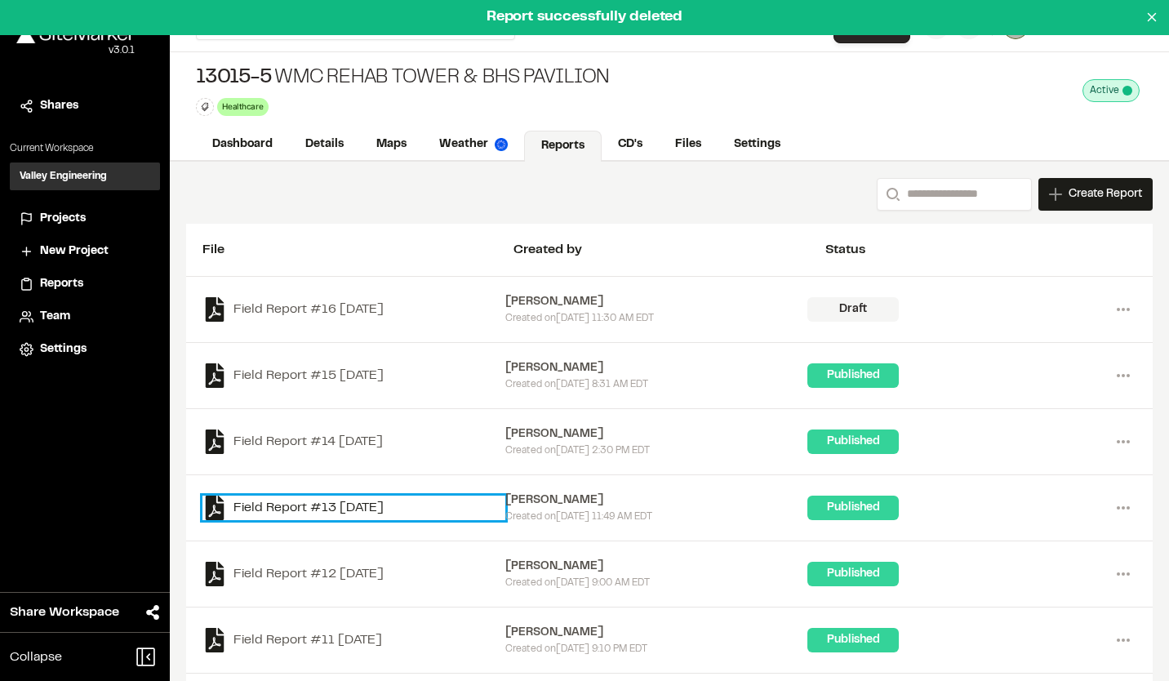
click at [363, 508] on link "Field Report #13 2025-08-27" at bounding box center [353, 507] width 303 height 24
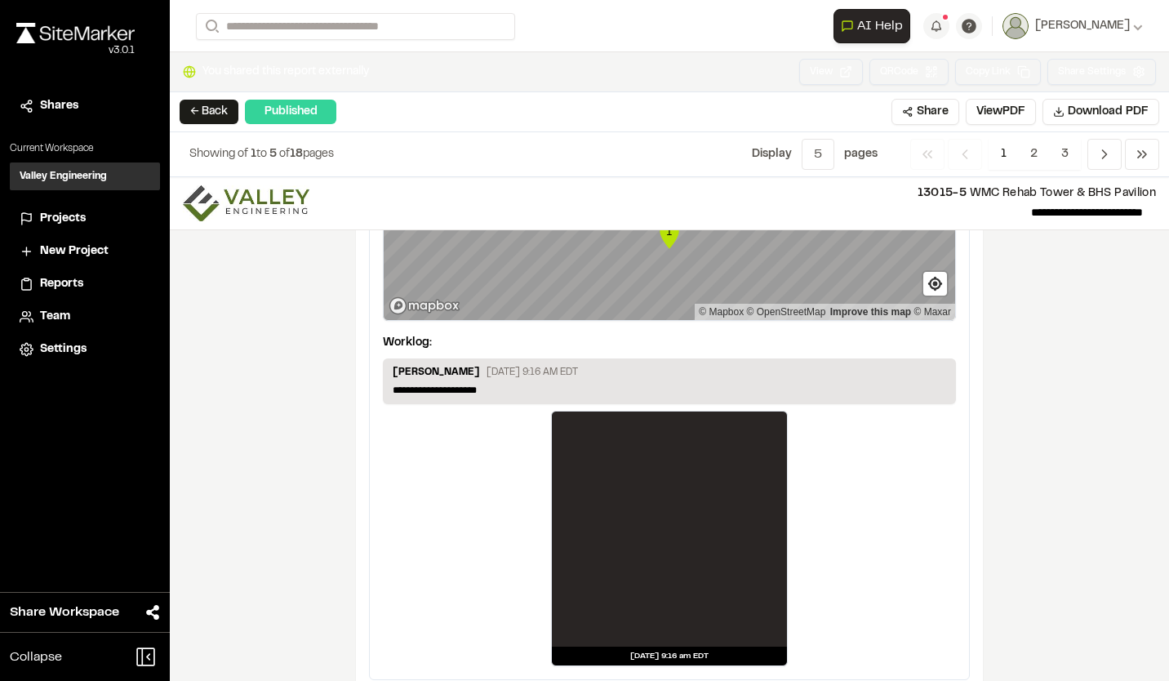
scroll to position [2485, 0]
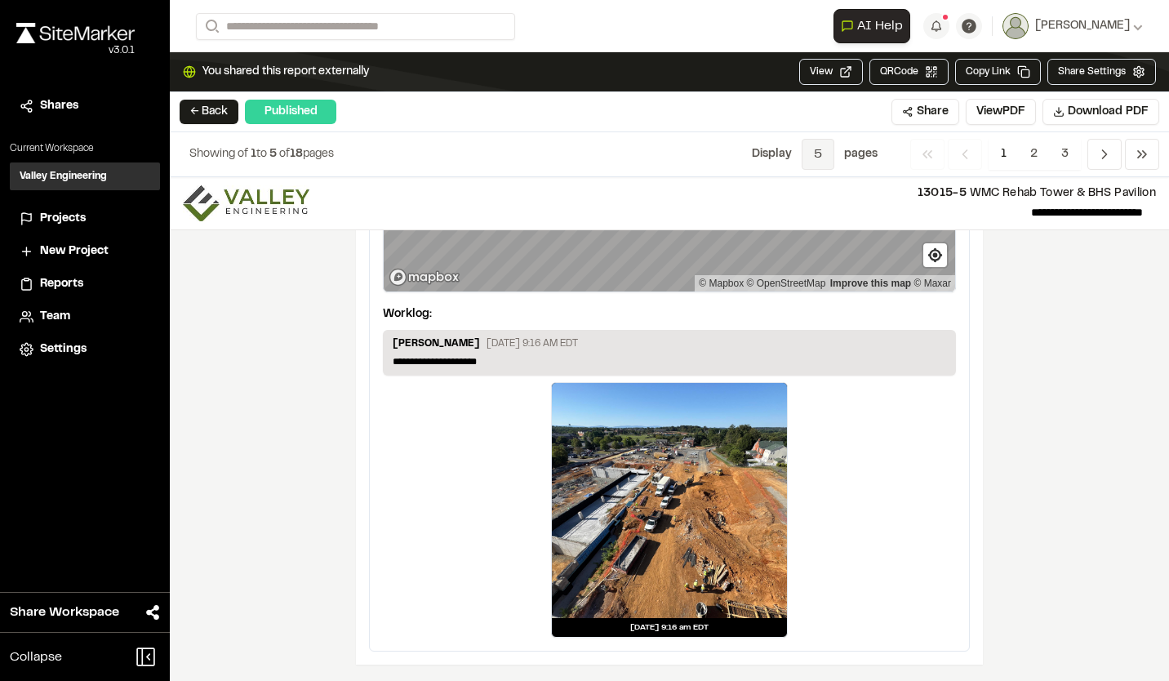
click at [822, 160] on span "5" at bounding box center [817, 154] width 33 height 31
click at [796, 267] on span "All" at bounding box center [805, 264] width 142 height 24
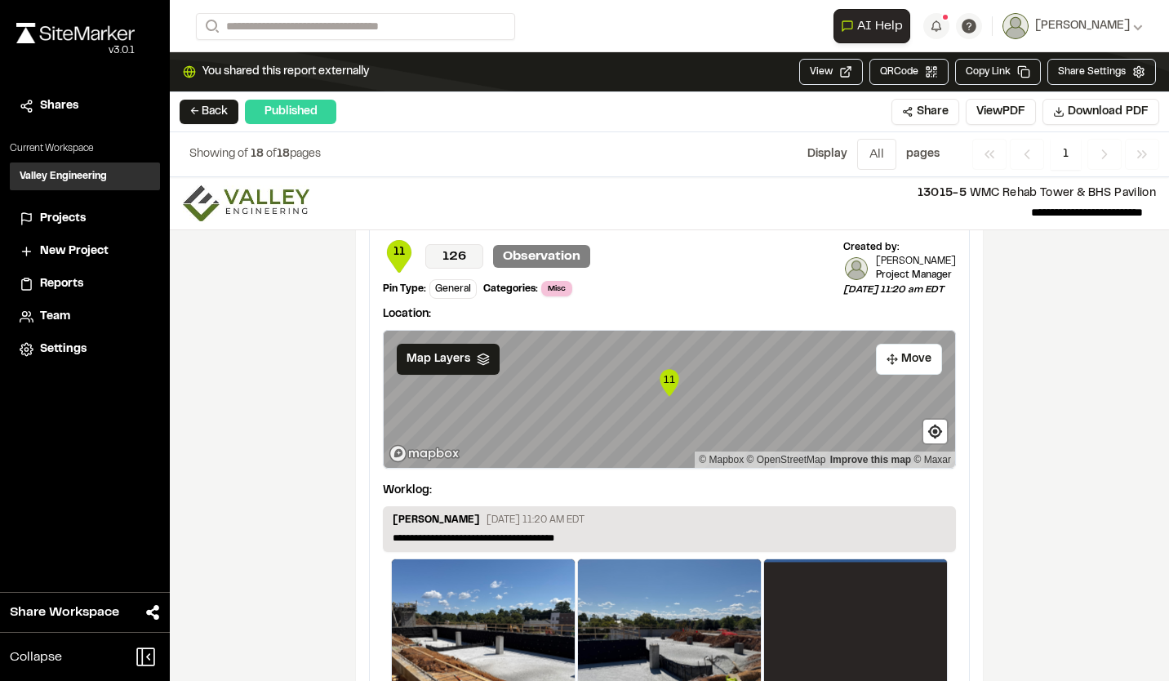
scroll to position [8727, 0]
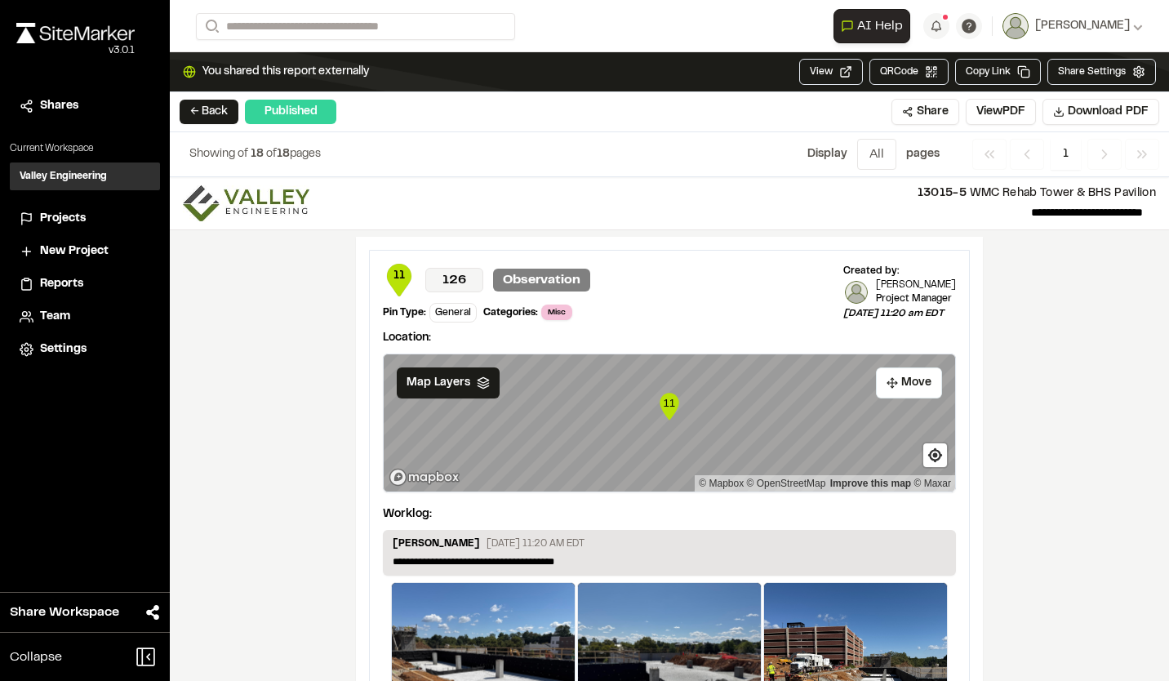
click at [209, 117] on button "← Back" at bounding box center [209, 112] width 59 height 24
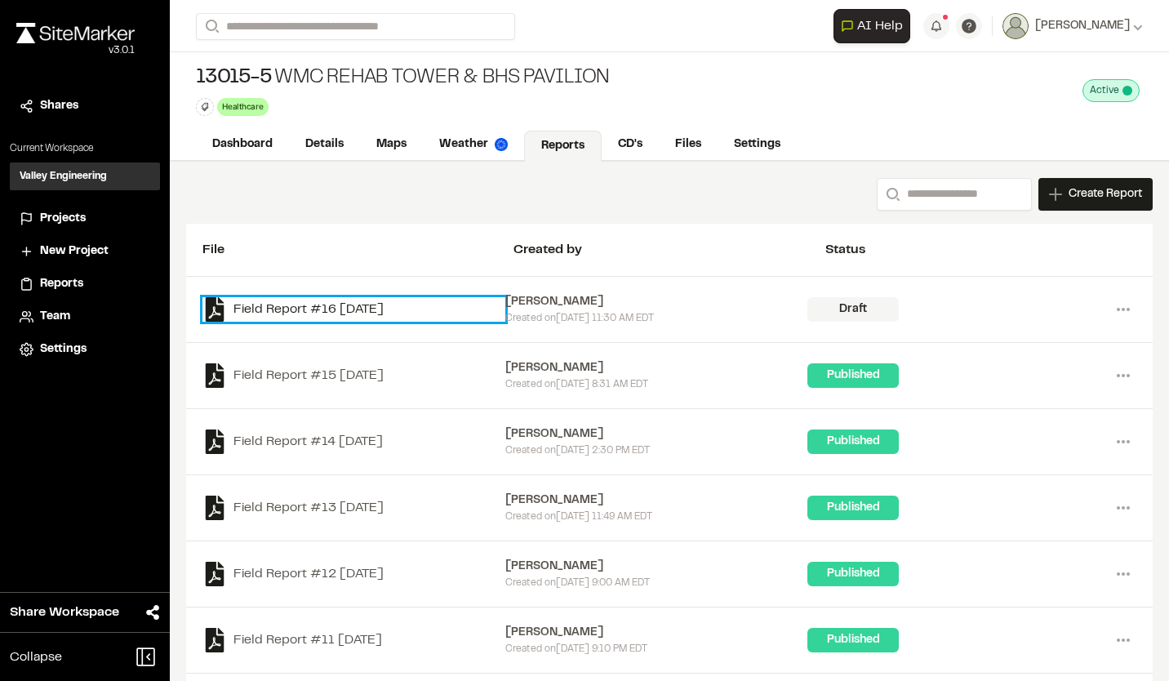
click at [381, 308] on link "Field Report #16 2025-09-17" at bounding box center [353, 309] width 303 height 24
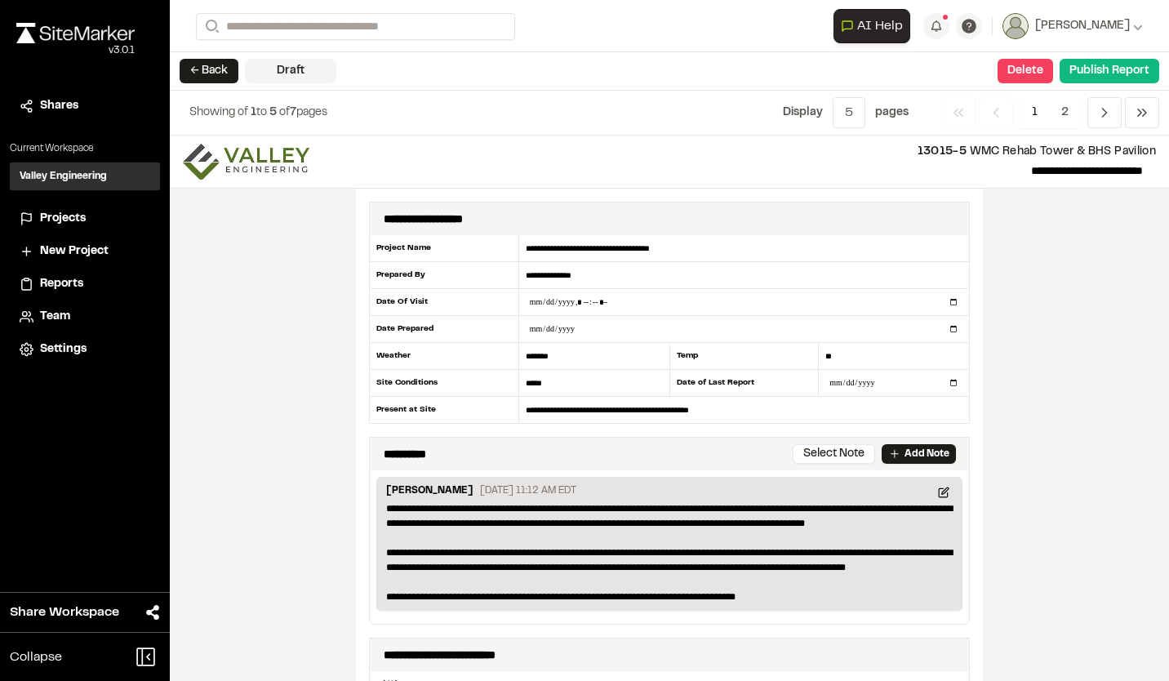
click at [863, 147] on p "13015-5 WMC Rehab Tower & BHS Pavilion" at bounding box center [738, 152] width 833 height 18
click at [943, 23] on button "button" at bounding box center [936, 26] width 26 height 26
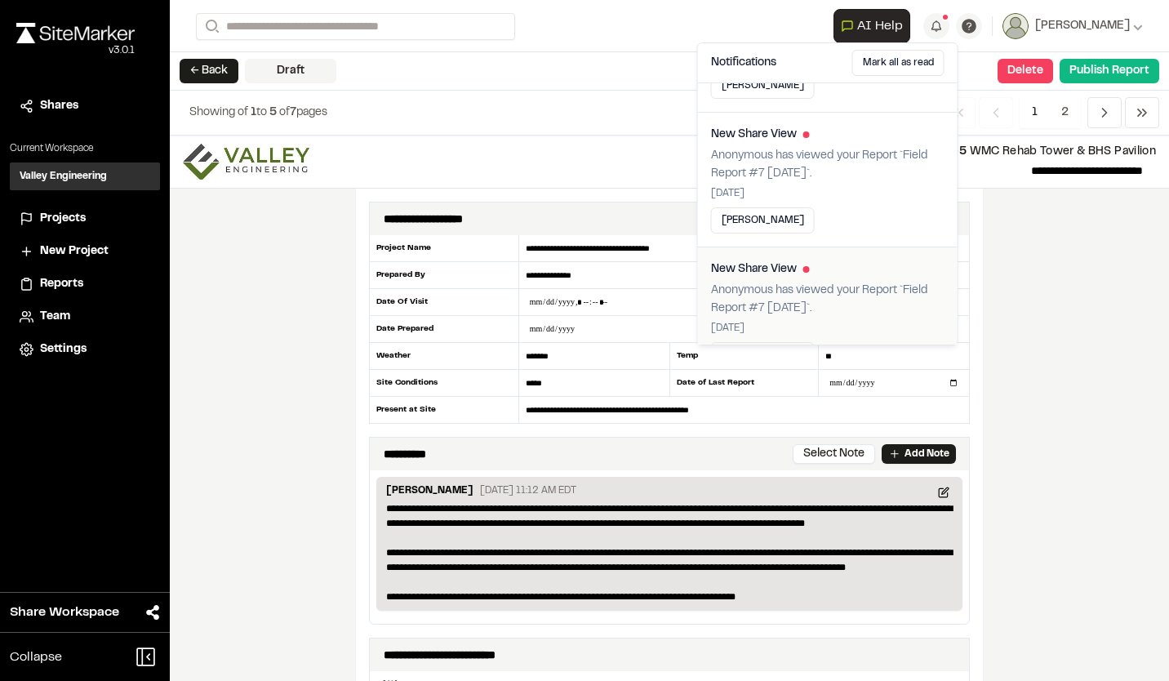
scroll to position [1061, 0]
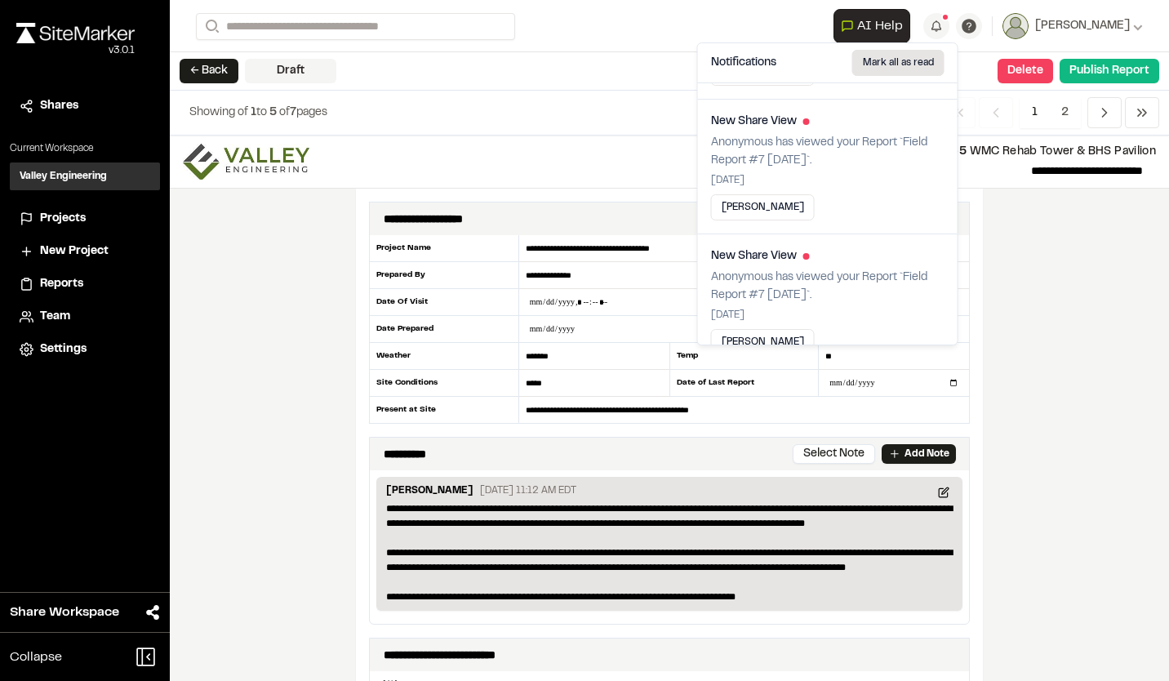
click at [897, 64] on button "Mark all as read" at bounding box center [898, 63] width 92 height 26
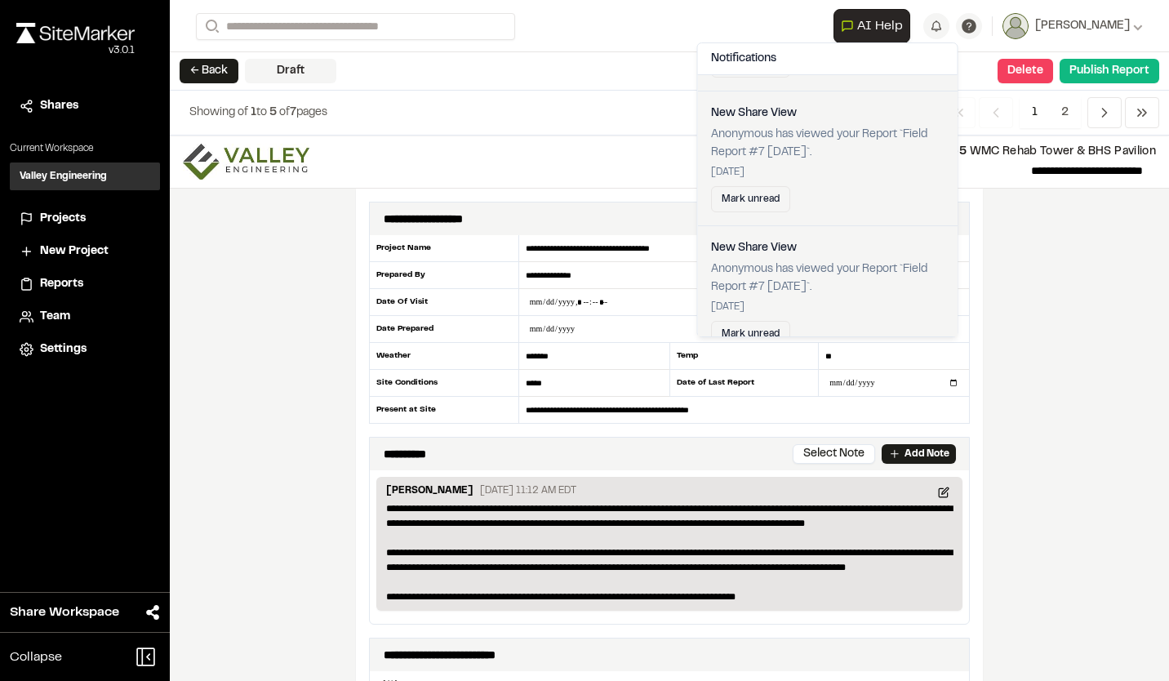
click at [1042, 322] on div "**********" at bounding box center [669, 407] width 999 height 545
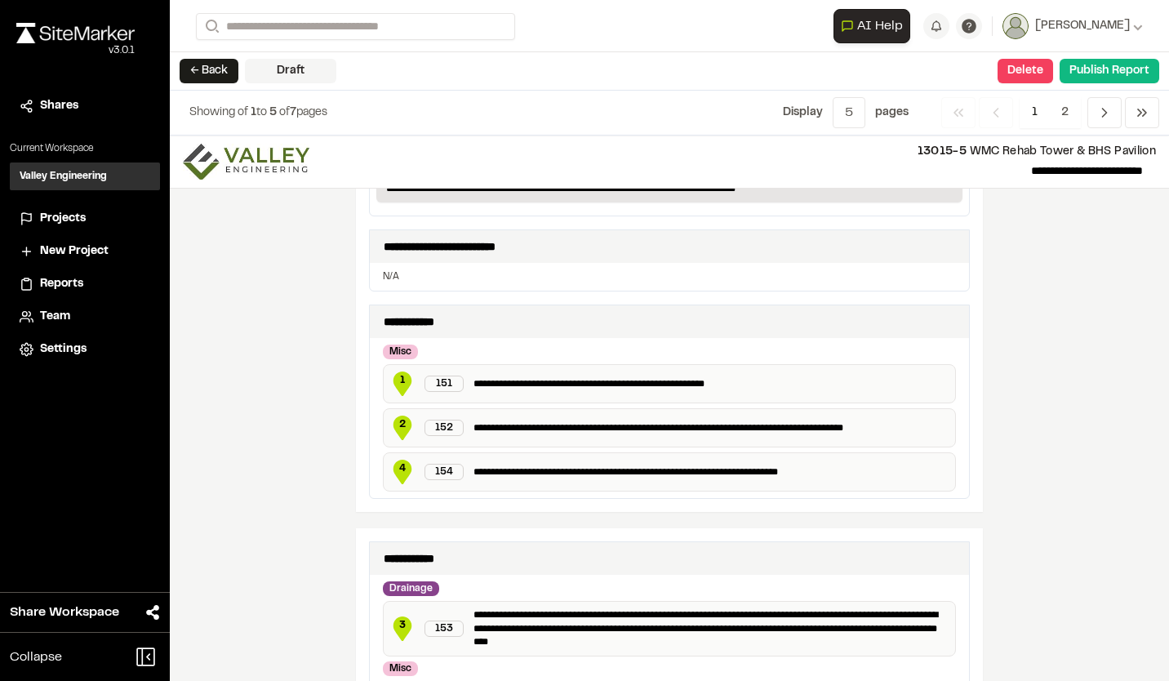
scroll to position [163, 0]
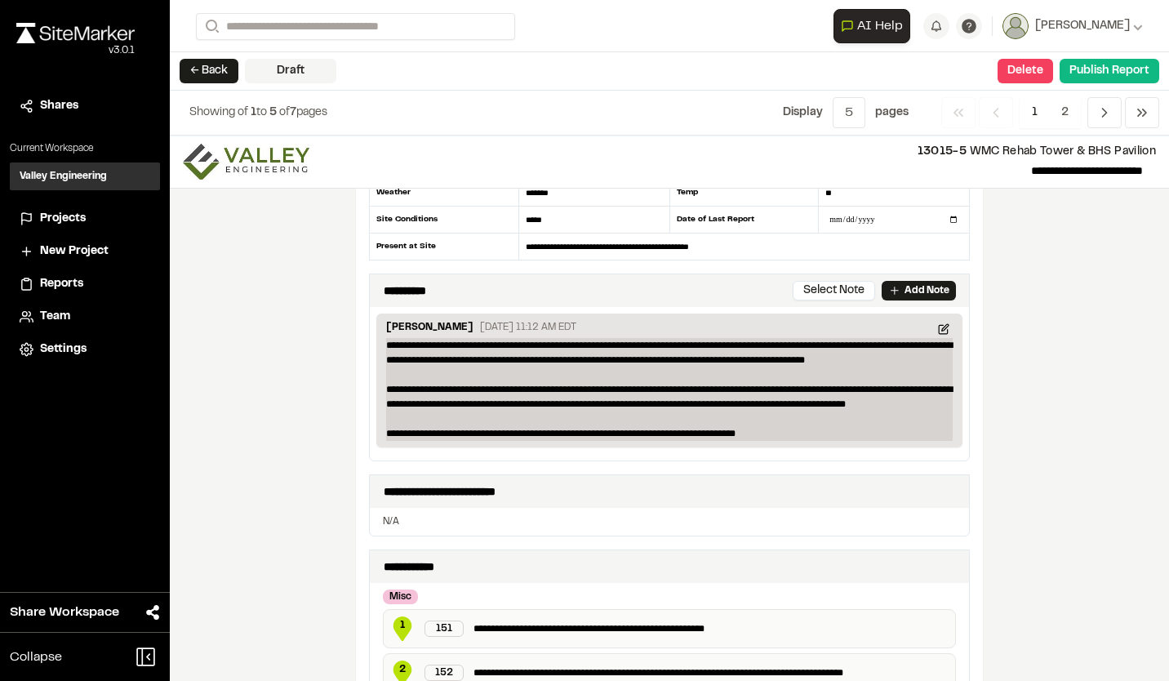
click at [573, 401] on p "**********" at bounding box center [669, 389] width 566 height 103
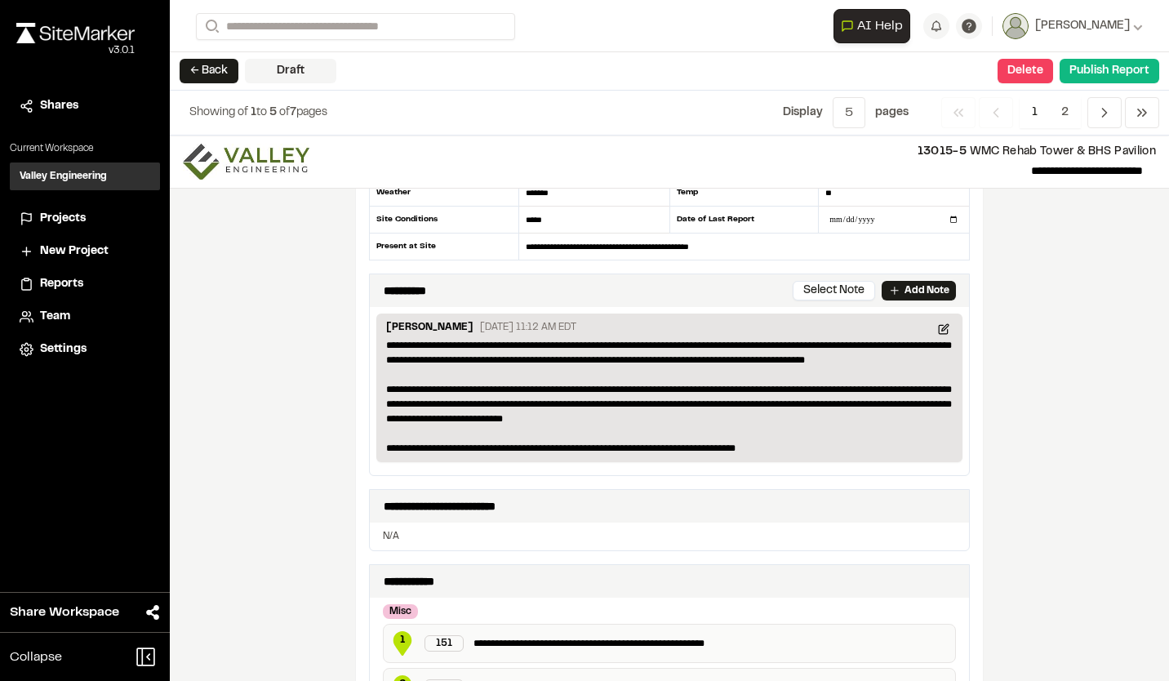
click at [967, 362] on div "**********" at bounding box center [669, 398] width 627 height 746
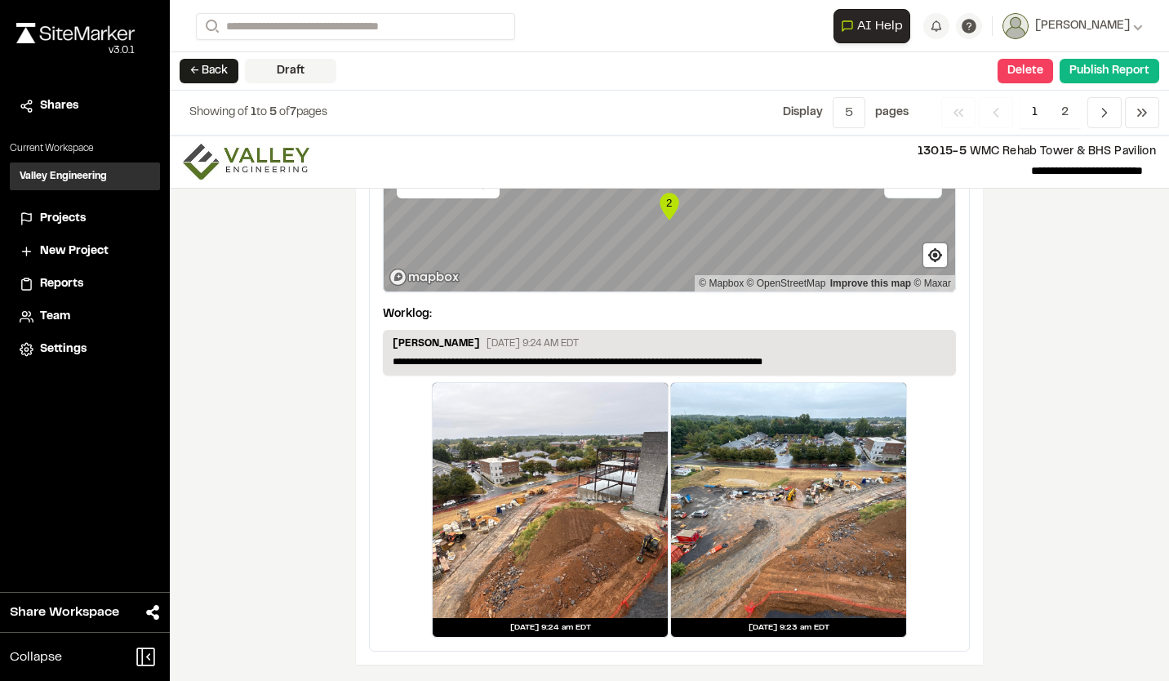
scroll to position [2693, 0]
click at [856, 113] on span "5" at bounding box center [848, 112] width 33 height 31
click at [848, 189] on span "All" at bounding box center [836, 198] width 142 height 24
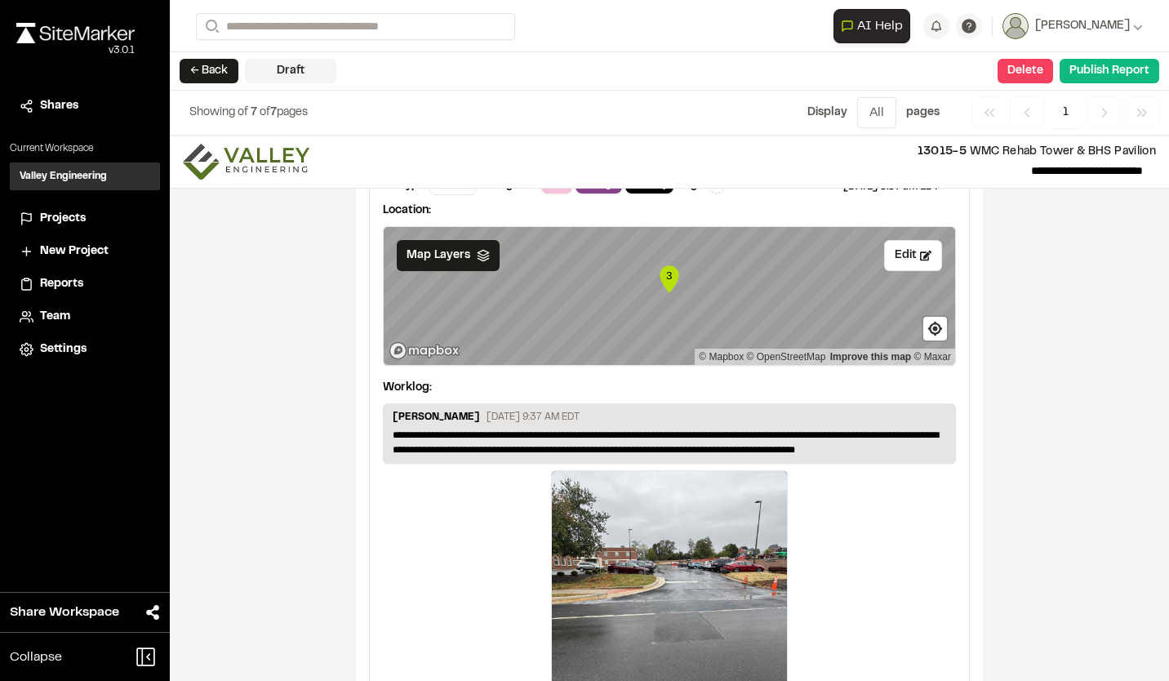
scroll to position [3346, 0]
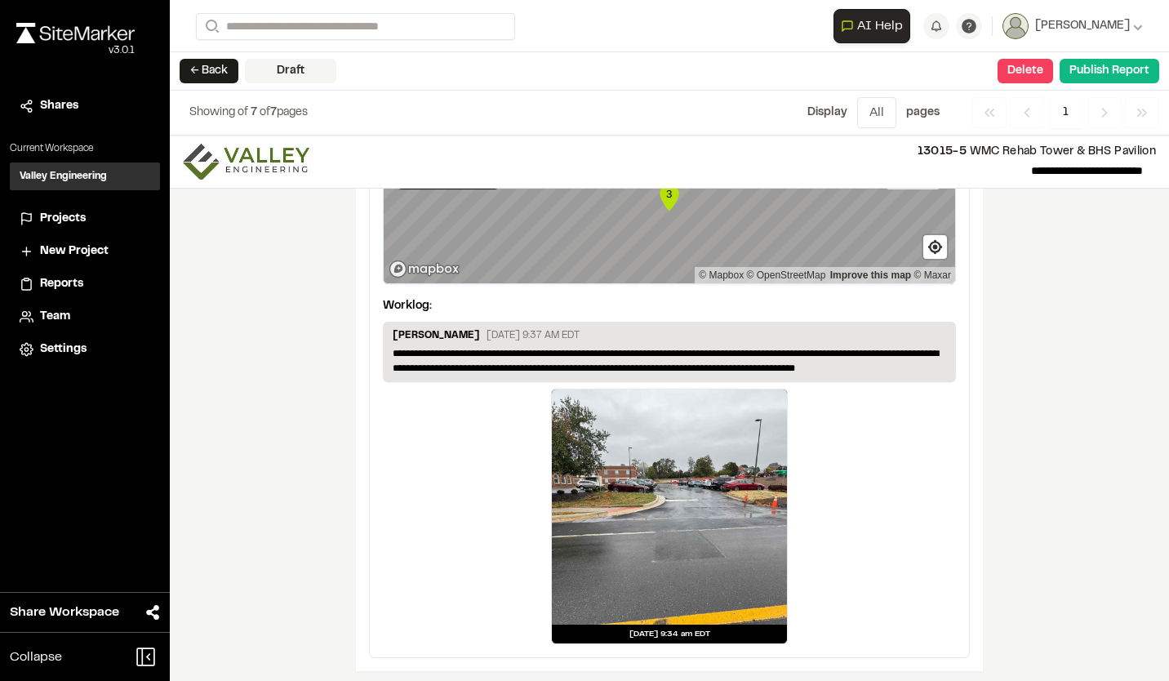
click at [672, 467] on div at bounding box center [669, 506] width 235 height 235
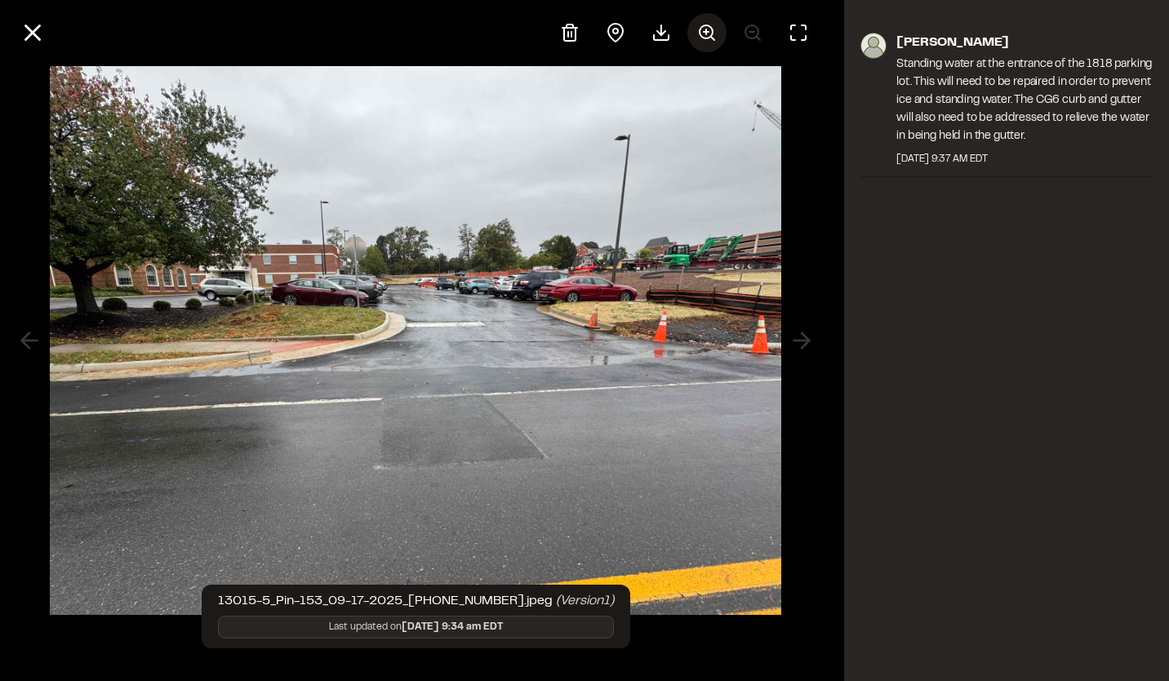
click at [703, 30] on icon at bounding box center [707, 33] width 20 height 20
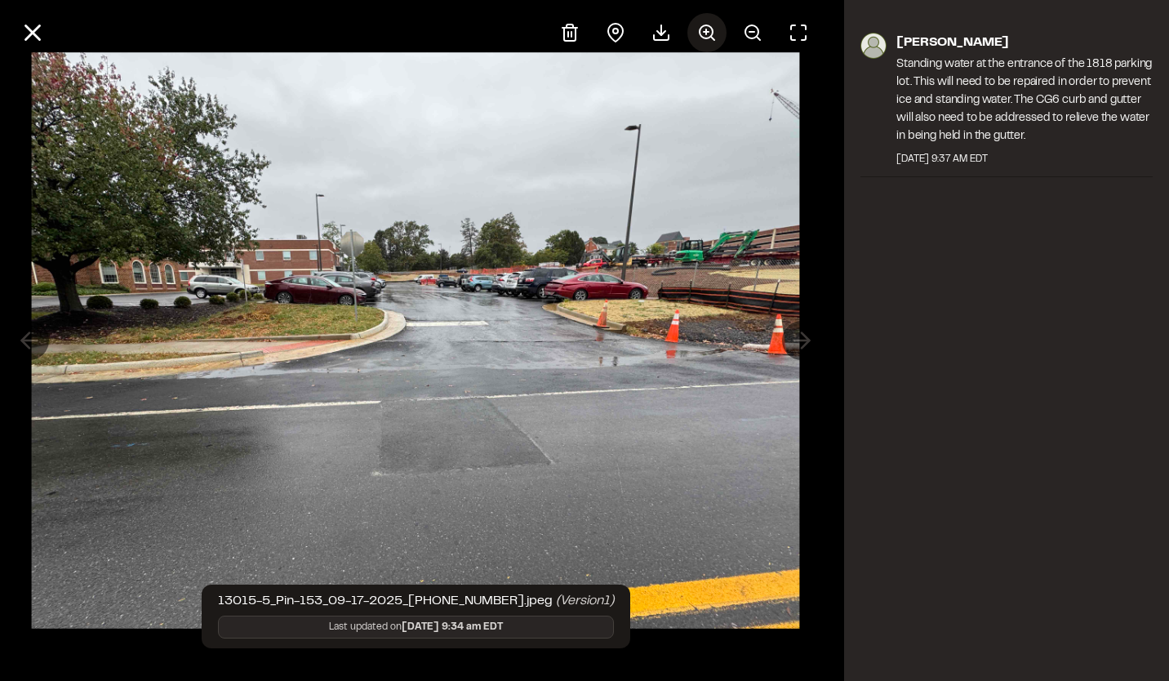
click at [703, 30] on icon at bounding box center [707, 33] width 20 height 20
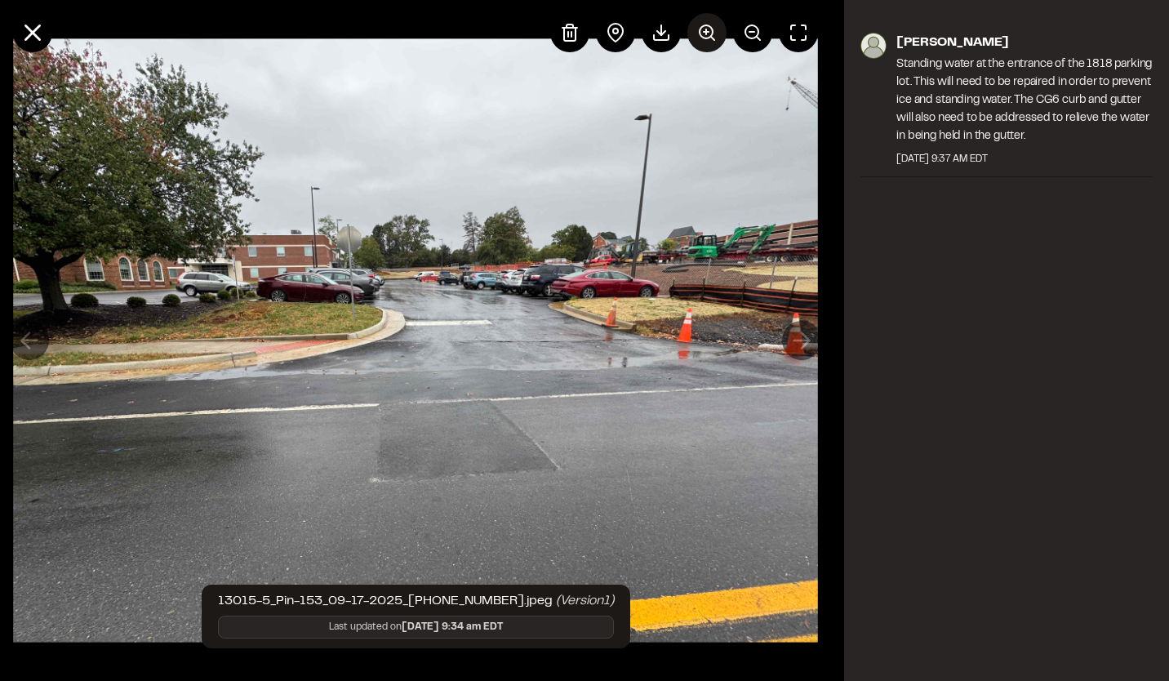
click at [703, 30] on icon at bounding box center [707, 33] width 20 height 20
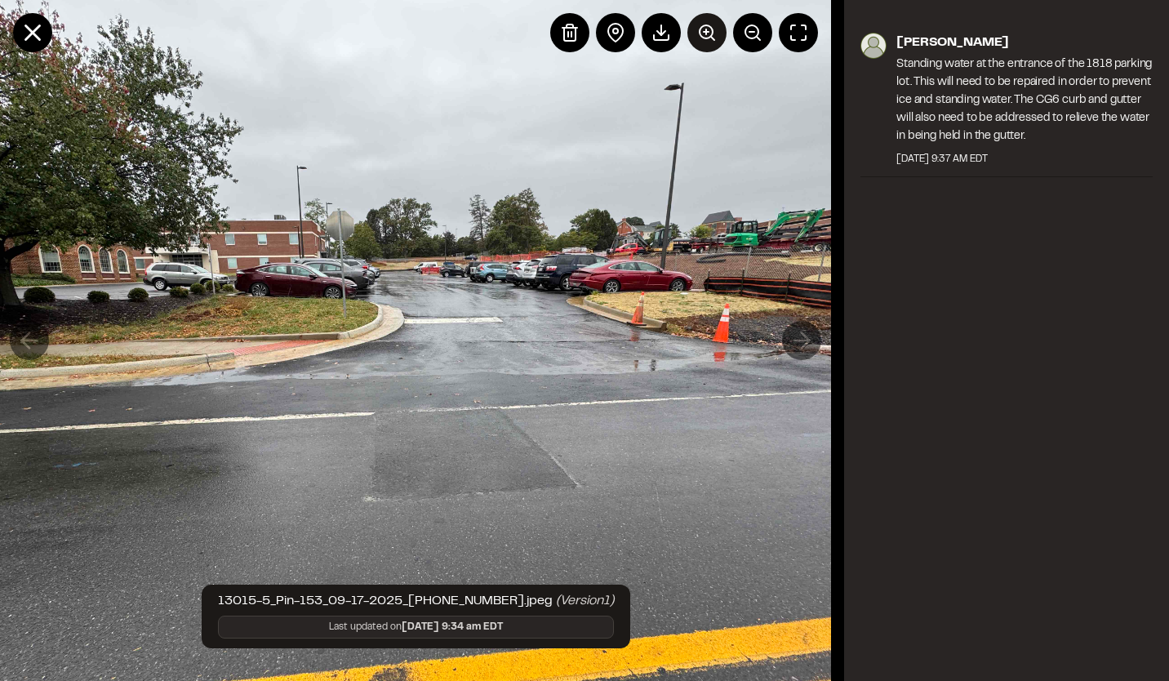
click at [703, 30] on icon at bounding box center [707, 33] width 20 height 20
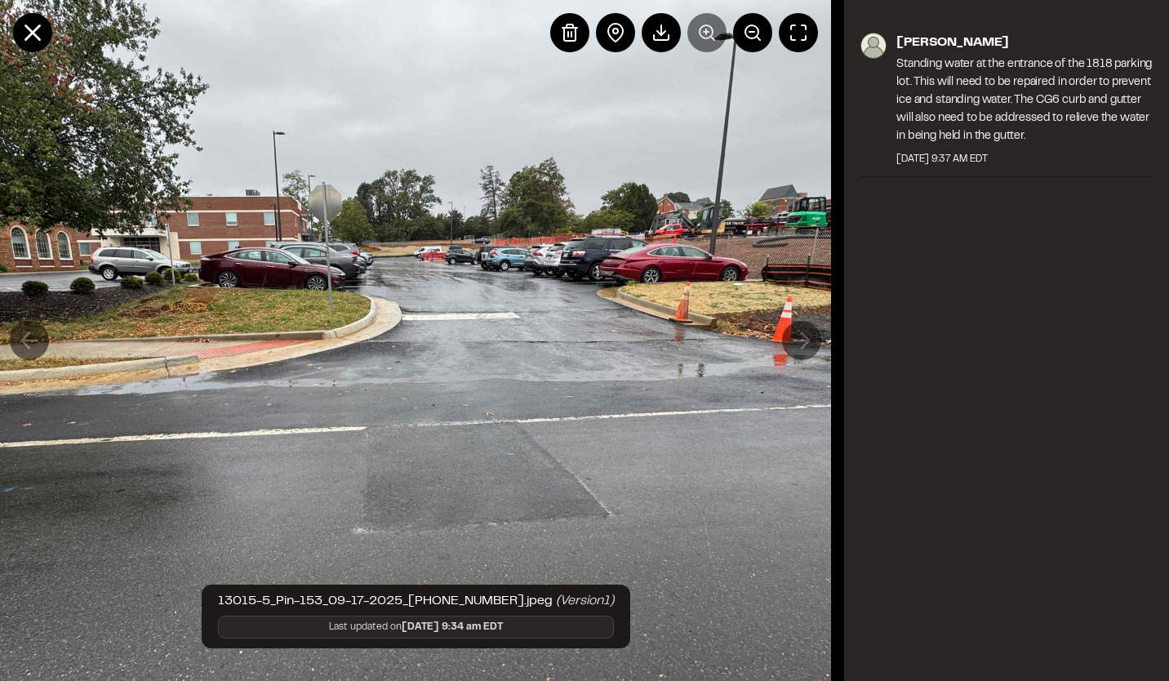
click at [703, 30] on div at bounding box center [684, 32] width 268 height 39
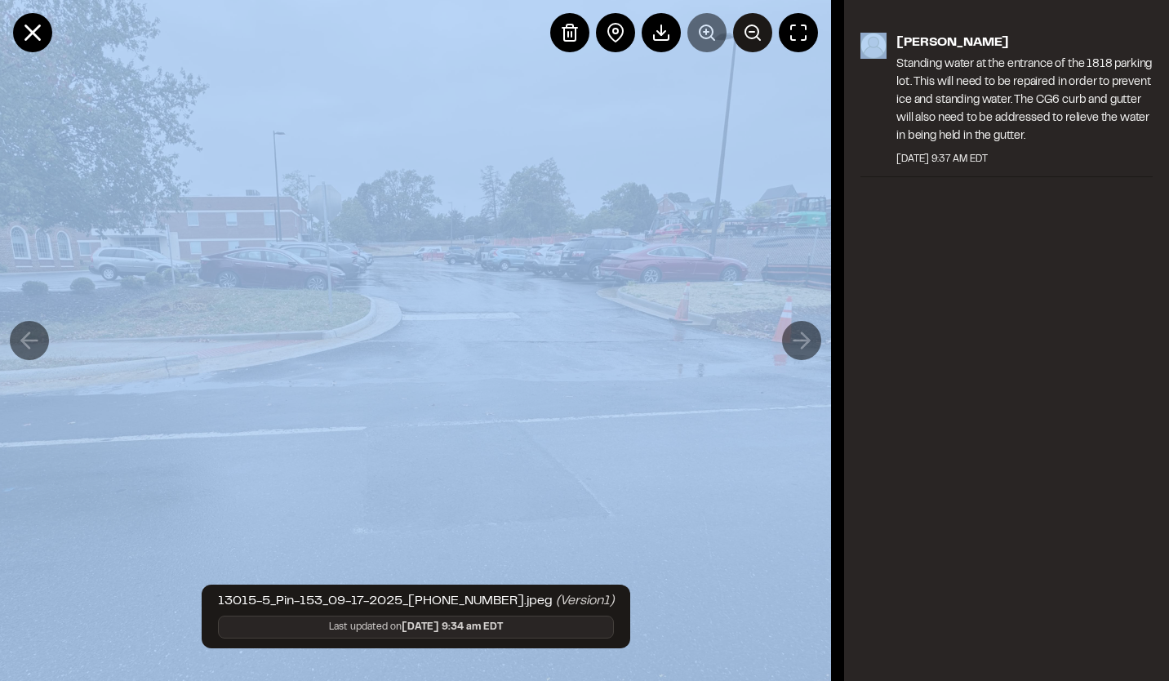
click at [750, 33] on icon at bounding box center [753, 33] width 20 height 20
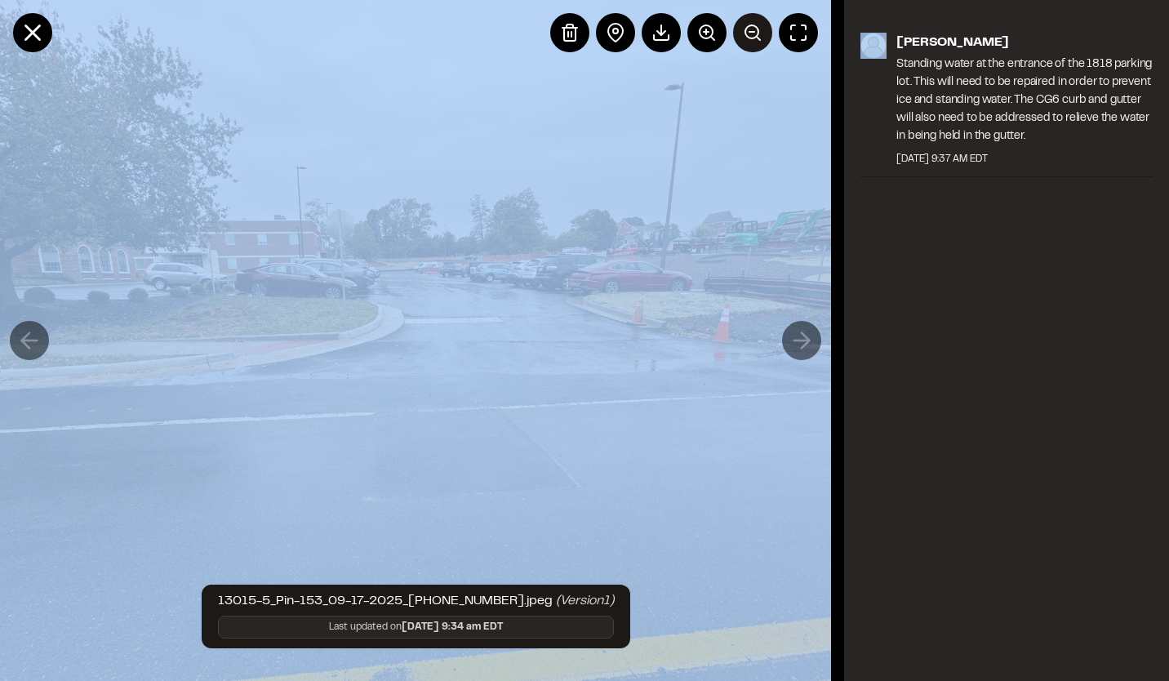
click at [752, 32] on line at bounding box center [751, 32] width 5 height 0
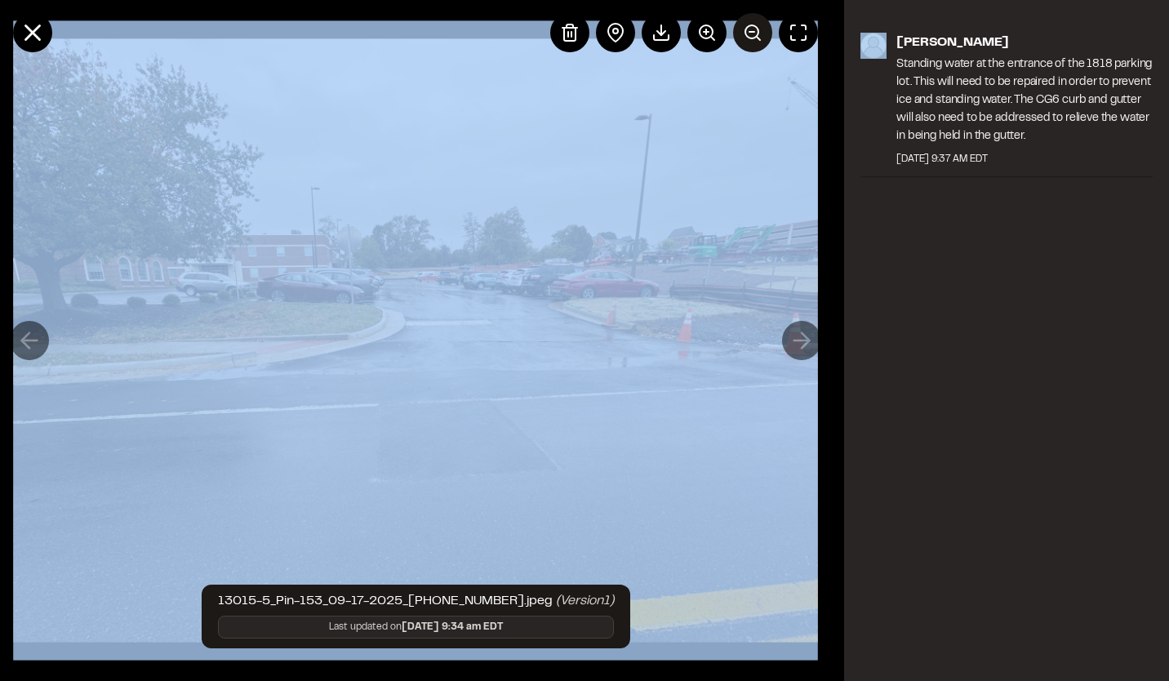
click at [752, 32] on line at bounding box center [751, 32] width 5 height 0
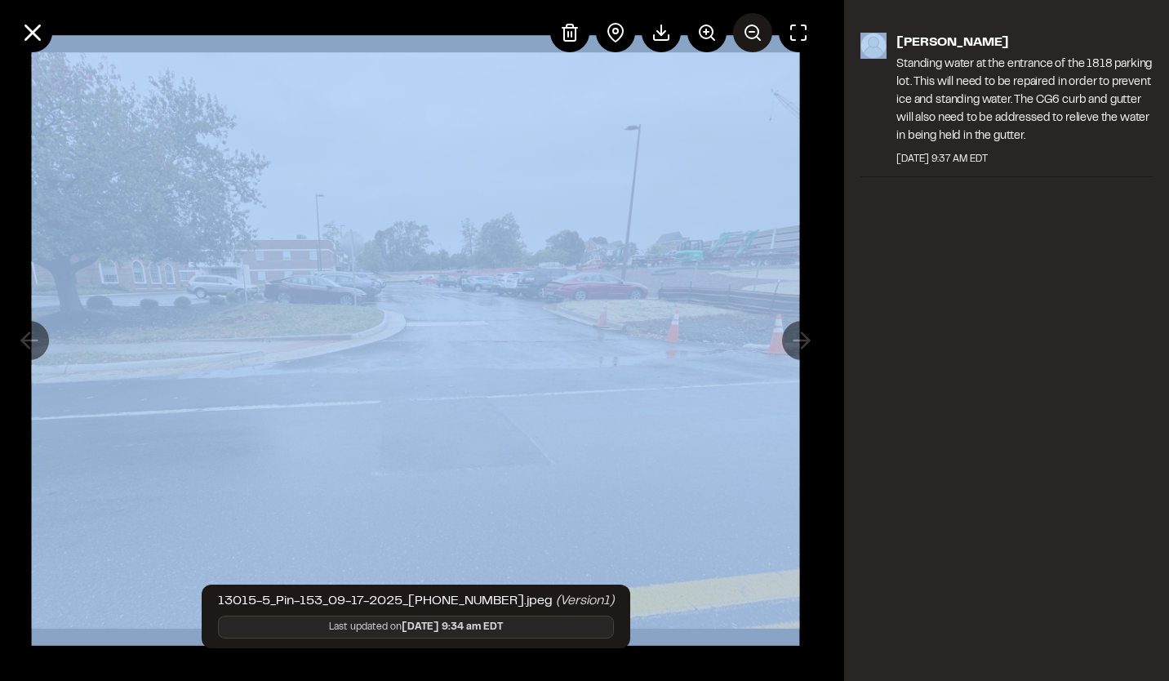
click at [752, 32] on line at bounding box center [751, 32] width 5 height 0
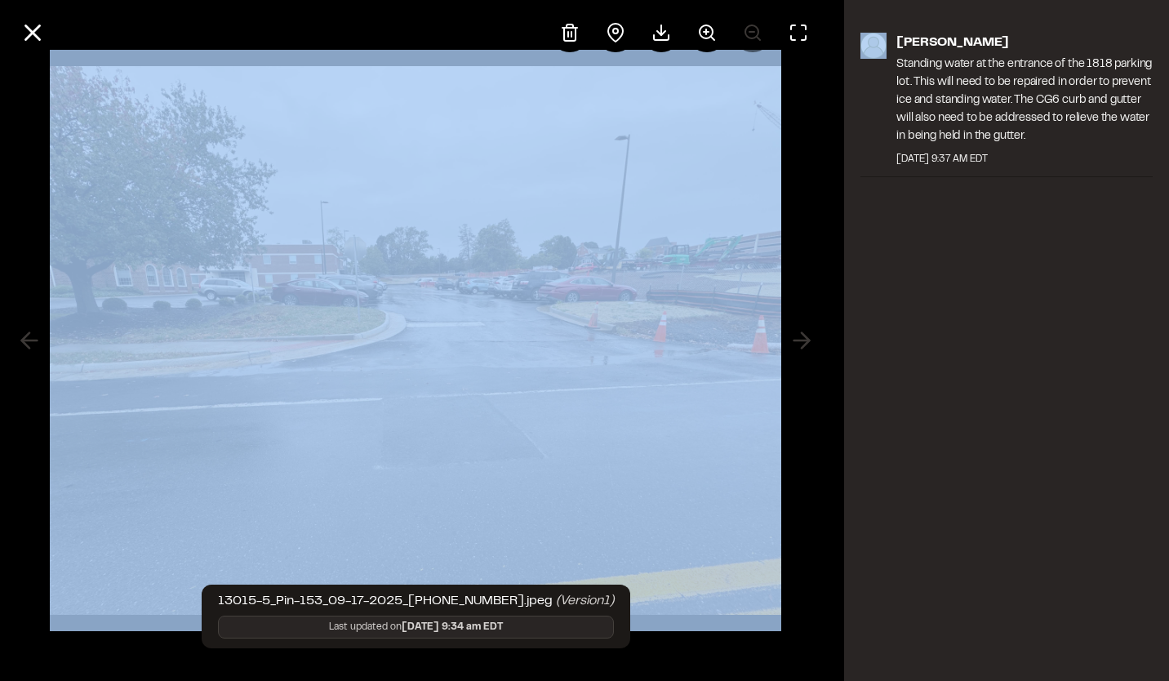
click at [645, 323] on img at bounding box center [415, 340] width 731 height 581
click at [819, 280] on div at bounding box center [415, 340] width 831 height 681
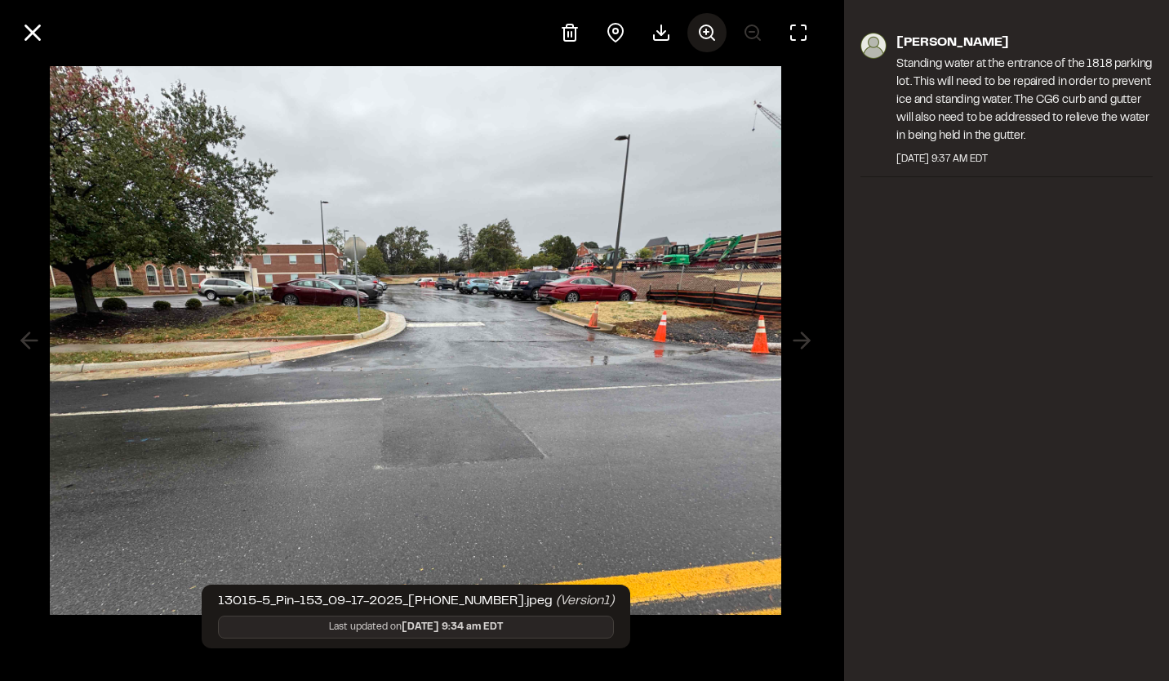
click at [703, 38] on icon at bounding box center [707, 33] width 20 height 20
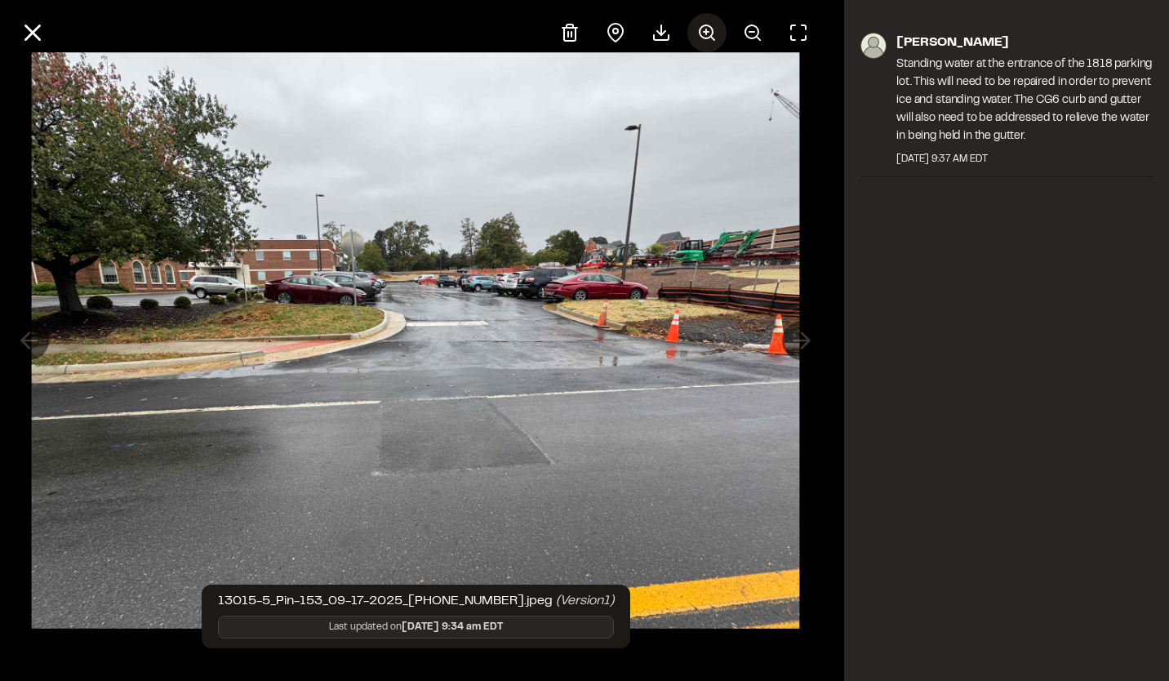
click at [707, 36] on icon at bounding box center [707, 33] width 20 height 20
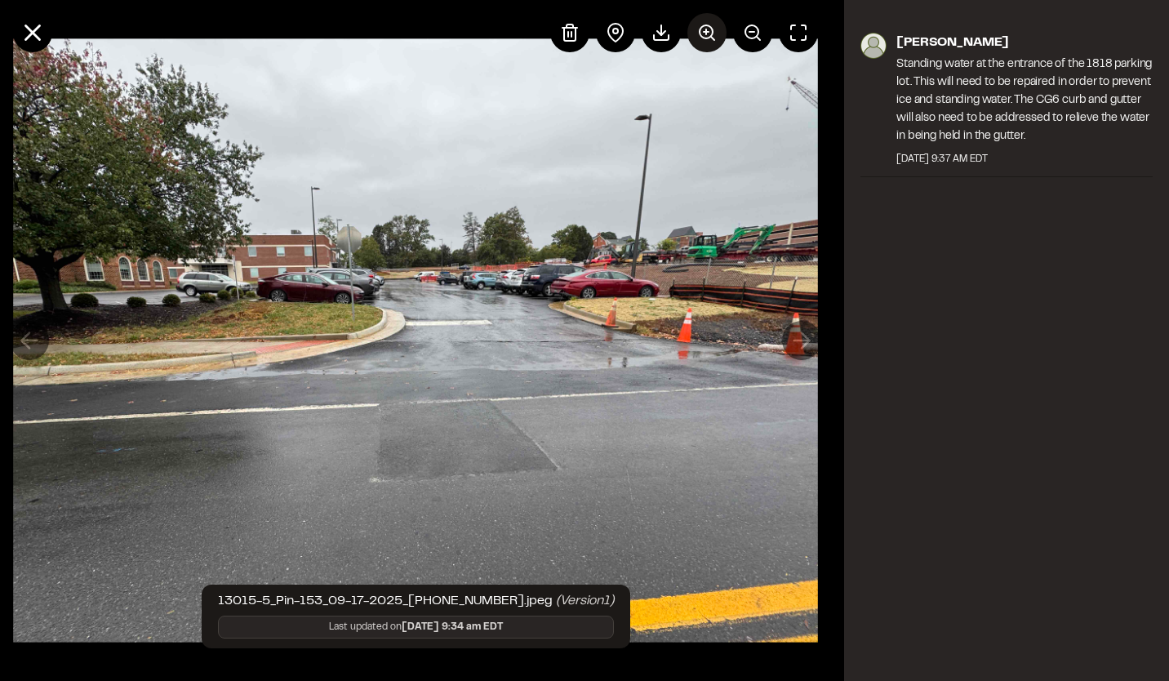
click at [707, 36] on icon at bounding box center [707, 33] width 20 height 20
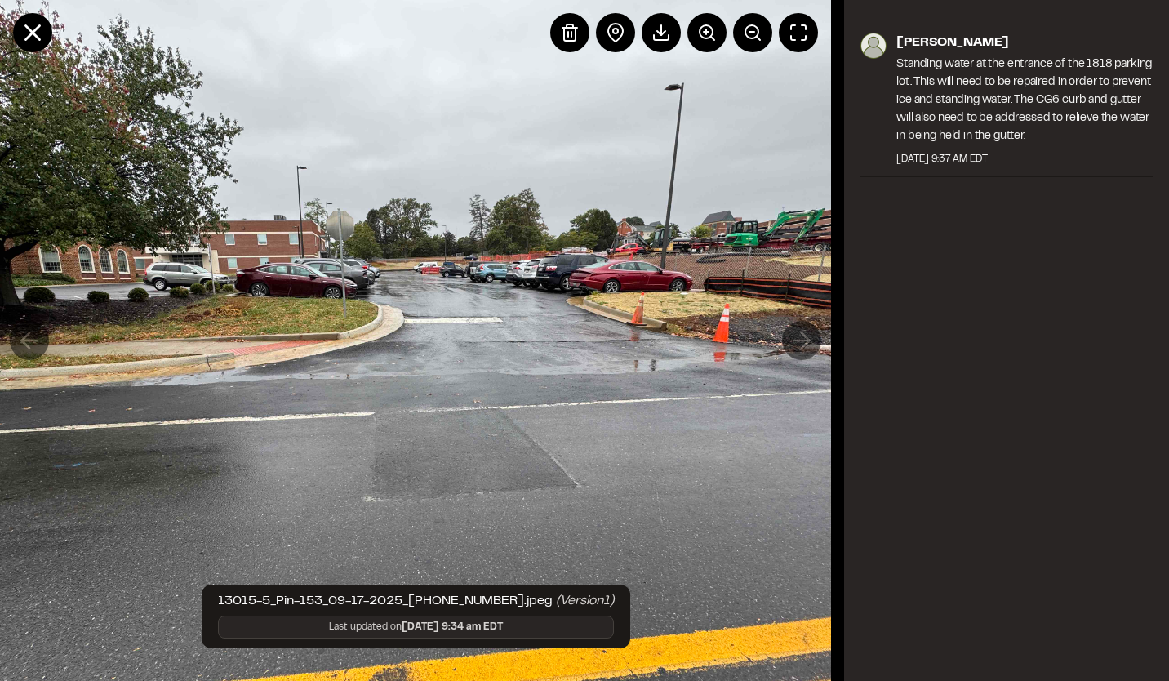
click at [1123, 22] on div "Zachary Bowers Standing water at the entrance of the 1818 parking lot. This wil…" at bounding box center [1006, 111] width 325 height 190
click at [26, 26] on line at bounding box center [33, 33] width 14 height 14
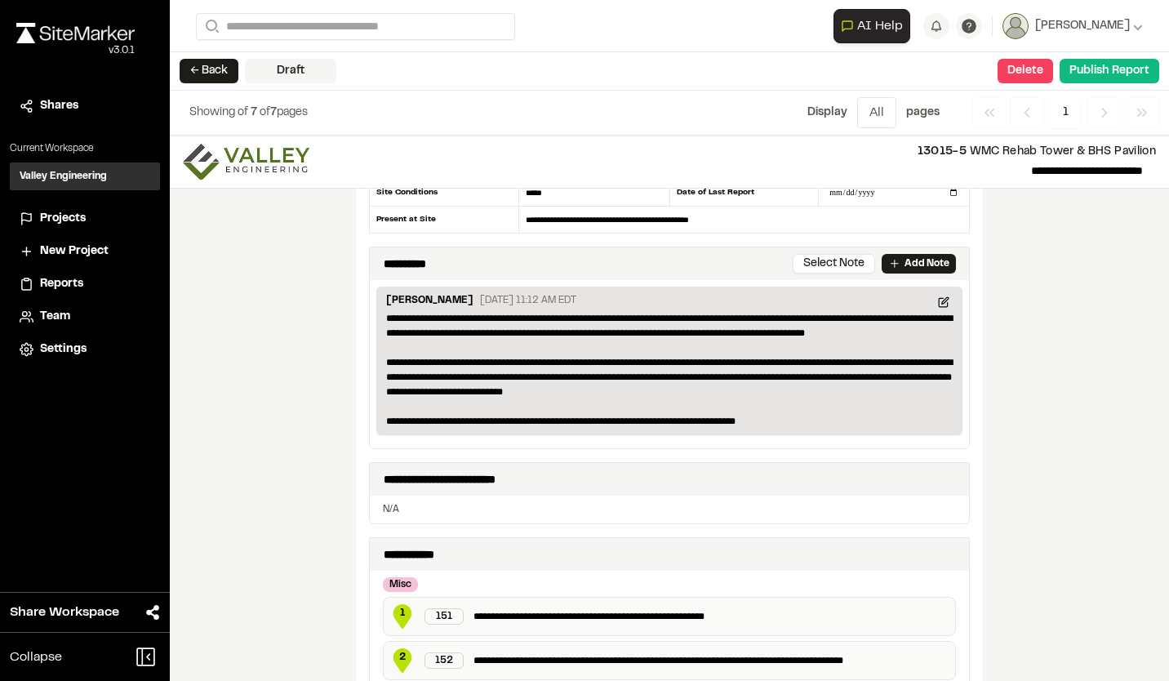
scroll to position [0, 0]
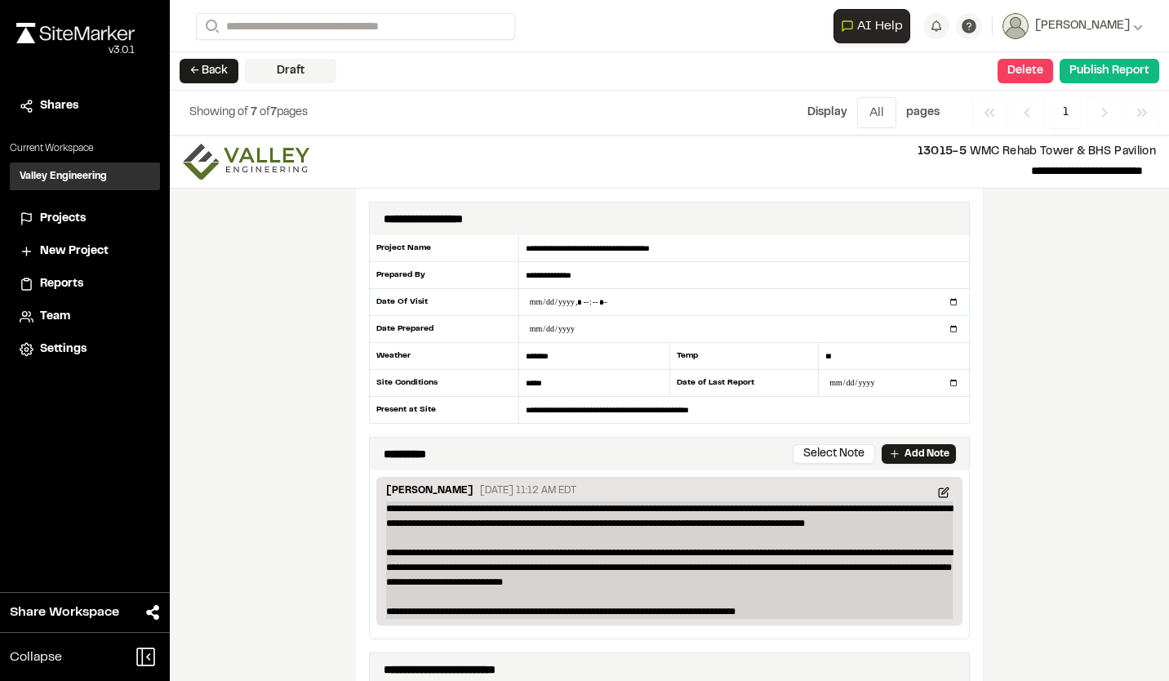
click at [609, 579] on p "**********" at bounding box center [669, 560] width 566 height 118
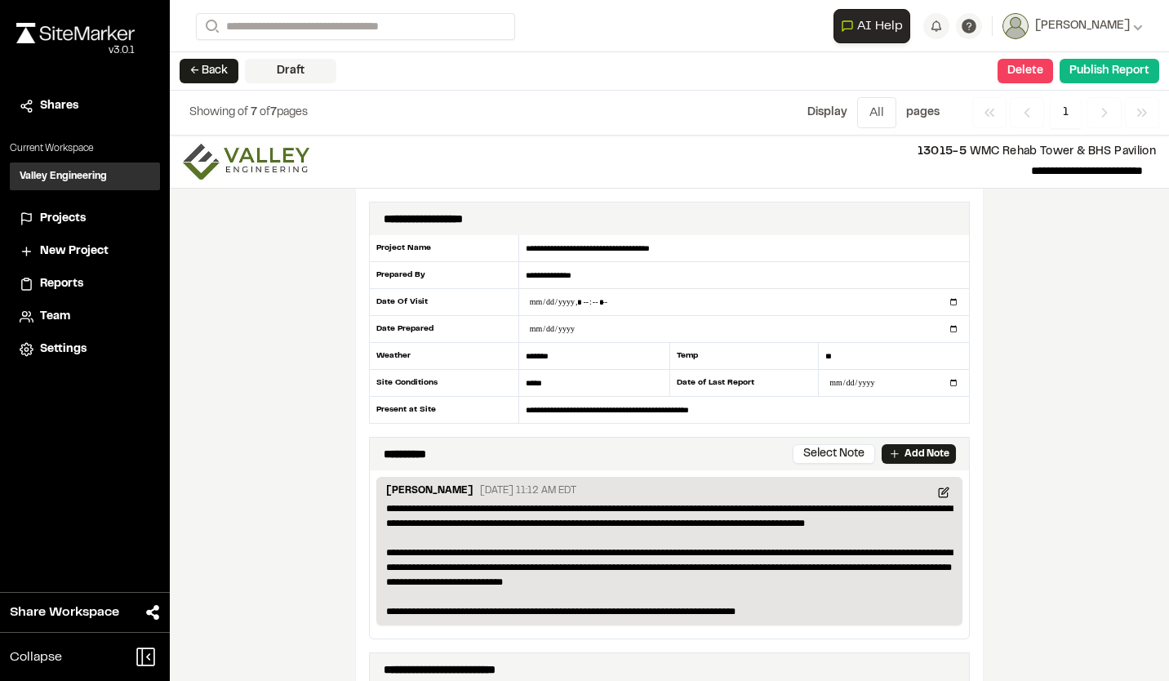
drag, startPoint x: 1074, startPoint y: 309, endPoint x: 1067, endPoint y: 322, distance: 14.3
click at [1074, 309] on div "**********" at bounding box center [669, 407] width 999 height 545
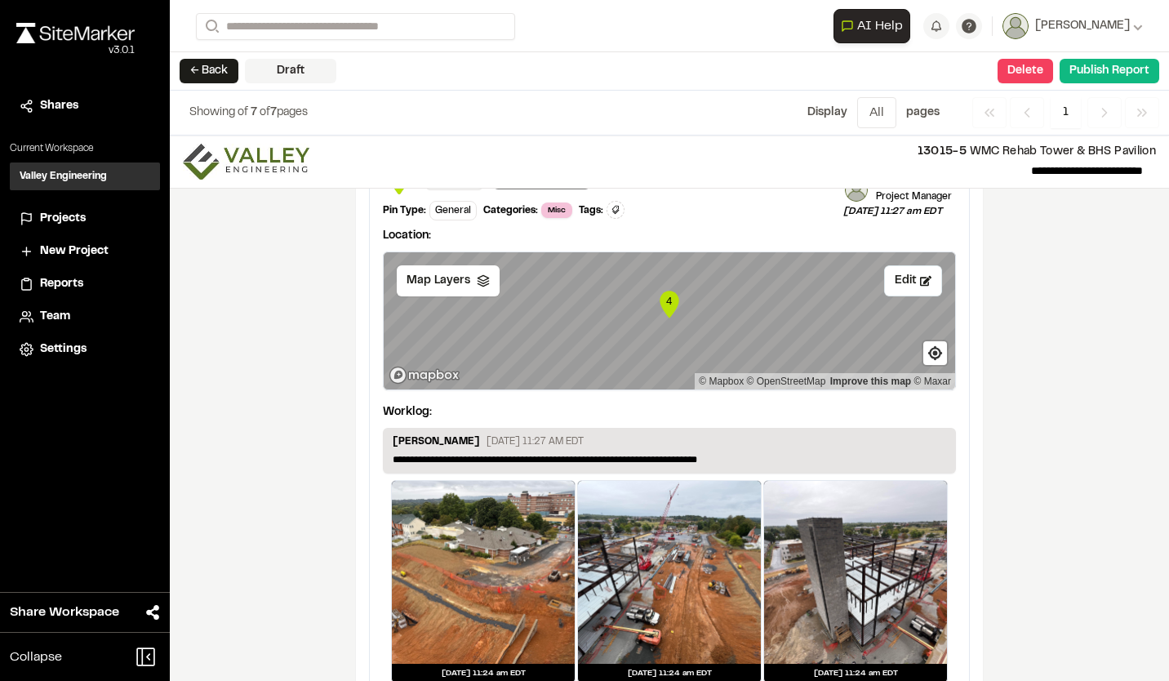
scroll to position [3944, 0]
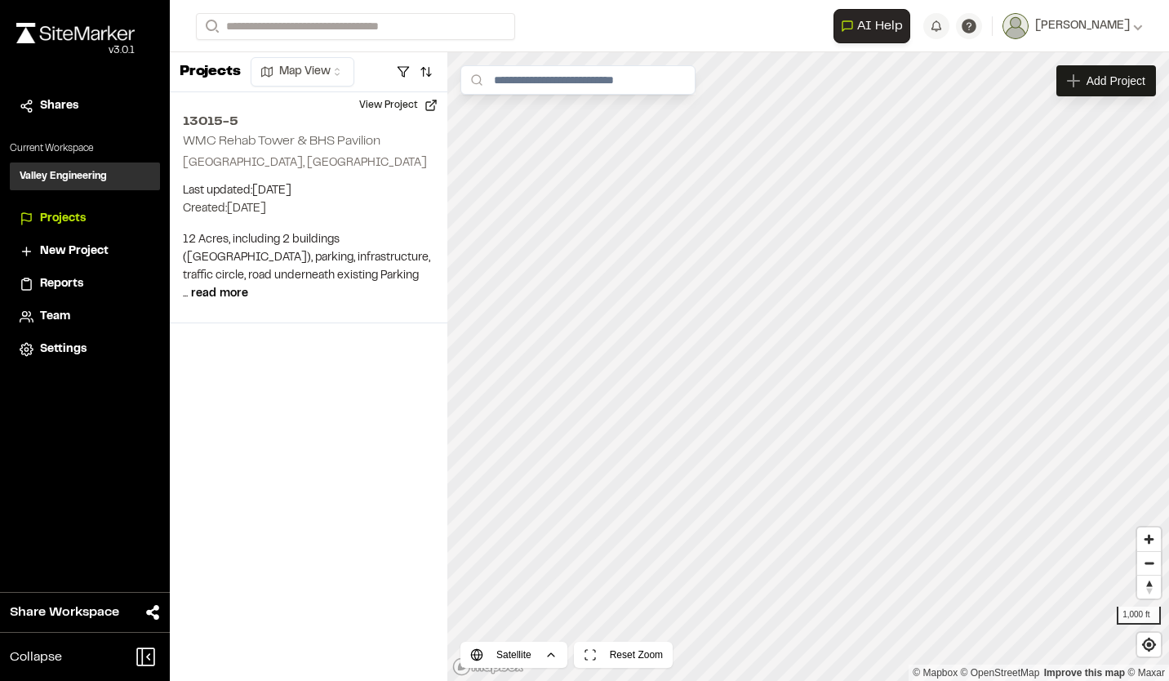
click at [337, 72] on html "**********" at bounding box center [584, 340] width 1169 height 681
click at [357, 402] on div "Projects Map View 13015-5 WMC [GEOGRAPHIC_DATA], [GEOGRAPHIC_DATA] Last updated…" at bounding box center [308, 366] width 277 height 628
click at [64, 32] on img at bounding box center [75, 33] width 118 height 20
